Goal: Transaction & Acquisition: Purchase product/service

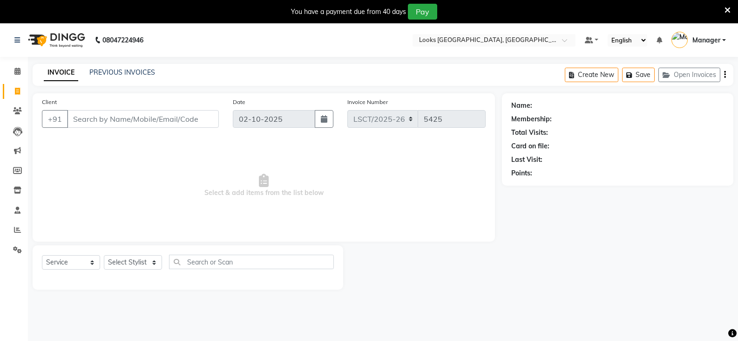
select select "service"
click at [185, 109] on div "Client +91" at bounding box center [130, 116] width 191 height 38
click at [202, 122] on input "Client" at bounding box center [143, 119] width 152 height 18
click at [111, 118] on input "9958955010" at bounding box center [119, 119] width 104 height 18
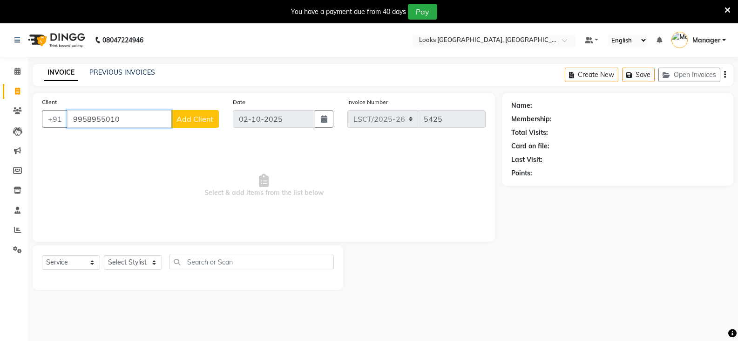
type input "9958955010"
click at [202, 122] on span "Add Client" at bounding box center [195, 118] width 37 height 9
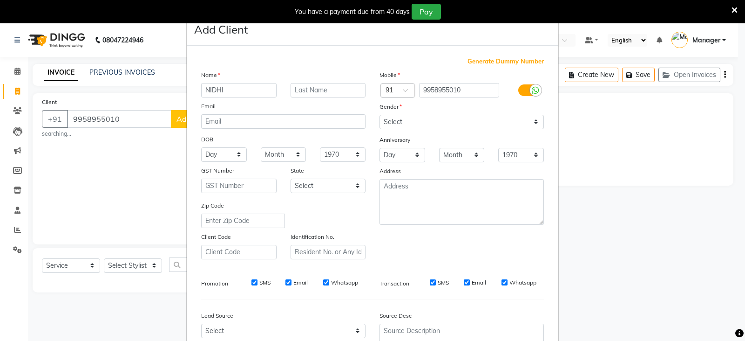
type input "NIDHI"
type input "SHARMA"
click at [445, 125] on select "Select [DEMOGRAPHIC_DATA] [DEMOGRAPHIC_DATA] Other Prefer Not To Say" at bounding box center [462, 122] width 164 height 14
click at [380, 115] on select "Select [DEMOGRAPHIC_DATA] [DEMOGRAPHIC_DATA] Other Prefer Not To Say" at bounding box center [462, 122] width 164 height 14
click at [437, 123] on select "Select [DEMOGRAPHIC_DATA] [DEMOGRAPHIC_DATA] Other Prefer Not To Say" at bounding box center [462, 122] width 164 height 14
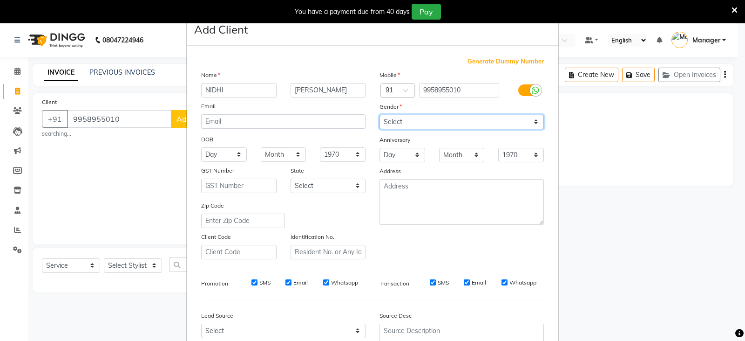
select select "[DEMOGRAPHIC_DATA]"
click at [380, 115] on select "Select [DEMOGRAPHIC_DATA] [DEMOGRAPHIC_DATA] Other Prefer Not To Say" at bounding box center [462, 122] width 164 height 14
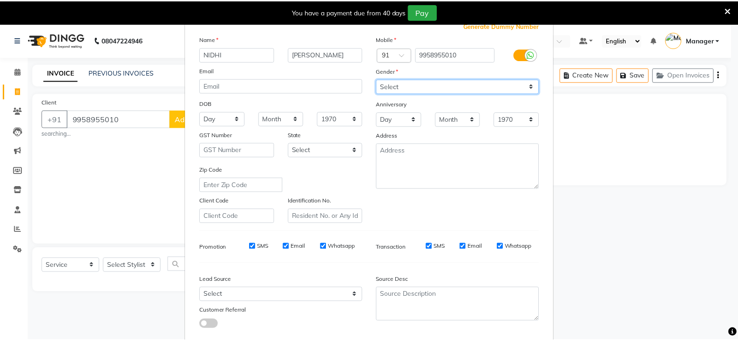
scroll to position [89, 0]
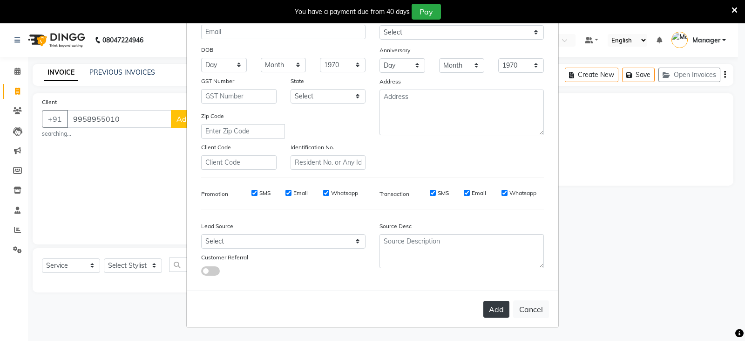
click at [491, 306] on button "Add" at bounding box center [497, 309] width 26 height 17
select select
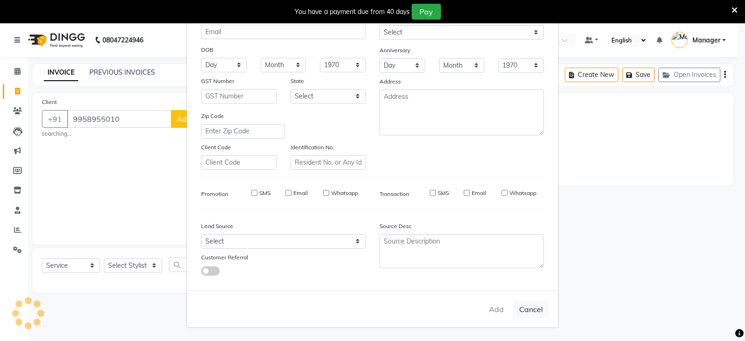
select select
checkbox input "false"
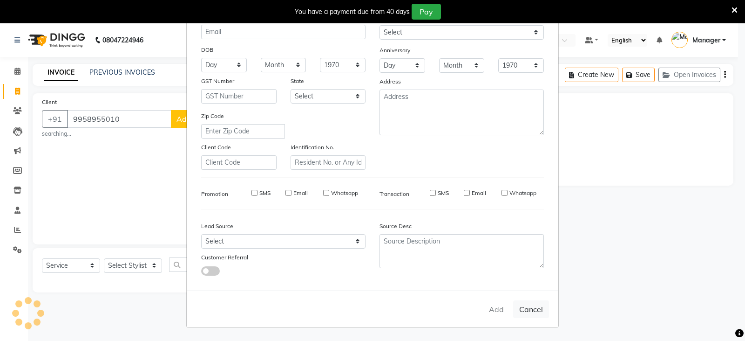
checkbox input "false"
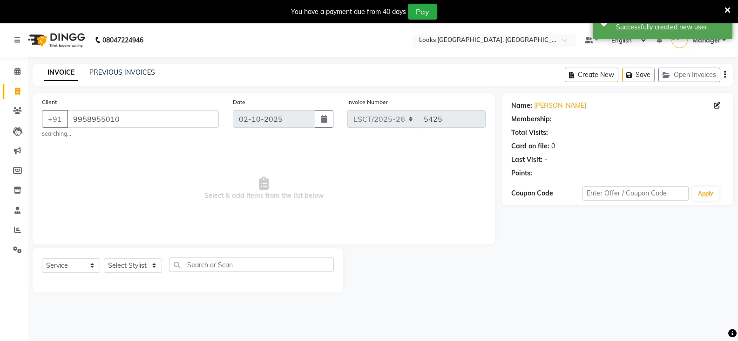
select select "1: Object"
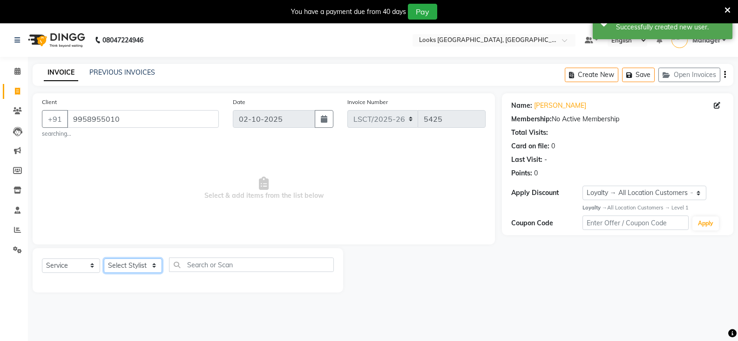
click at [116, 268] on select "Select Stylist [PERSON_NAME] [PERSON_NAME] Counter Sales [PERSON_NAME] guddu_as…" at bounding box center [133, 265] width 58 height 14
select select "90414"
click at [104, 258] on select "Select Stylist [PERSON_NAME] [PERSON_NAME] Counter Sales [PERSON_NAME] guddu_as…" at bounding box center [133, 265] width 58 height 14
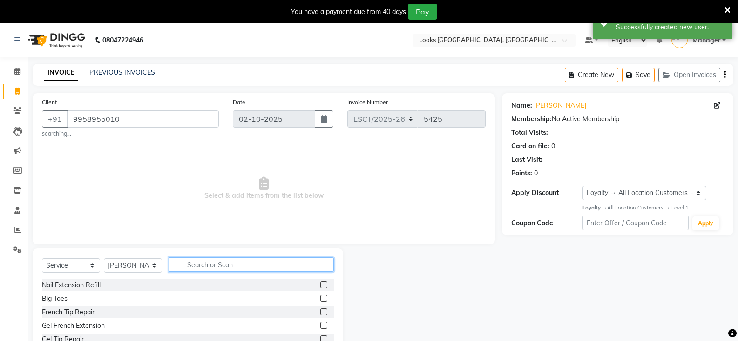
click at [205, 260] on input "text" at bounding box center [251, 264] width 165 height 14
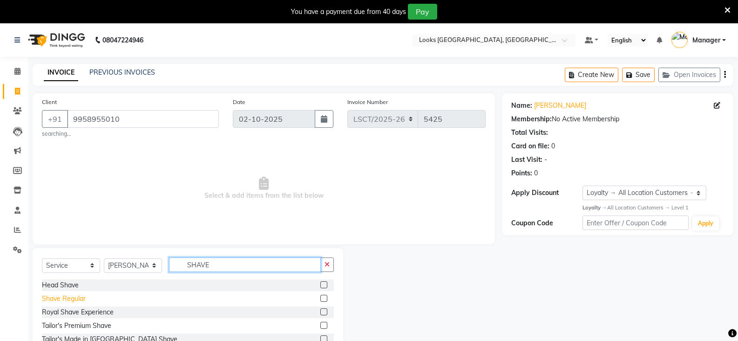
type input "SHAVE"
click at [75, 298] on div "Shave Regular" at bounding box center [64, 299] width 44 height 10
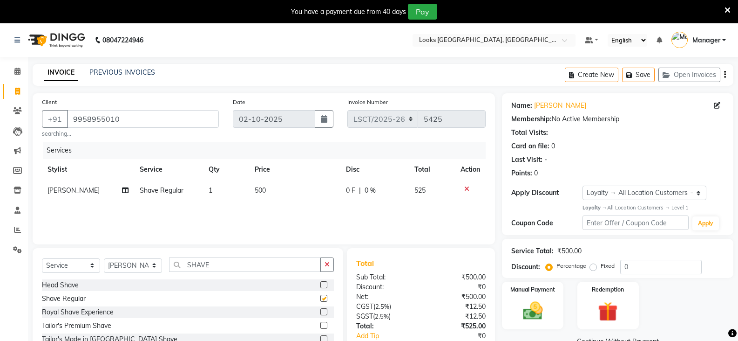
checkbox input "false"
click at [140, 266] on select "Select Stylist [PERSON_NAME] [PERSON_NAME] Counter Sales [PERSON_NAME] guddu_as…" at bounding box center [133, 265] width 58 height 14
select select "90411"
click at [104, 258] on select "Select Stylist [PERSON_NAME] [PERSON_NAME] Counter Sales [PERSON_NAME] guddu_as…" at bounding box center [133, 265] width 58 height 14
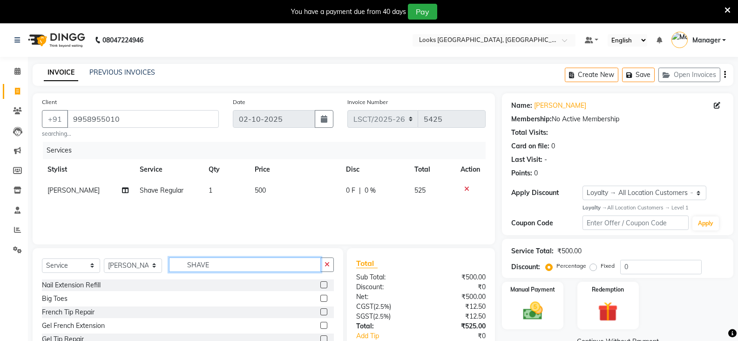
drag, startPoint x: 235, startPoint y: 265, endPoint x: 161, endPoint y: 260, distance: 74.2
click at [161, 260] on div "Select Service Product Membership Package Voucher Prepaid Gift Card Select Styl…" at bounding box center [188, 268] width 292 height 22
type input "CUT"
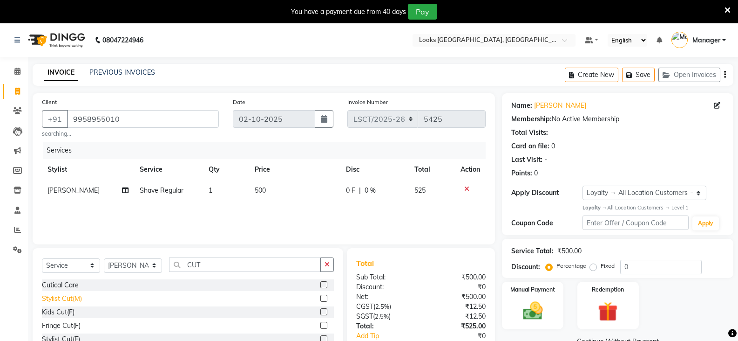
click at [69, 299] on div "Stylist Cut(M)" at bounding box center [62, 299] width 40 height 10
checkbox input "false"
click at [267, 203] on td "700" at bounding box center [294, 211] width 91 height 21
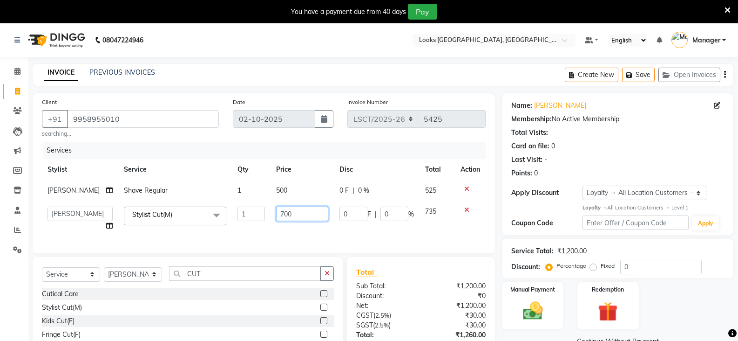
drag, startPoint x: 310, startPoint y: 211, endPoint x: 240, endPoint y: 212, distance: 69.9
click at [240, 212] on tr "Adil Ajay_pdct Babita Bharat_pdct Counter Sales Ezaz guddu_asst Jisha Kuldeep _…" at bounding box center [264, 218] width 444 height 35
type input "750"
click at [677, 303] on div "Manual Payment Redemption" at bounding box center [618, 305] width 246 height 48
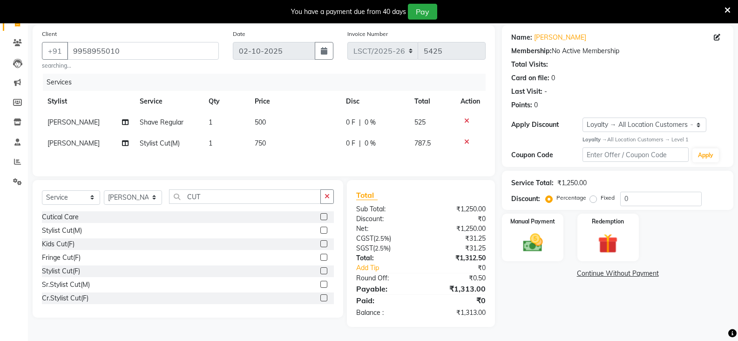
scroll to position [69, 0]
click at [532, 238] on img at bounding box center [532, 243] width 33 height 24
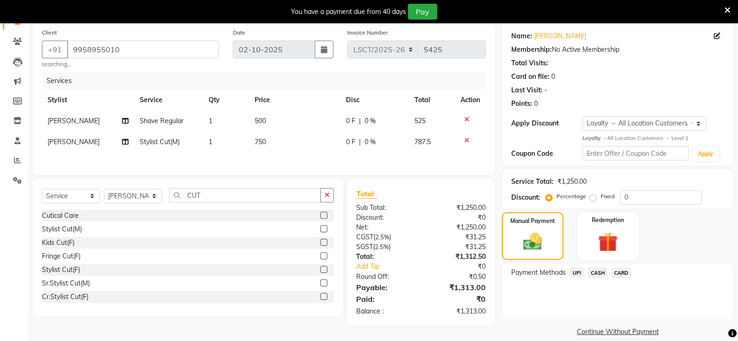
click at [621, 274] on span "CARD" at bounding box center [622, 272] width 20 height 11
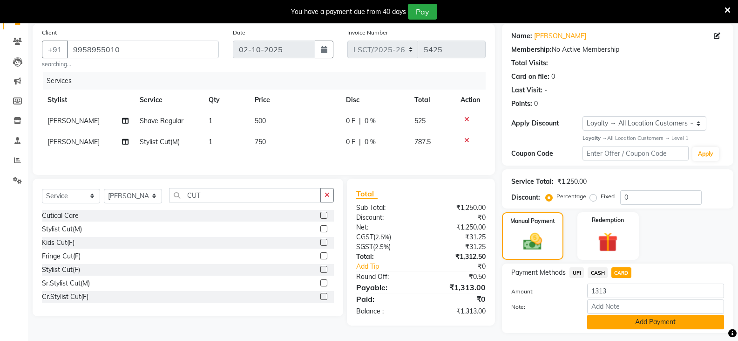
click at [637, 325] on button "Add Payment" at bounding box center [656, 321] width 137 height 14
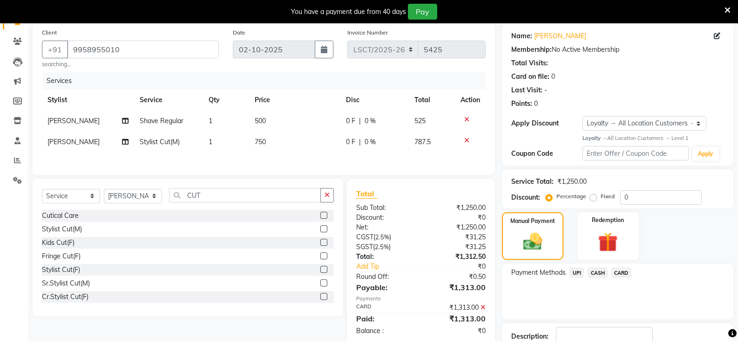
scroll to position [135, 0]
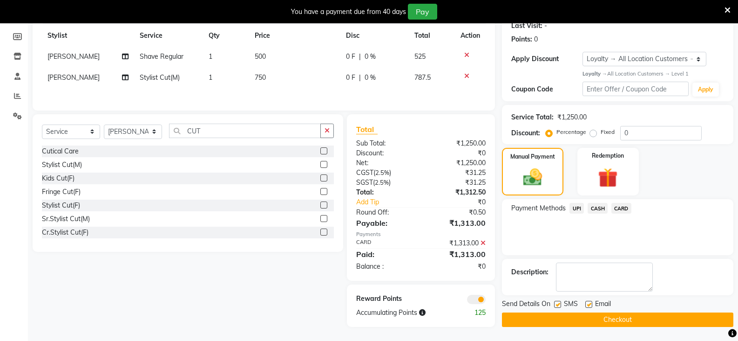
click at [633, 320] on button "Checkout" at bounding box center [618, 319] width 232 height 14
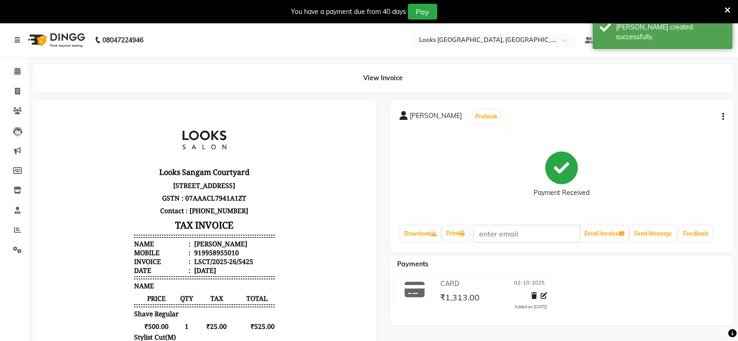
click at [18, 63] on li "Calendar" at bounding box center [14, 72] width 28 height 20
click at [15, 72] on icon at bounding box center [17, 71] width 6 height 7
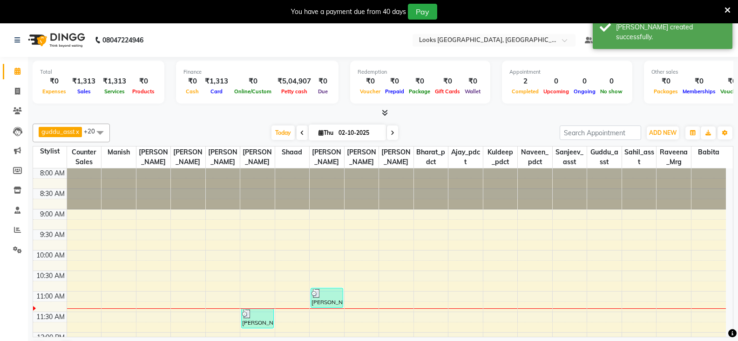
click at [730, 8] on icon at bounding box center [728, 10] width 6 height 8
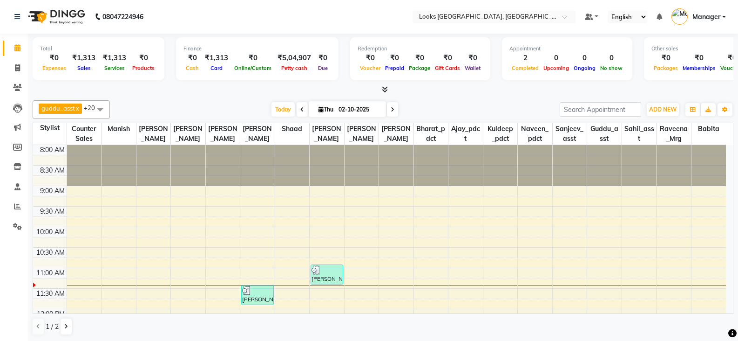
click at [13, 47] on span at bounding box center [17, 48] width 16 height 11
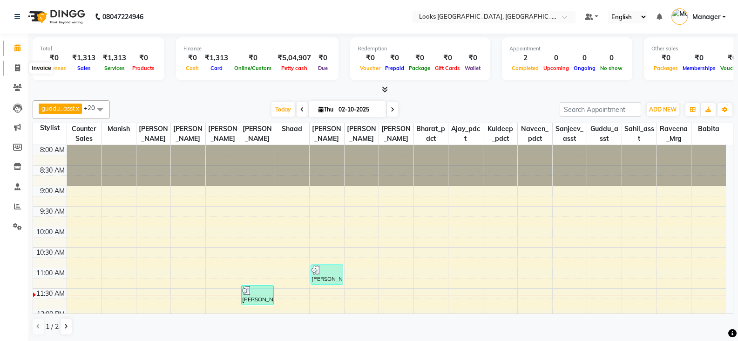
click at [14, 70] on span at bounding box center [17, 68] width 16 height 11
select select "service"
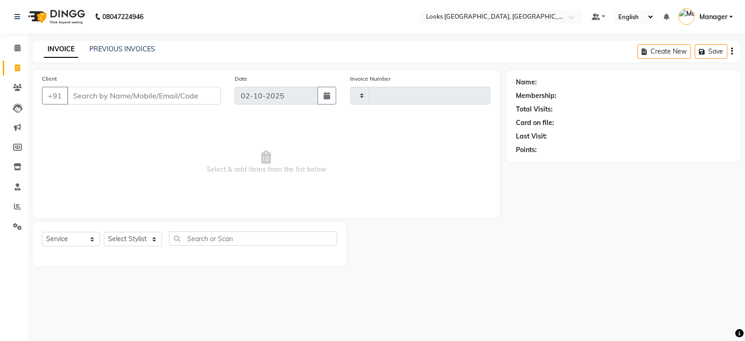
type input "5426"
select select "8942"
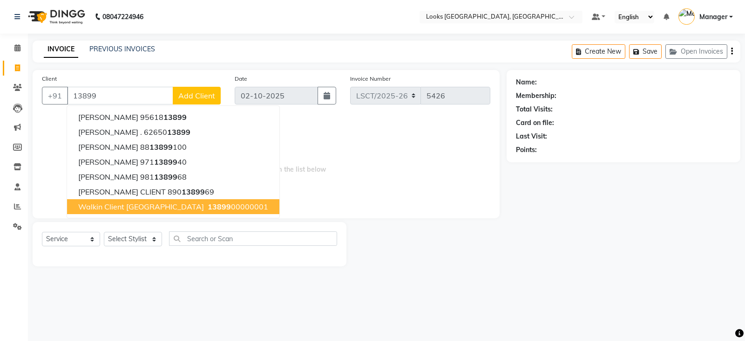
click at [101, 208] on span "Walkin Client Sangam Courtyard" at bounding box center [141, 206] width 126 height 9
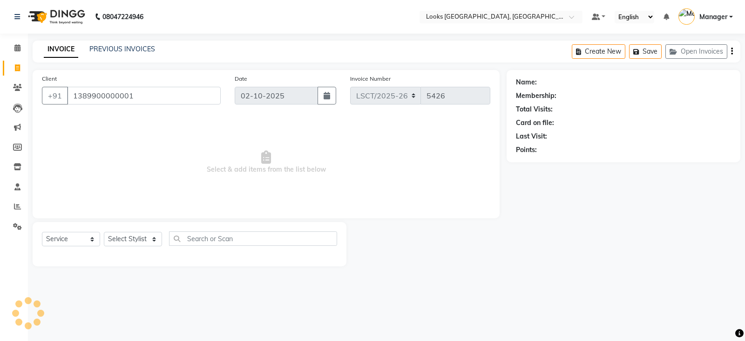
type input "1389900000001"
select select "1: Object"
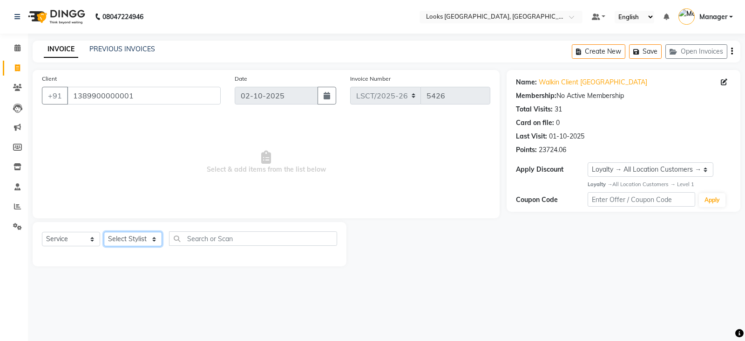
click at [116, 238] on select "Select Stylist [PERSON_NAME] [PERSON_NAME] Counter Sales [PERSON_NAME] guddu_as…" at bounding box center [133, 239] width 58 height 14
select select "90415"
click at [104, 232] on select "Select Stylist [PERSON_NAME] [PERSON_NAME] Counter Sales [PERSON_NAME] guddu_as…" at bounding box center [133, 239] width 58 height 14
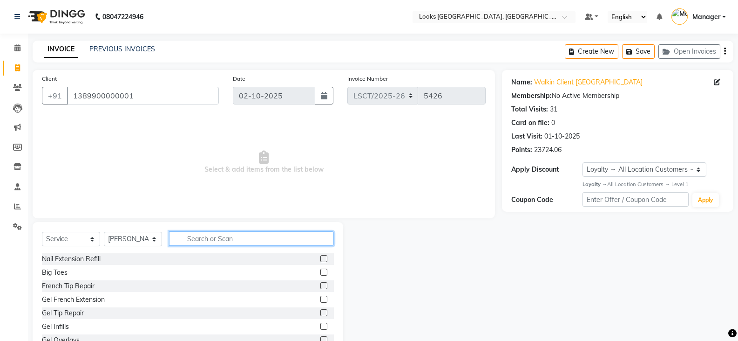
click at [194, 239] on input "text" at bounding box center [251, 238] width 165 height 14
type input "D"
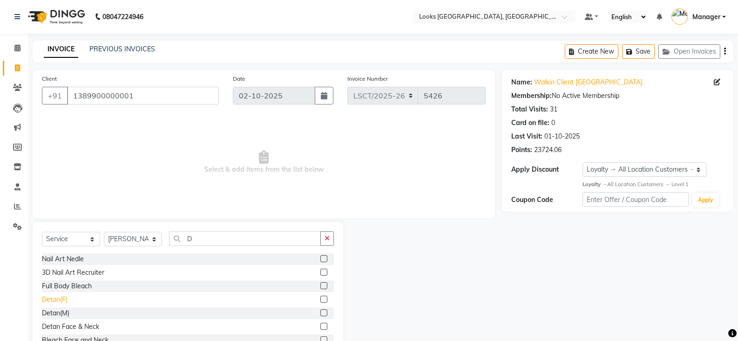
click at [55, 296] on div "Detan(F)" at bounding box center [55, 299] width 26 height 10
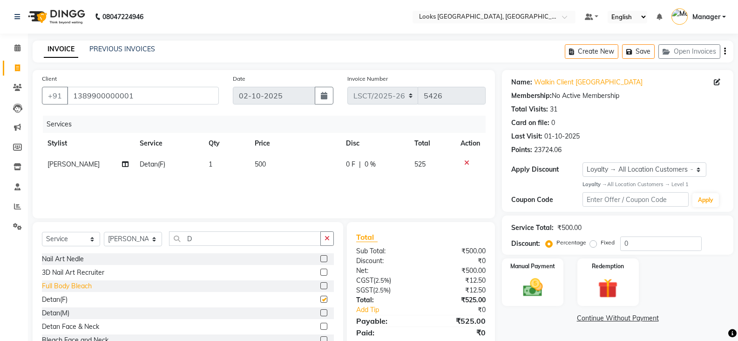
checkbox input "false"
click at [271, 170] on td "500" at bounding box center [294, 164] width 91 height 21
select select "90415"
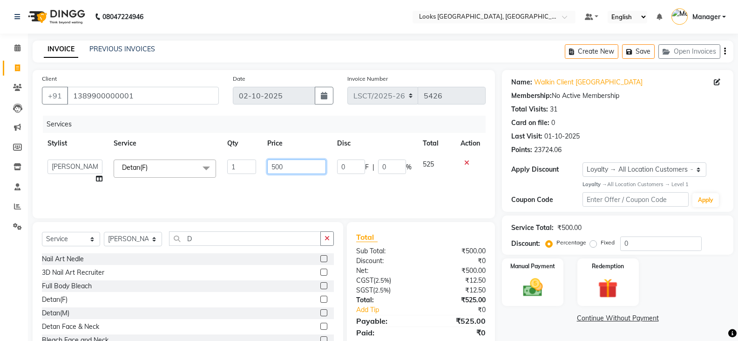
click at [272, 164] on input "500" at bounding box center [296, 166] width 58 height 14
type input "1000"
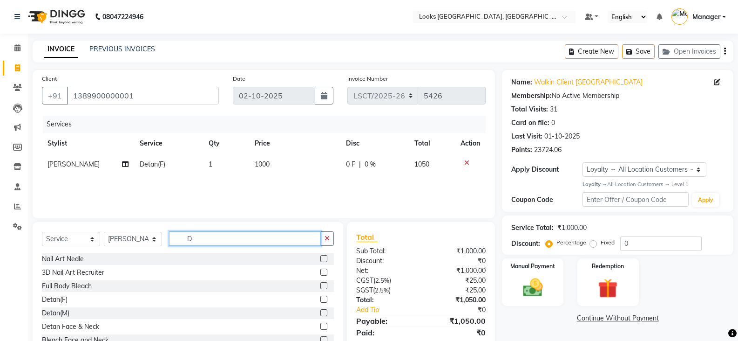
click at [188, 241] on input "D" at bounding box center [245, 238] width 152 height 14
type input "EYE"
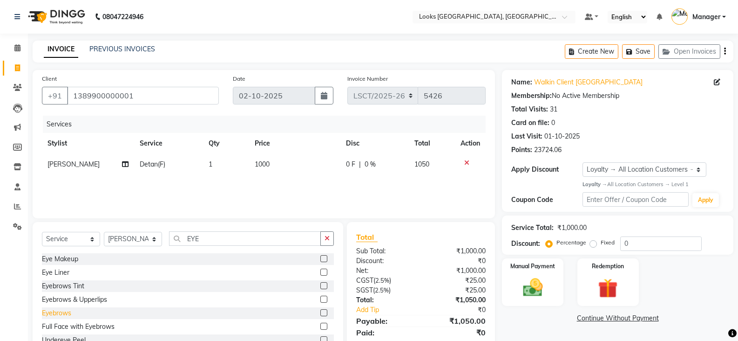
click at [61, 311] on div "Eyebrows" at bounding box center [56, 313] width 29 height 10
checkbox input "false"
click at [278, 187] on td "200" at bounding box center [294, 185] width 91 height 21
select select "90415"
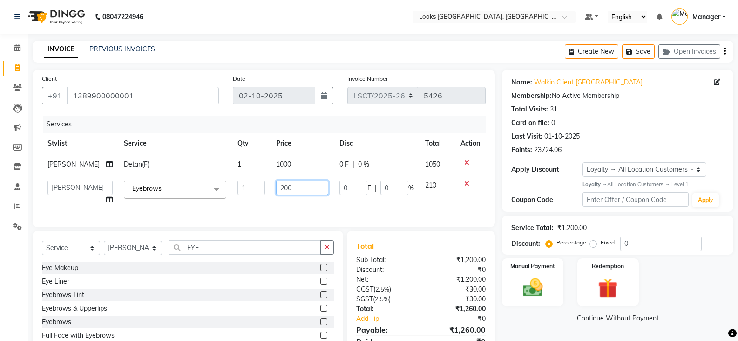
click at [276, 186] on input "200" at bounding box center [302, 187] width 52 height 14
type input "100"
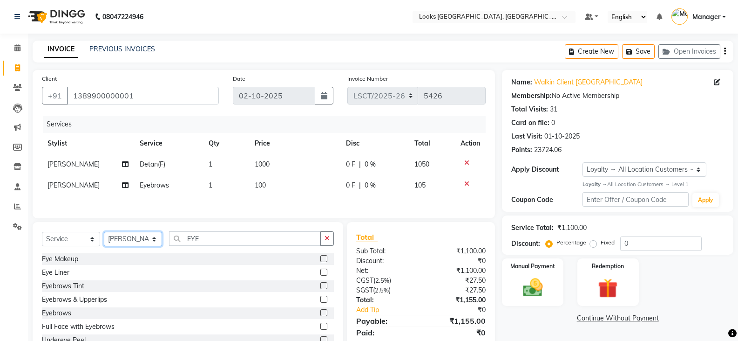
click at [150, 246] on select "Select Stylist [PERSON_NAME] [PERSON_NAME] Counter Sales [PERSON_NAME] guddu_as…" at bounding box center [133, 239] width 58 height 14
select select "90420"
click at [104, 233] on select "Select Stylist [PERSON_NAME] [PERSON_NAME] Counter Sales [PERSON_NAME] guddu_as…" at bounding box center [133, 239] width 58 height 14
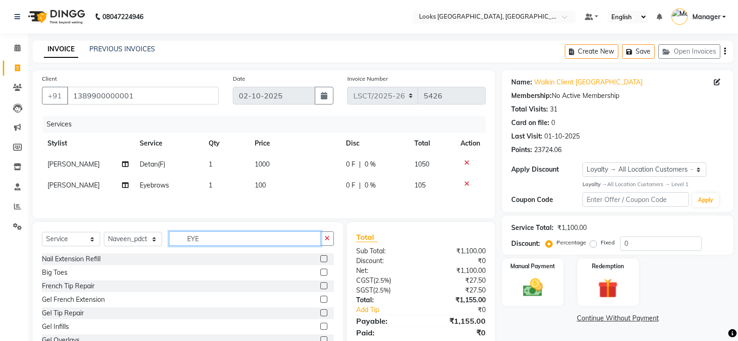
click at [205, 238] on input "EYE" at bounding box center [245, 238] width 152 height 14
type input "WAS"
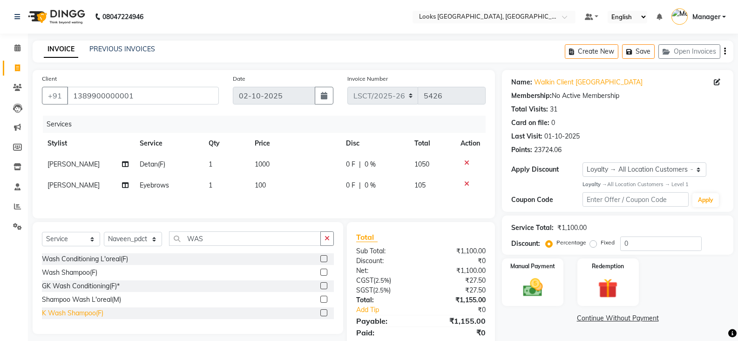
click at [70, 315] on div "K Wash Shampoo(F)" at bounding box center [73, 313] width 62 height 10
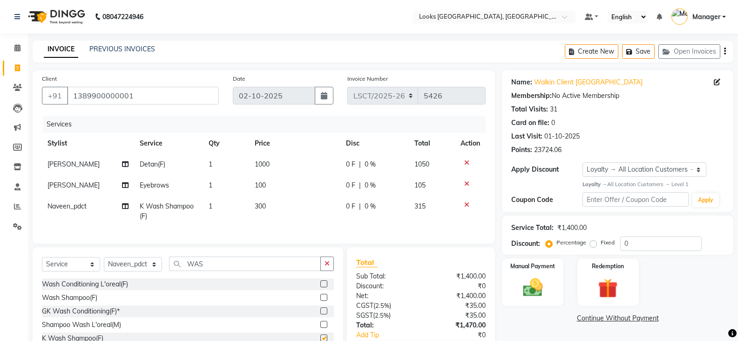
checkbox input "false"
click at [259, 205] on span "300" at bounding box center [260, 206] width 11 height 8
select select "90420"
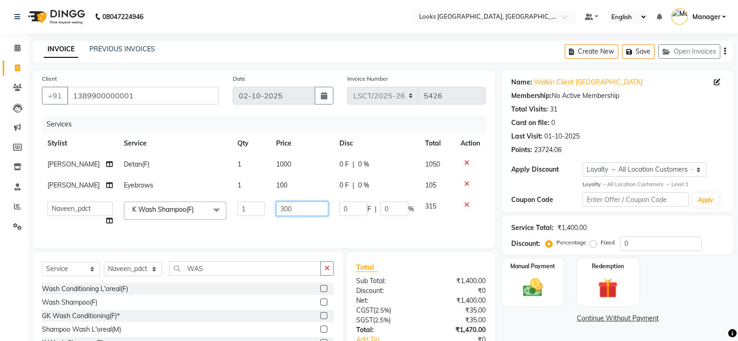
click at [276, 206] on input "300" at bounding box center [302, 208] width 52 height 14
type input "600"
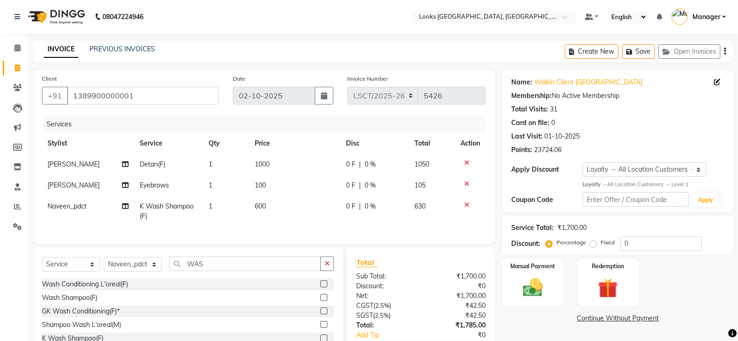
click at [328, 234] on div "Services Stylist Service Qty Price Disc Total Action Rupal Detan(F) 1 1000 0 F …" at bounding box center [264, 175] width 444 height 118
click at [645, 48] on button "Save" at bounding box center [638, 51] width 33 height 14
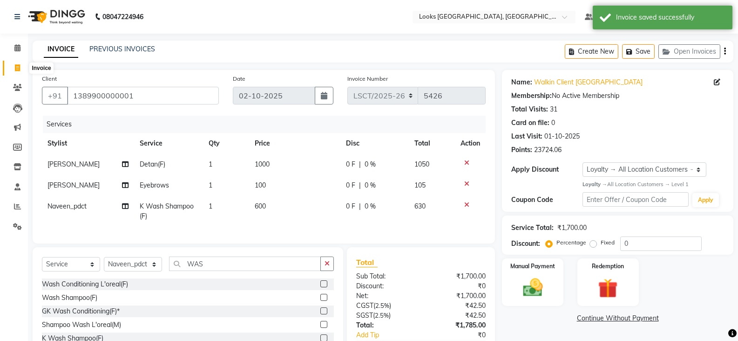
click at [18, 70] on icon at bounding box center [17, 67] width 5 height 7
select select "service"
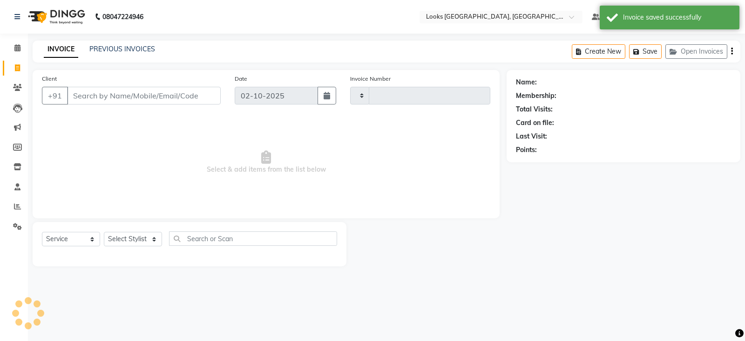
type input "5426"
select select "8942"
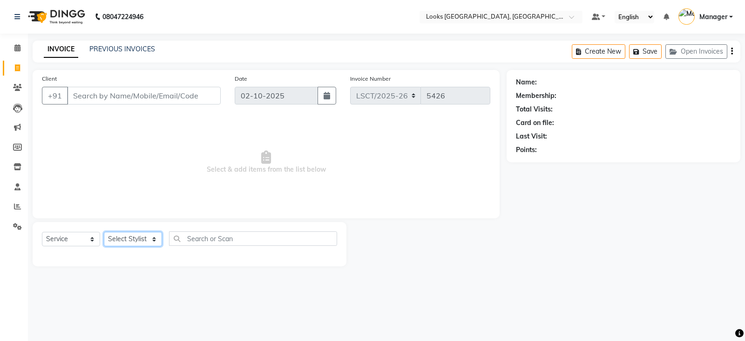
click at [144, 243] on select "Select Stylist [PERSON_NAME] [PERSON_NAME] Counter Sales [PERSON_NAME] guddu_as…" at bounding box center [133, 239] width 58 height 14
select select "90412"
click at [104, 232] on select "Select Stylist [PERSON_NAME] [PERSON_NAME] Counter Sales [PERSON_NAME] guddu_as…" at bounding box center [133, 239] width 58 height 14
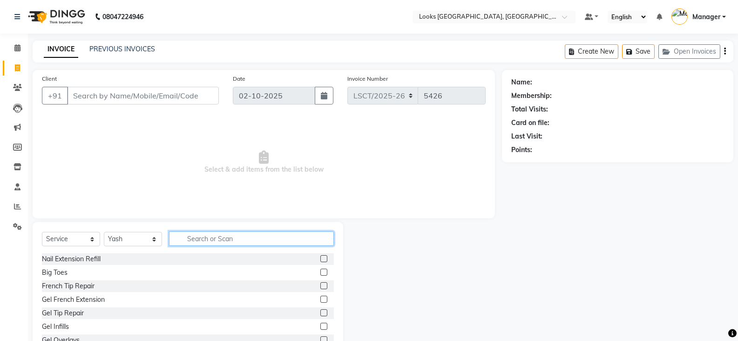
click at [212, 242] on input "text" at bounding box center [251, 238] width 165 height 14
type input "CUT"
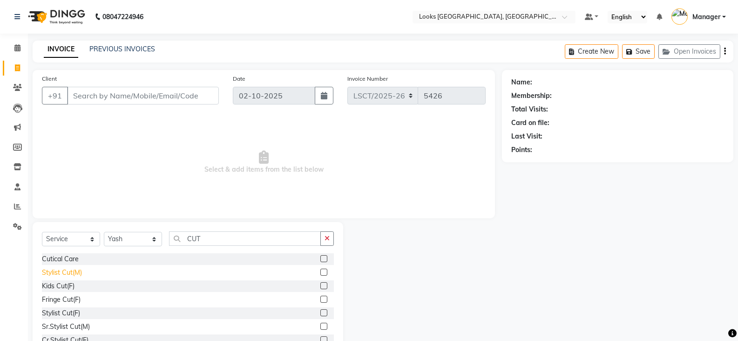
click at [74, 274] on div "Stylist Cut(M)" at bounding box center [62, 272] width 40 height 10
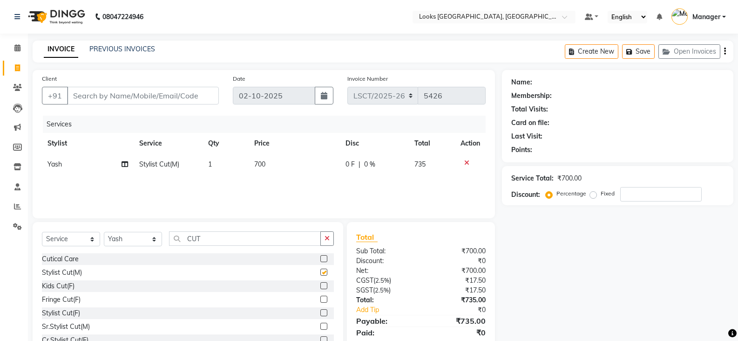
checkbox input "false"
click at [264, 164] on span "700" at bounding box center [259, 164] width 11 height 8
select select "90412"
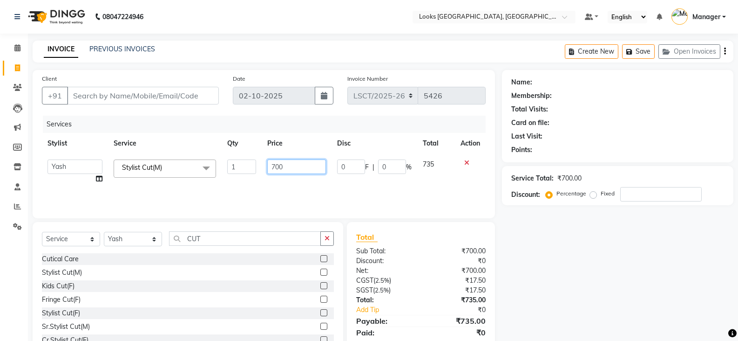
click at [289, 167] on input "700" at bounding box center [296, 166] width 58 height 14
type input "750"
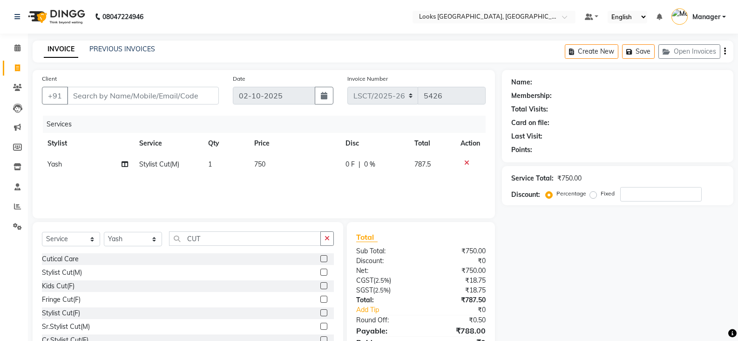
click at [141, 247] on div "Select Service Product Membership Package Voucher Prepaid Gift Card Select Styl…" at bounding box center [188, 242] width 292 height 22
click at [143, 241] on select "Select Stylist [PERSON_NAME] [PERSON_NAME] Counter Sales [PERSON_NAME] guddu_as…" at bounding box center [133, 239] width 58 height 14
select select "90414"
click at [104, 232] on select "Select Stylist [PERSON_NAME] [PERSON_NAME] Counter Sales [PERSON_NAME] guddu_as…" at bounding box center [133, 239] width 58 height 14
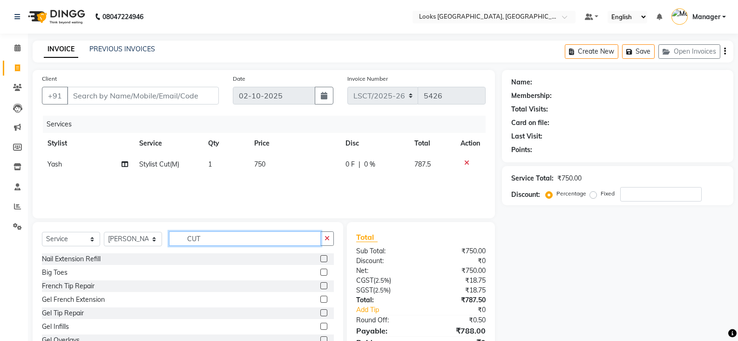
click at [196, 245] on input "CUT" at bounding box center [245, 238] width 152 height 14
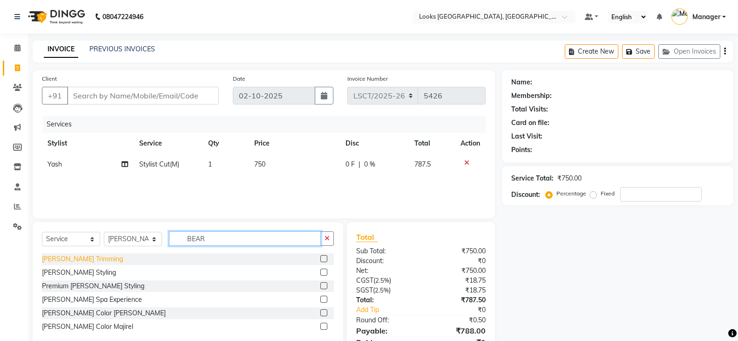
type input "BEAR"
click at [87, 261] on div "[PERSON_NAME] Trimming" at bounding box center [82, 259] width 81 height 10
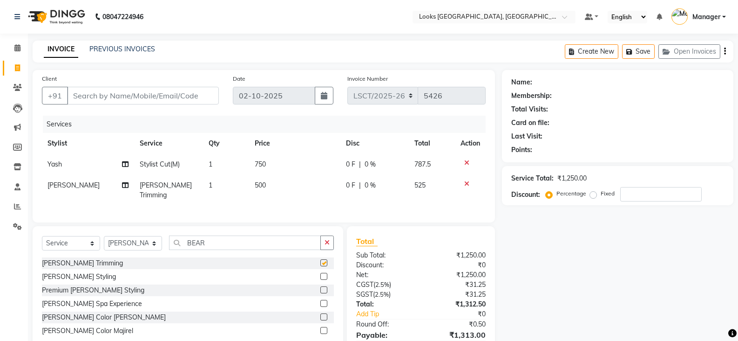
checkbox input "false"
click at [262, 189] on span "500" at bounding box center [260, 185] width 11 height 8
select select "90414"
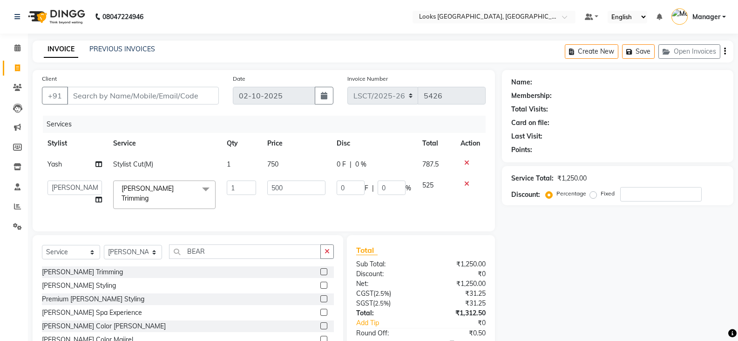
click at [262, 189] on td "500" at bounding box center [296, 195] width 69 height 40
drag, startPoint x: 271, startPoint y: 187, endPoint x: 278, endPoint y: 187, distance: 7.0
click at [272, 187] on input "500" at bounding box center [296, 187] width 58 height 14
click at [278, 187] on input "500" at bounding box center [296, 187] width 58 height 14
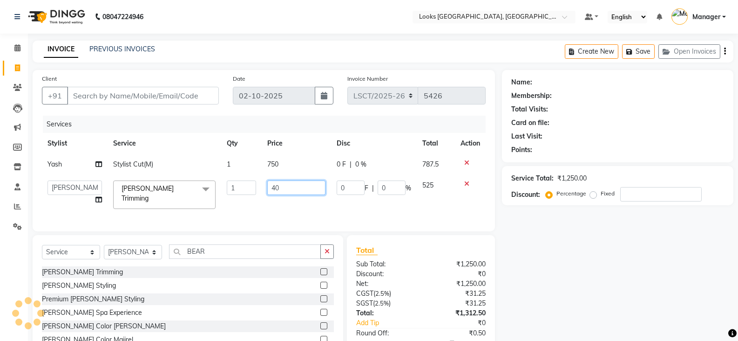
type input "400"
click at [581, 260] on div "Name: Membership: Total Visits: Card on file: Last Visit: Points: Service Total…" at bounding box center [621, 226] width 239 height 312
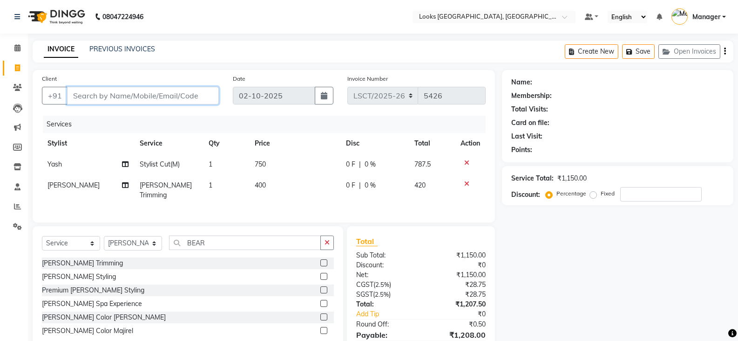
click at [198, 98] on input "Client" at bounding box center [143, 96] width 152 height 18
type input "1"
type input "0"
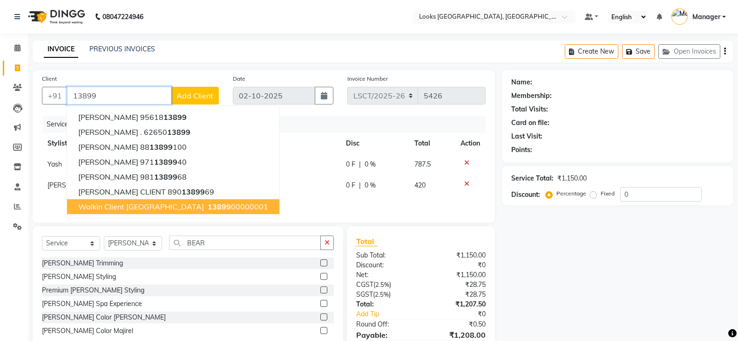
click at [82, 200] on button "Walkin Client Sangam Courtyard 13899 00000001" at bounding box center [173, 206] width 212 height 15
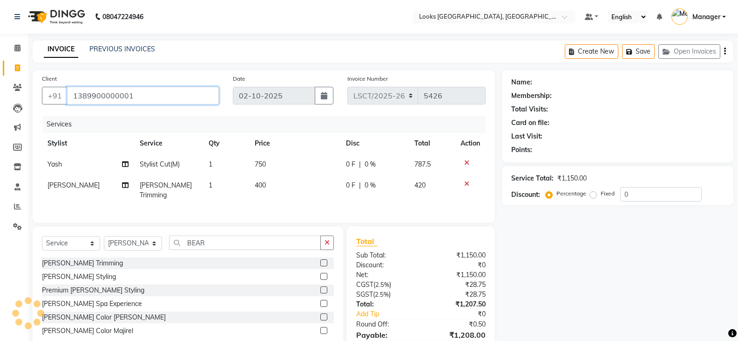
type input "1389900000001"
select select "1: Object"
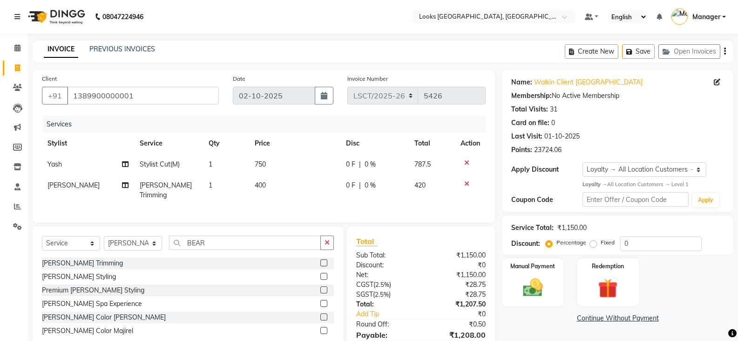
click at [167, 187] on span "[PERSON_NAME] Trimming" at bounding box center [166, 190] width 52 height 18
select select "90414"
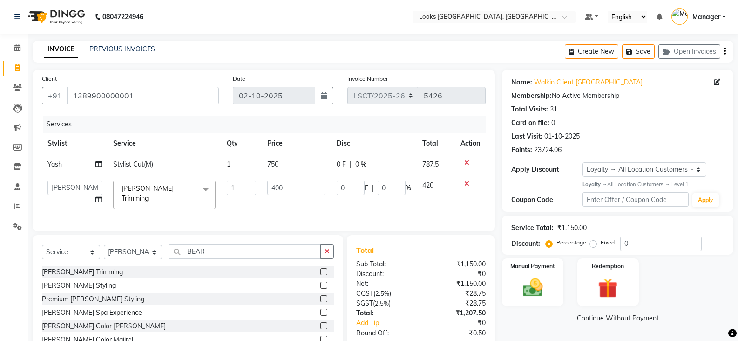
click at [167, 187] on span "[PERSON_NAME] Trimming" at bounding box center [148, 193] width 52 height 18
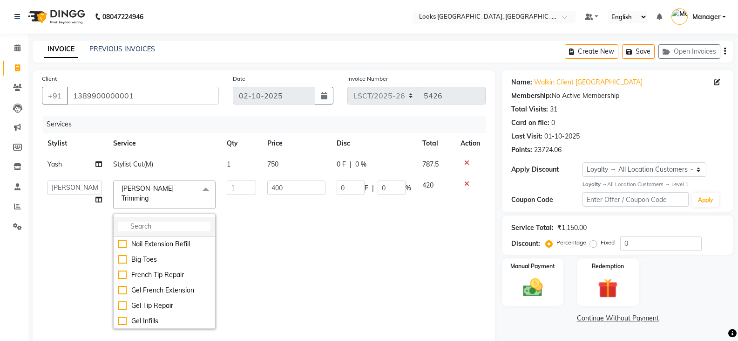
click at [156, 221] on input "multiselect-search" at bounding box center [164, 226] width 92 height 10
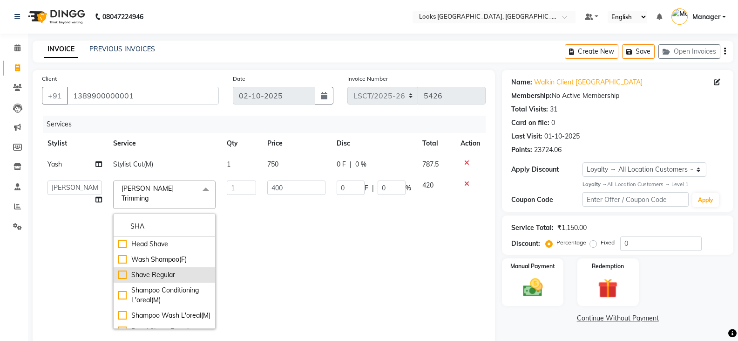
type input "SHA"
click at [166, 270] on div "Shave Regular" at bounding box center [164, 275] width 92 height 10
checkbox input "true"
type input "500"
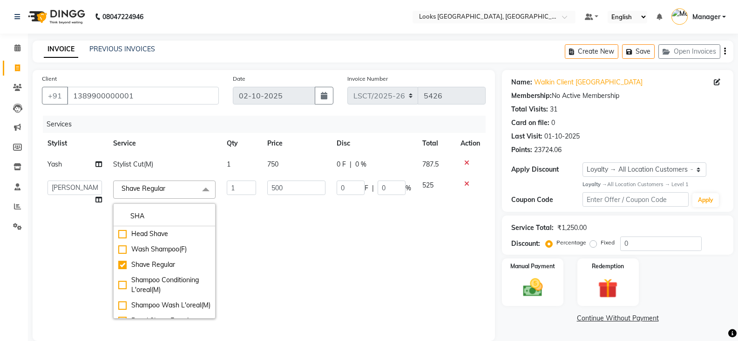
click at [265, 221] on td "500" at bounding box center [296, 249] width 69 height 149
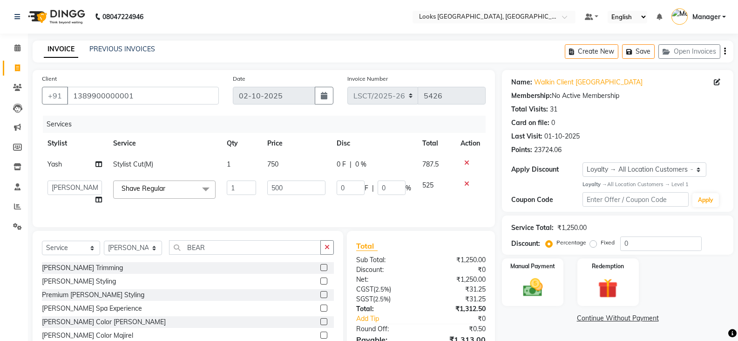
click at [295, 201] on td "500" at bounding box center [296, 192] width 69 height 35
click at [683, 294] on div "Manual Payment Redemption" at bounding box center [618, 282] width 246 height 48
click at [646, 54] on button "Save" at bounding box center [638, 51] width 33 height 14
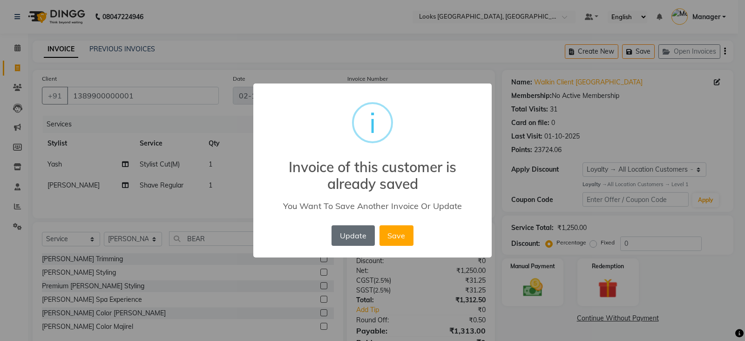
click at [351, 235] on button "Update" at bounding box center [353, 235] width 43 height 21
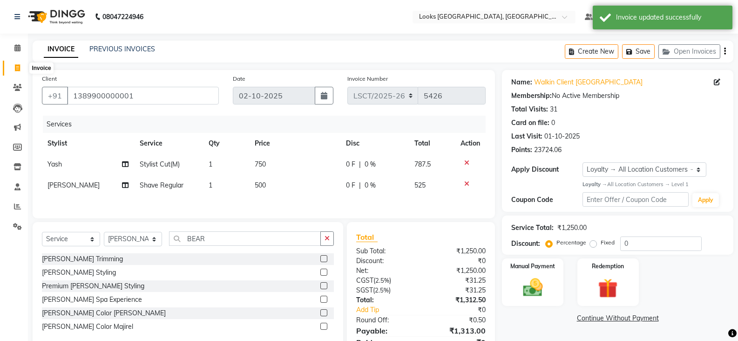
click at [15, 69] on icon at bounding box center [17, 67] width 5 height 7
select select "service"
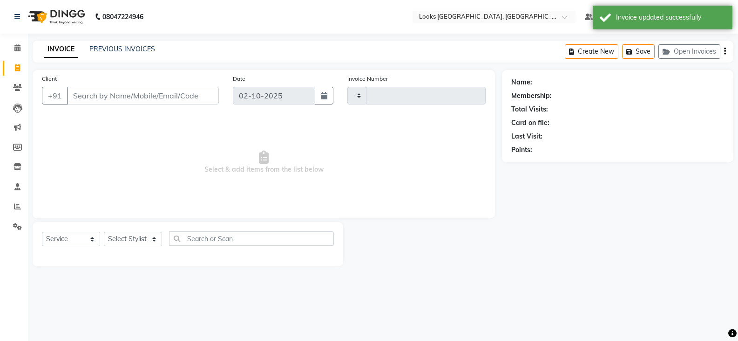
type input "5426"
select select "8942"
click at [17, 67] on icon at bounding box center [17, 67] width 5 height 7
select select "service"
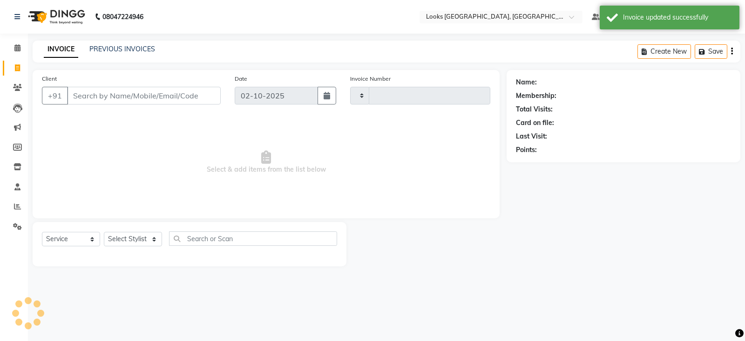
type input "5426"
select select "8942"
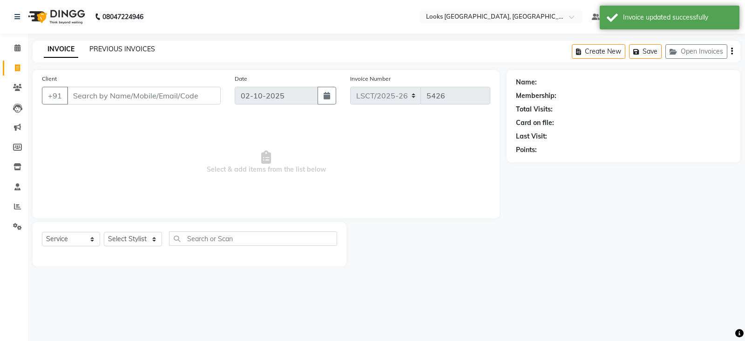
click at [137, 49] on link "PREVIOUS INVOICES" at bounding box center [122, 49] width 66 height 8
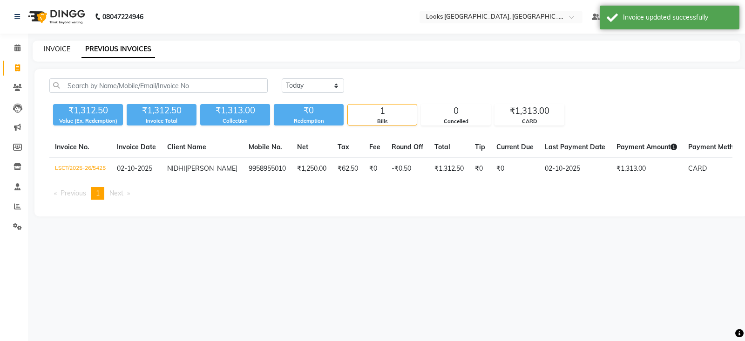
click at [56, 48] on link "INVOICE" at bounding box center [57, 49] width 27 height 8
select select "service"
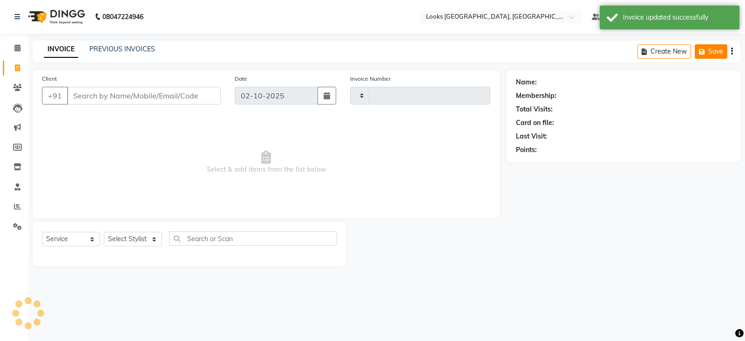
type input "5426"
select select "8942"
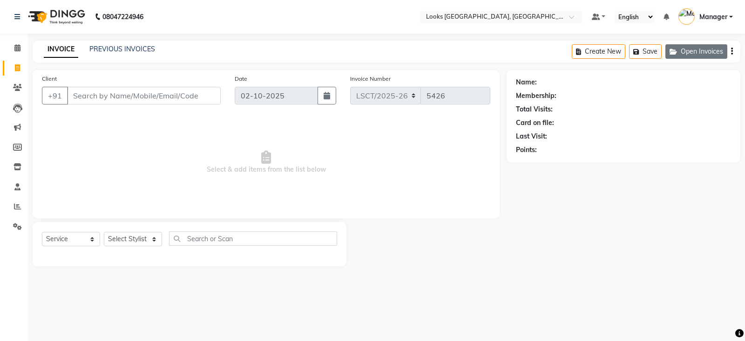
click at [713, 54] on button "Open Invoices" at bounding box center [697, 51] width 62 height 14
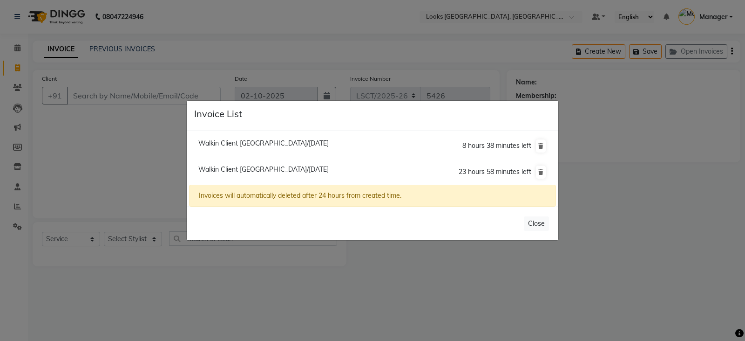
click at [705, 151] on ngb-modal-window "Invoice List Walkin Client Sangam Courtyard/01 October 2025 8 hours 38 minutes …" at bounding box center [372, 170] width 745 height 341
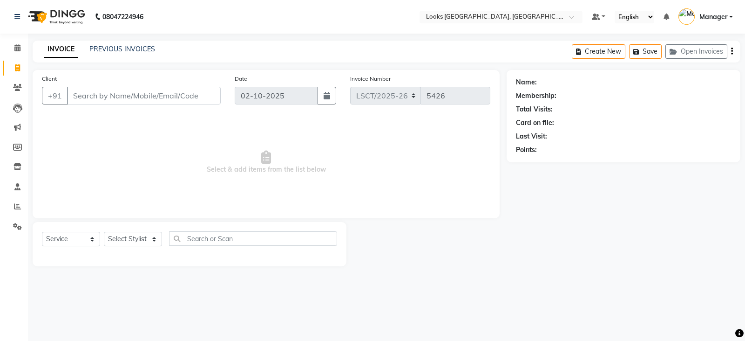
click at [544, 265] on div "Name: Membership: Total Visits: Card on file: Last Visit: Points:" at bounding box center [627, 168] width 241 height 196
click at [697, 49] on button "Open Invoices" at bounding box center [697, 51] width 62 height 14
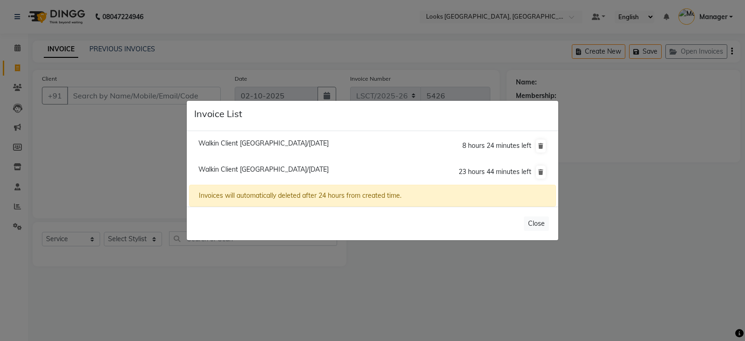
click at [252, 168] on span "Walkin Client Sangam Courtyard/02 October 2025" at bounding box center [263, 169] width 130 height 8
type input "1389900000001"
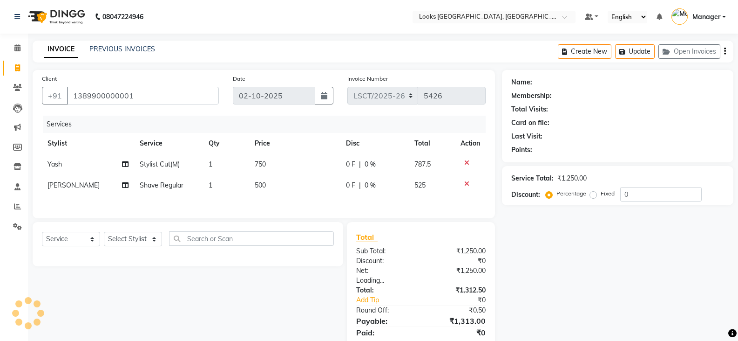
select select "1: Object"
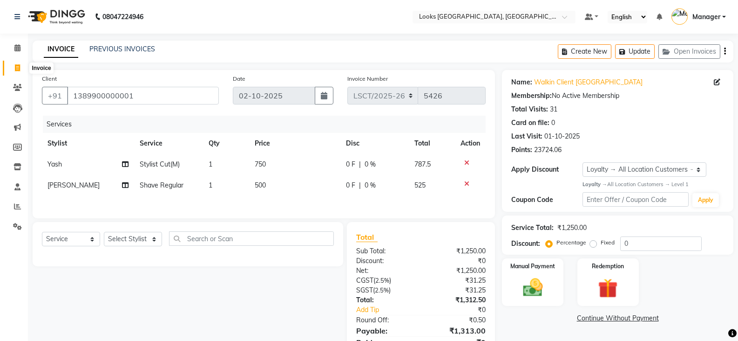
click at [19, 71] on span at bounding box center [17, 68] width 16 height 11
select select "service"
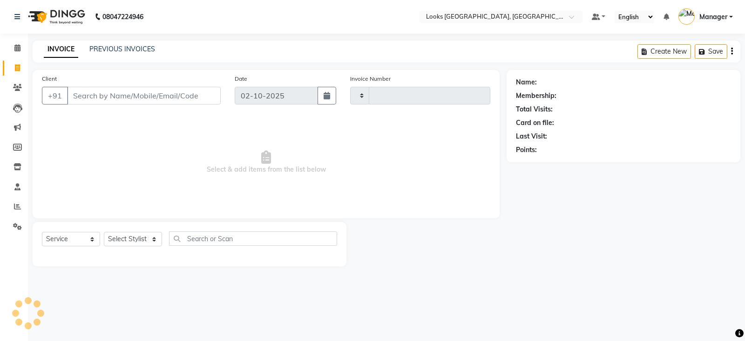
type input "5426"
select select "8942"
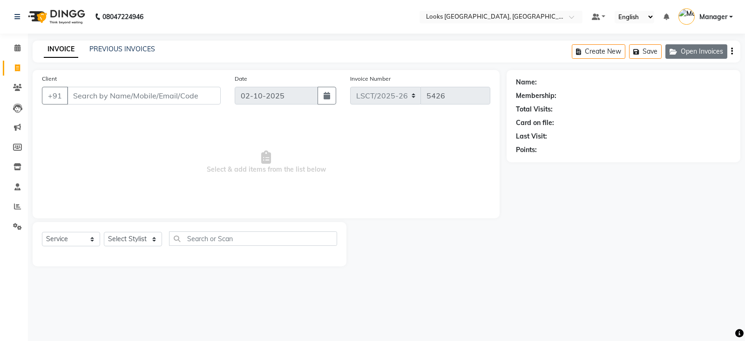
click at [677, 48] on icon "button" at bounding box center [675, 51] width 11 height 7
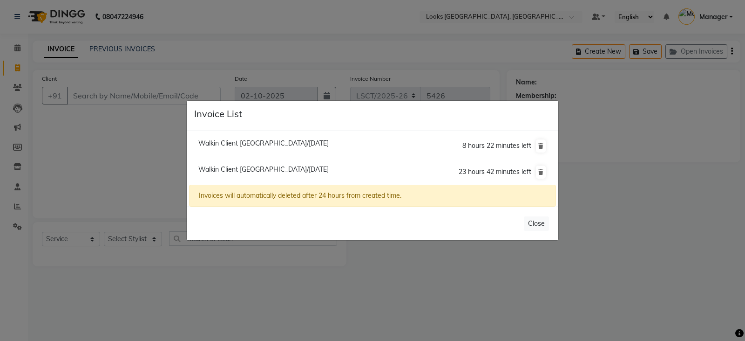
click at [261, 142] on span "Walkin Client Sangam Courtyard/01 October 2025" at bounding box center [263, 143] width 130 height 8
type input "1389900000001"
type input "01-10-2025"
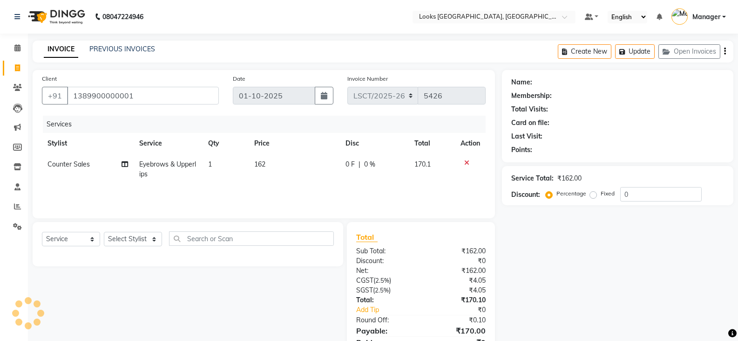
select select "1: Object"
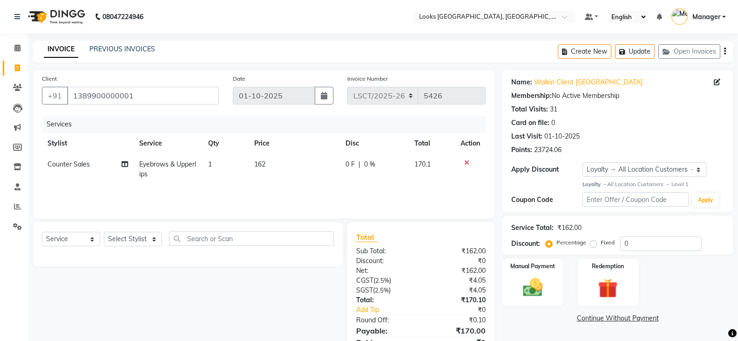
click at [466, 161] on icon at bounding box center [467, 162] width 5 height 7
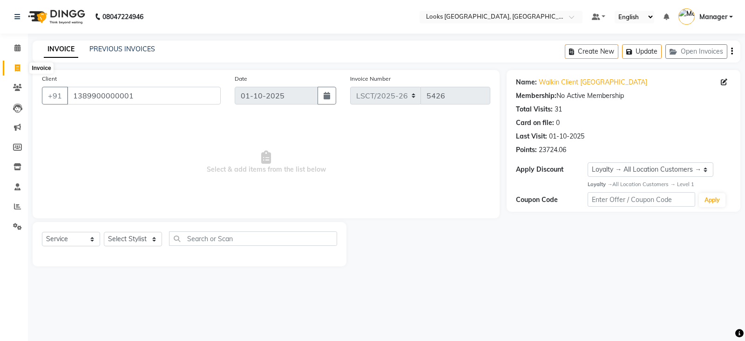
click at [15, 66] on icon at bounding box center [17, 67] width 5 height 7
select select "service"
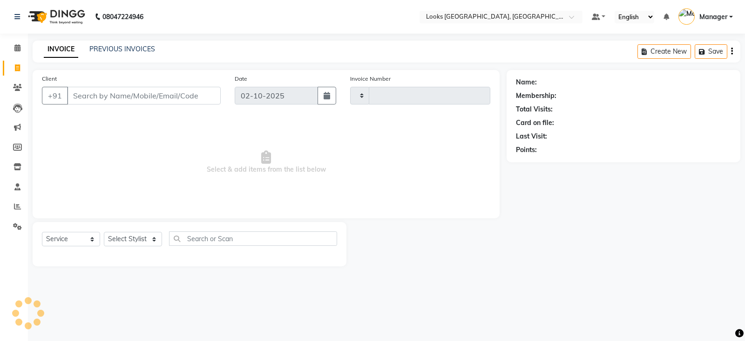
type input "5426"
select select "8942"
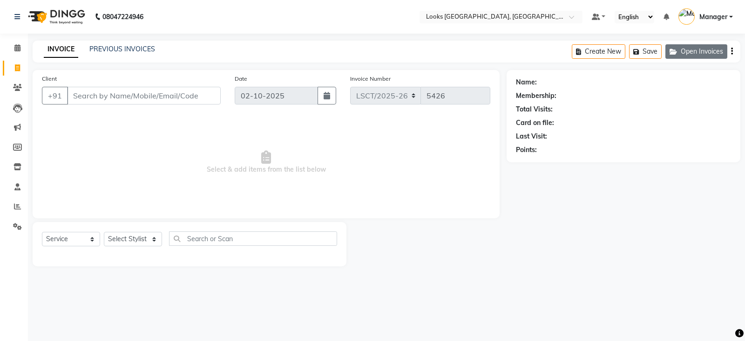
click at [707, 49] on button "Open Invoices" at bounding box center [697, 51] width 62 height 14
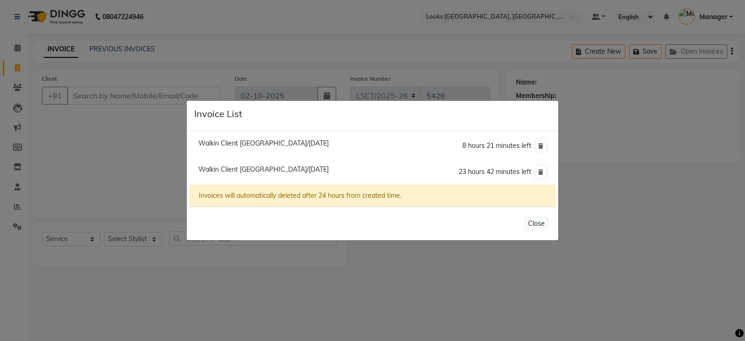
click at [311, 143] on span "Walkin Client Sangam Courtyard/01 October 2025" at bounding box center [263, 143] width 130 height 8
type input "1389900000001"
type input "01-10-2025"
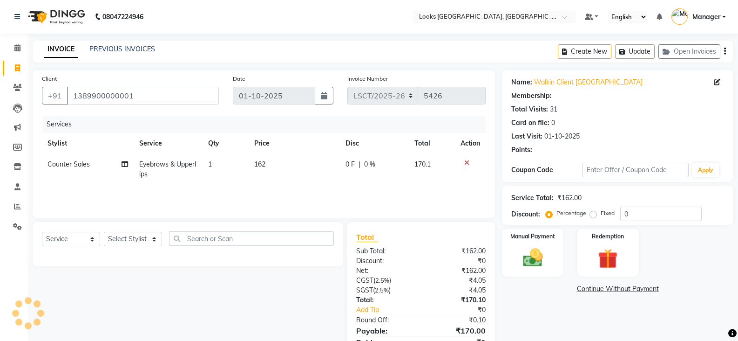
select select "1: Object"
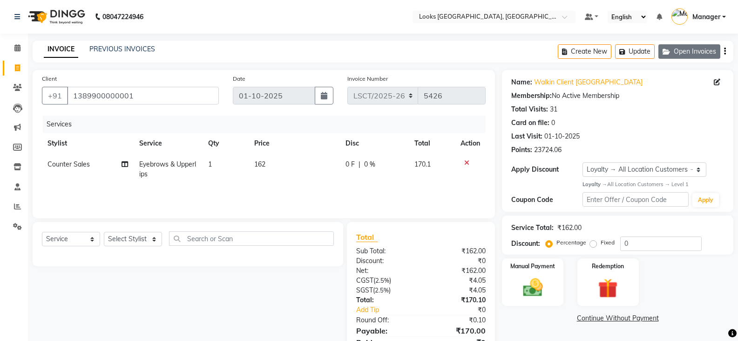
click at [690, 50] on button "Open Invoices" at bounding box center [690, 51] width 62 height 14
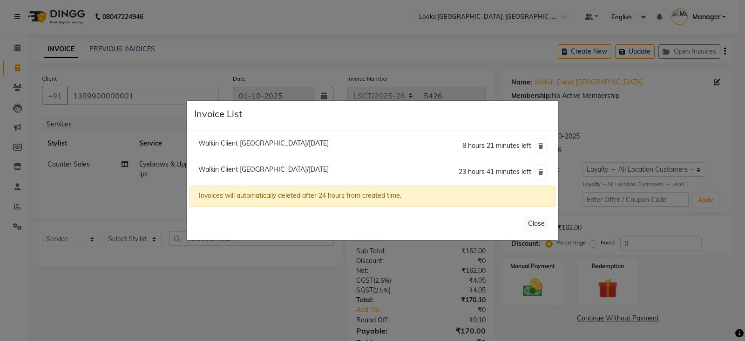
click at [308, 171] on span "Walkin Client Sangam Courtyard/02 October 2025" at bounding box center [263, 169] width 130 height 8
type input "02-10-2025"
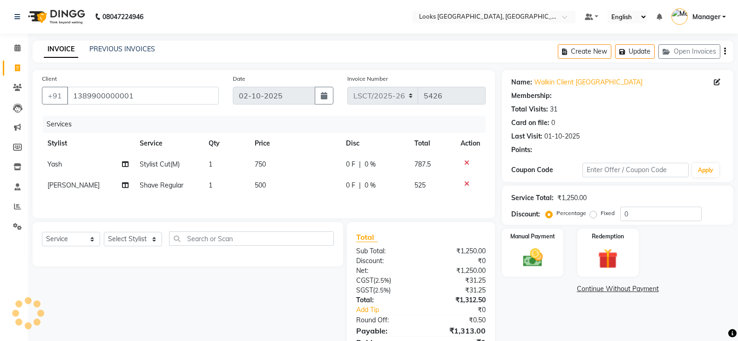
select select "1: Object"
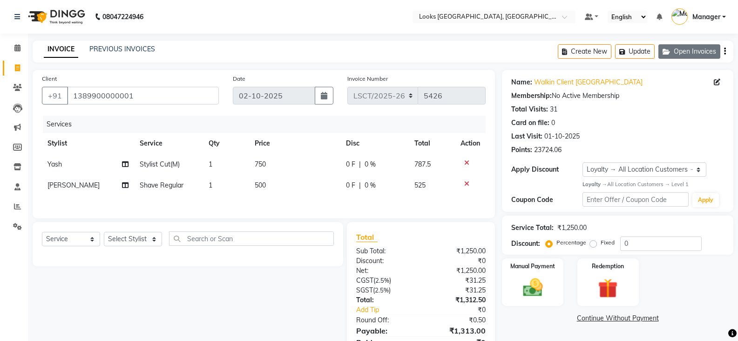
click at [676, 54] on button "Open Invoices" at bounding box center [690, 51] width 62 height 14
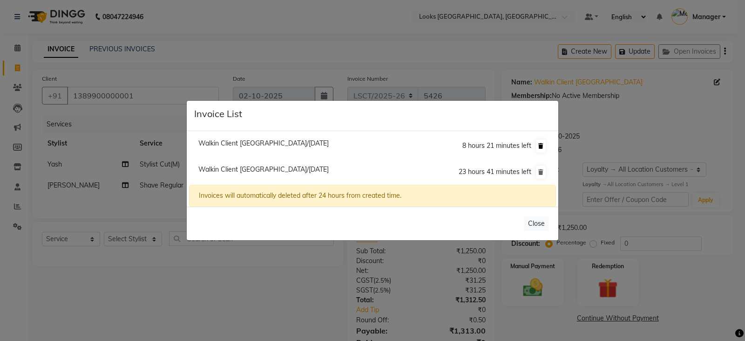
click at [540, 144] on icon at bounding box center [541, 146] width 5 height 6
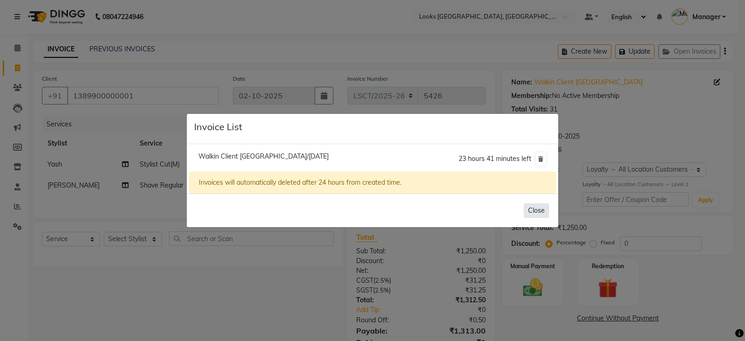
click at [542, 212] on button "Close" at bounding box center [536, 210] width 25 height 14
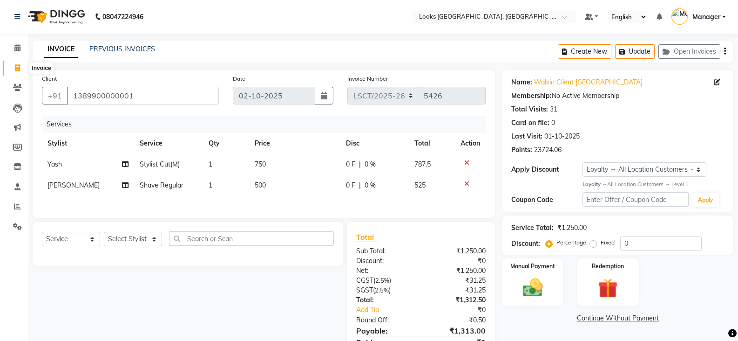
click at [20, 71] on icon at bounding box center [17, 67] width 5 height 7
select select "service"
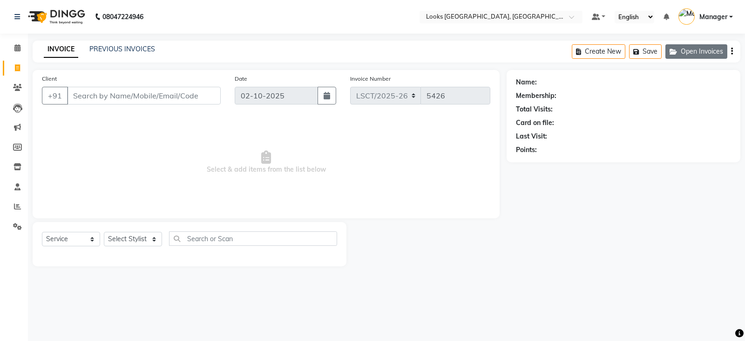
click at [691, 51] on button "Open Invoices" at bounding box center [697, 51] width 62 height 14
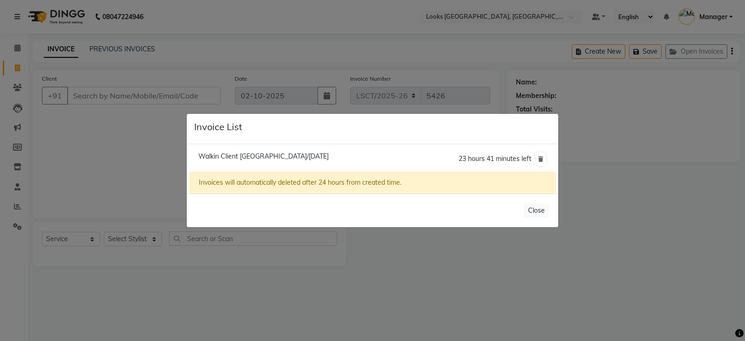
click at [329, 158] on span "Walkin Client Sangam Courtyard/02 October 2025" at bounding box center [263, 156] width 130 height 8
type input "1389900000001"
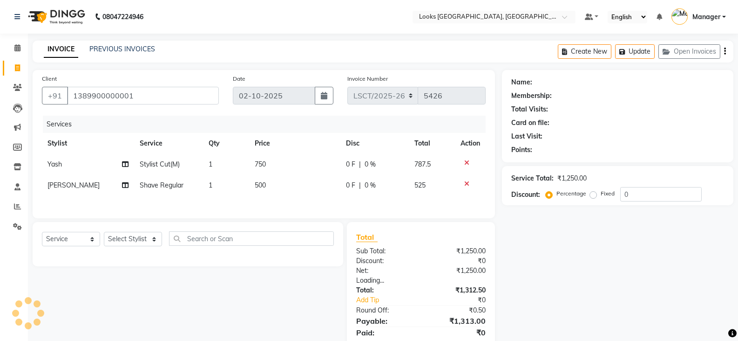
select select "1: Object"
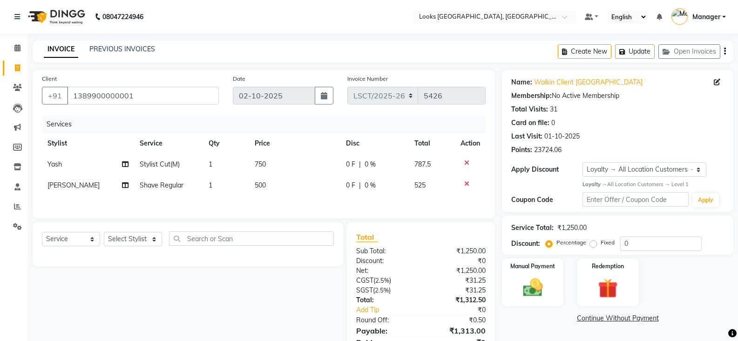
click at [184, 185] on td "Shave Regular" at bounding box center [168, 185] width 69 height 21
select select "90414"
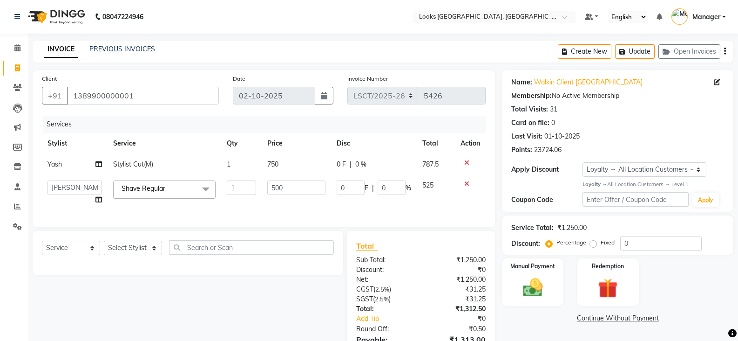
click at [170, 187] on link "x" at bounding box center [167, 188] width 4 height 8
type input "0"
click at [170, 187] on span "Select" at bounding box center [164, 188] width 103 height 16
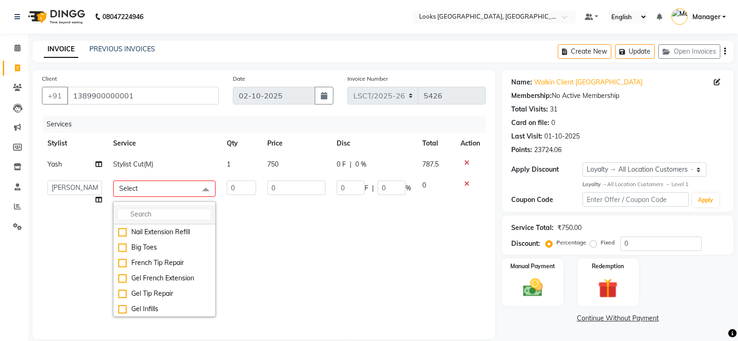
click at [159, 217] on input "multiselect-search" at bounding box center [164, 214] width 92 height 10
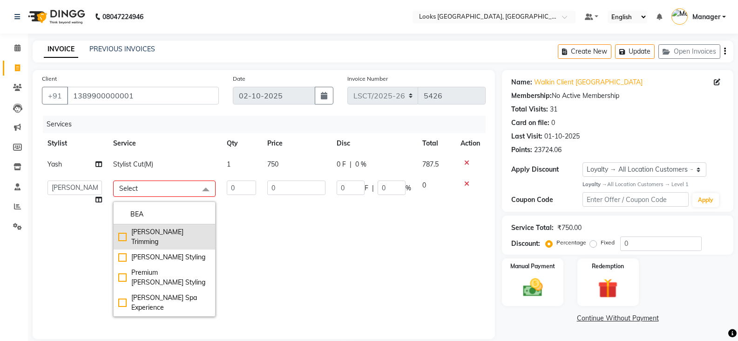
type input "BEA"
click at [174, 237] on div "[PERSON_NAME] Trimming" at bounding box center [164, 237] width 92 height 20
checkbox input "true"
type input "1"
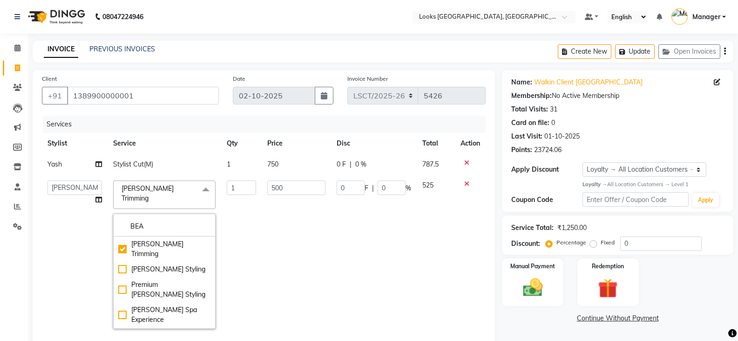
click at [328, 258] on td "500" at bounding box center [296, 254] width 69 height 159
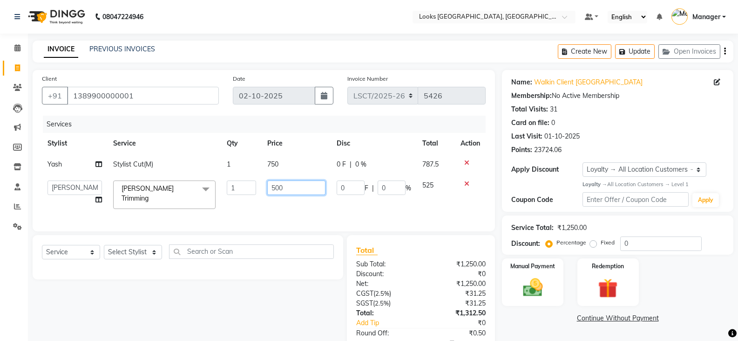
click at [274, 190] on input "500" at bounding box center [296, 187] width 58 height 14
type input "400"
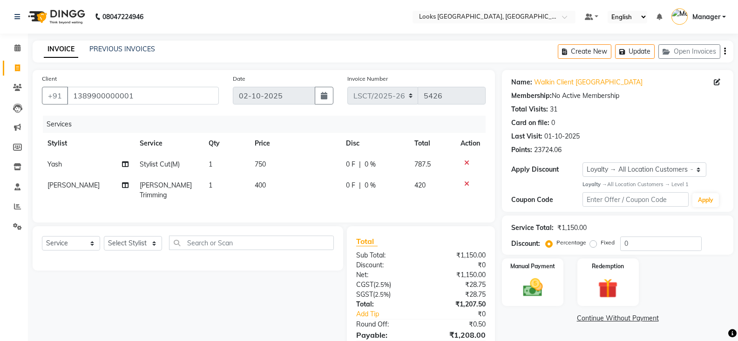
click at [705, 300] on div "Manual Payment Redemption" at bounding box center [618, 282] width 246 height 48
click at [120, 98] on input "1389900000001" at bounding box center [143, 96] width 152 height 18
click at [108, 102] on input "1389900000001" at bounding box center [143, 96] width 152 height 18
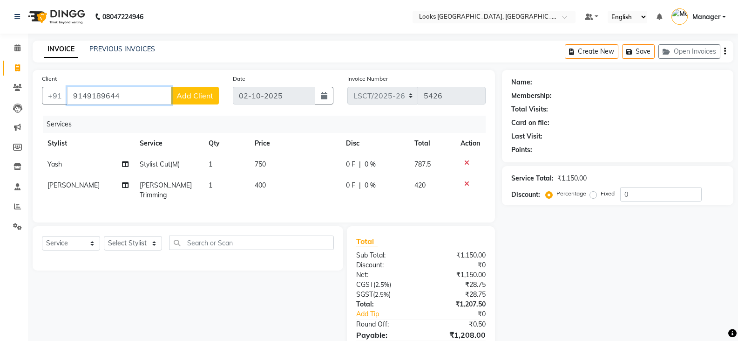
type input "9149189644"
click at [196, 97] on span "Add Client" at bounding box center [195, 95] width 37 height 9
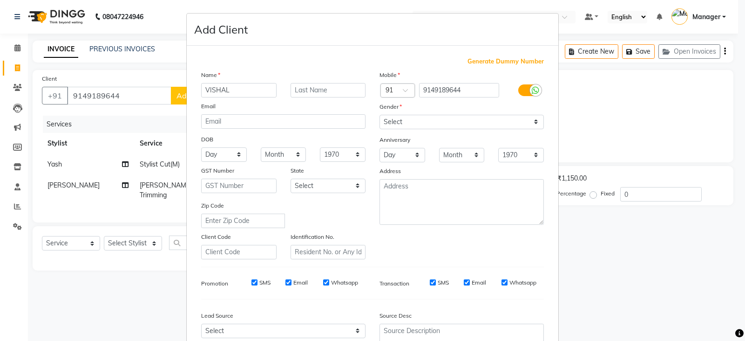
type input "VISHAL"
click at [309, 91] on input "text" at bounding box center [328, 90] width 75 height 14
type input "SHARMA"
click at [431, 119] on select "Select [DEMOGRAPHIC_DATA] [DEMOGRAPHIC_DATA] Other Prefer Not To Say" at bounding box center [462, 122] width 164 height 14
select select "[DEMOGRAPHIC_DATA]"
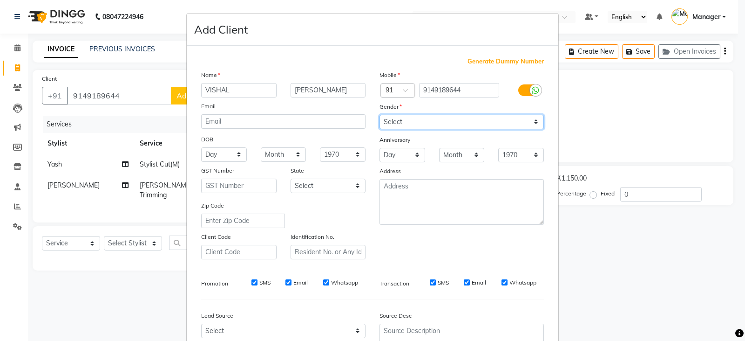
click at [380, 115] on select "Select [DEMOGRAPHIC_DATA] [DEMOGRAPHIC_DATA] Other Prefer Not To Say" at bounding box center [462, 122] width 164 height 14
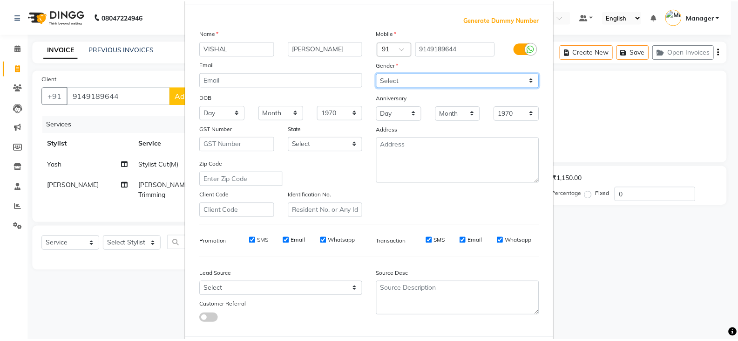
scroll to position [89, 0]
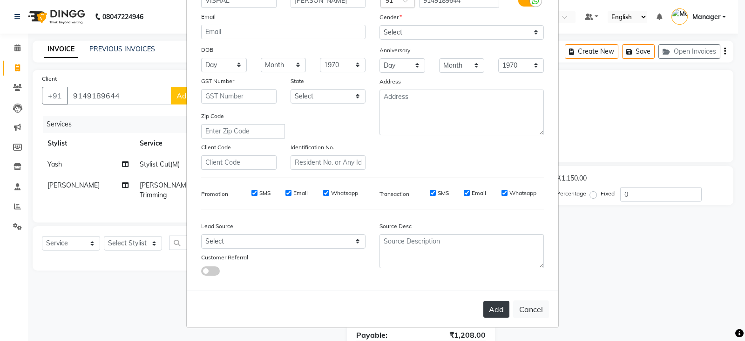
click at [492, 314] on button "Add" at bounding box center [497, 309] width 26 height 17
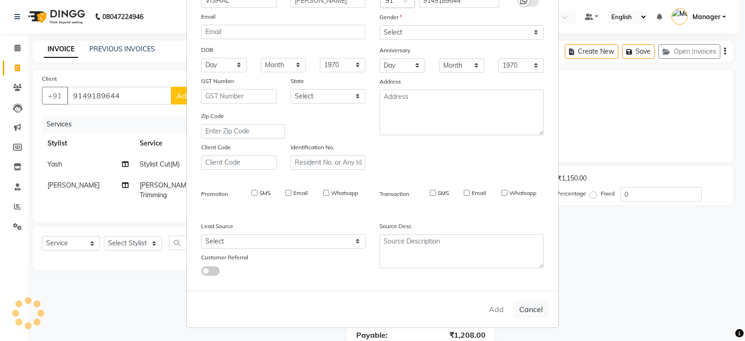
select select
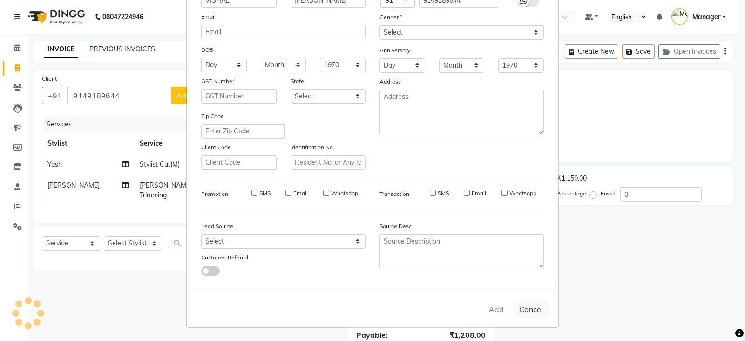
select select
checkbox input "false"
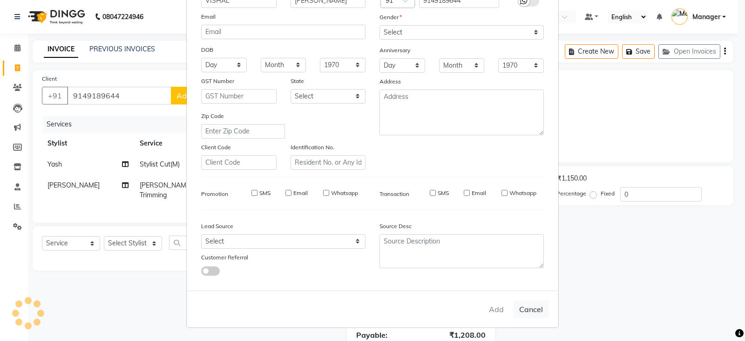
checkbox input "false"
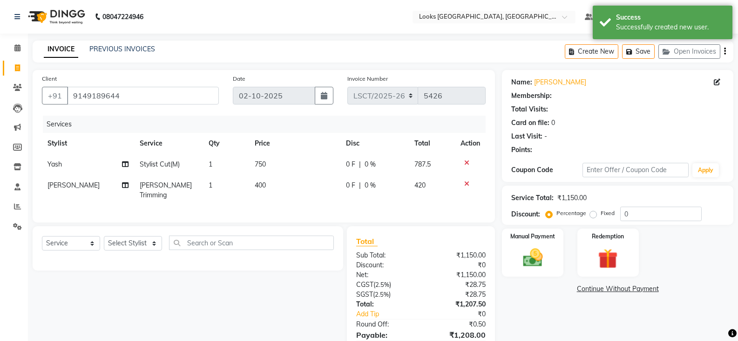
select select "1: Object"
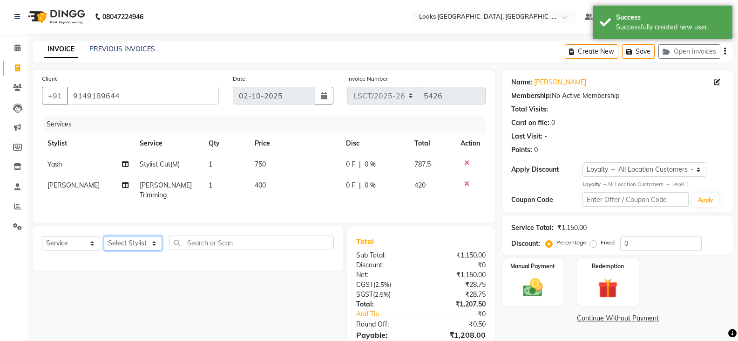
click at [134, 239] on select "Select Stylist [PERSON_NAME] [PERSON_NAME] Counter Sales [PERSON_NAME] guddu_as…" at bounding box center [133, 243] width 58 height 14
select select "90421"
click at [104, 236] on select "Select Stylist [PERSON_NAME] [PERSON_NAME] Counter Sales [PERSON_NAME] guddu_as…" at bounding box center [133, 243] width 58 height 14
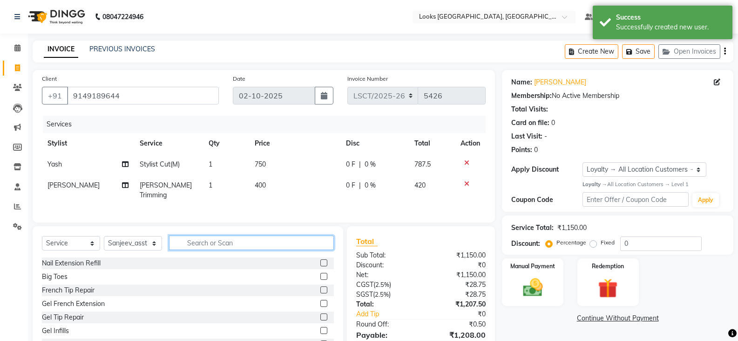
click at [198, 235] on input "text" at bounding box center [251, 242] width 165 height 14
type input "WAS"
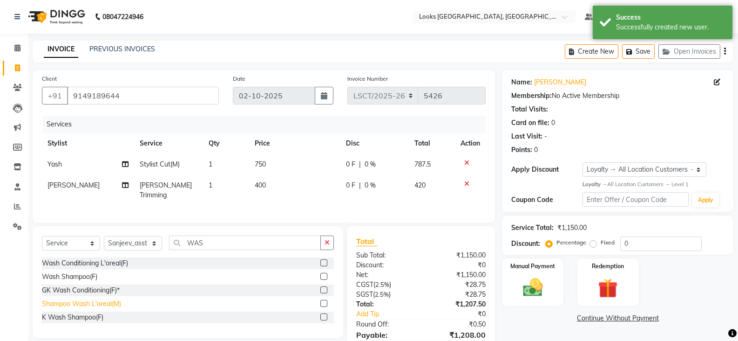
click at [94, 299] on div "Shampoo Wash L'oreal(M)" at bounding box center [81, 304] width 79 height 10
checkbox input "false"
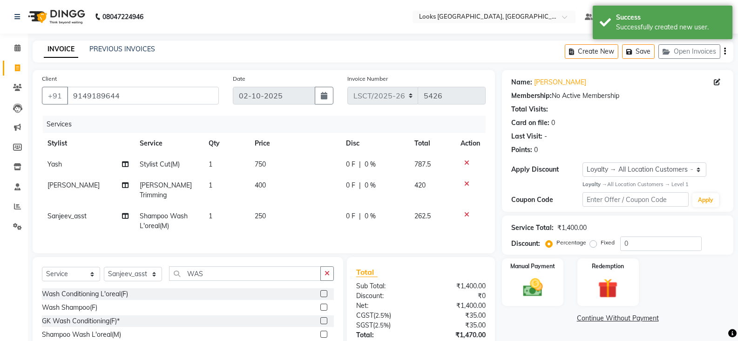
click at [269, 210] on td "250" at bounding box center [294, 220] width 91 height 31
select select "90421"
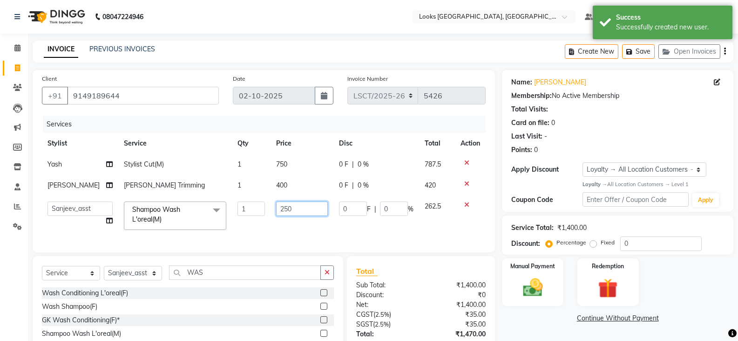
click at [276, 208] on input "250" at bounding box center [302, 208] width 52 height 14
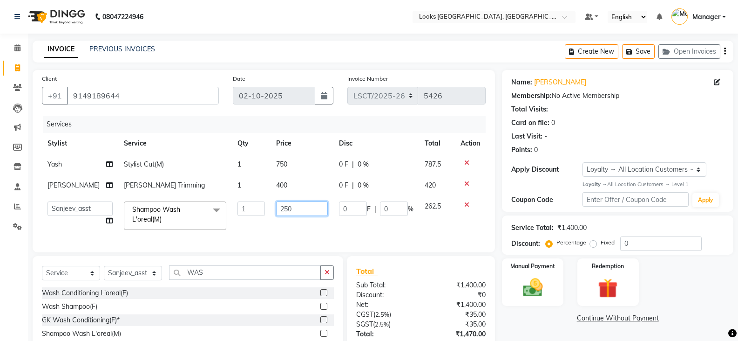
click at [280, 210] on input "250" at bounding box center [302, 208] width 52 height 14
type input "300"
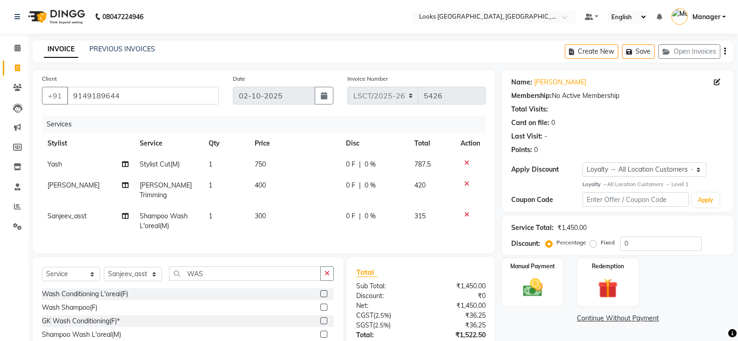
click at [690, 296] on div "Manual Payment Redemption" at bounding box center [618, 282] width 246 height 48
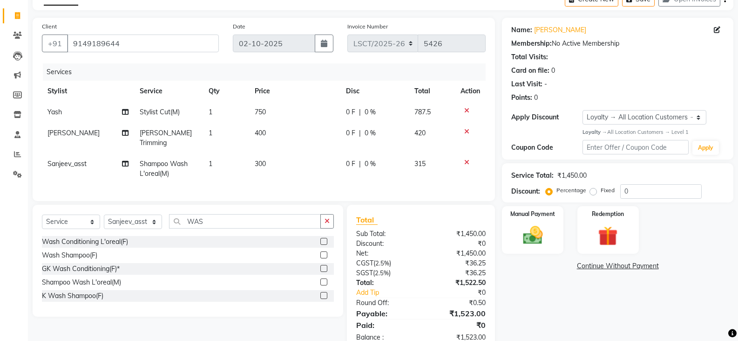
scroll to position [74, 0]
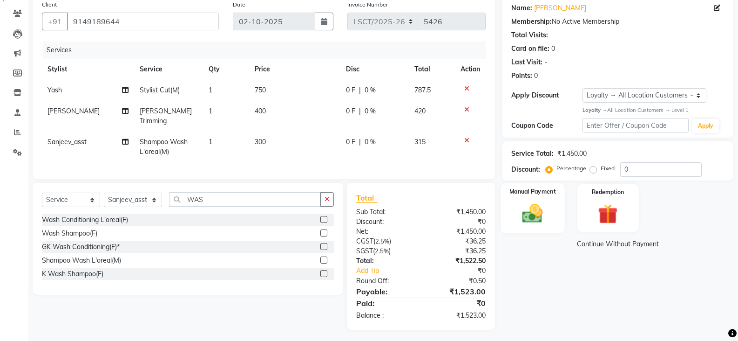
click at [544, 222] on img at bounding box center [532, 213] width 33 height 24
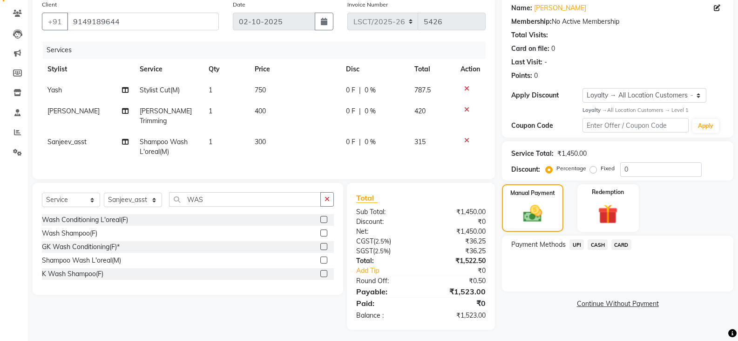
click at [621, 241] on span "CARD" at bounding box center [622, 244] width 20 height 11
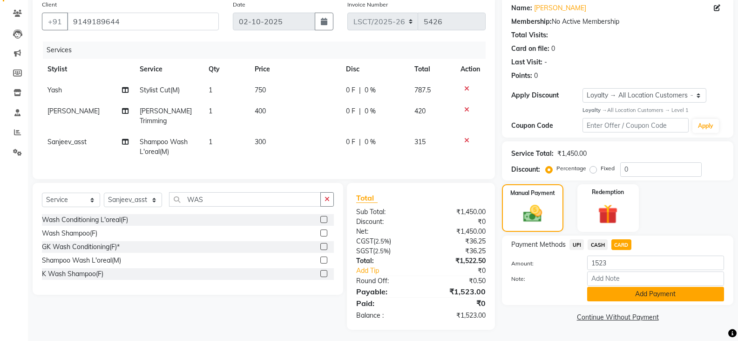
click at [614, 292] on button "Add Payment" at bounding box center [656, 294] width 137 height 14
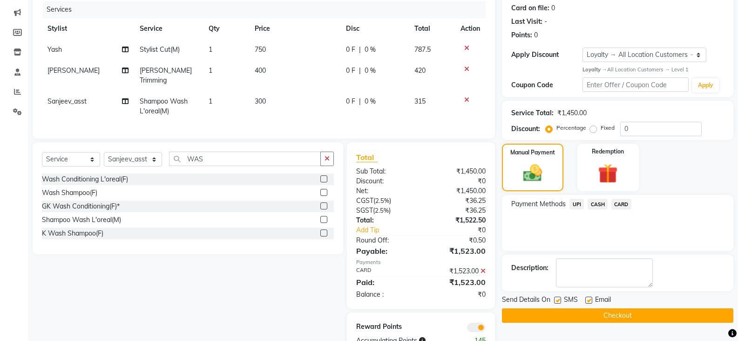
scroll to position [140, 0]
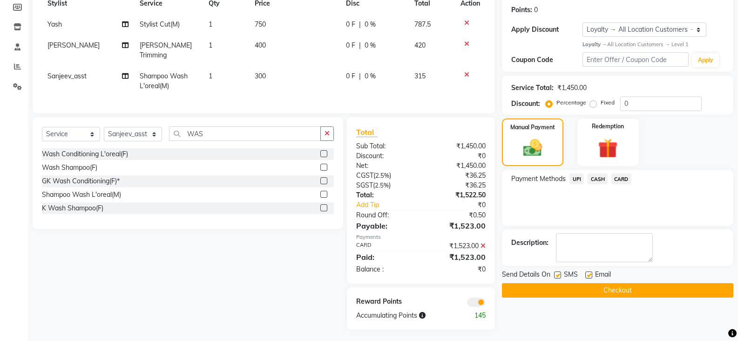
click at [567, 288] on button "Checkout" at bounding box center [618, 290] width 232 height 14
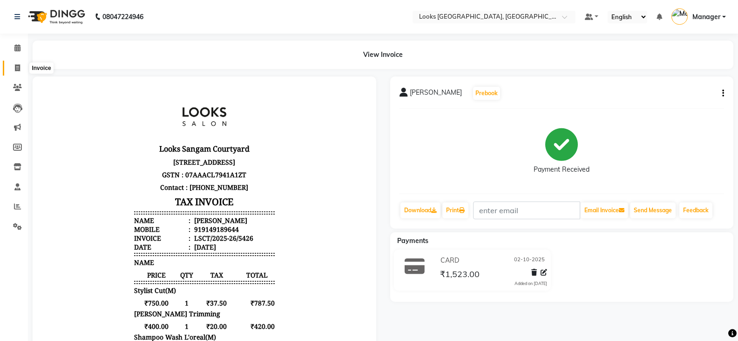
click at [15, 65] on icon at bounding box center [17, 67] width 5 height 7
select select "service"
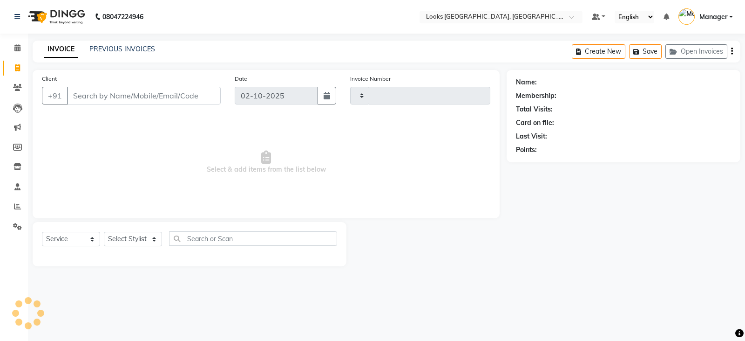
type input "5427"
select select "8942"
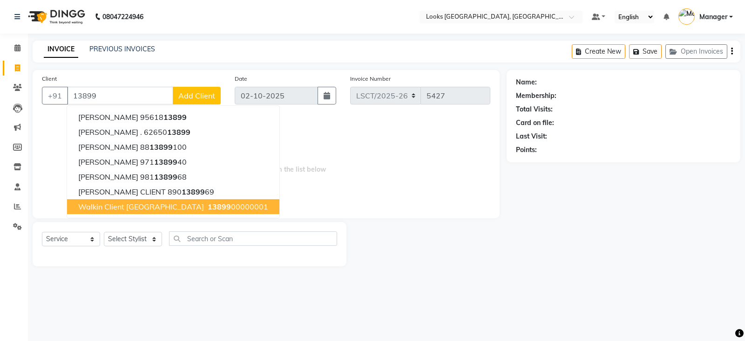
click at [144, 208] on span "Walkin Client Sangam Courtyard" at bounding box center [141, 206] width 126 height 9
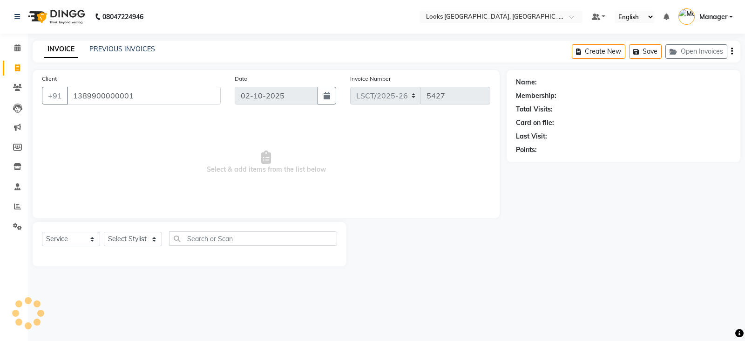
type input "1389900000001"
select select "1: Object"
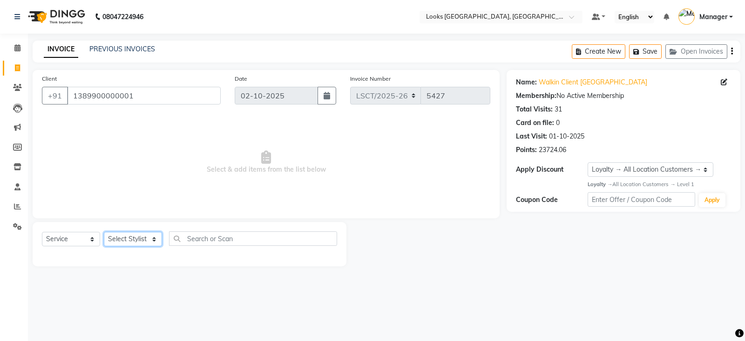
click at [145, 237] on select "Select Stylist [PERSON_NAME] [PERSON_NAME] Counter Sales [PERSON_NAME] guddu_as…" at bounding box center [133, 239] width 58 height 14
select select "90415"
click at [104, 232] on select "Select Stylist [PERSON_NAME] [PERSON_NAME] Counter Sales [PERSON_NAME] guddu_as…" at bounding box center [133, 239] width 58 height 14
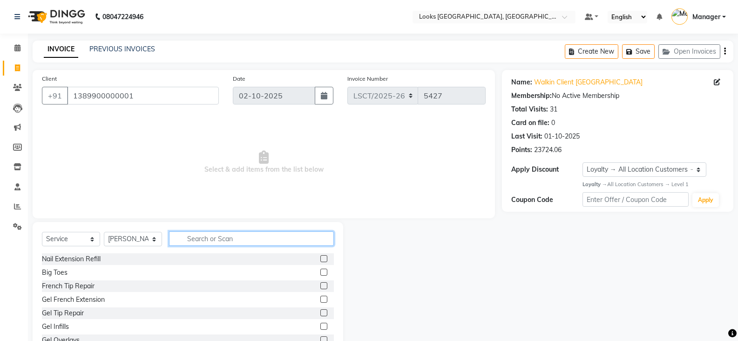
click at [213, 243] on input "text" at bounding box center [251, 238] width 165 height 14
type input "D"
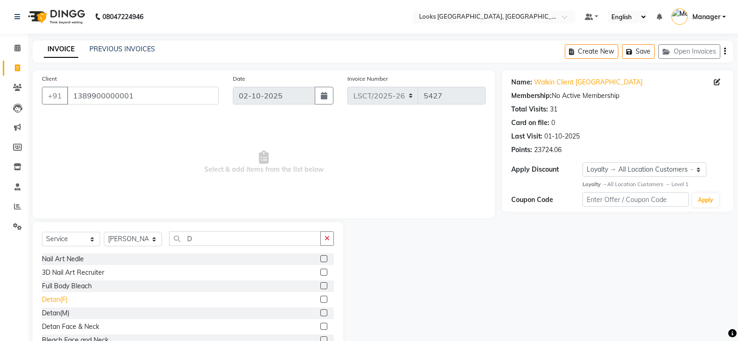
click at [62, 300] on div "Detan(F)" at bounding box center [55, 299] width 26 height 10
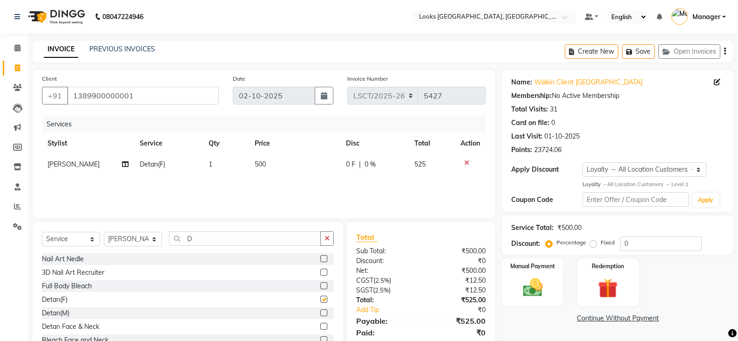
checkbox input "false"
click at [197, 240] on input "D" at bounding box center [245, 238] width 152 height 14
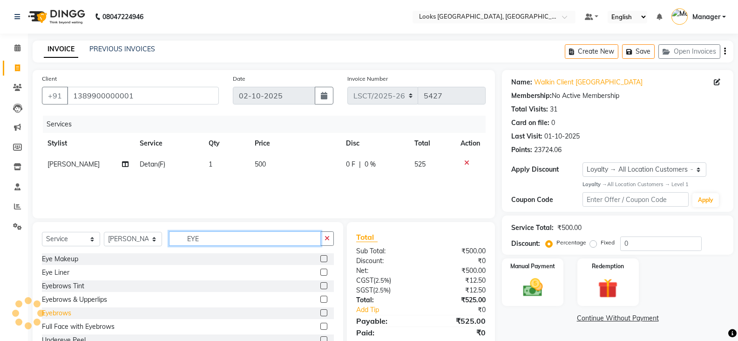
type input "EYE"
click at [65, 309] on div "Eyebrows" at bounding box center [56, 313] width 29 height 10
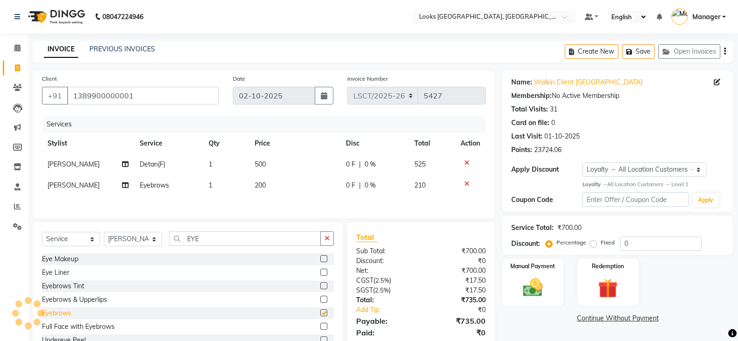
checkbox input "false"
click at [144, 238] on select "Select Stylist [PERSON_NAME] [PERSON_NAME] Counter Sales [PERSON_NAME] guddu_as…" at bounding box center [133, 239] width 58 height 14
select select "90420"
click at [104, 233] on select "Select Stylist [PERSON_NAME] [PERSON_NAME] Counter Sales [PERSON_NAME] guddu_as…" at bounding box center [133, 239] width 58 height 14
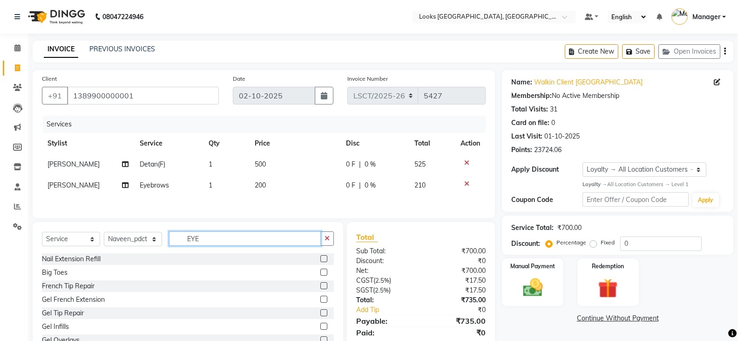
click at [189, 242] on input "EYE" at bounding box center [245, 238] width 152 height 14
type input "WAS"
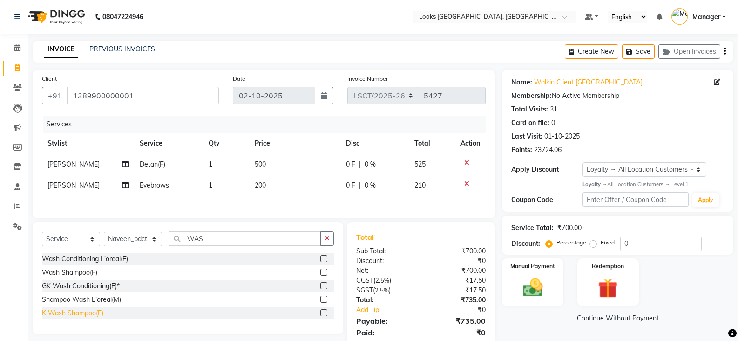
click at [70, 314] on div "K Wash Shampoo(F)" at bounding box center [73, 313] width 62 height 10
checkbox input "false"
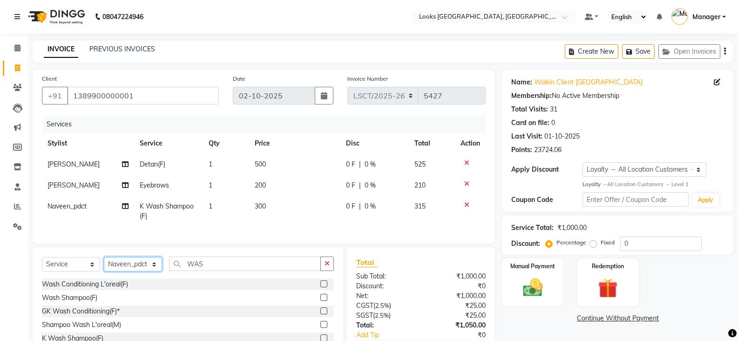
click at [138, 271] on select "Select Stylist [PERSON_NAME] [PERSON_NAME] Counter Sales [PERSON_NAME] guddu_as…" at bounding box center [133, 264] width 58 height 14
select select "90412"
click at [104, 264] on select "Select Stylist [PERSON_NAME] [PERSON_NAME] Counter Sales [PERSON_NAME] guddu_as…" at bounding box center [133, 264] width 58 height 14
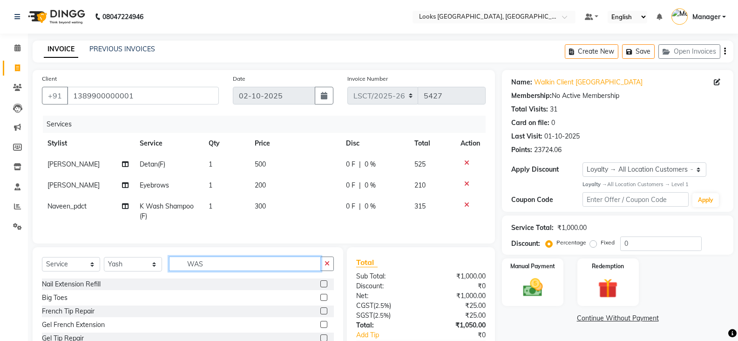
click at [191, 269] on input "WAS" at bounding box center [245, 263] width 152 height 14
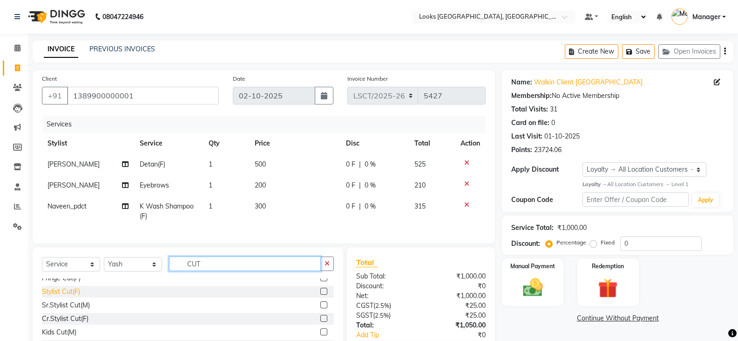
type input "CUT"
click at [71, 296] on div "Stylist Cut(F)" at bounding box center [61, 292] width 38 height 10
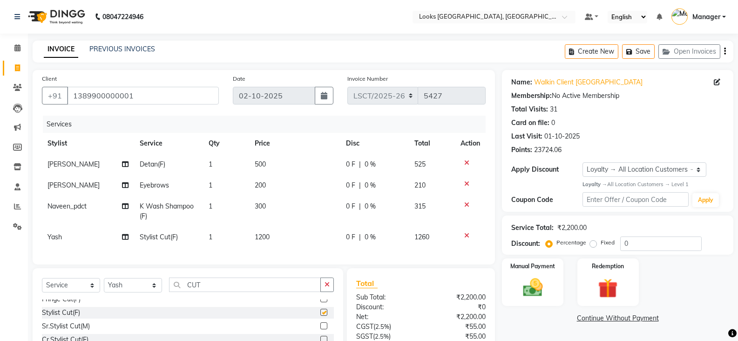
checkbox input "false"
click at [268, 161] on td "500" at bounding box center [294, 164] width 91 height 21
select select "90415"
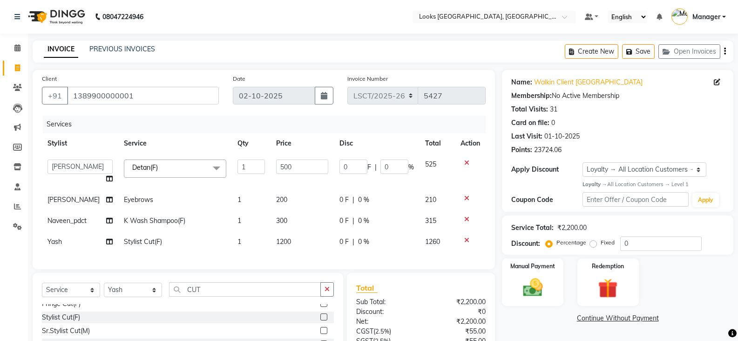
click at [271, 161] on td "500" at bounding box center [302, 171] width 63 height 35
click at [291, 165] on input "500" at bounding box center [302, 166] width 52 height 14
type input "1000"
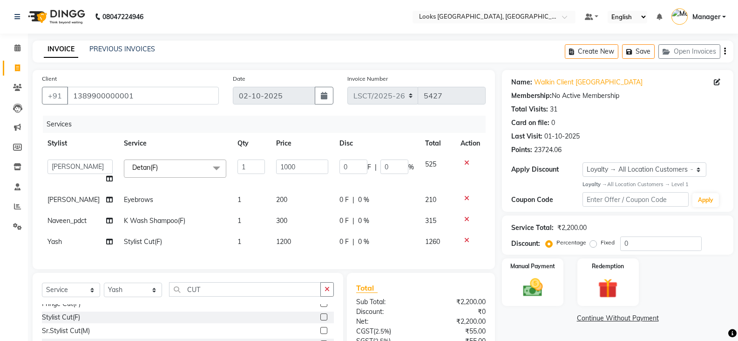
click at [282, 201] on tbody "Adil Ajay_pdct Babita Bharat_pdct Counter Sales Ezaz guddu_asst Jisha Kuldeep _…" at bounding box center [264, 203] width 444 height 98
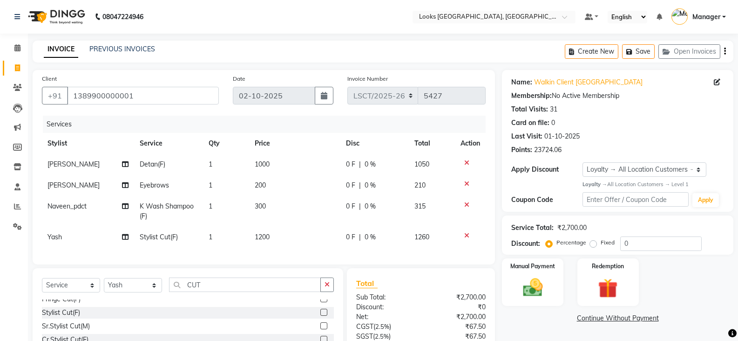
click at [256, 184] on span "200" at bounding box center [260, 185] width 11 height 8
select select "90415"
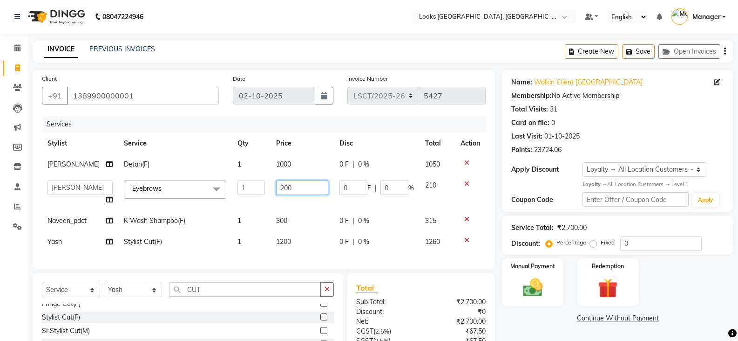
click at [276, 185] on input "200" at bounding box center [302, 187] width 52 height 14
type input "100"
click at [279, 218] on td "300" at bounding box center [302, 220] width 63 height 21
select select "90420"
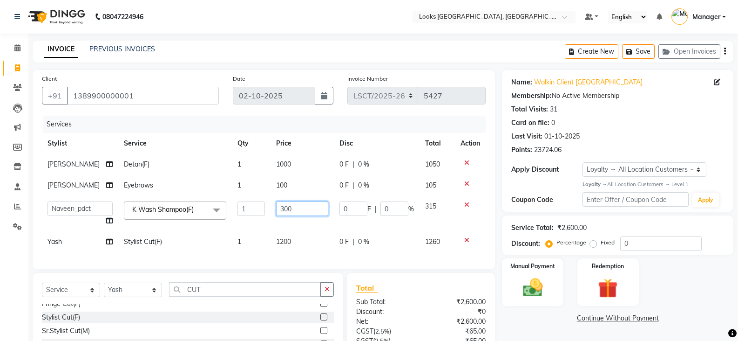
click at [281, 209] on input "300" at bounding box center [302, 208] width 52 height 14
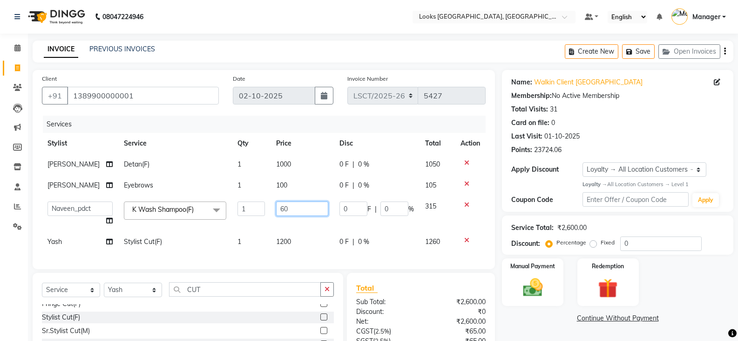
type input "600"
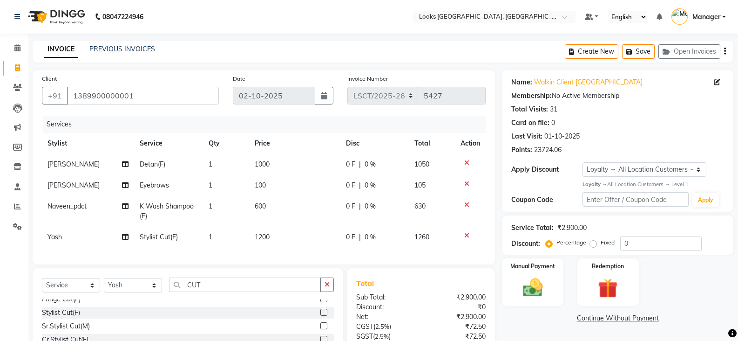
click at [278, 238] on td "1200" at bounding box center [294, 236] width 91 height 21
select select "90412"
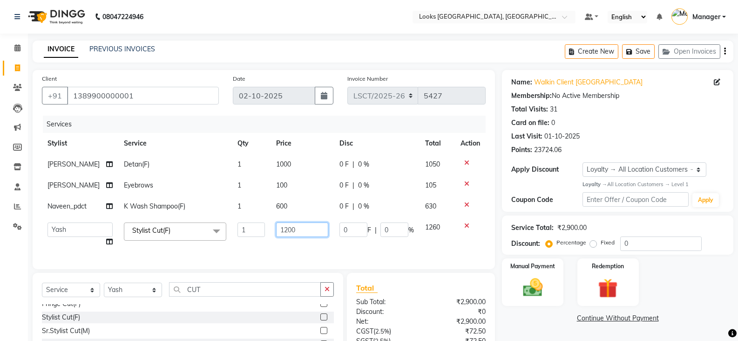
click at [285, 231] on input "1200" at bounding box center [302, 229] width 52 height 14
type input "1250"
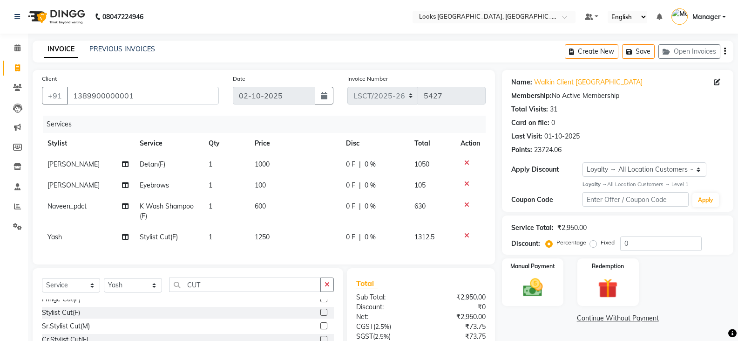
click at [531, 325] on div "Name: Walkin Client Sangam Courtyard Membership: No Active Membership Total Vis…" at bounding box center [621, 242] width 239 height 345
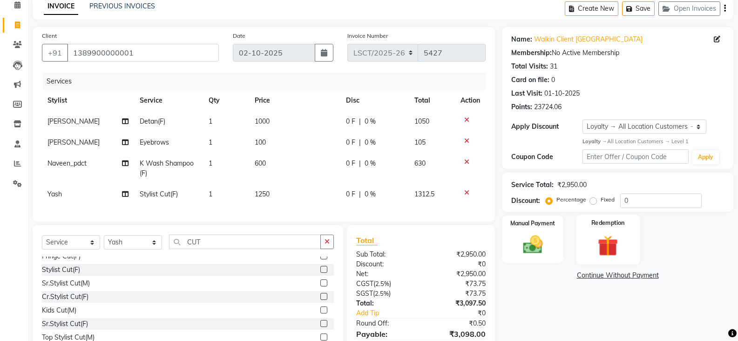
scroll to position [0, 0]
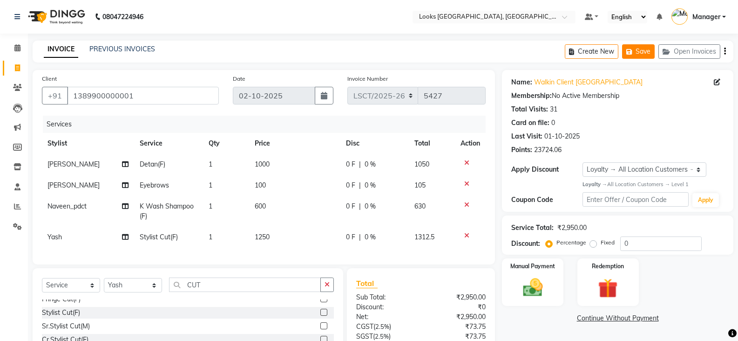
click at [644, 47] on button "Save" at bounding box center [638, 51] width 33 height 14
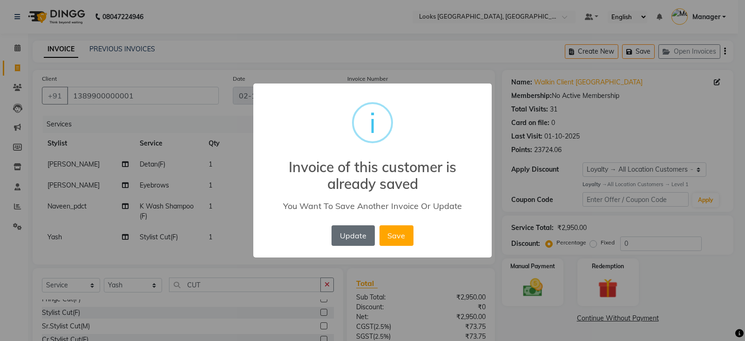
click at [365, 242] on button "Update" at bounding box center [353, 235] width 43 height 21
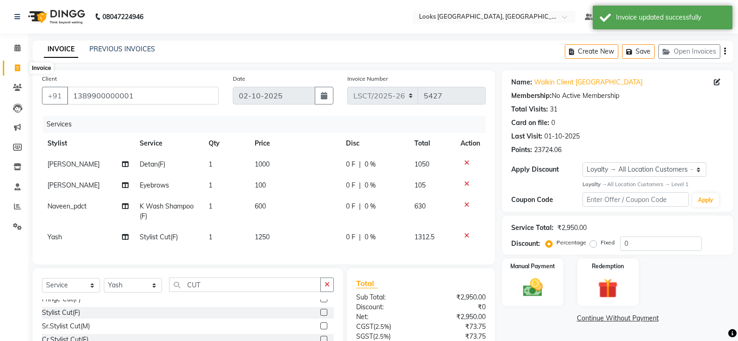
click at [17, 65] on icon at bounding box center [17, 67] width 5 height 7
select select "service"
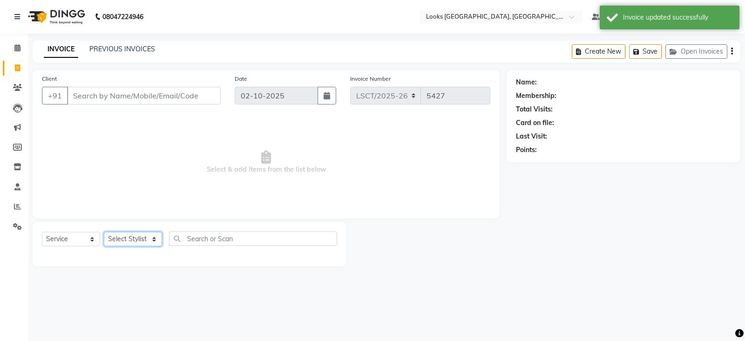
click at [143, 238] on select "Select Stylist [PERSON_NAME] [PERSON_NAME] Counter Sales [PERSON_NAME] guddu_as…" at bounding box center [133, 239] width 58 height 14
select select "90414"
click at [104, 232] on select "Select Stylist [PERSON_NAME] [PERSON_NAME] Counter Sales [PERSON_NAME] guddu_as…" at bounding box center [133, 239] width 58 height 14
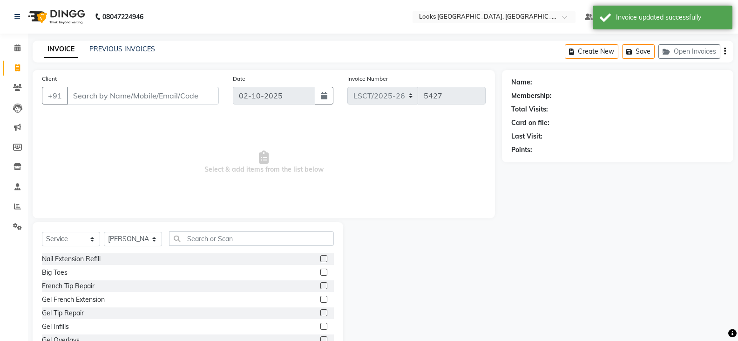
click at [200, 248] on div "Select Service Product Membership Package Voucher Prepaid Gift Card Select Styl…" at bounding box center [188, 242] width 292 height 22
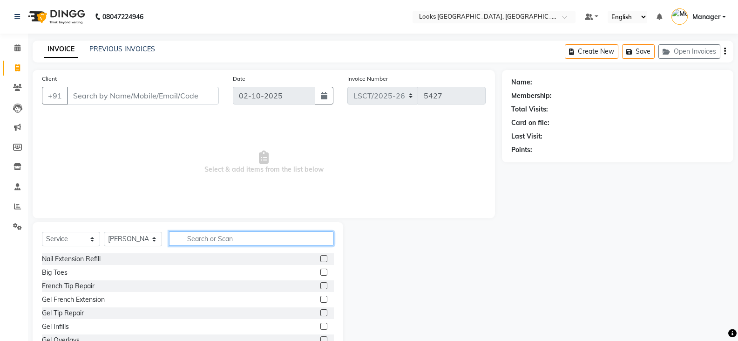
click at [206, 241] on input "text" at bounding box center [251, 238] width 165 height 14
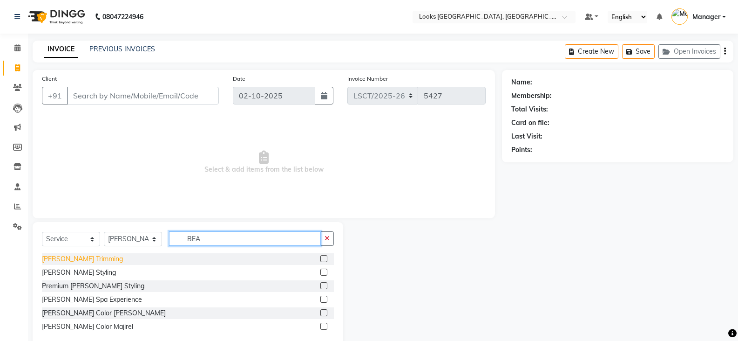
type input "BEA"
click at [77, 258] on div "[PERSON_NAME] Trimming" at bounding box center [82, 259] width 81 height 10
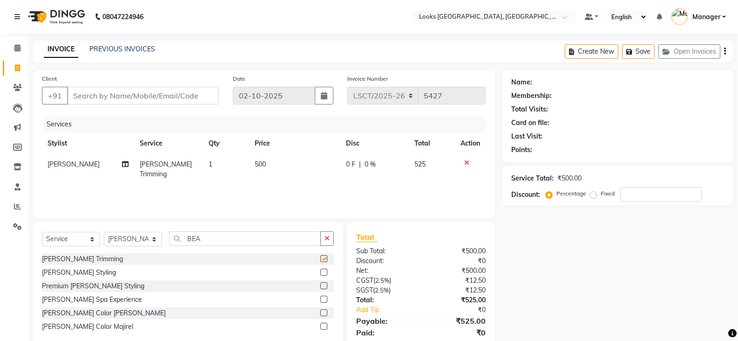
checkbox input "false"
click at [260, 162] on span "500" at bounding box center [260, 164] width 11 height 8
select select "90414"
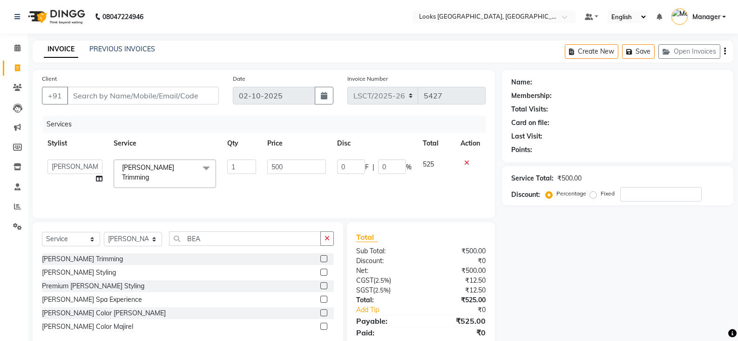
click at [260, 162] on td "1" at bounding box center [242, 174] width 40 height 40
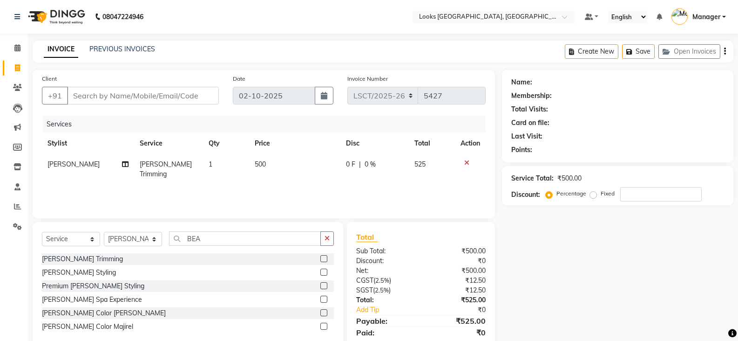
click at [281, 166] on td "500" at bounding box center [294, 169] width 91 height 31
select select "90414"
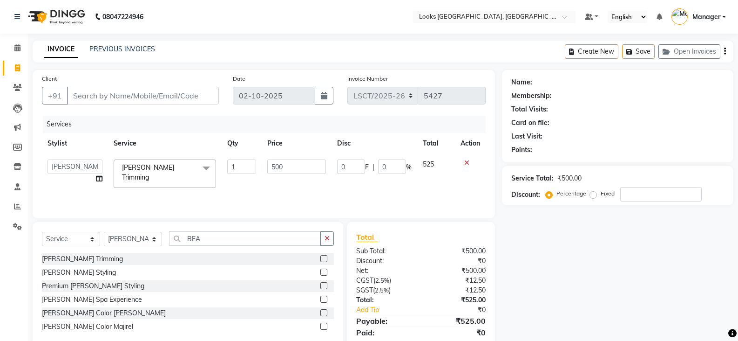
click at [264, 160] on td "500" at bounding box center [296, 174] width 69 height 40
drag, startPoint x: 270, startPoint y: 162, endPoint x: 276, endPoint y: 164, distance: 5.9
click at [272, 163] on input "500" at bounding box center [296, 166] width 58 height 14
click at [277, 164] on input "500" at bounding box center [296, 166] width 58 height 14
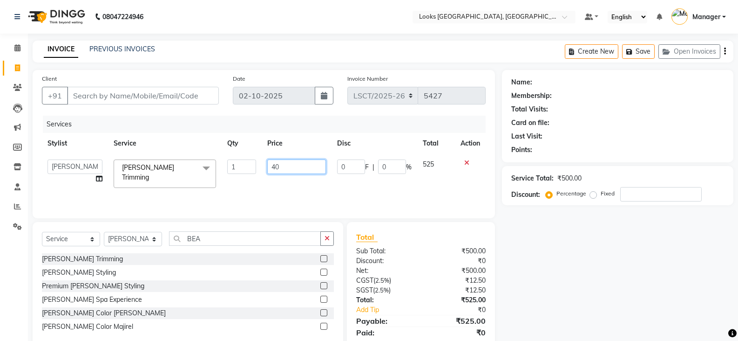
type input "400"
click at [273, 196] on div "Services Stylist Service Qty Price Disc Total Action Adil Ajay_pdct Babita Bhar…" at bounding box center [264, 162] width 444 height 93
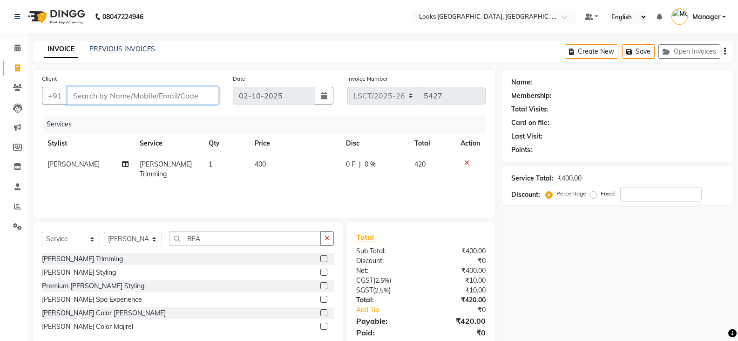
click at [180, 97] on input "Client" at bounding box center [143, 96] width 152 height 18
type input "9"
type input "0"
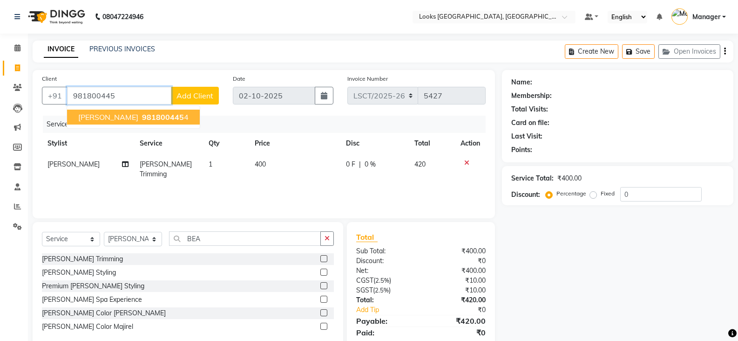
click at [105, 115] on span "RAJAT SARAWAT" at bounding box center [108, 116] width 60 height 9
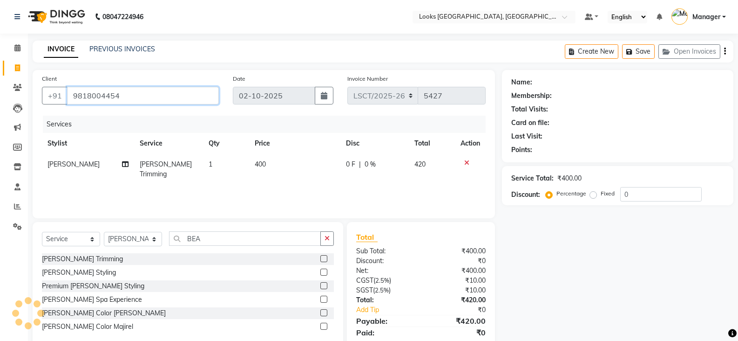
type input "9818004454"
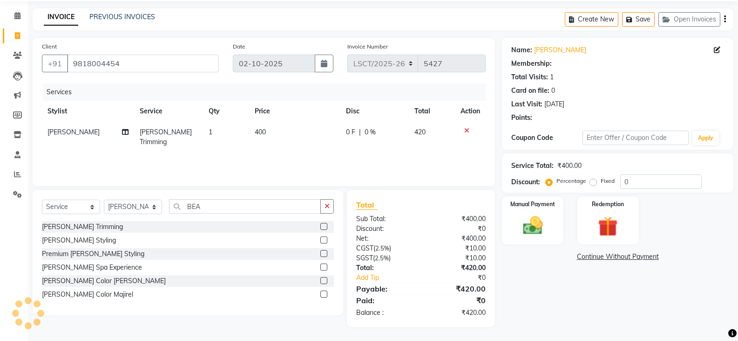
select select "1: Object"
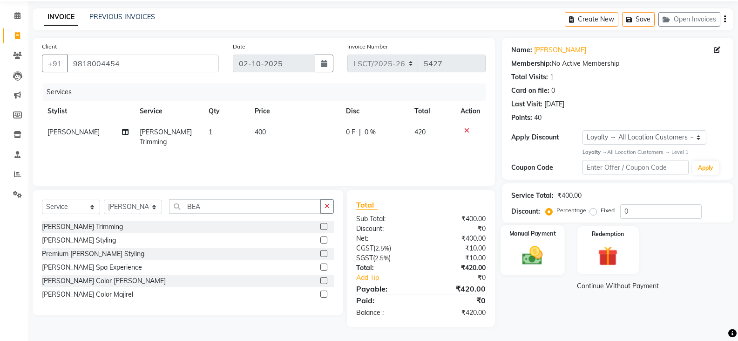
click at [544, 261] on img at bounding box center [532, 255] width 33 height 24
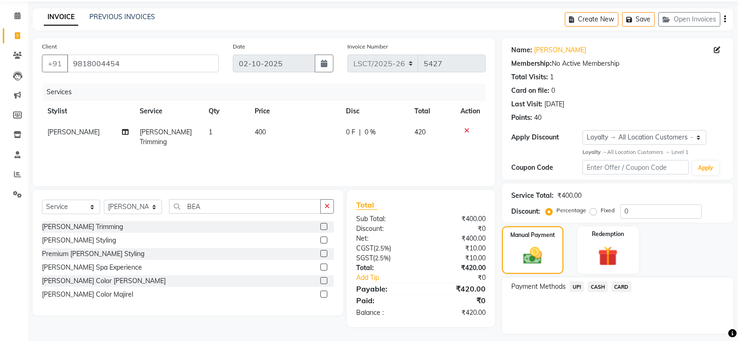
click at [618, 283] on span "CARD" at bounding box center [622, 286] width 20 height 11
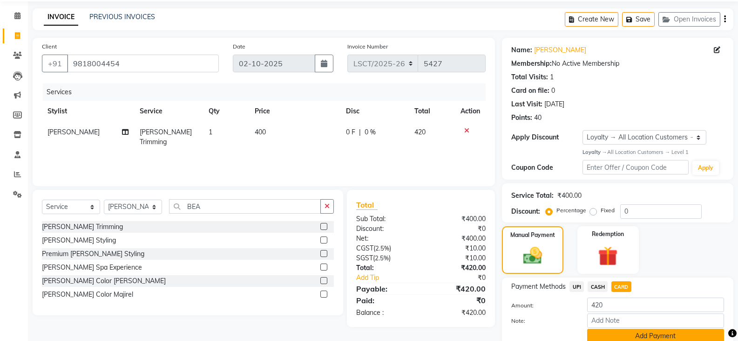
click at [605, 335] on button "Add Payment" at bounding box center [656, 335] width 137 height 14
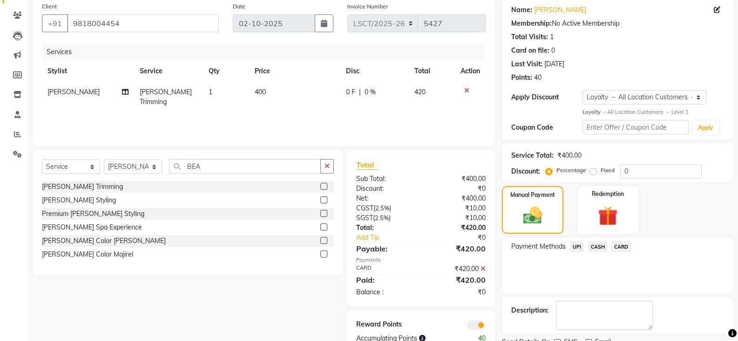
scroll to position [110, 0]
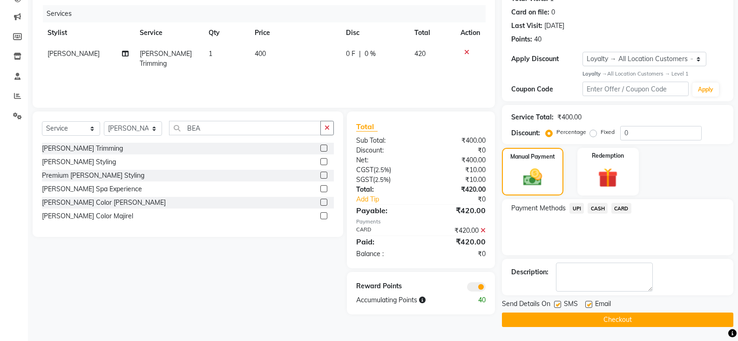
click at [586, 314] on button "Checkout" at bounding box center [618, 319] width 232 height 14
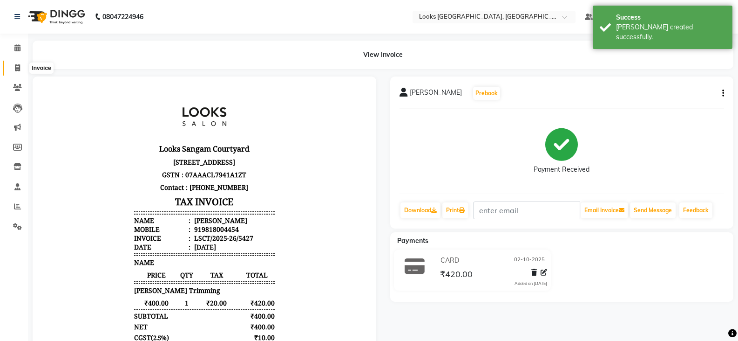
drag, startPoint x: 21, startPoint y: 67, endPoint x: 32, endPoint y: 70, distance: 12.1
click at [21, 67] on span at bounding box center [17, 68] width 16 height 11
select select "service"
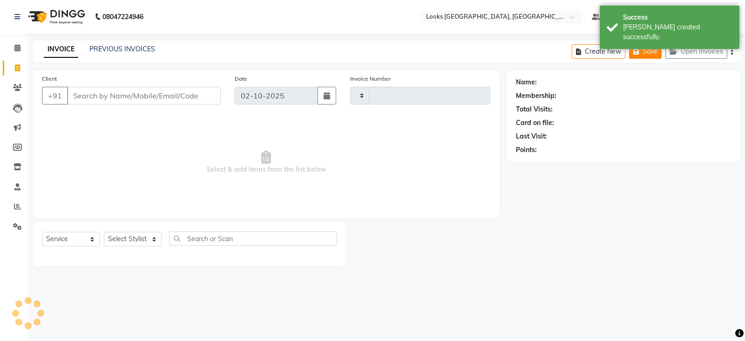
type input "5428"
select select "8942"
click at [710, 50] on button "Open Invoices" at bounding box center [697, 51] width 62 height 14
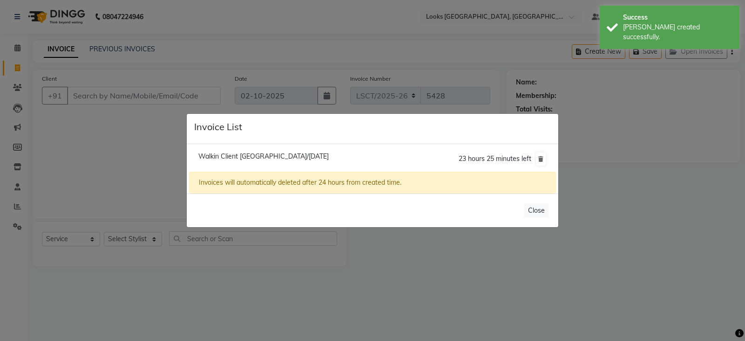
click at [302, 157] on span "Walkin Client Sangam Courtyard/02 October 2025" at bounding box center [263, 156] width 130 height 8
type input "1389900000001"
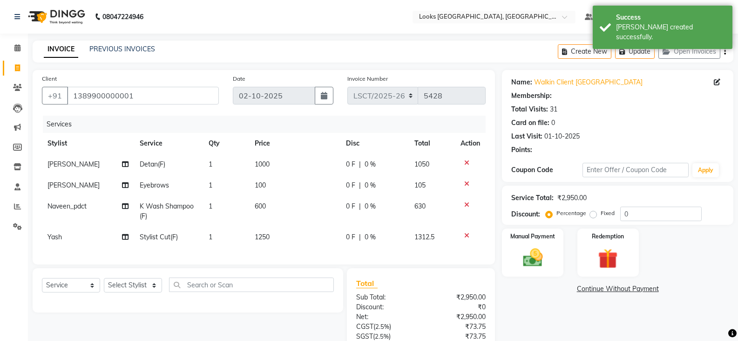
select select "1: Object"
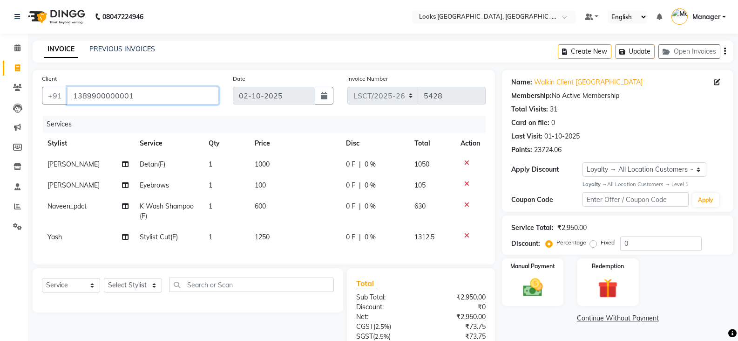
click at [134, 93] on input "1389900000001" at bounding box center [143, 96] width 152 height 18
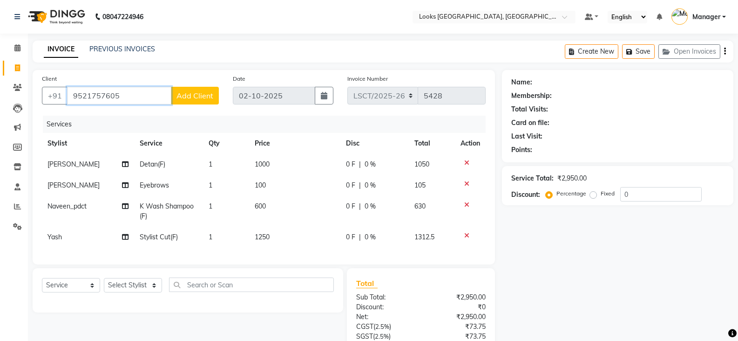
type input "9521757605"
click at [202, 101] on button "Add Client" at bounding box center [195, 96] width 48 height 18
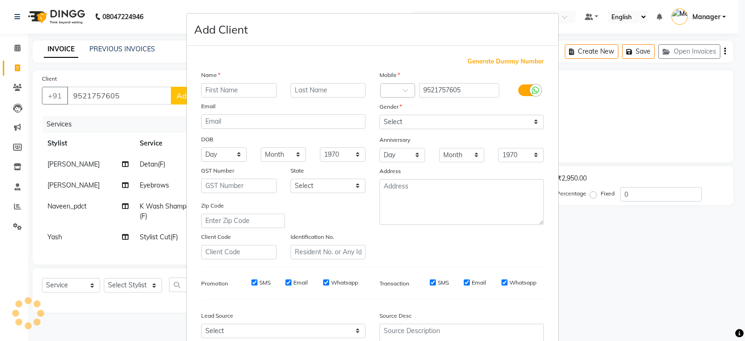
click at [611, 271] on ngb-modal-window "Add Client Generate Dummy Number Name Email DOB Day 01 02 03 04 05 06 07 08 09 …" at bounding box center [372, 170] width 745 height 341
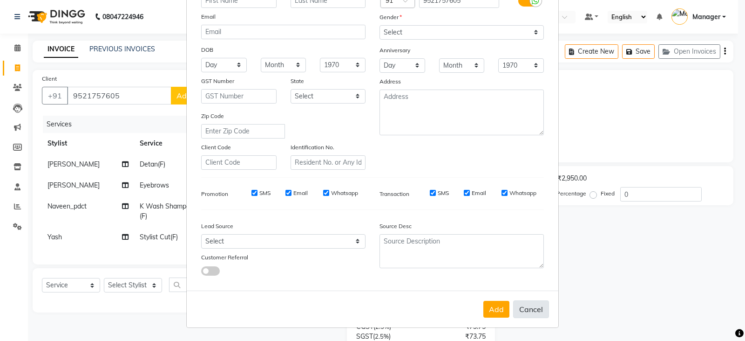
click at [525, 311] on button "Cancel" at bounding box center [531, 309] width 36 height 18
select select
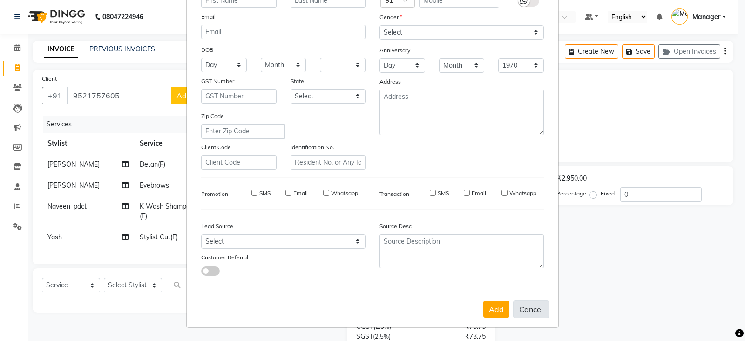
select select
checkbox input "false"
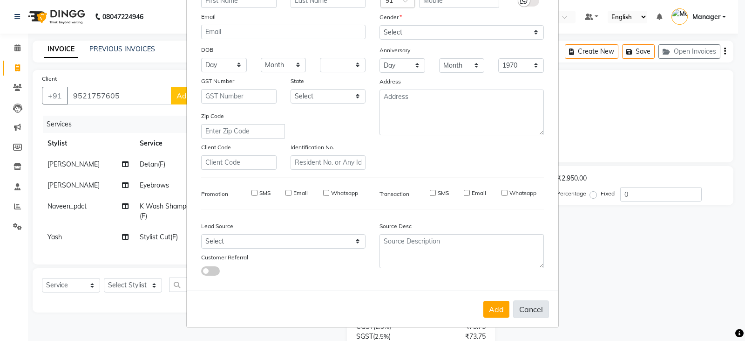
checkbox input "false"
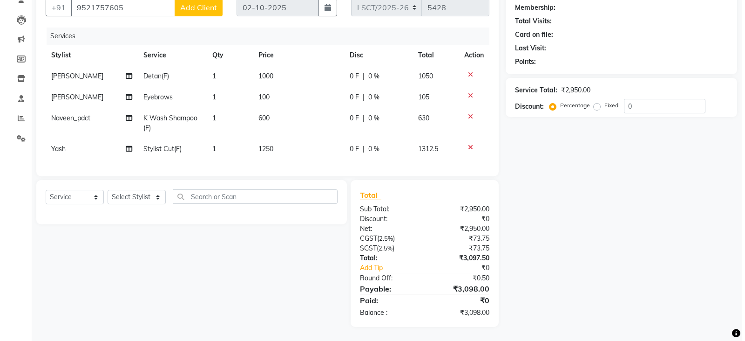
scroll to position [0, 0]
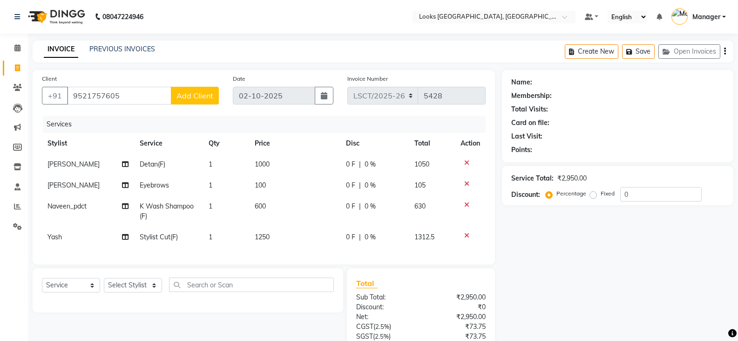
click at [204, 98] on span "Add Client" at bounding box center [195, 95] width 37 height 9
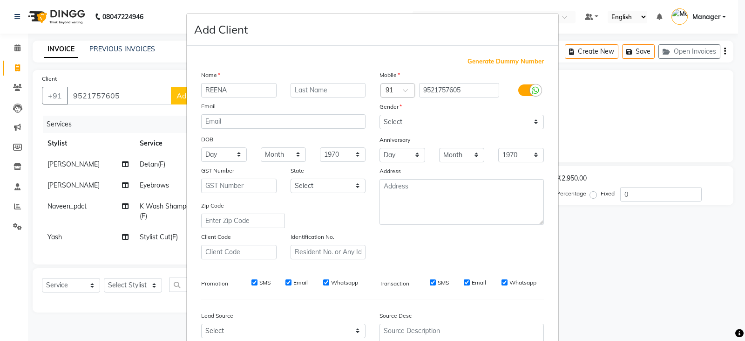
type input "REENA"
type input "KUMARI"
click at [433, 127] on select "Select [DEMOGRAPHIC_DATA] [DEMOGRAPHIC_DATA] Other Prefer Not To Say" at bounding box center [462, 122] width 164 height 14
select select "[DEMOGRAPHIC_DATA]"
click at [380, 115] on select "Select [DEMOGRAPHIC_DATA] [DEMOGRAPHIC_DATA] Other Prefer Not To Say" at bounding box center [462, 122] width 164 height 14
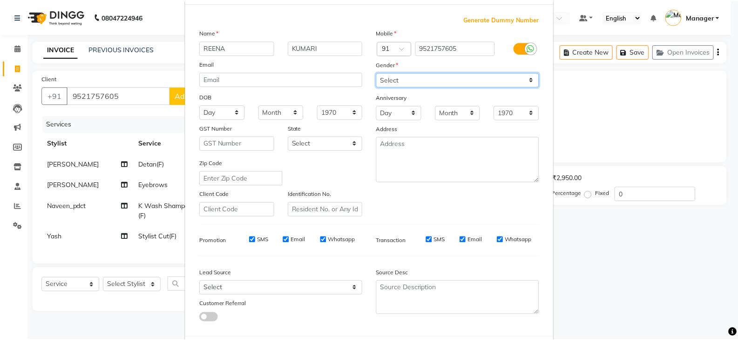
scroll to position [89, 0]
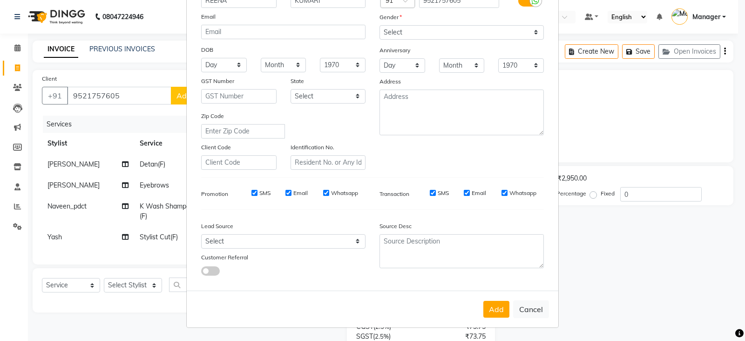
click at [496, 304] on button "Add" at bounding box center [497, 309] width 26 height 17
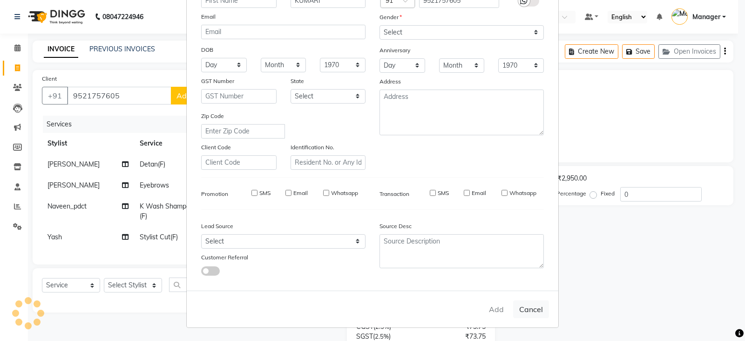
select select
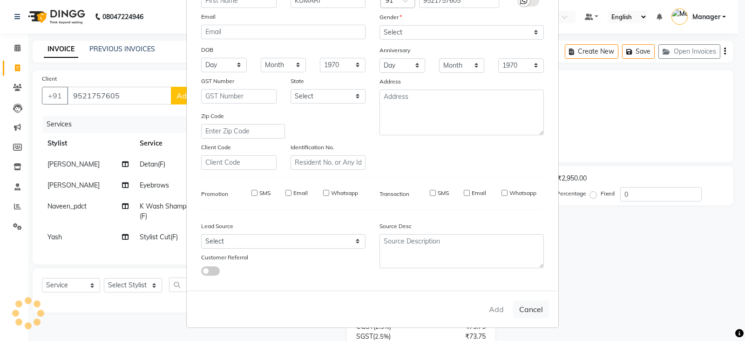
select select
checkbox input "false"
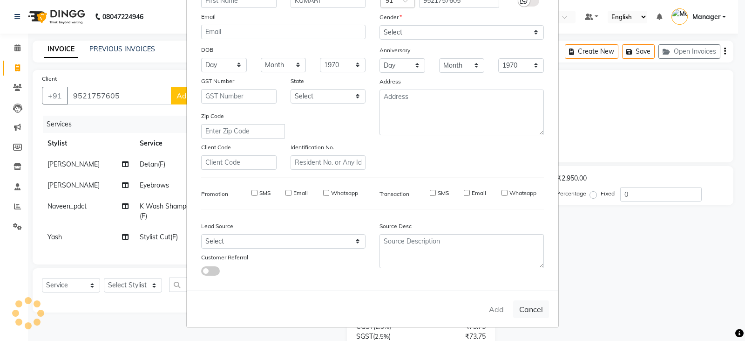
checkbox input "false"
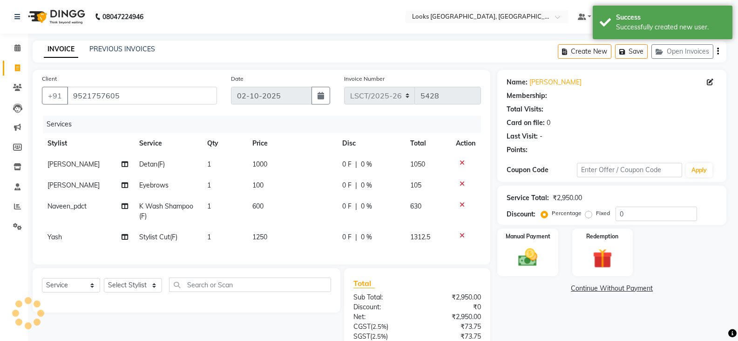
select select "1: Object"
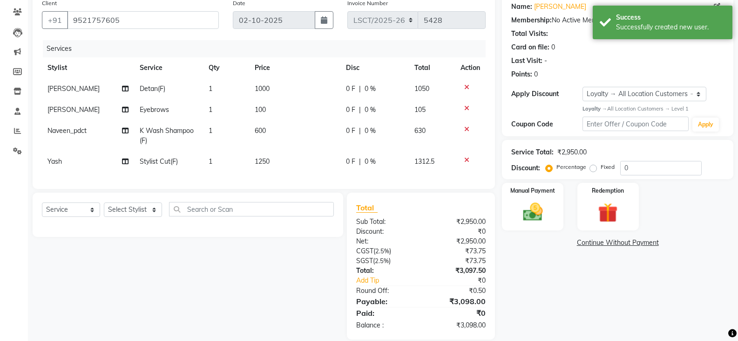
scroll to position [95, 0]
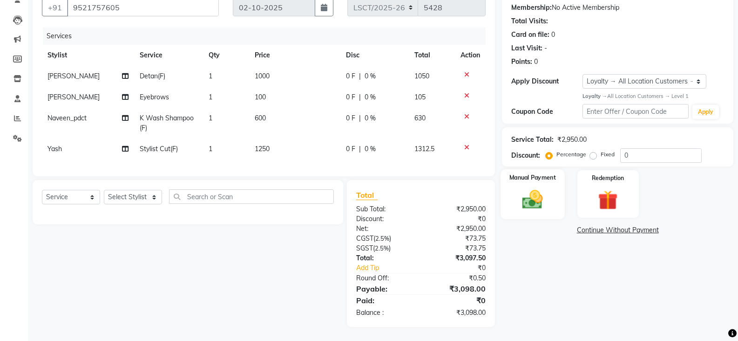
click at [540, 192] on img at bounding box center [532, 199] width 33 height 24
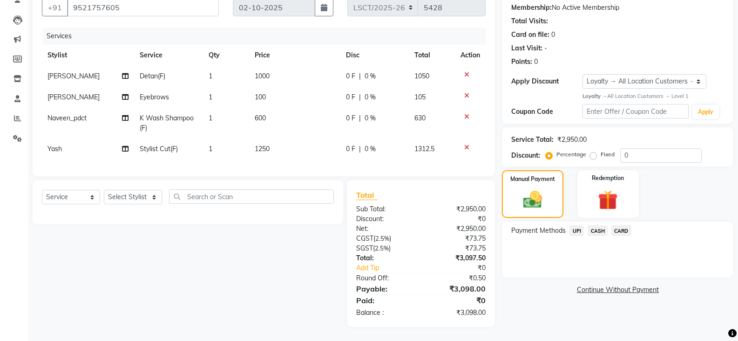
click at [581, 228] on span "UPI" at bounding box center [577, 230] width 14 height 11
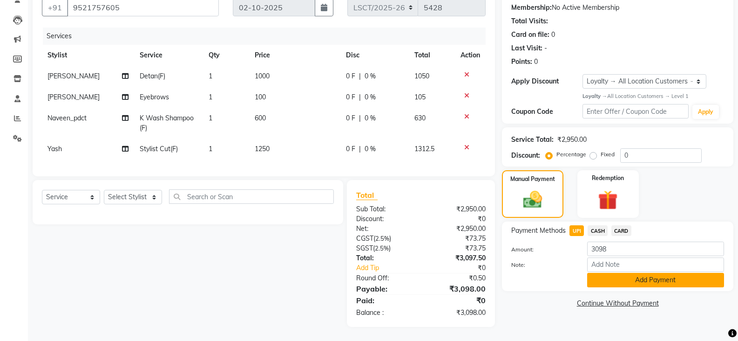
click at [621, 276] on button "Add Payment" at bounding box center [656, 280] width 137 height 14
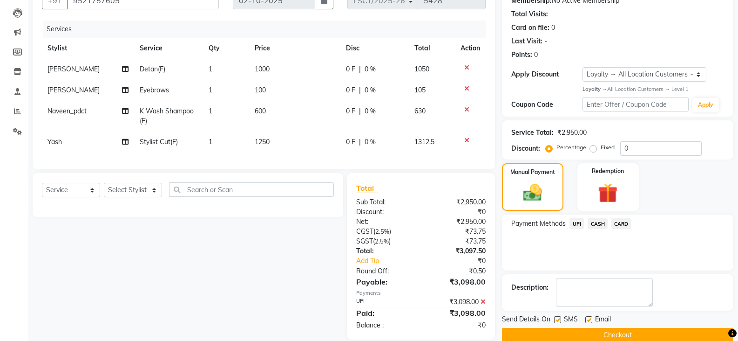
scroll to position [161, 0]
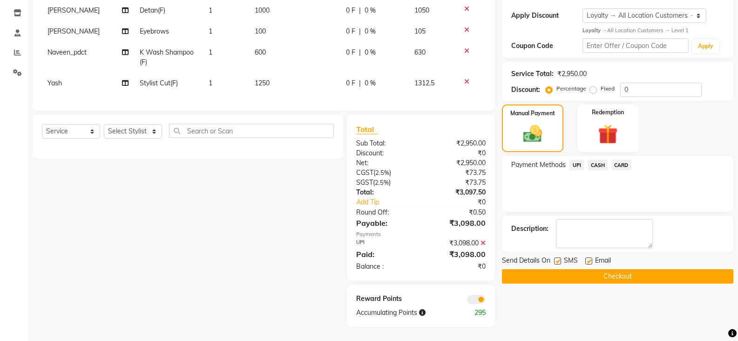
click at [624, 269] on button "Checkout" at bounding box center [618, 276] width 232 height 14
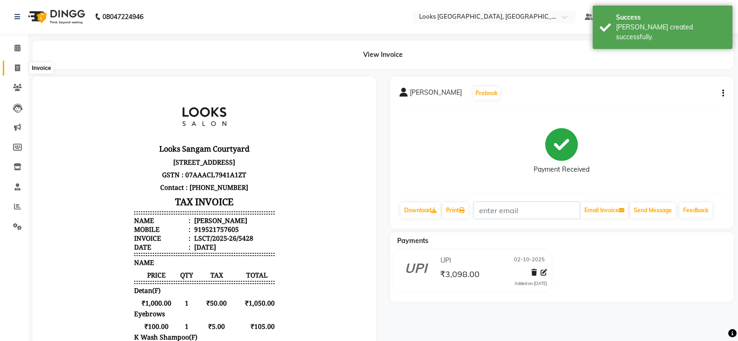
click at [17, 68] on icon at bounding box center [17, 67] width 5 height 7
select select "service"
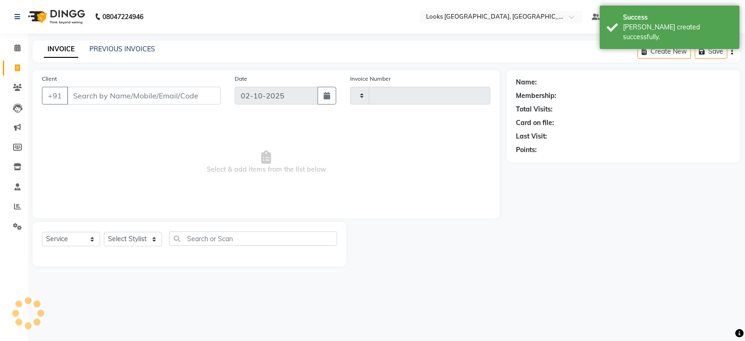
type input "5429"
select select "8942"
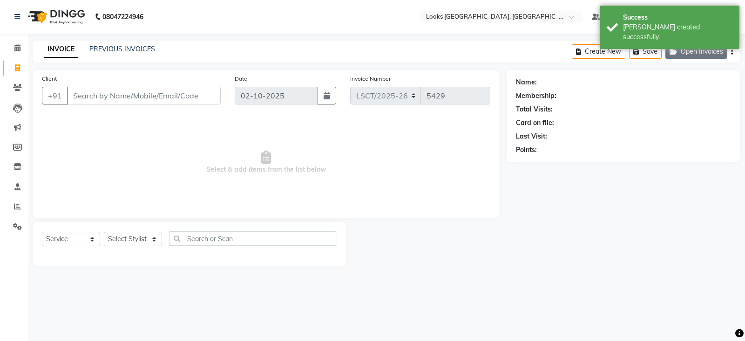
click at [697, 51] on button "Open Invoices" at bounding box center [697, 51] width 62 height 14
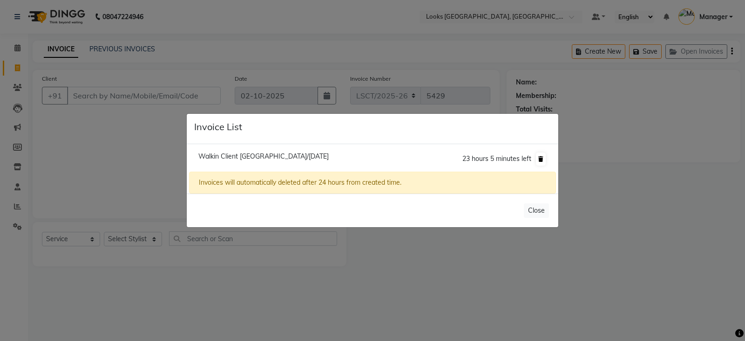
click at [540, 159] on icon at bounding box center [541, 159] width 5 height 6
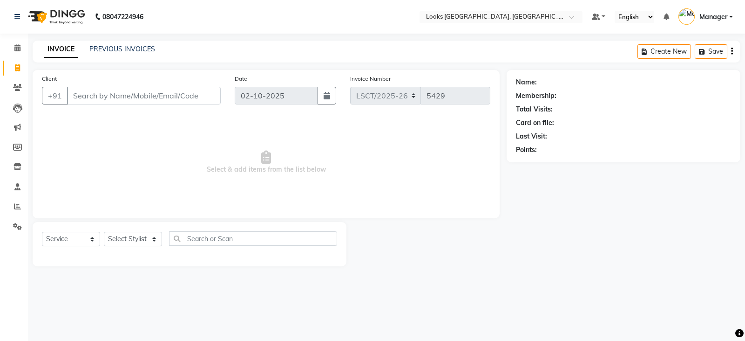
click at [137, 246] on div "Select Service Product Membership Package Voucher Prepaid Gift Card Select Styl…" at bounding box center [189, 242] width 295 height 22
click at [137, 242] on select "Select Stylist [PERSON_NAME] [PERSON_NAME] Counter Sales [PERSON_NAME] guddu_as…" at bounding box center [133, 239] width 58 height 14
click at [104, 232] on select "Select Stylist [PERSON_NAME] [PERSON_NAME] Counter Sales [PERSON_NAME] guddu_as…" at bounding box center [133, 239] width 58 height 14
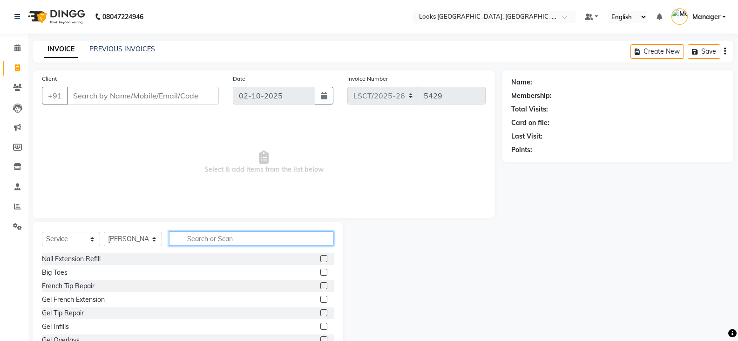
click at [244, 242] on input "text" at bounding box center [251, 238] width 165 height 14
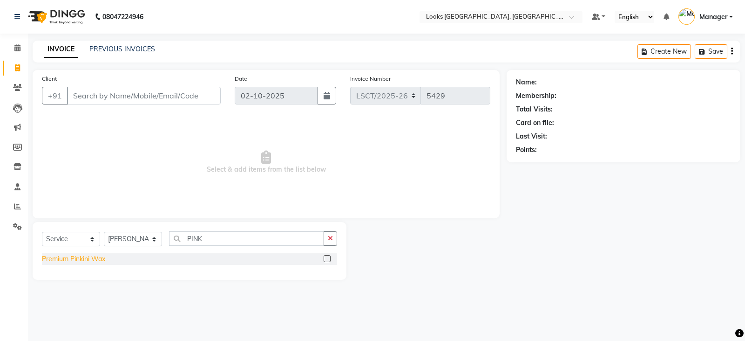
click at [101, 257] on div "Premium Pinkini Wax" at bounding box center [73, 259] width 63 height 10
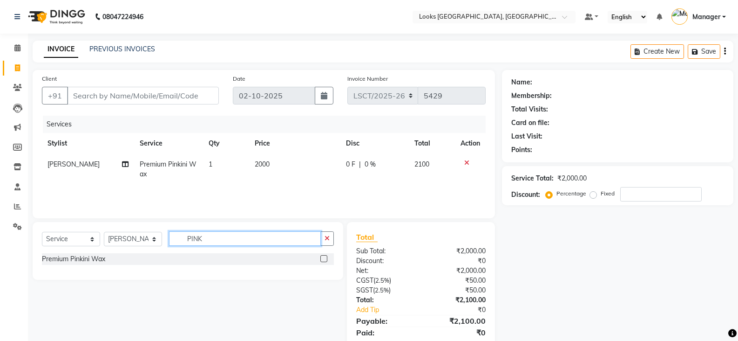
click at [203, 240] on input "PINK" at bounding box center [245, 238] width 152 height 14
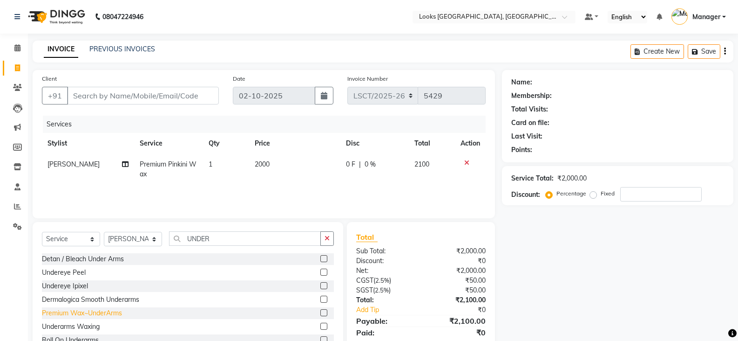
click at [109, 315] on div "Premium Wax~UnderArms" at bounding box center [82, 313] width 80 height 10
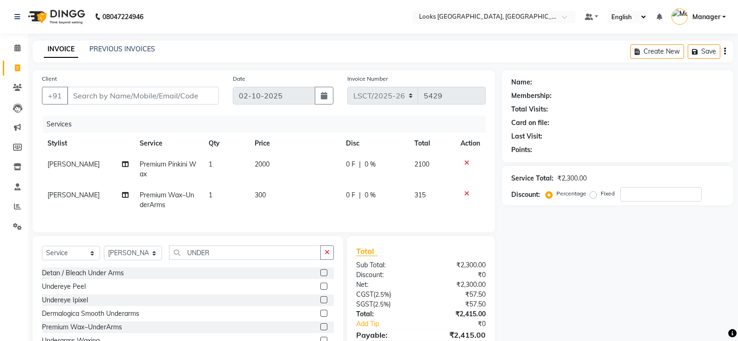
click at [467, 163] on icon at bounding box center [467, 162] width 5 height 7
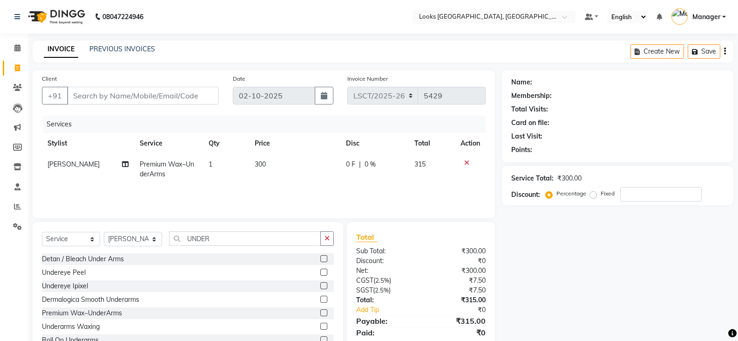
click at [261, 167] on span "300" at bounding box center [260, 164] width 11 height 8
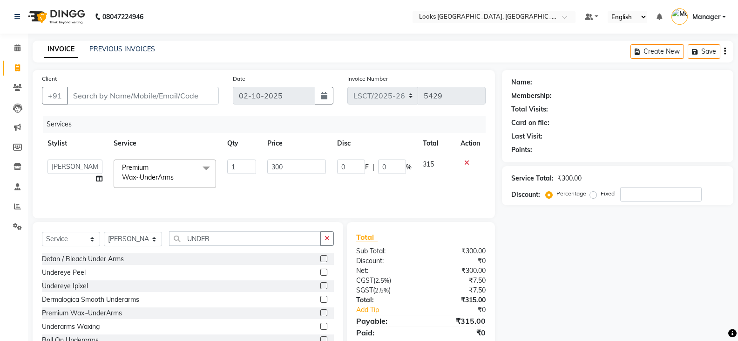
click at [262, 167] on td "300" at bounding box center [296, 174] width 69 height 40
click at [200, 243] on input "UNDER" at bounding box center [245, 238] width 152 height 14
click at [101, 297] on div "Premium Wax~Full Arms" at bounding box center [79, 299] width 74 height 10
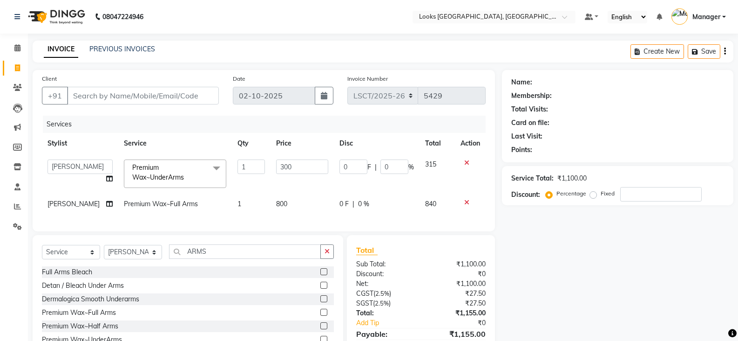
click at [540, 260] on div "Name: Membership: Total Visits: Card on file: Last Visit: Points: Service Total…" at bounding box center [621, 221] width 239 height 302
click at [192, 259] on input "ARMS" at bounding box center [245, 251] width 152 height 14
click at [79, 332] on div "Eyebrows" at bounding box center [188, 326] width 292 height 12
click at [69, 331] on div "Eyebrows" at bounding box center [56, 326] width 29 height 10
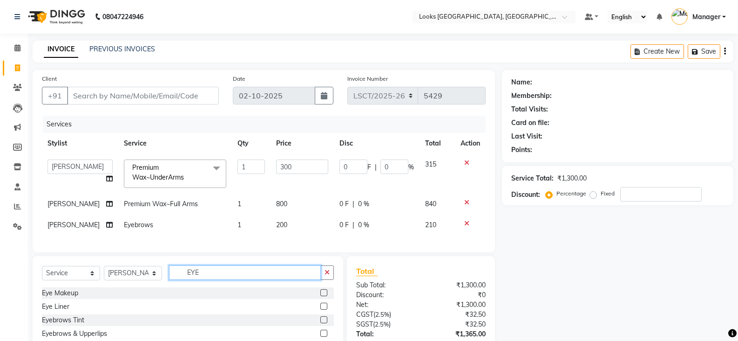
click at [200, 280] on input "EYE" at bounding box center [245, 272] width 152 height 14
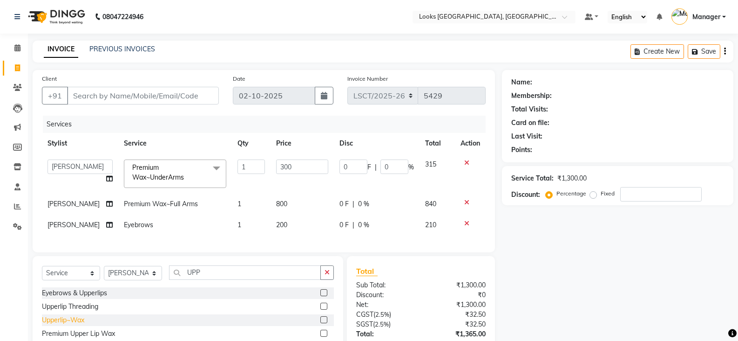
click at [51, 325] on div "Upperlip~Wax" at bounding box center [63, 320] width 42 height 10
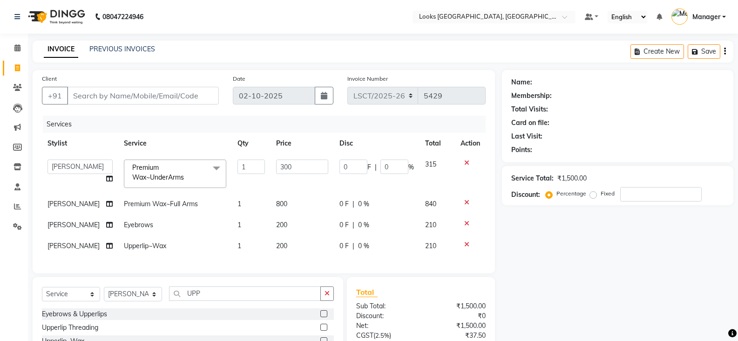
click at [288, 233] on td "200" at bounding box center [302, 224] width 63 height 21
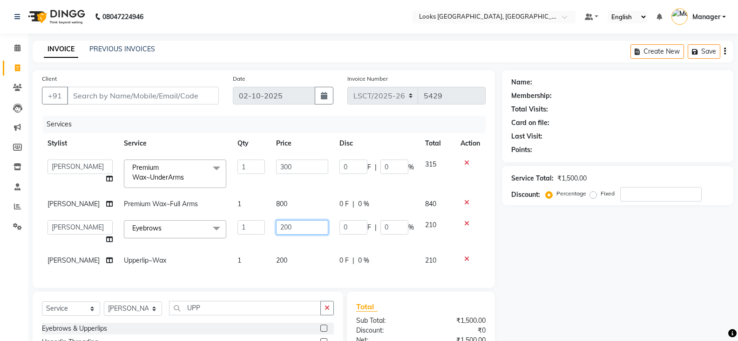
click at [282, 228] on input "200" at bounding box center [302, 227] width 52 height 14
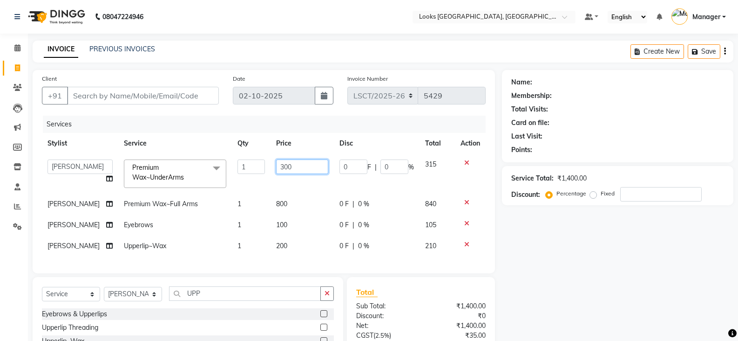
click at [281, 171] on input "300" at bounding box center [302, 166] width 52 height 14
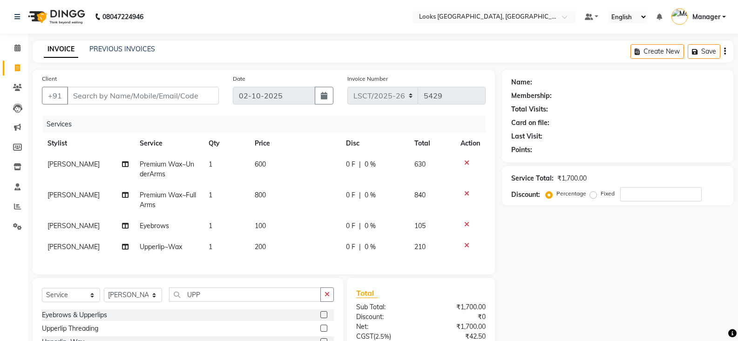
click at [583, 292] on div "Name: Membership: Total Visits: Card on file: Last Visit: Points: Service Total…" at bounding box center [621, 242] width 239 height 345
click at [146, 94] on input "Client" at bounding box center [143, 96] width 152 height 18
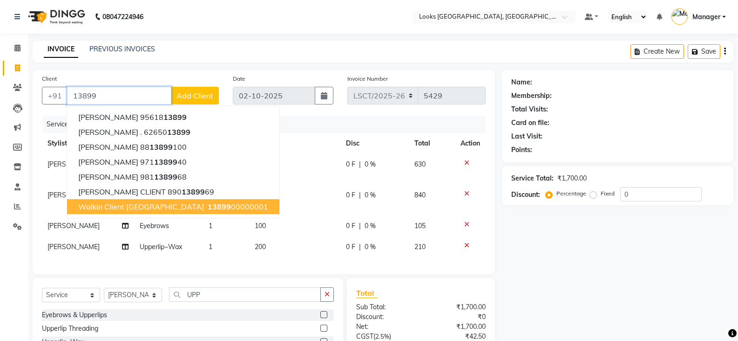
click at [118, 208] on span "Walkin Client Sangam Courtyard" at bounding box center [141, 206] width 126 height 9
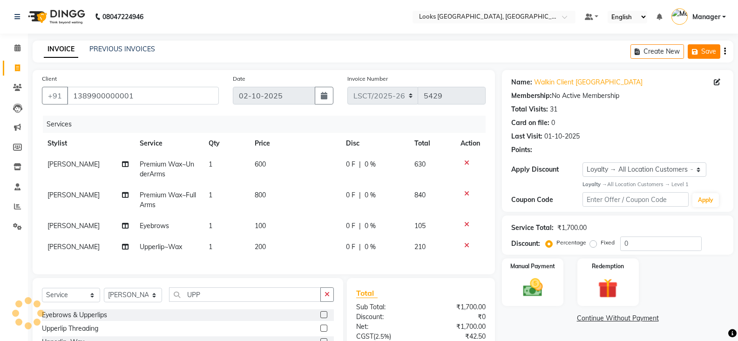
click at [703, 48] on button "Save" at bounding box center [704, 51] width 33 height 14
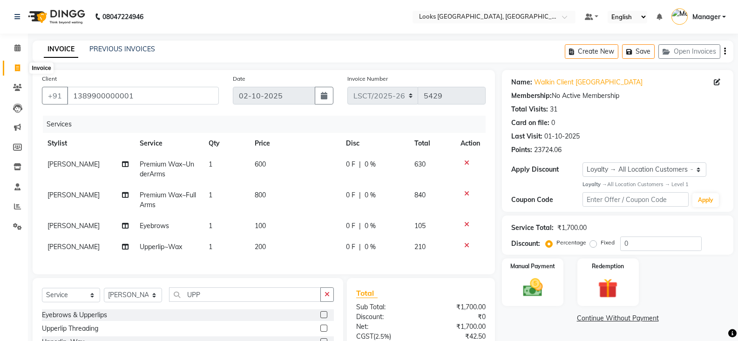
click at [14, 64] on span at bounding box center [17, 68] width 16 height 11
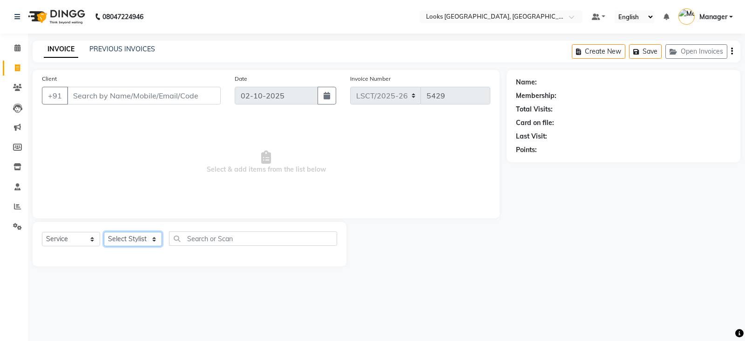
click at [128, 237] on select "Select Stylist [PERSON_NAME] [PERSON_NAME] Counter Sales [PERSON_NAME] guddu_as…" at bounding box center [133, 239] width 58 height 14
click at [104, 232] on select "Select Stylist [PERSON_NAME] [PERSON_NAME] Counter Sales [PERSON_NAME] guddu_as…" at bounding box center [133, 239] width 58 height 14
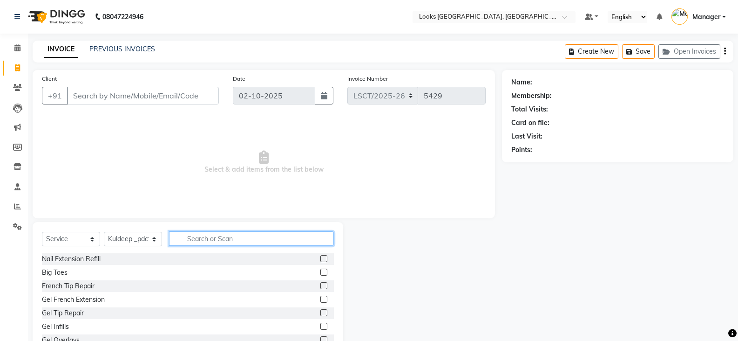
click at [222, 237] on input "text" at bounding box center [251, 238] width 165 height 14
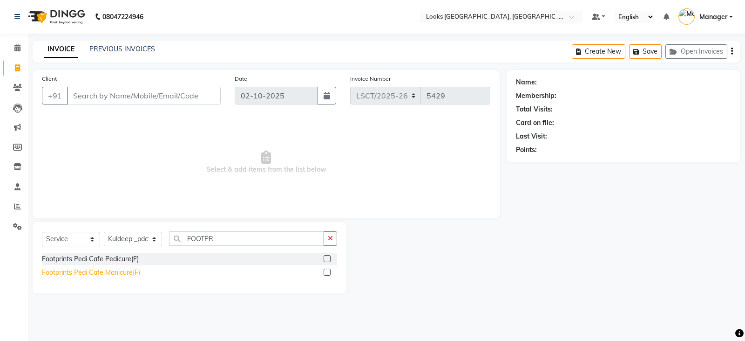
click at [80, 270] on div "Footprints Pedi Cafe Manicure(F)" at bounding box center [91, 272] width 98 height 10
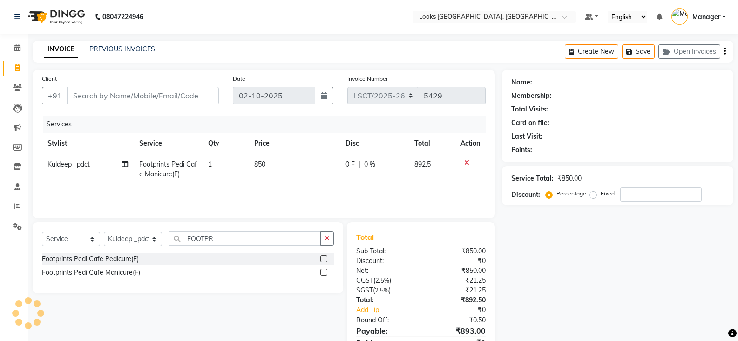
click at [269, 168] on td "850" at bounding box center [295, 169] width 92 height 31
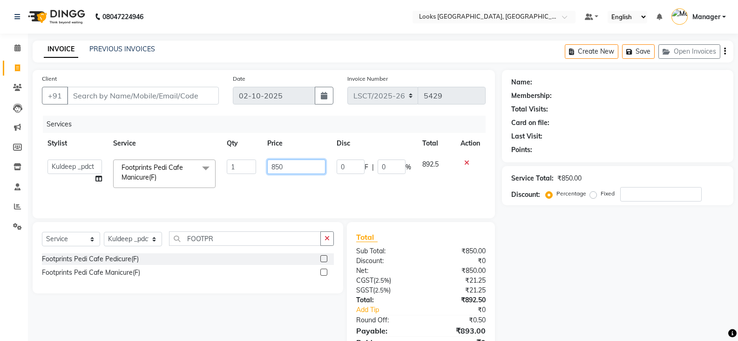
click at [274, 165] on input "850" at bounding box center [296, 166] width 58 height 14
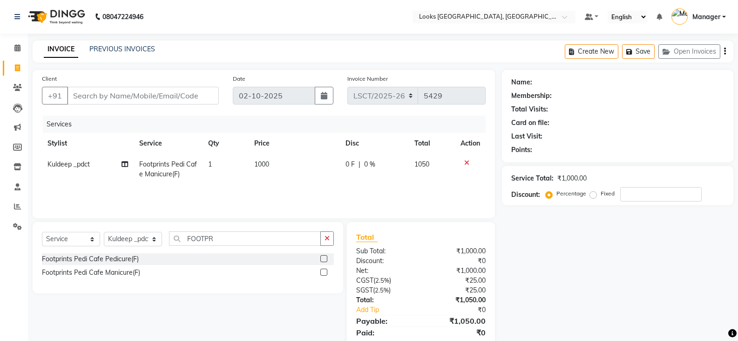
click at [558, 272] on div "Name: Membership: Total Visits: Card on file: Last Visit: Points: Service Total…" at bounding box center [621, 214] width 239 height 289
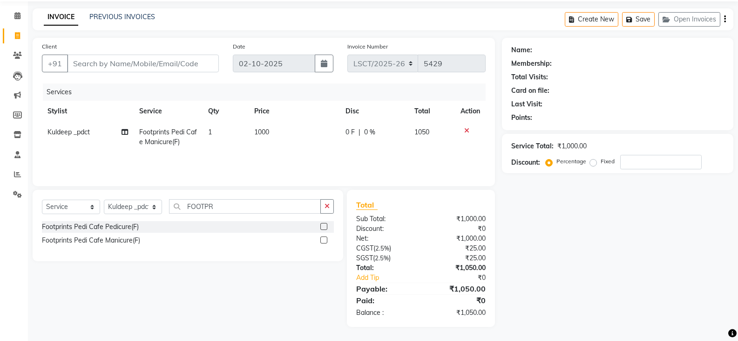
click at [466, 129] on icon at bounding box center [467, 130] width 5 height 7
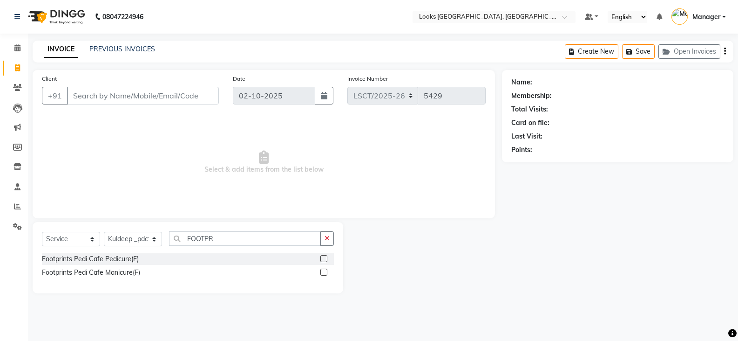
scroll to position [0, 0]
click at [137, 96] on input "Client" at bounding box center [144, 96] width 154 height 18
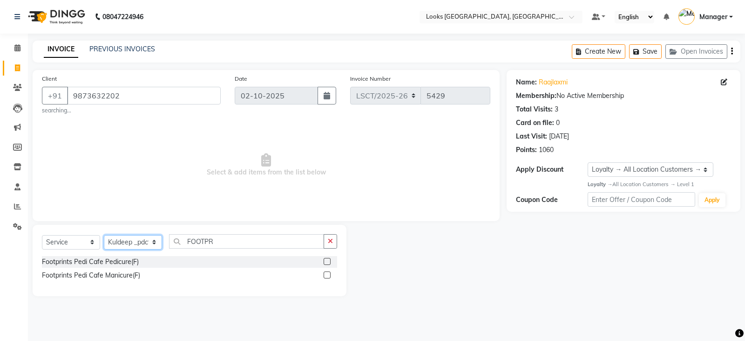
click at [129, 239] on select "Select Stylist [PERSON_NAME] [PERSON_NAME] Counter Sales [PERSON_NAME] guddu_as…" at bounding box center [133, 242] width 58 height 14
click at [104, 235] on select "Select Stylist [PERSON_NAME] [PERSON_NAME] Counter Sales [PERSON_NAME] guddu_as…" at bounding box center [133, 242] width 58 height 14
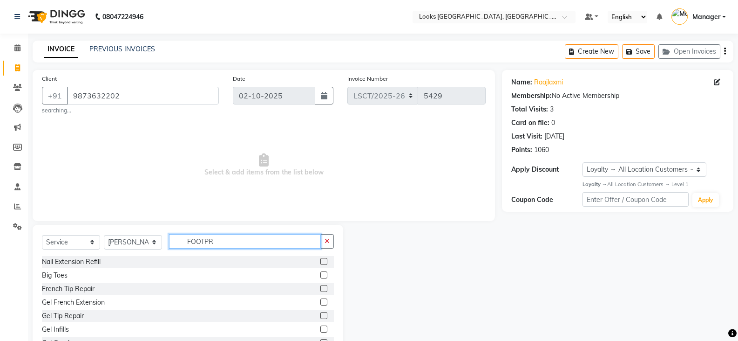
drag, startPoint x: 258, startPoint y: 241, endPoint x: 186, endPoint y: 240, distance: 71.8
click at [186, 240] on input "FOOTPR" at bounding box center [245, 241] width 152 height 14
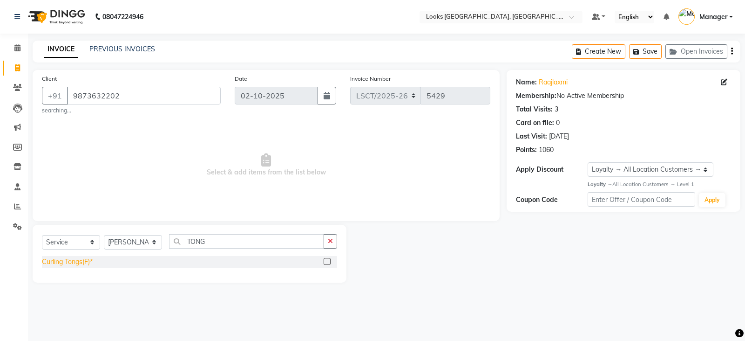
click at [80, 260] on div "Curling Tongs(F)*" at bounding box center [67, 262] width 51 height 10
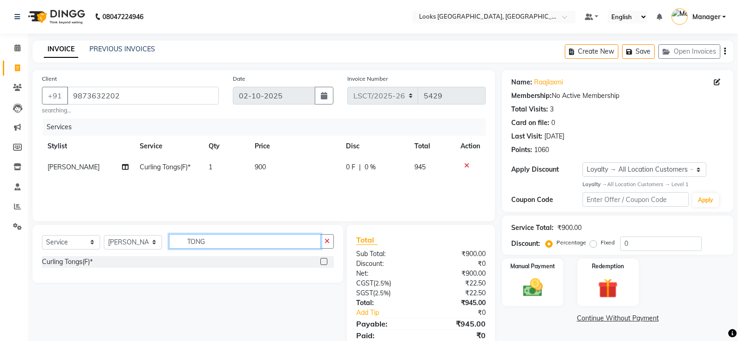
drag, startPoint x: 241, startPoint y: 245, endPoint x: 156, endPoint y: 242, distance: 85.8
click at [156, 242] on div "Select Service Product Membership Package Voucher Prepaid Gift Card Select Styl…" at bounding box center [188, 245] width 292 height 22
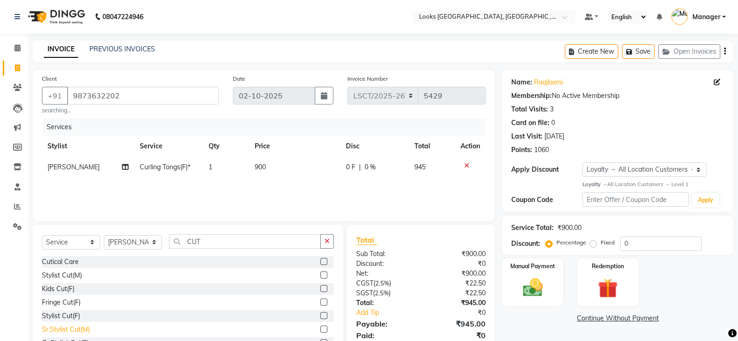
click at [86, 330] on div "Sr.Stylist Cut(M)" at bounding box center [66, 329] width 48 height 10
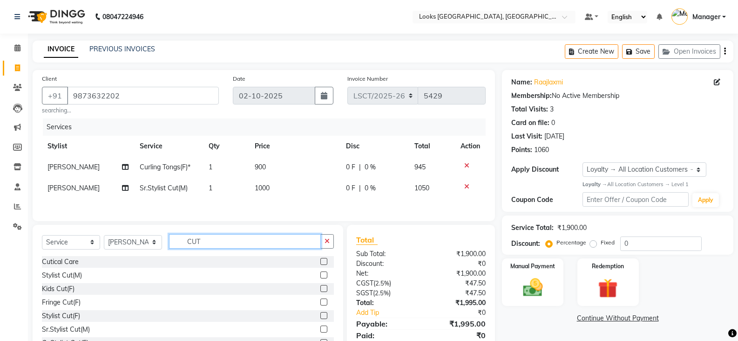
drag, startPoint x: 224, startPoint y: 246, endPoint x: 155, endPoint y: 250, distance: 69.1
click at [155, 250] on div "Select Service Product Membership Package Voucher Prepaid Gift Card Select Styl…" at bounding box center [188, 245] width 292 height 22
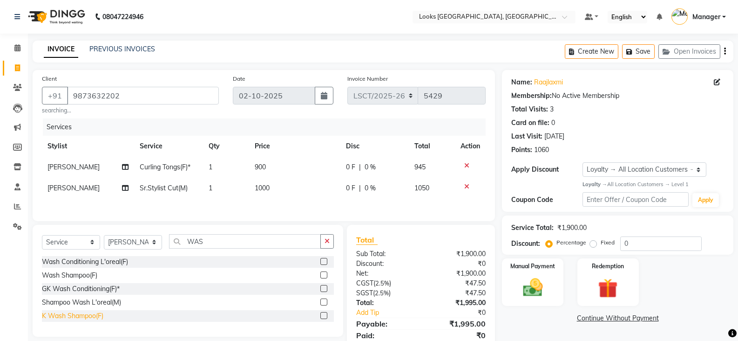
click at [84, 319] on div "K Wash Shampoo(F)" at bounding box center [73, 316] width 62 height 10
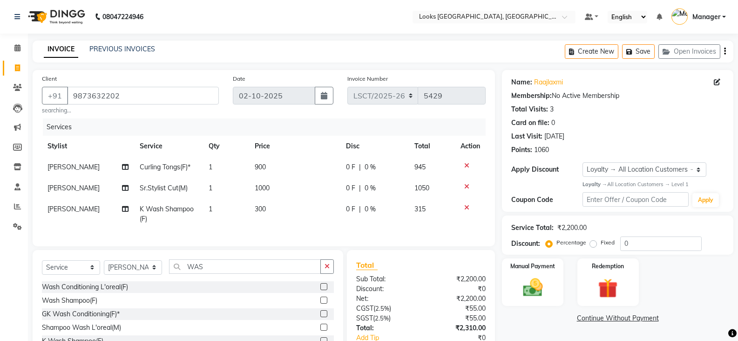
click at [278, 209] on td "300" at bounding box center [294, 213] width 91 height 31
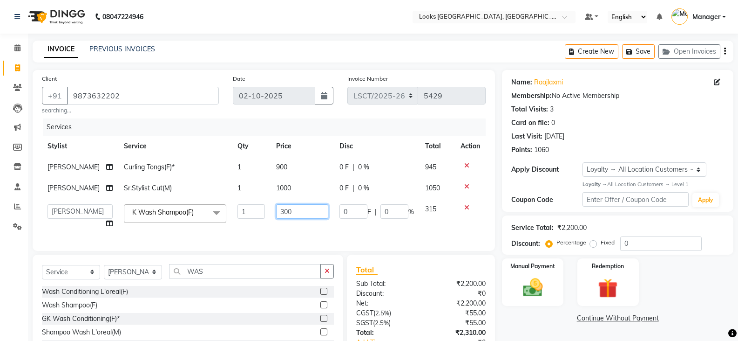
drag, startPoint x: 300, startPoint y: 206, endPoint x: 243, endPoint y: 213, distance: 56.8
click at [243, 213] on tr "Adil Ajay_pdct Babita Bharat_pdct Counter Sales Ezaz guddu_asst Jisha Kuldeep _…" at bounding box center [264, 215] width 444 height 35
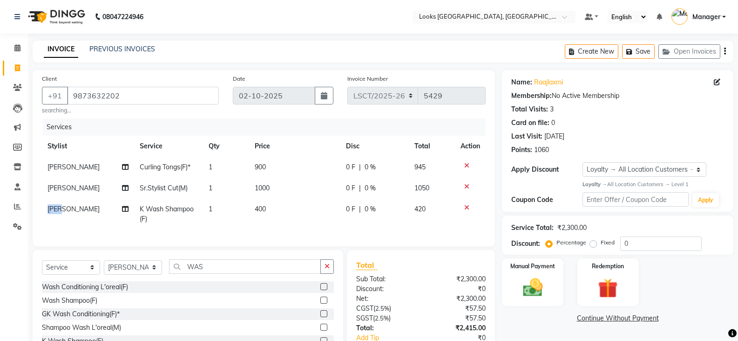
click at [56, 212] on span "[PERSON_NAME]" at bounding box center [74, 209] width 52 height 8
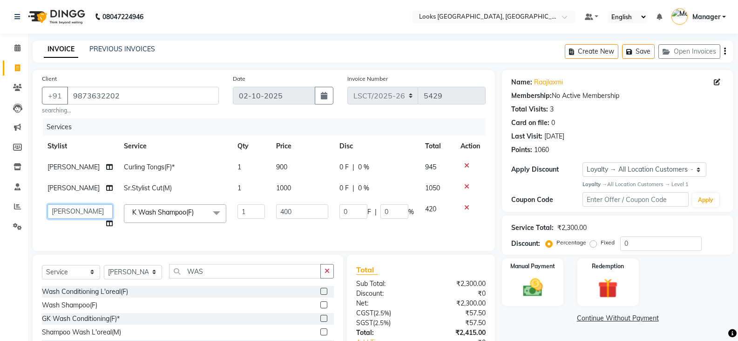
click at [58, 212] on select "Adil Ajay_pdct Babita Bharat_pdct Counter Sales Ezaz guddu_asst Jisha Kuldeep _…" at bounding box center [80, 211] width 65 height 14
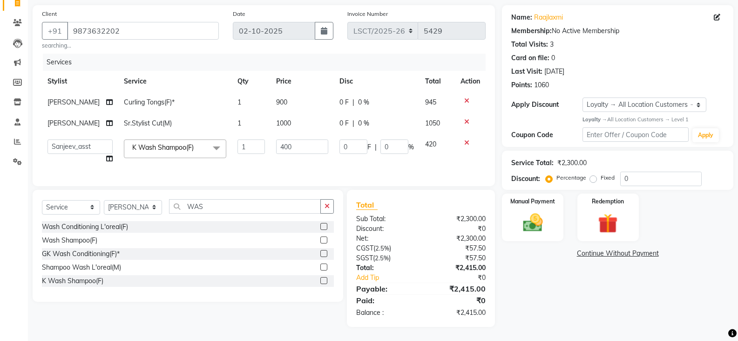
click at [289, 103] on td "900" at bounding box center [302, 102] width 63 height 21
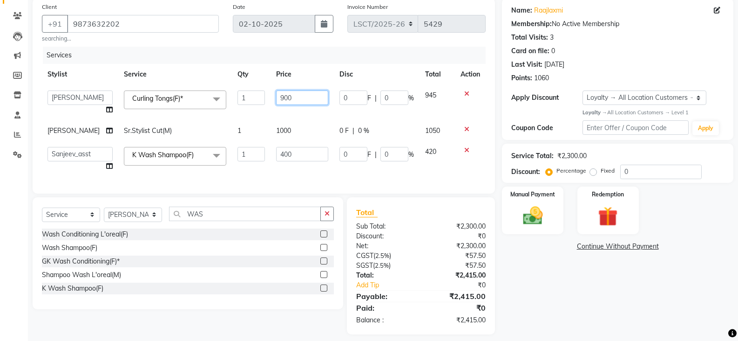
drag, startPoint x: 304, startPoint y: 101, endPoint x: 232, endPoint y: 85, distance: 73.9
click at [235, 88] on tr "Adil Ajay_pdct Babita Bharat_pdct Counter Sales Ezaz guddu_asst Jisha Kuldeep _…" at bounding box center [264, 102] width 444 height 35
click at [650, 273] on div "Name: Raajlaxmi Membership: No Active Membership Total Visits: 3 Card on file: …" at bounding box center [621, 166] width 239 height 336
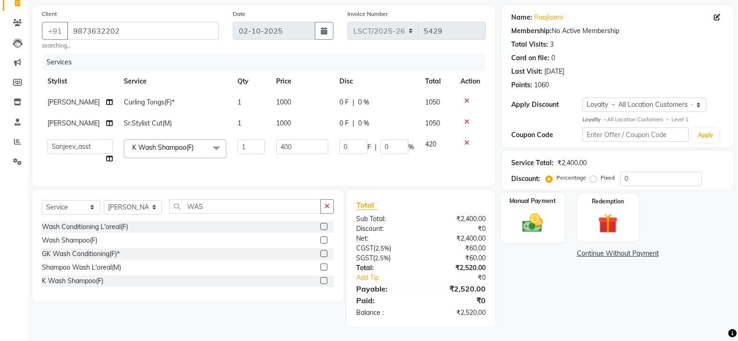
click at [523, 220] on img at bounding box center [532, 223] width 33 height 24
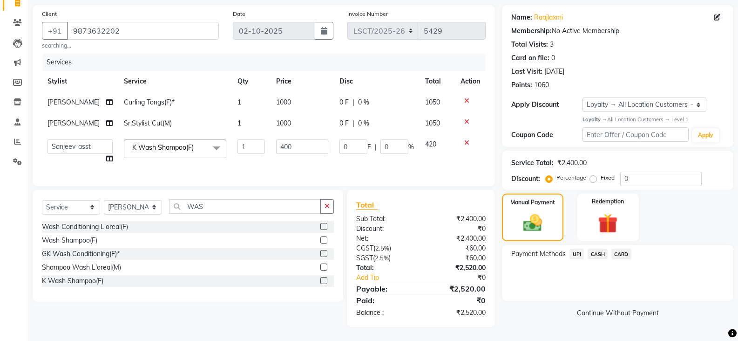
click at [600, 250] on span "CASH" at bounding box center [598, 253] width 20 height 11
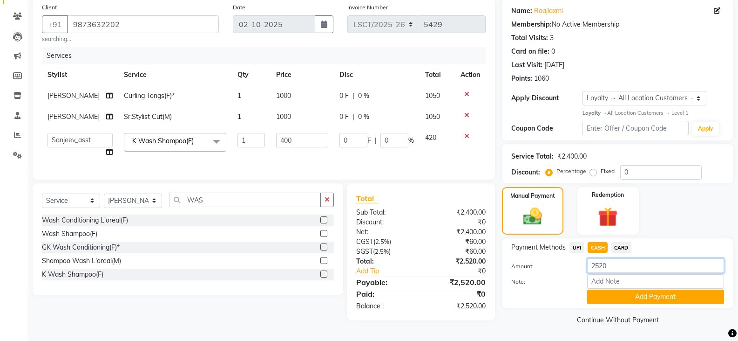
drag, startPoint x: 617, startPoint y: 270, endPoint x: 565, endPoint y: 259, distance: 53.4
click at [567, 261] on div "Amount: 2520" at bounding box center [618, 266] width 227 height 16
click at [619, 294] on button "Add Payment" at bounding box center [656, 296] width 137 height 14
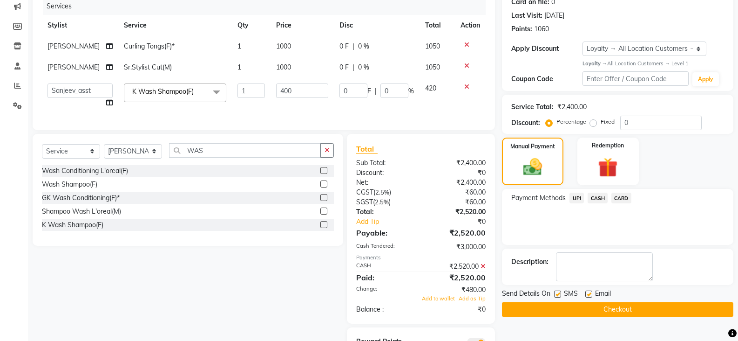
scroll to position [171, 0]
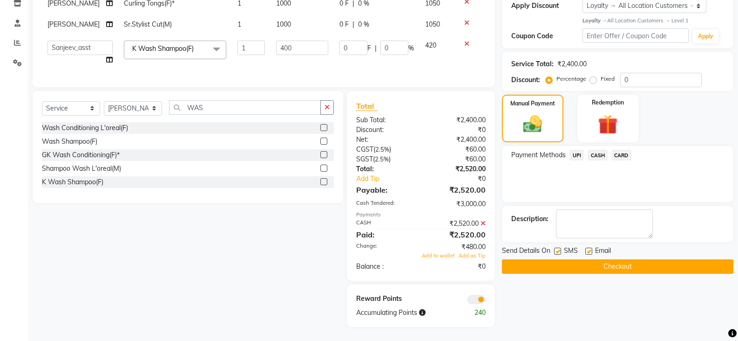
click at [670, 259] on button "Checkout" at bounding box center [618, 266] width 232 height 14
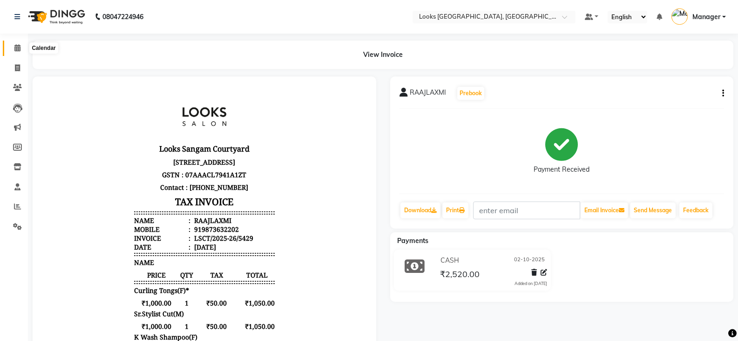
click at [11, 43] on span at bounding box center [17, 48] width 16 height 11
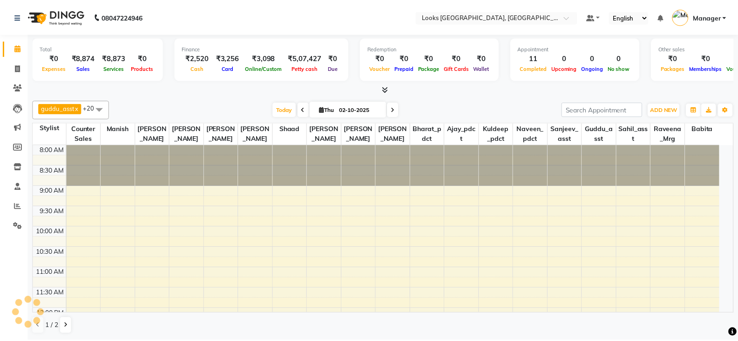
scroll to position [164, 0]
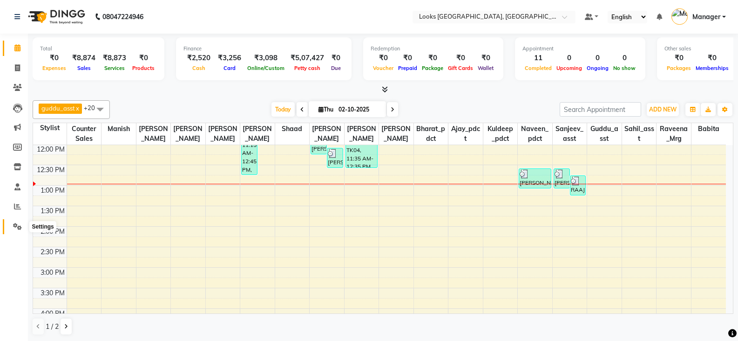
click at [13, 227] on span at bounding box center [17, 226] width 16 height 11
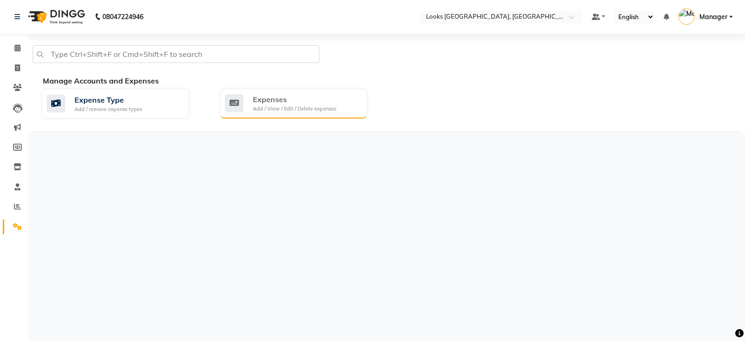
click at [239, 107] on icon at bounding box center [234, 103] width 19 height 18
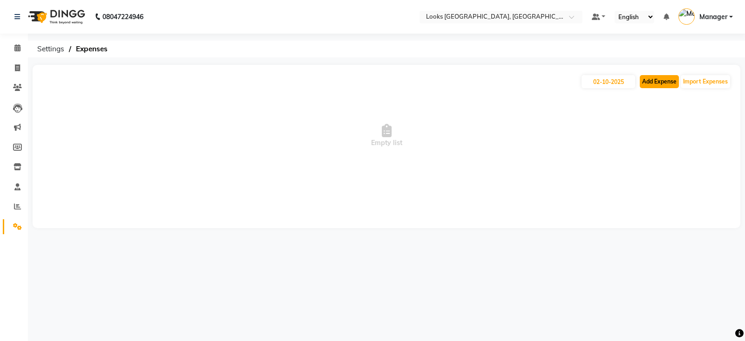
click at [653, 82] on button "Add Expense" at bounding box center [659, 81] width 39 height 13
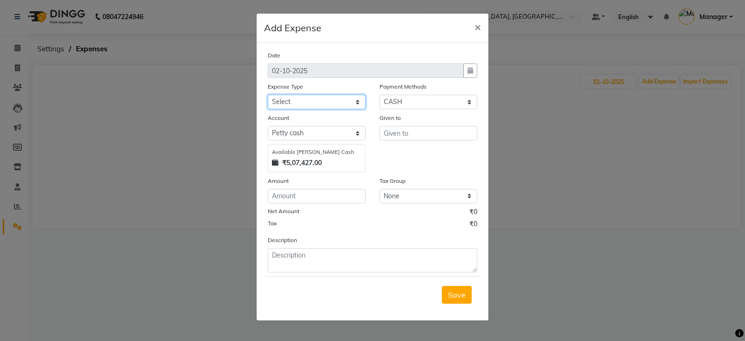
click at [327, 104] on select "Select Accommodation Aesthetics Bank Deposit BLINKIT Cash Handover Client Refun…" at bounding box center [317, 102] width 98 height 14
click at [268, 95] on select "Select Accommodation Aesthetics Bank Deposit BLINKIT Cash Handover Client Refun…" at bounding box center [317, 102] width 98 height 14
click at [412, 137] on input "text" at bounding box center [429, 133] width 98 height 14
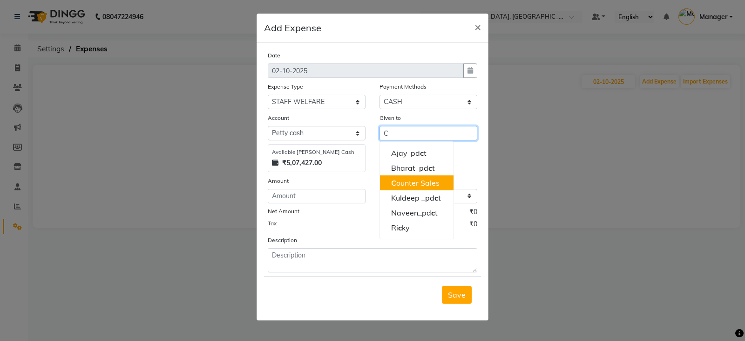
click at [418, 182] on ngb-highlight "C ounter Sales" at bounding box center [415, 182] width 48 height 9
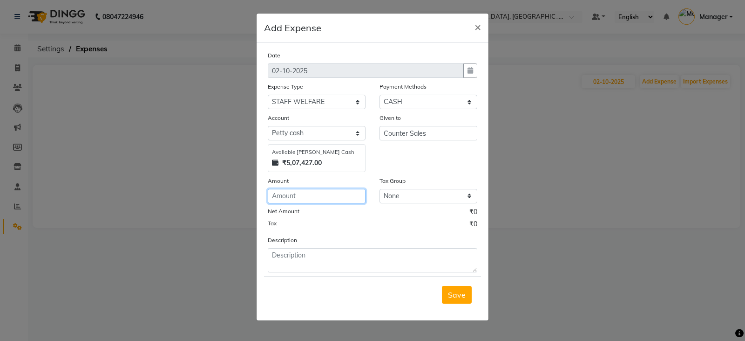
click at [349, 195] on input "number" at bounding box center [317, 196] width 98 height 14
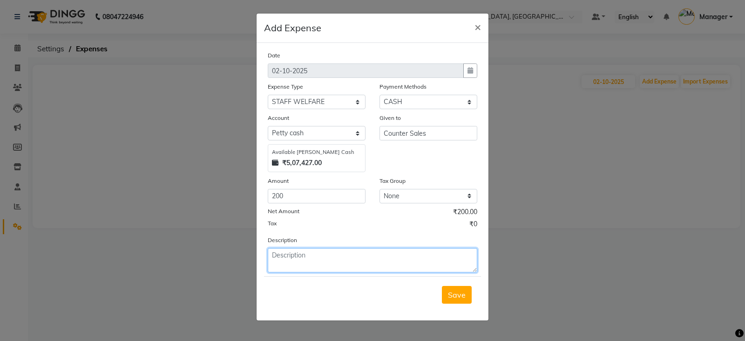
click at [349, 264] on textarea at bounding box center [373, 260] width 210 height 24
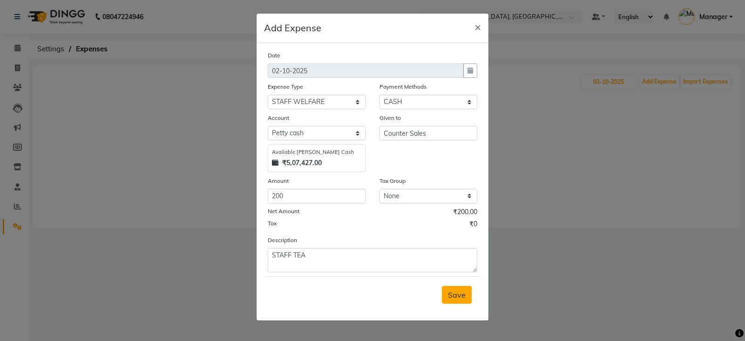
click at [443, 292] on button "Save" at bounding box center [457, 295] width 30 height 18
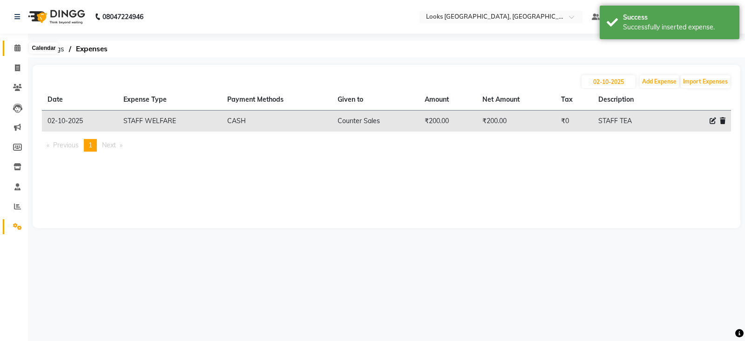
click at [17, 52] on span at bounding box center [17, 48] width 16 height 11
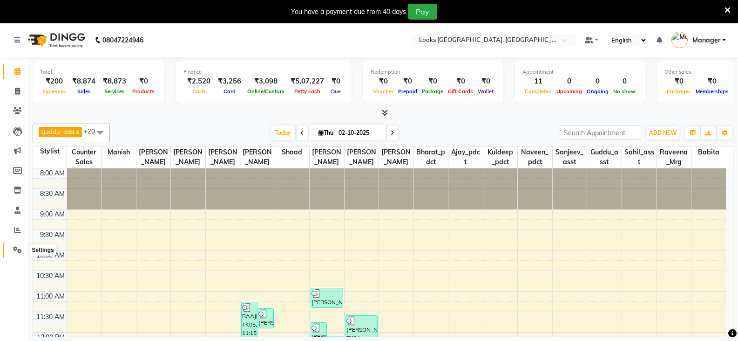
click at [15, 247] on icon at bounding box center [17, 249] width 9 height 7
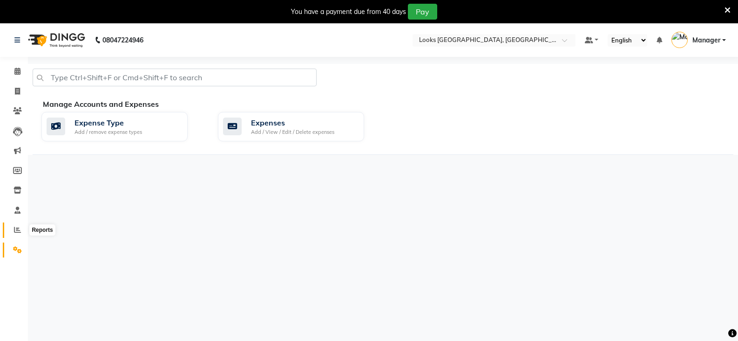
click at [13, 230] on span at bounding box center [17, 230] width 16 height 11
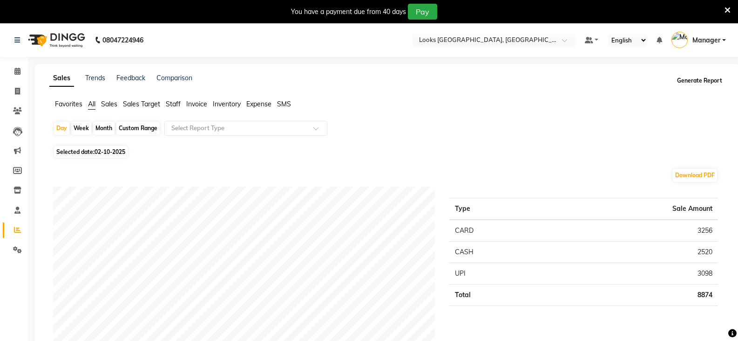
click at [696, 82] on button "Generate Report" at bounding box center [700, 80] width 50 height 13
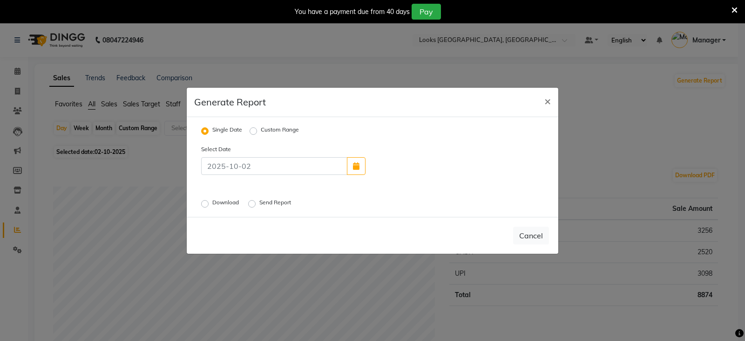
click at [212, 200] on label "Download" at bounding box center [226, 203] width 28 height 11
click at [205, 200] on input "Download" at bounding box center [206, 203] width 7 height 7
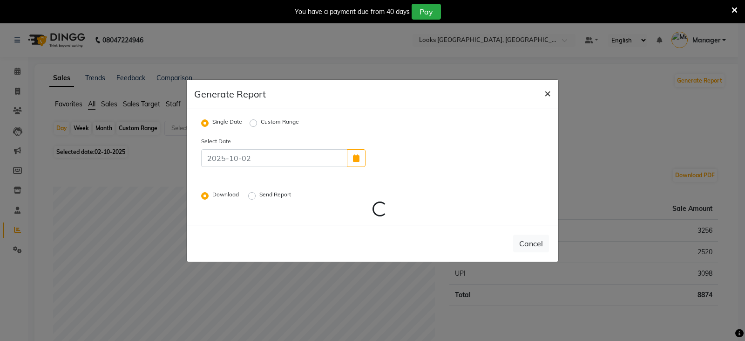
click at [546, 95] on span "×" at bounding box center [548, 93] width 7 height 14
radio input "false"
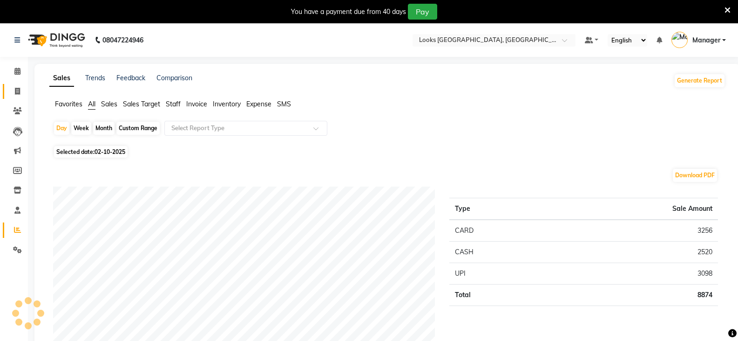
click at [18, 85] on link "Invoice" at bounding box center [14, 91] width 22 height 15
select select "service"
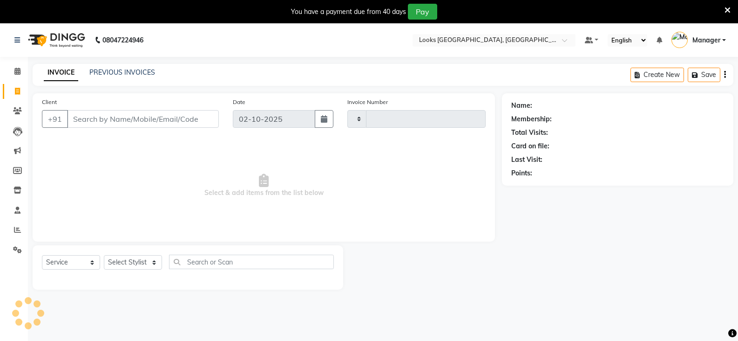
type input "5430"
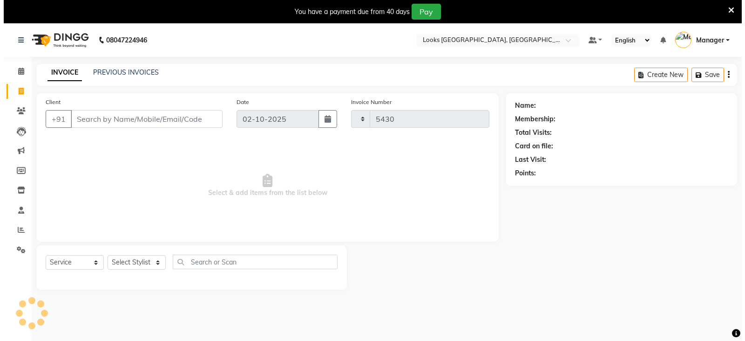
scroll to position [23, 0]
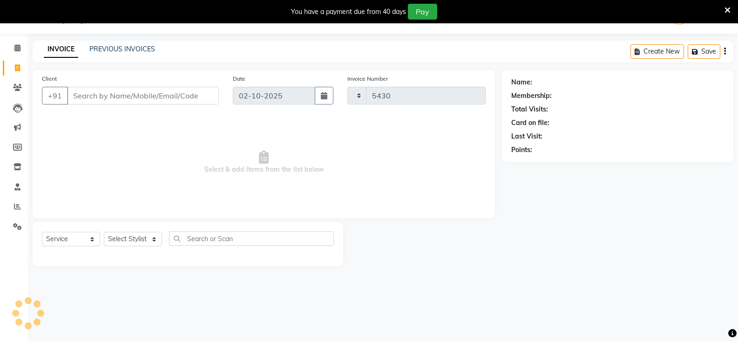
select select "8942"
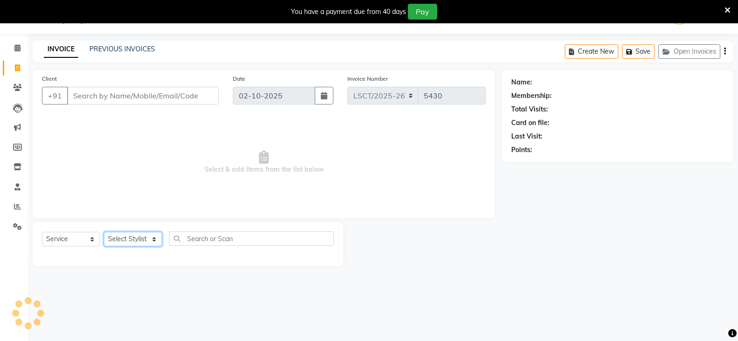
click at [122, 238] on select "Select Stylist" at bounding box center [133, 239] width 58 height 14
select select "90412"
click at [104, 232] on select "Select Stylist [PERSON_NAME] [PERSON_NAME] Counter Sales [PERSON_NAME] guddu_as…" at bounding box center [133, 239] width 58 height 14
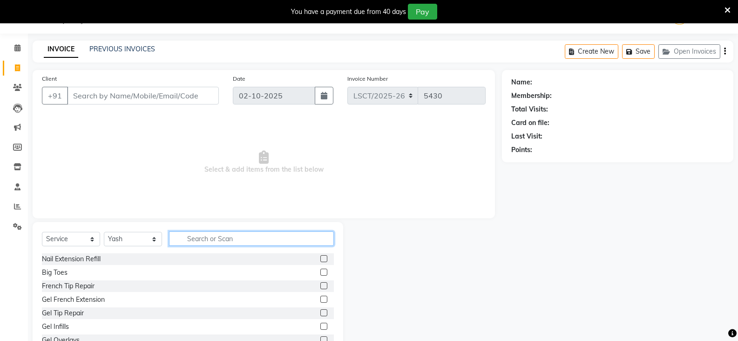
click at [184, 238] on input "text" at bounding box center [251, 238] width 165 height 14
type input "CUT"
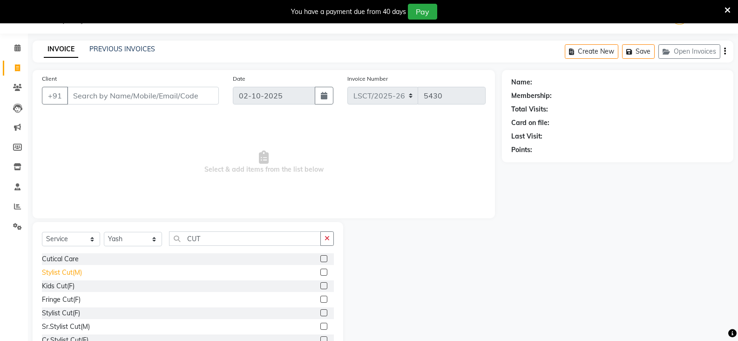
click at [63, 271] on div "Stylist Cut(M)" at bounding box center [62, 272] width 40 height 10
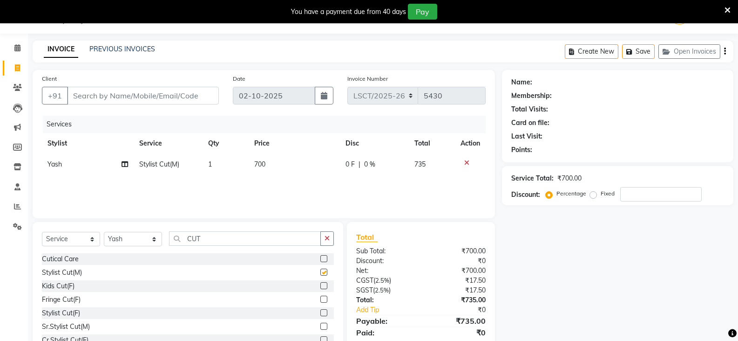
checkbox input "false"
click at [255, 164] on span "700" at bounding box center [259, 164] width 11 height 8
select select "90412"
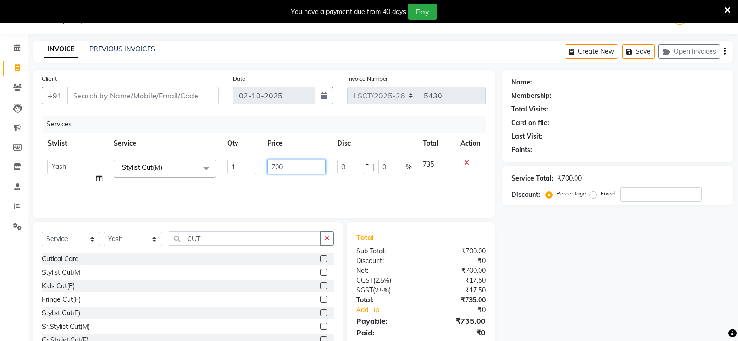
drag, startPoint x: 290, startPoint y: 164, endPoint x: 263, endPoint y: 176, distance: 29.9
click at [263, 176] on td "700" at bounding box center [296, 171] width 69 height 35
type input "750"
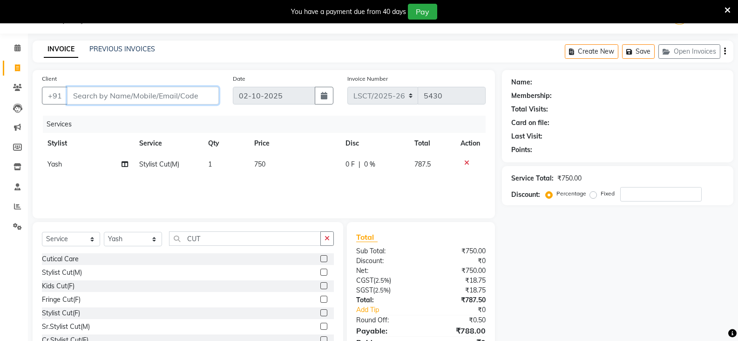
click at [174, 96] on input "Client" at bounding box center [143, 96] width 152 height 18
type input "8"
type input "0"
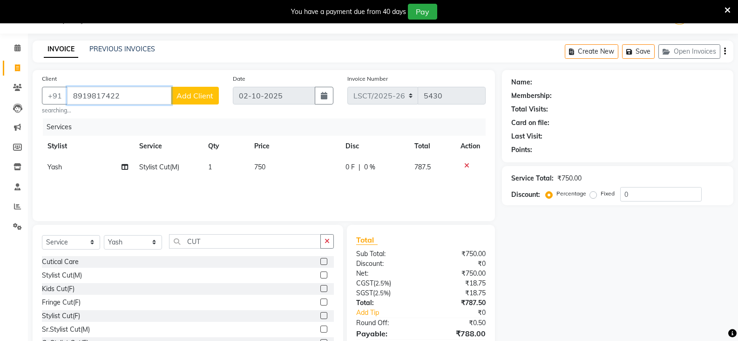
type input "8919817422"
click at [180, 96] on span "Add Client" at bounding box center [195, 95] width 37 height 9
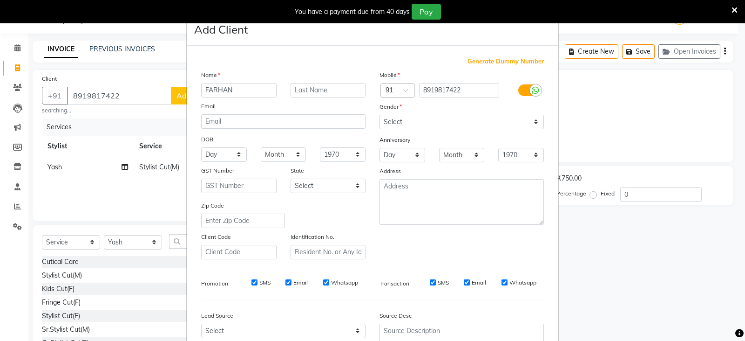
type input "FARHAN"
type input "SIR"
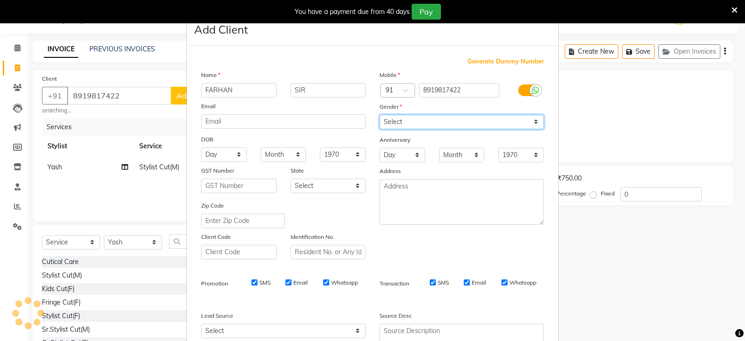
click at [436, 121] on select "Select [DEMOGRAPHIC_DATA] [DEMOGRAPHIC_DATA] Other Prefer Not To Say" at bounding box center [462, 122] width 164 height 14
select select "[DEMOGRAPHIC_DATA]"
click at [380, 115] on select "Select [DEMOGRAPHIC_DATA] [DEMOGRAPHIC_DATA] Other Prefer Not To Say" at bounding box center [462, 122] width 164 height 14
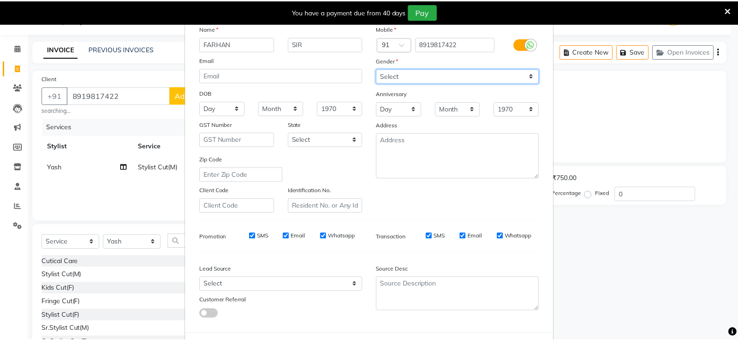
scroll to position [89, 0]
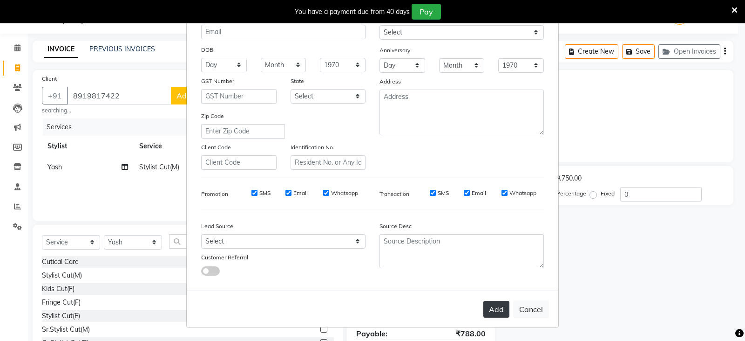
click at [491, 307] on button "Add" at bounding box center [497, 309] width 26 height 17
select select
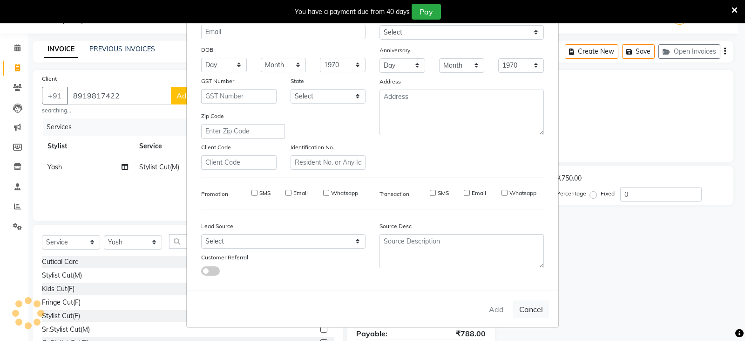
select select
checkbox input "false"
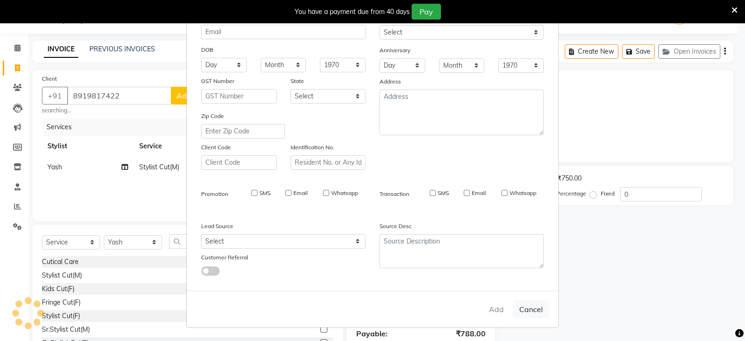
checkbox input "false"
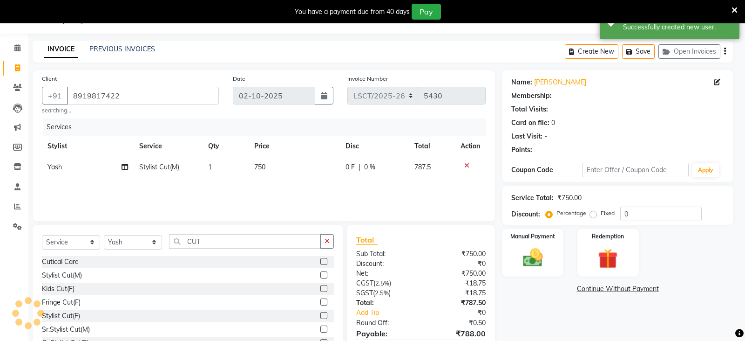
select select "1: Object"
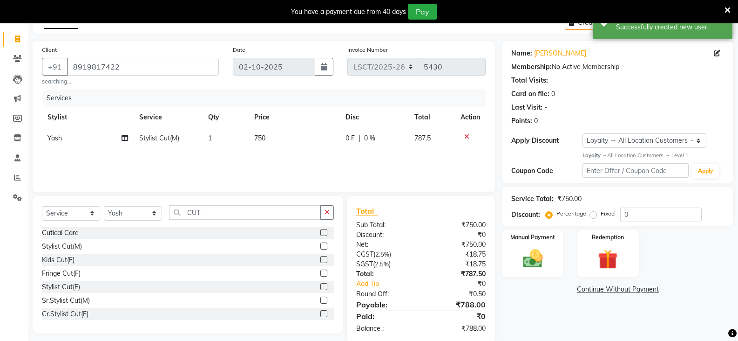
scroll to position [68, 0]
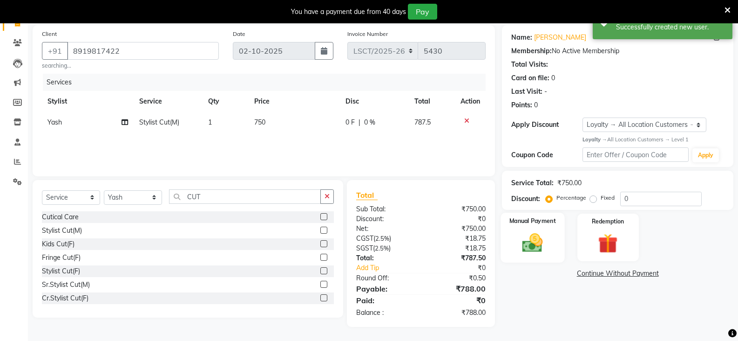
drag, startPoint x: 533, startPoint y: 238, endPoint x: 572, endPoint y: 262, distance: 45.6
click at [534, 238] on img at bounding box center [533, 242] width 32 height 23
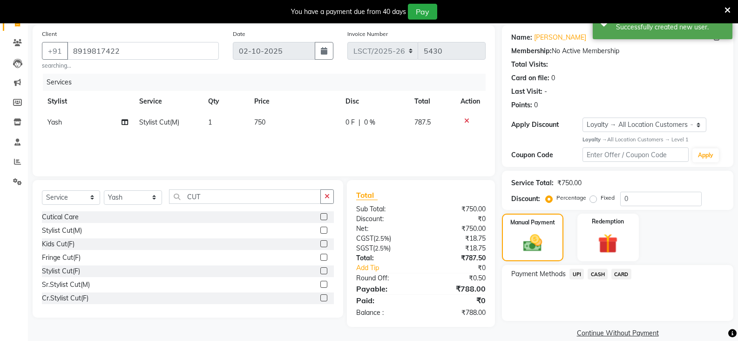
click at [573, 273] on span "UPI" at bounding box center [577, 273] width 14 height 11
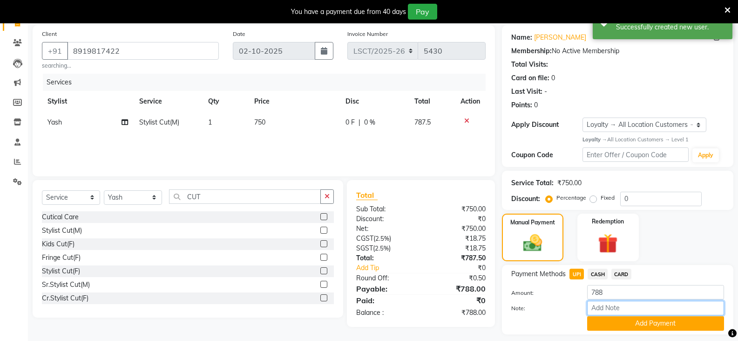
click at [620, 312] on input "Note:" at bounding box center [656, 308] width 137 height 14
click at [624, 321] on button "Add Payment" at bounding box center [656, 323] width 137 height 14
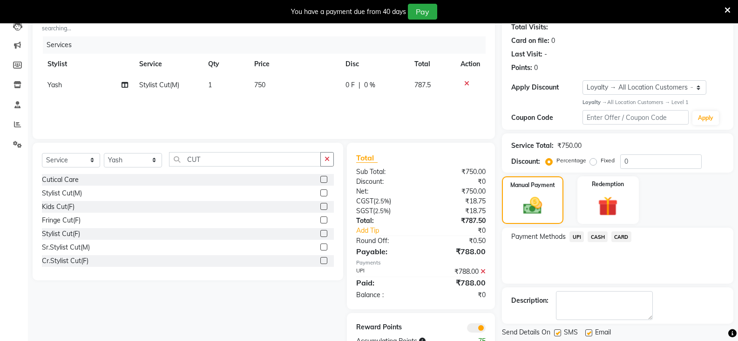
scroll to position [134, 0]
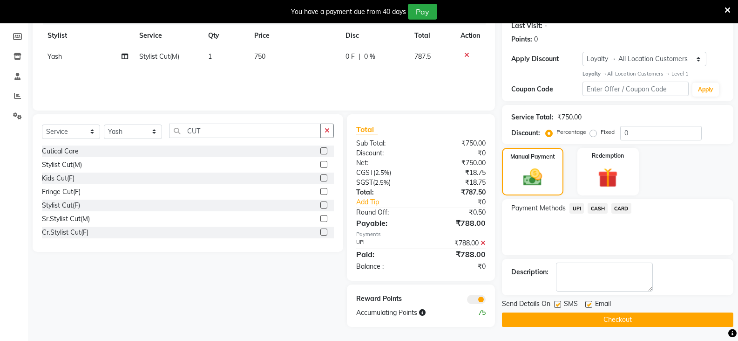
drag, startPoint x: 533, startPoint y: 314, endPoint x: 533, endPoint y: 289, distance: 25.2
click at [533, 314] on button "Checkout" at bounding box center [618, 319] width 232 height 14
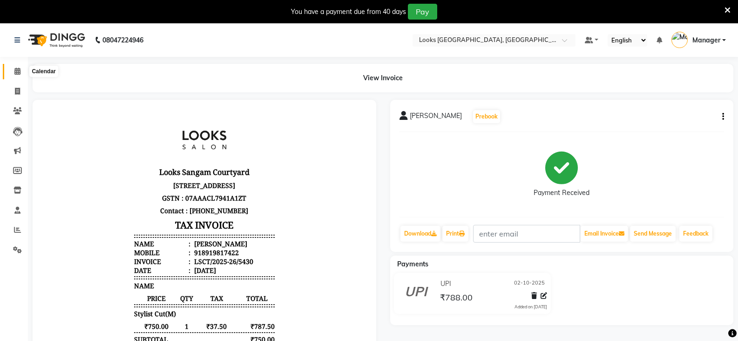
drag, startPoint x: 14, startPoint y: 70, endPoint x: 75, endPoint y: 2, distance: 91.0
click at [14, 70] on span at bounding box center [17, 71] width 16 height 11
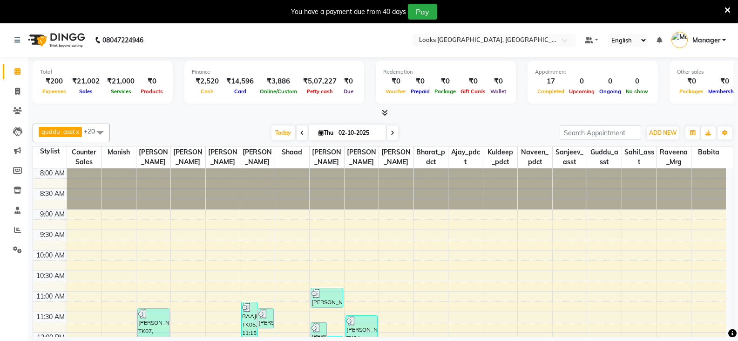
click at [730, 7] on icon at bounding box center [728, 10] width 6 height 8
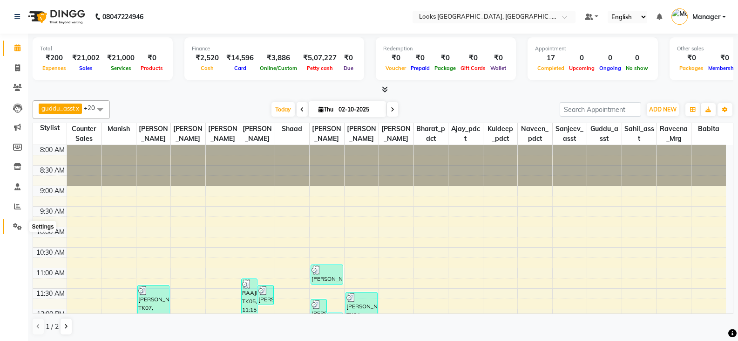
click at [17, 225] on icon at bounding box center [17, 226] width 9 height 7
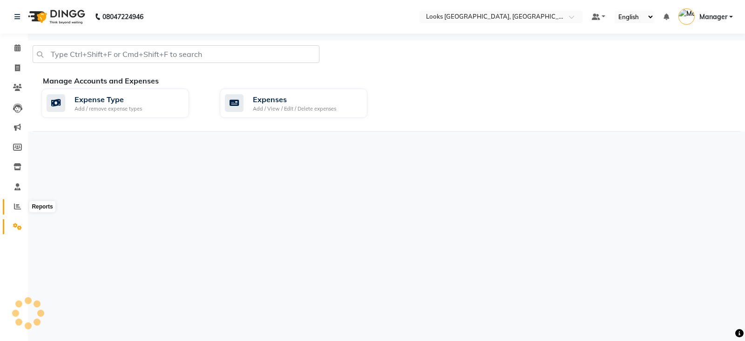
click at [21, 205] on span at bounding box center [17, 206] width 16 height 11
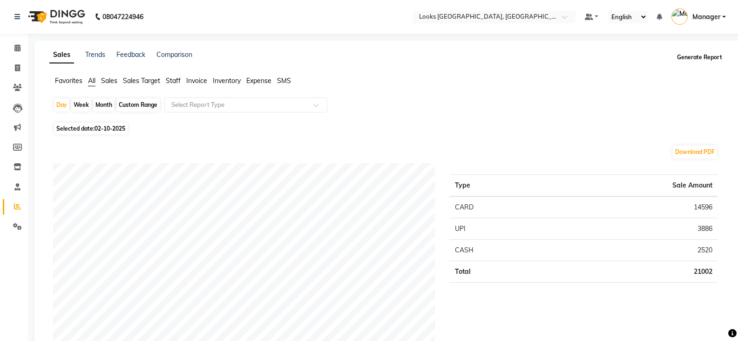
click at [686, 59] on button "Generate Report" at bounding box center [700, 57] width 50 height 13
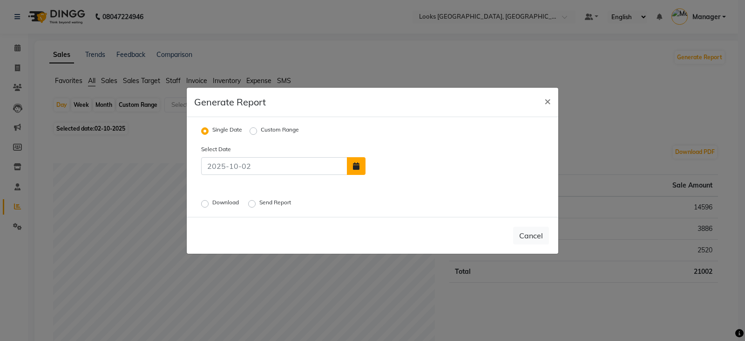
click at [356, 171] on button "button" at bounding box center [356, 166] width 19 height 18
select select "10"
select select "2025"
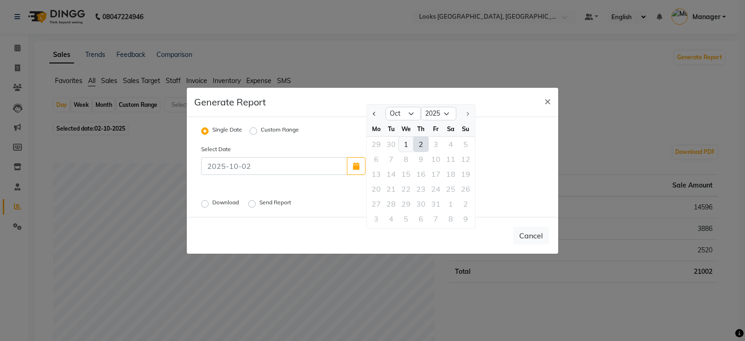
click at [410, 144] on div "1" at bounding box center [406, 144] width 15 height 15
type input "01-10-2025"
click at [212, 203] on label "Download" at bounding box center [226, 203] width 28 height 11
click at [205, 203] on input "Download" at bounding box center [206, 203] width 7 height 7
radio input "true"
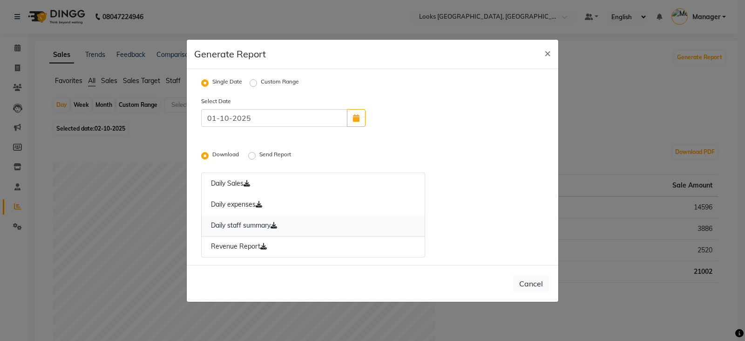
click at [221, 224] on link "Daily staff summary" at bounding box center [313, 225] width 224 height 21
drag, startPoint x: 536, startPoint y: 20, endPoint x: 541, endPoint y: 20, distance: 5.1
click at [536, 20] on ngb-modal-window "Generate Report × Single Date Custom Range Select Date [DATE] Download Send Rep…" at bounding box center [372, 170] width 745 height 341
click at [547, 53] on span "×" at bounding box center [548, 53] width 7 height 14
radio input "false"
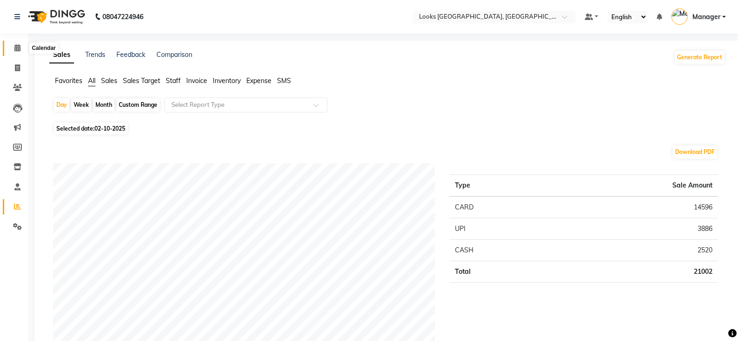
click at [13, 47] on span at bounding box center [17, 48] width 16 height 11
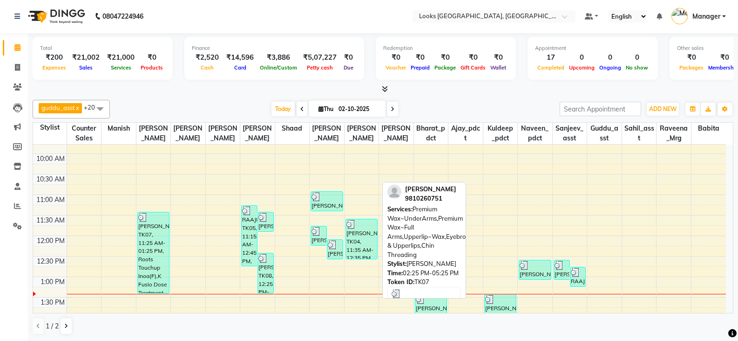
scroll to position [66, 0]
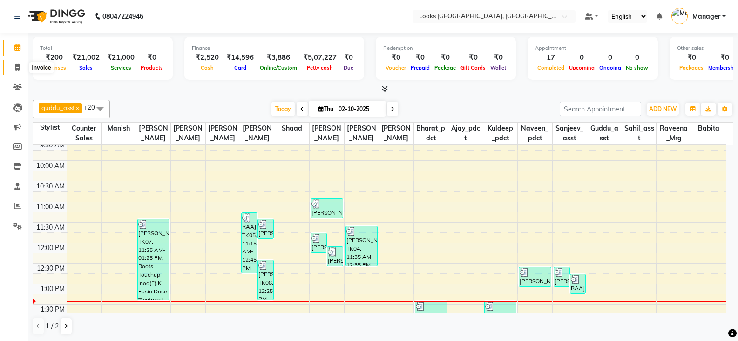
drag, startPoint x: 15, startPoint y: 69, endPoint x: 44, endPoint y: 66, distance: 29.5
click at [15, 69] on icon at bounding box center [17, 67] width 5 height 7
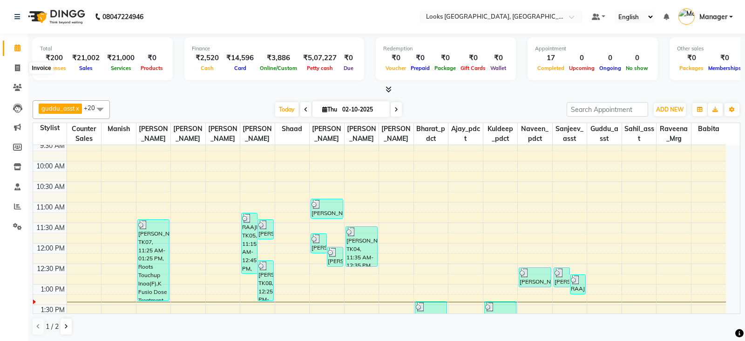
select select "service"
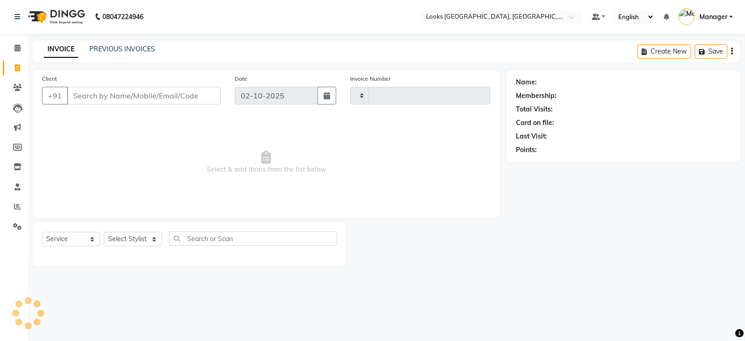
type input "5433"
select select "8942"
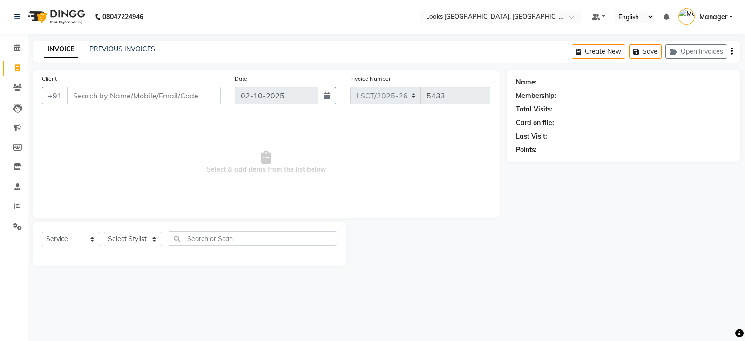
click at [105, 102] on input "Client" at bounding box center [144, 96] width 154 height 18
type input "9810038050"
click at [323, 170] on span "Select & add items from the list below" at bounding box center [266, 162] width 449 height 93
click at [197, 99] on span "Add Client" at bounding box center [196, 95] width 37 height 9
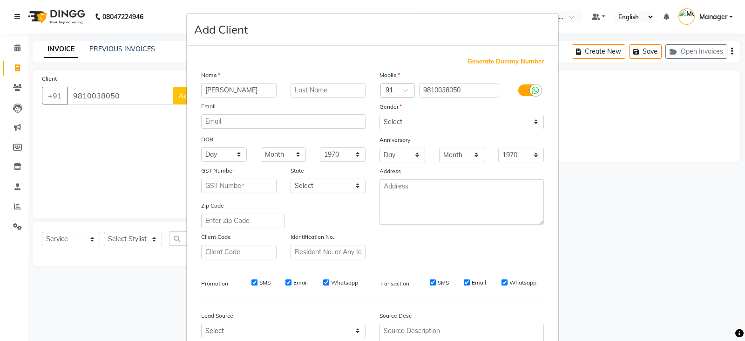
type input "[PERSON_NAME]"
click at [325, 86] on input "text" at bounding box center [328, 90] width 75 height 14
type input "SIR"
click at [418, 109] on div "Gender" at bounding box center [462, 108] width 178 height 13
drag, startPoint x: 417, startPoint y: 115, endPoint x: 417, endPoint y: 128, distance: 13.5
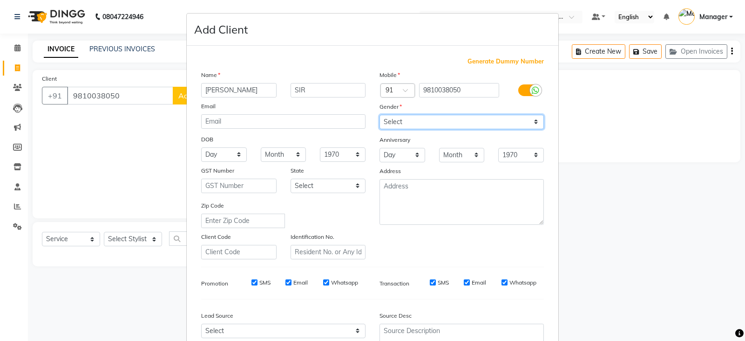
click at [417, 115] on select "Select [DEMOGRAPHIC_DATA] [DEMOGRAPHIC_DATA] Other Prefer Not To Say" at bounding box center [462, 122] width 164 height 14
select select "[DEMOGRAPHIC_DATA]"
click at [380, 115] on select "Select [DEMOGRAPHIC_DATA] [DEMOGRAPHIC_DATA] Other Prefer Not To Say" at bounding box center [462, 122] width 164 height 14
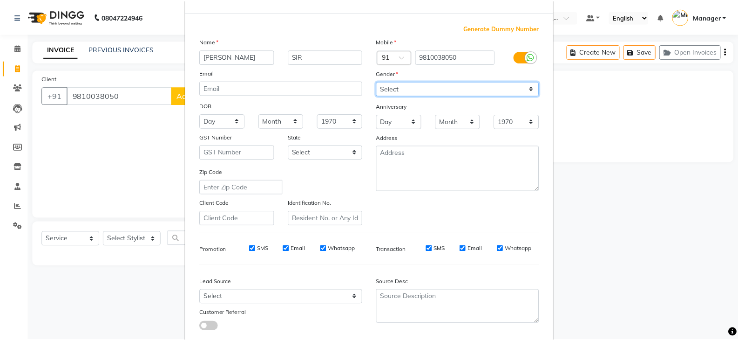
scroll to position [89, 0]
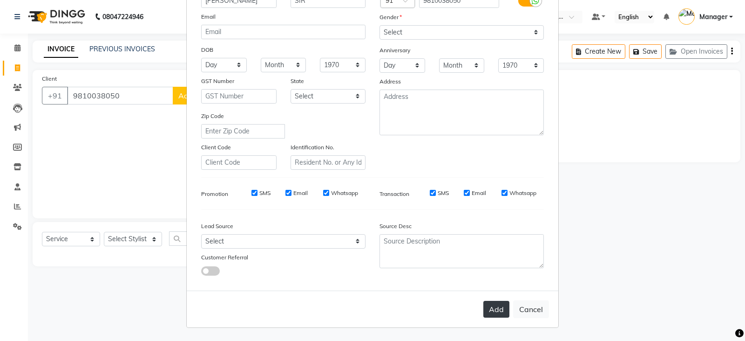
click at [492, 311] on button "Add" at bounding box center [497, 309] width 26 height 17
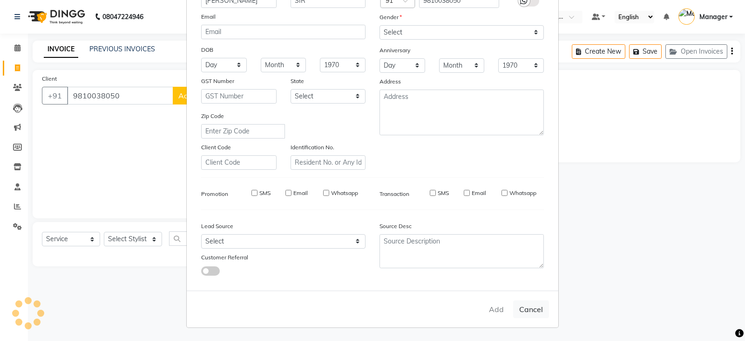
select select
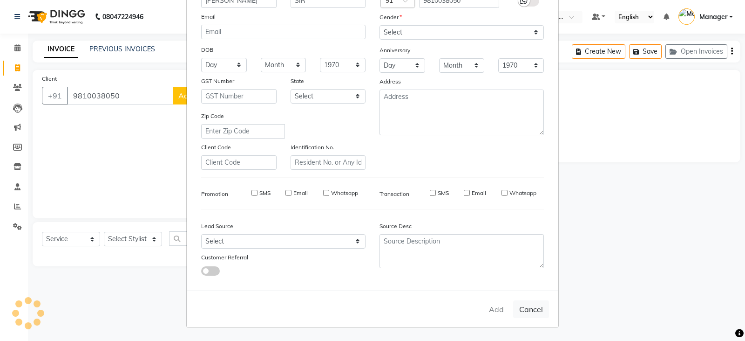
select select
checkbox input "false"
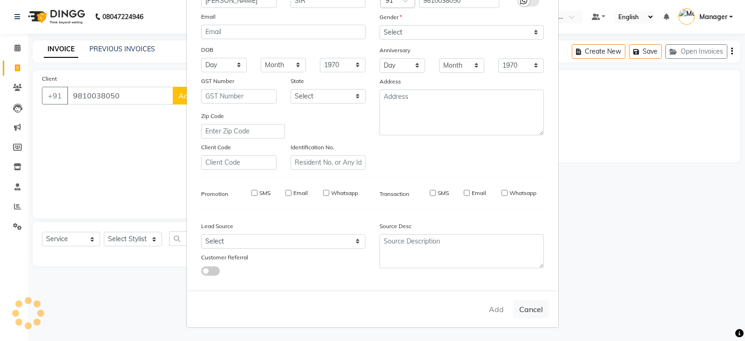
checkbox input "false"
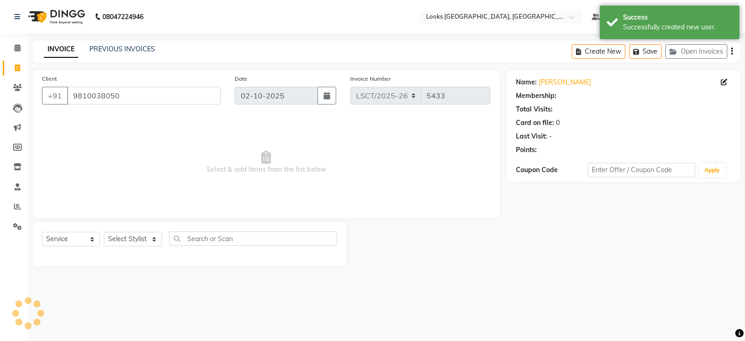
select select "1: Object"
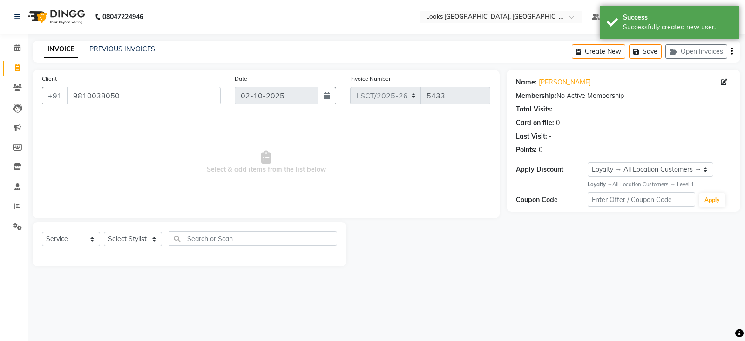
click at [132, 230] on div "Select Service Product Membership Package Voucher Prepaid Gift Card Select Styl…" at bounding box center [190, 244] width 314 height 44
click at [129, 242] on select "Select Stylist [PERSON_NAME] [PERSON_NAME] Counter Sales [PERSON_NAME] guddu_as…" at bounding box center [133, 239] width 58 height 14
select select "90407"
click at [104, 232] on select "Select Stylist [PERSON_NAME] [PERSON_NAME] Counter Sales [PERSON_NAME] guddu_as…" at bounding box center [133, 239] width 58 height 14
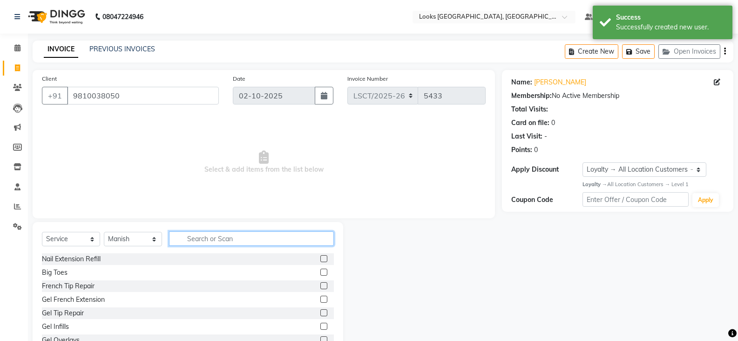
click at [202, 239] on input "text" at bounding box center [251, 238] width 165 height 14
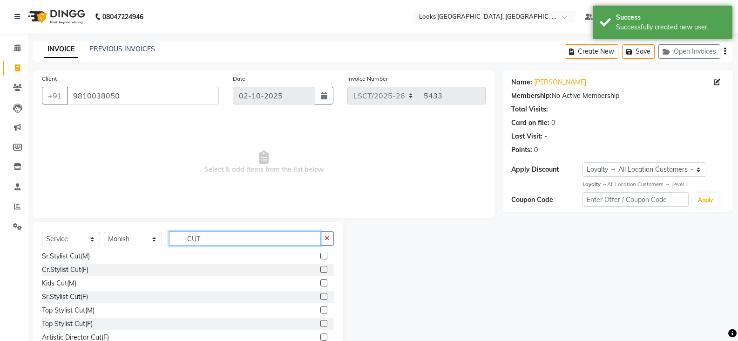
scroll to position [93, 0]
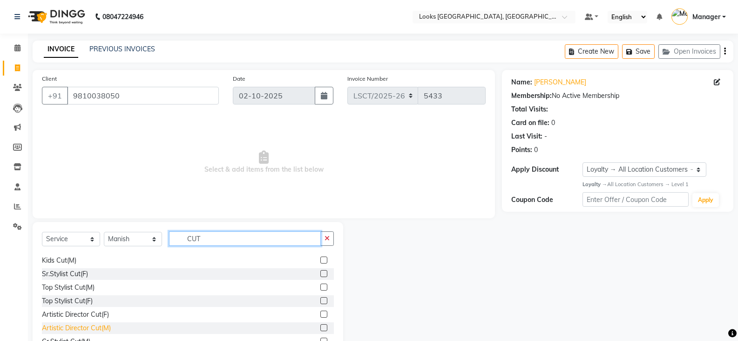
type input "CUT"
drag, startPoint x: 100, startPoint y: 328, endPoint x: 120, endPoint y: 303, distance: 31.9
click at [100, 328] on div "Artistic Director Cut(M)" at bounding box center [76, 328] width 69 height 10
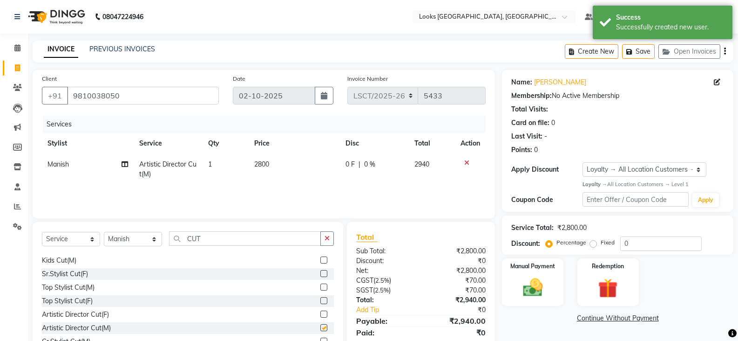
checkbox input "false"
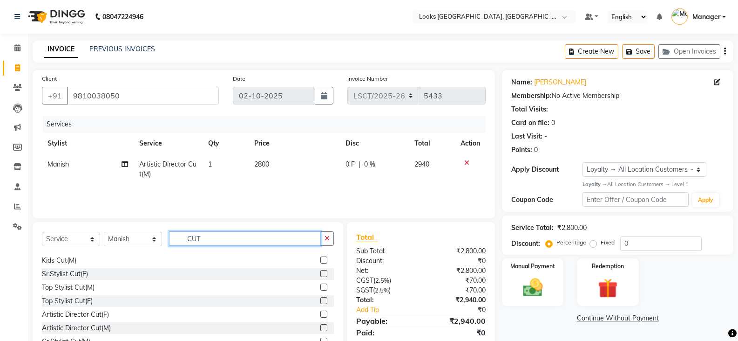
drag, startPoint x: 208, startPoint y: 239, endPoint x: 155, endPoint y: 249, distance: 54.0
click at [155, 249] on div "Select Service Product Membership Package Voucher Prepaid Gift Card Select Styl…" at bounding box center [188, 242] width 292 height 22
type input "HEAD"
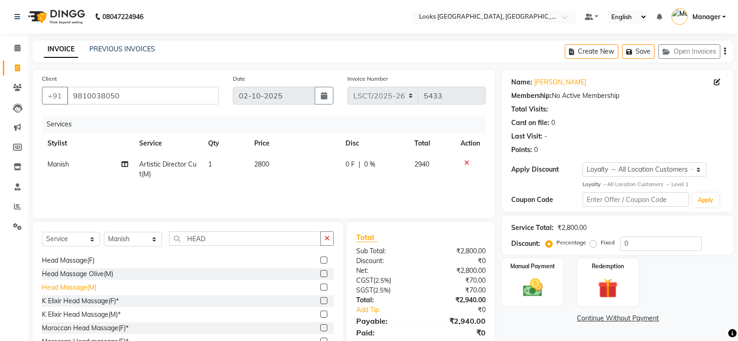
click at [85, 288] on div "Head Massage(M)" at bounding box center [69, 287] width 55 height 10
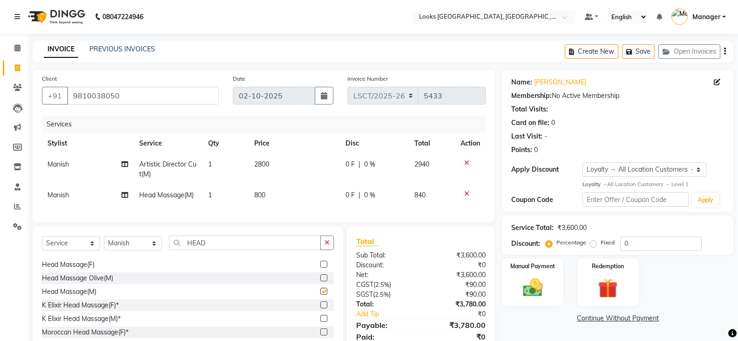
checkbox input "false"
click at [281, 166] on td "2800" at bounding box center [295, 169] width 92 height 31
select select "90407"
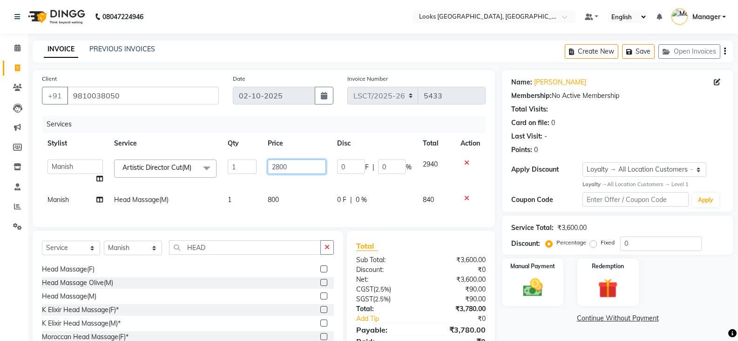
drag, startPoint x: 302, startPoint y: 162, endPoint x: 248, endPoint y: 172, distance: 55.0
click at [248, 172] on tr "[PERSON_NAME] Ajay_pdct [PERSON_NAME] Counter Sales [PERSON_NAME] guddu_asst [P…" at bounding box center [264, 171] width 444 height 35
type input "1500"
click at [271, 198] on td "800" at bounding box center [296, 199] width 69 height 21
select select "90407"
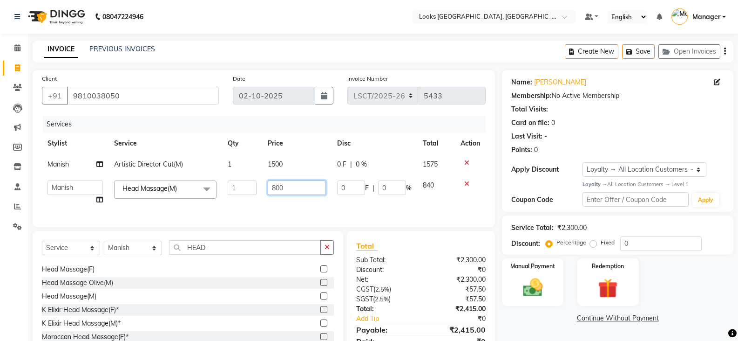
drag, startPoint x: 304, startPoint y: 187, endPoint x: 252, endPoint y: 192, distance: 52.0
click at [252, 192] on tr "[PERSON_NAME] Ajay_pdct [PERSON_NAME] Counter Sales [PERSON_NAME] guddu_asst [P…" at bounding box center [264, 192] width 444 height 35
type input "750"
click at [672, 278] on div "Manual Payment Redemption" at bounding box center [618, 282] width 246 height 48
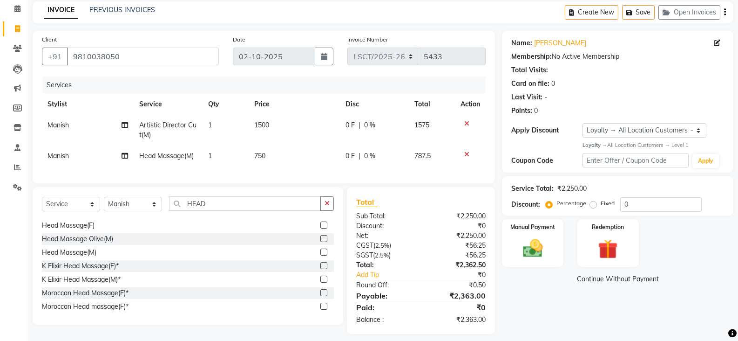
scroll to position [53, 0]
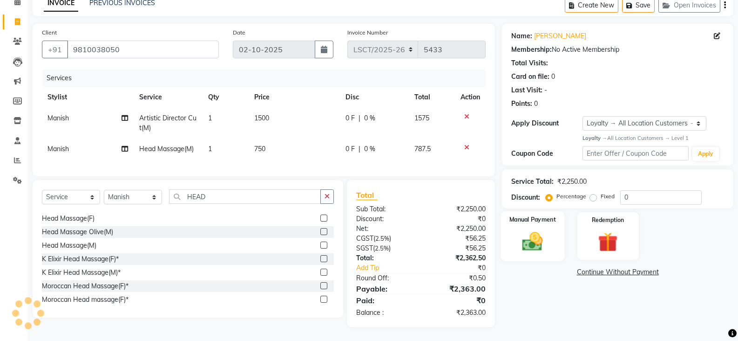
drag, startPoint x: 545, startPoint y: 246, endPoint x: 537, endPoint y: 240, distance: 9.4
click at [543, 245] on img at bounding box center [532, 241] width 33 height 24
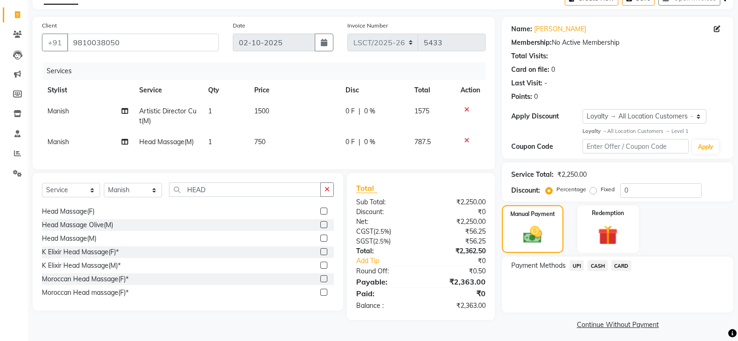
click at [592, 267] on span "CASH" at bounding box center [598, 265] width 20 height 11
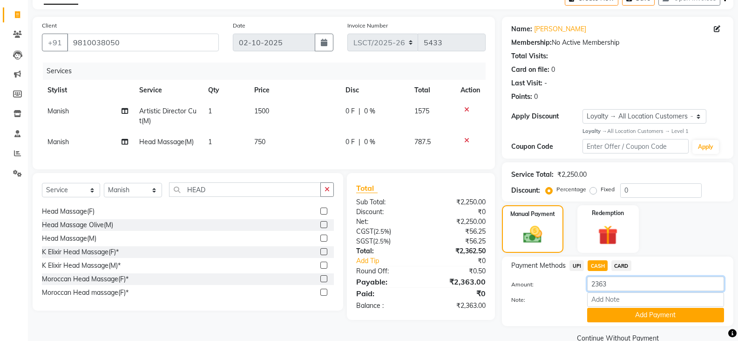
drag, startPoint x: 624, startPoint y: 288, endPoint x: 562, endPoint y: 287, distance: 61.5
click at [562, 287] on div "Amount: 2363" at bounding box center [618, 284] width 227 height 16
type input "2500"
click at [635, 311] on button "Add Payment" at bounding box center [656, 315] width 137 height 14
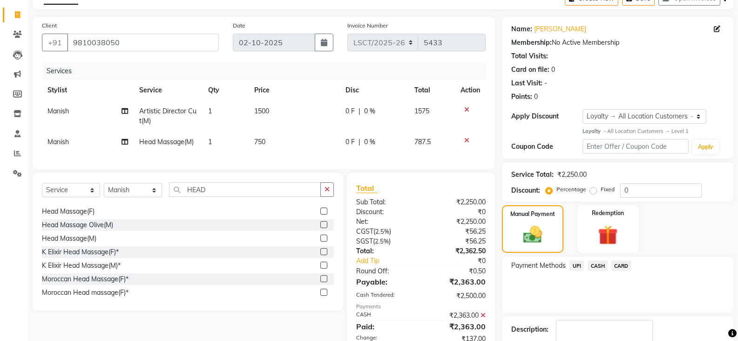
scroll to position [152, 0]
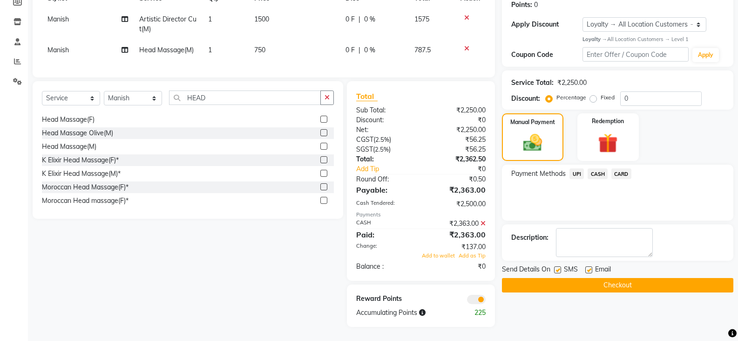
click at [556, 284] on button "Checkout" at bounding box center [618, 285] width 232 height 14
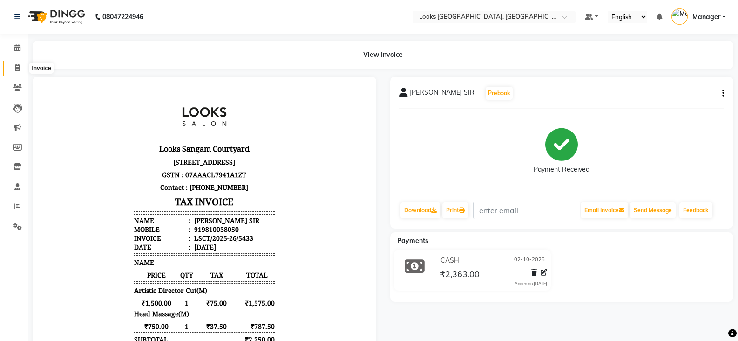
click at [14, 68] on span at bounding box center [17, 68] width 16 height 11
select select "service"
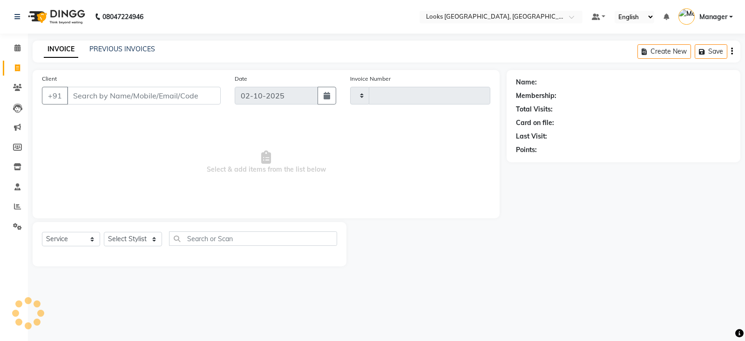
type input "5434"
select select "8942"
click at [103, 97] on input "Client" at bounding box center [144, 96] width 154 height 18
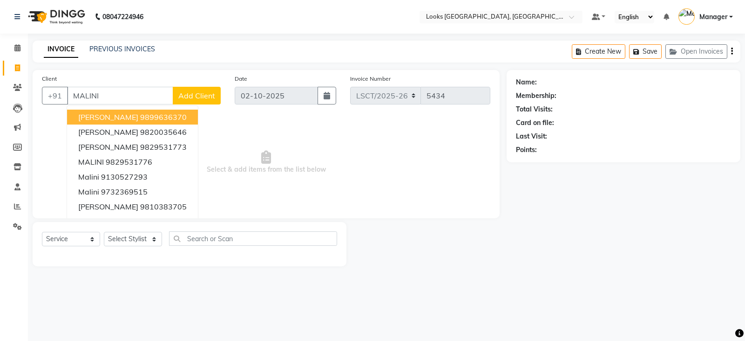
click at [95, 91] on input "MALINI" at bounding box center [120, 96] width 106 height 18
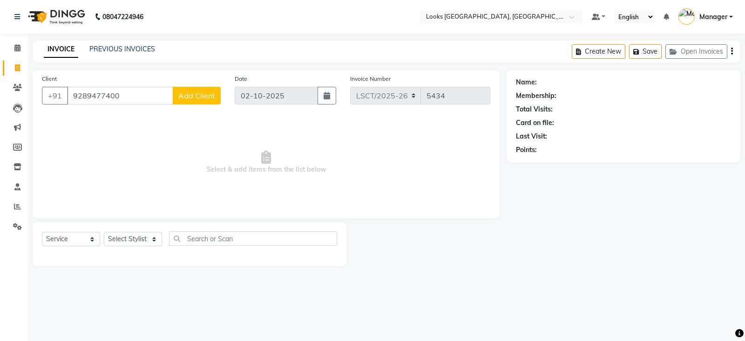
click at [95, 92] on input "9289477400" at bounding box center [120, 96] width 106 height 18
type input "9289477400"
click at [199, 98] on span "Add Client" at bounding box center [196, 95] width 37 height 9
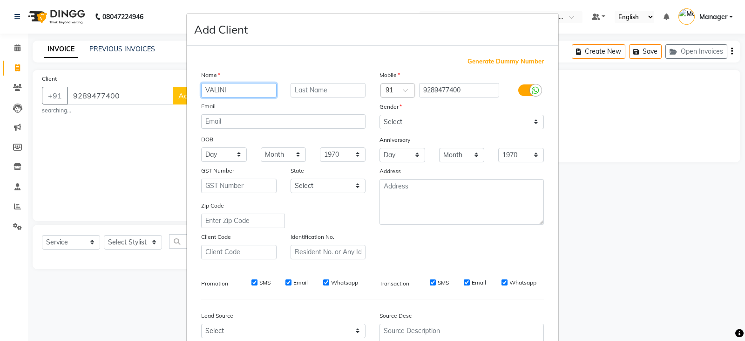
type input "VALINI"
click at [331, 93] on input "text" at bounding box center [328, 90] width 75 height 14
type input "PANTA"
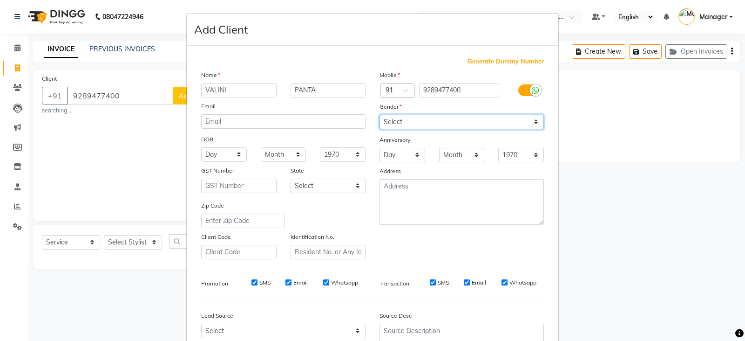
click at [458, 120] on select "Select [DEMOGRAPHIC_DATA] [DEMOGRAPHIC_DATA] Other Prefer Not To Say" at bounding box center [462, 122] width 164 height 14
select select "[DEMOGRAPHIC_DATA]"
click at [380, 115] on select "Select [DEMOGRAPHIC_DATA] [DEMOGRAPHIC_DATA] Other Prefer Not To Say" at bounding box center [462, 122] width 164 height 14
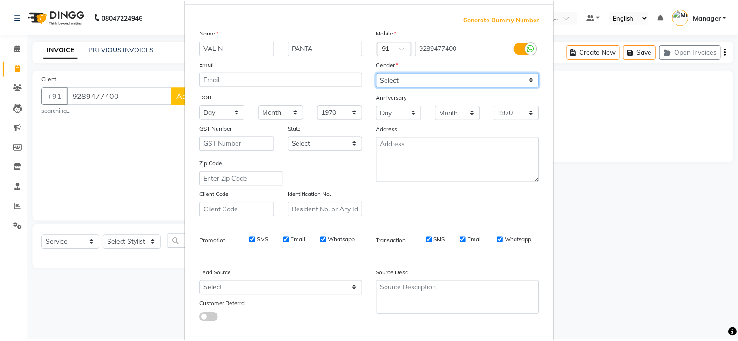
scroll to position [89, 0]
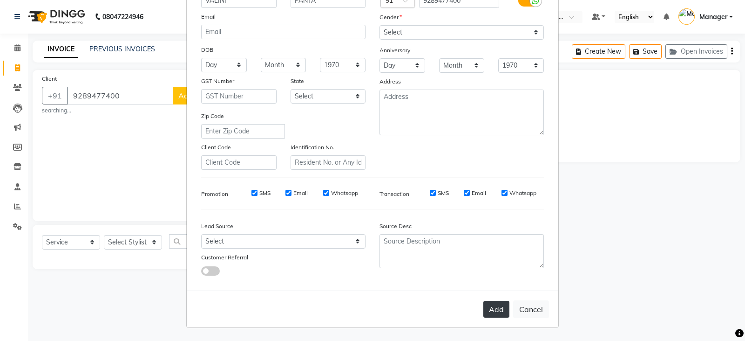
click at [499, 306] on button "Add" at bounding box center [497, 309] width 26 height 17
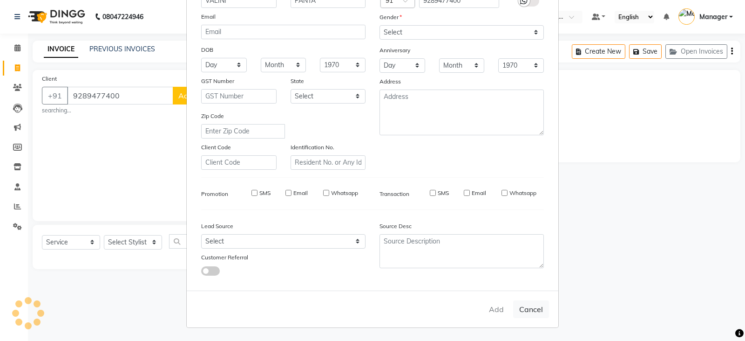
select select
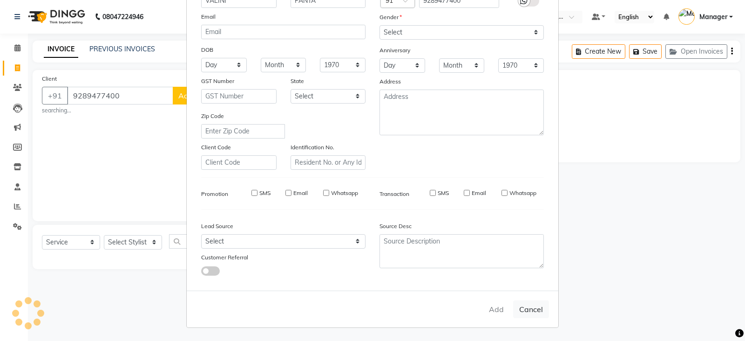
select select
checkbox input "false"
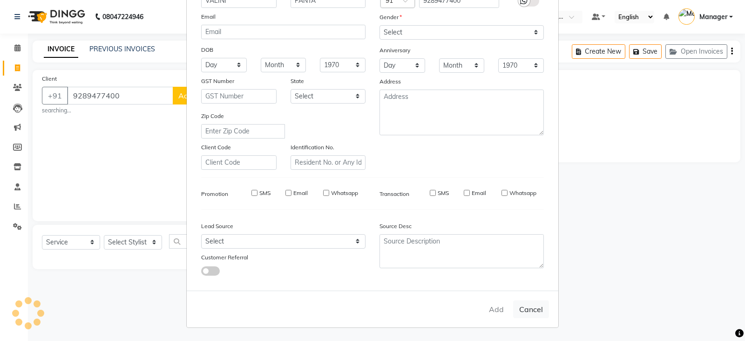
checkbox input "false"
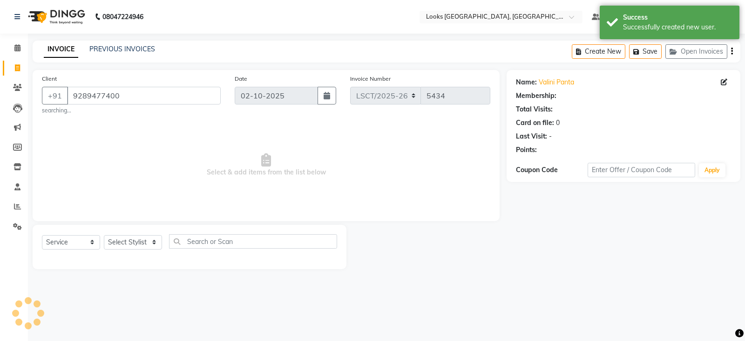
select select "1: Object"
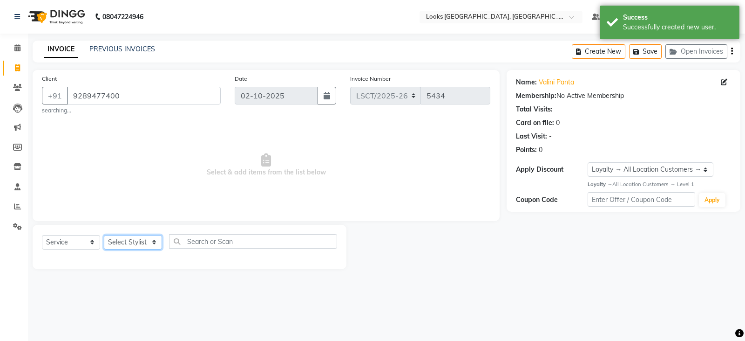
click at [136, 243] on select "Select Stylist [PERSON_NAME] [PERSON_NAME] Counter Sales [PERSON_NAME] guddu_as…" at bounding box center [133, 242] width 58 height 14
select select "90411"
click at [104, 235] on select "Select Stylist [PERSON_NAME] [PERSON_NAME] Counter Sales [PERSON_NAME] guddu_as…" at bounding box center [133, 242] width 58 height 14
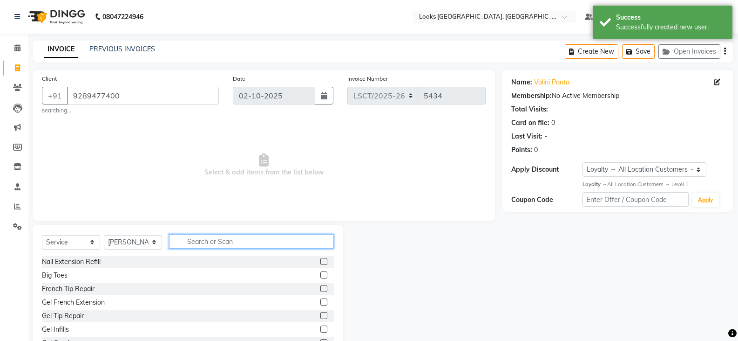
click at [208, 239] on input "text" at bounding box center [251, 241] width 165 height 14
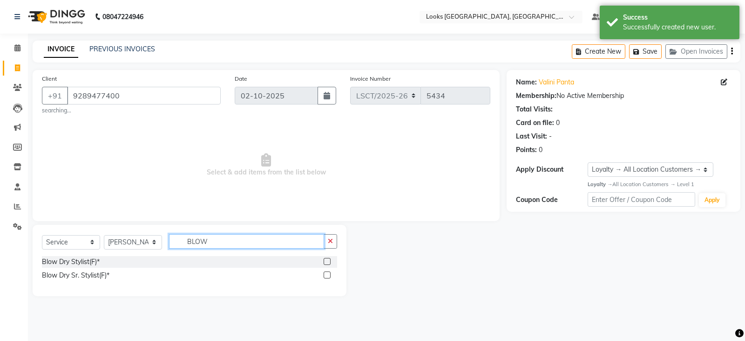
type input "BLOW"
click at [66, 269] on div "Blow Dry Sr. Stylist(F)*" at bounding box center [189, 275] width 295 height 12
click at [75, 260] on div "Blow Dry Stylist(F)*" at bounding box center [71, 262] width 58 height 10
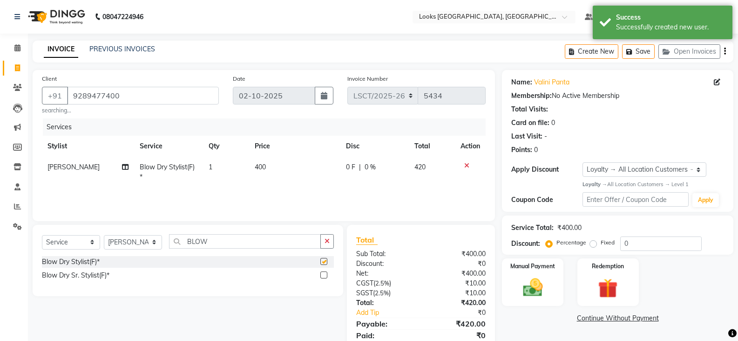
checkbox input "false"
click at [286, 164] on td "400" at bounding box center [294, 172] width 91 height 31
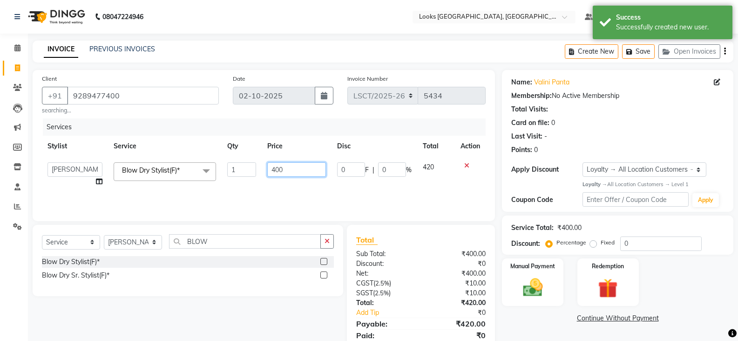
drag, startPoint x: 238, startPoint y: 173, endPoint x: 219, endPoint y: 174, distance: 18.7
click at [219, 174] on tr "[PERSON_NAME] Ajay_pdct Babita Bharat_pdct Counter Sales [PERSON_NAME] guddu_as…" at bounding box center [264, 174] width 444 height 35
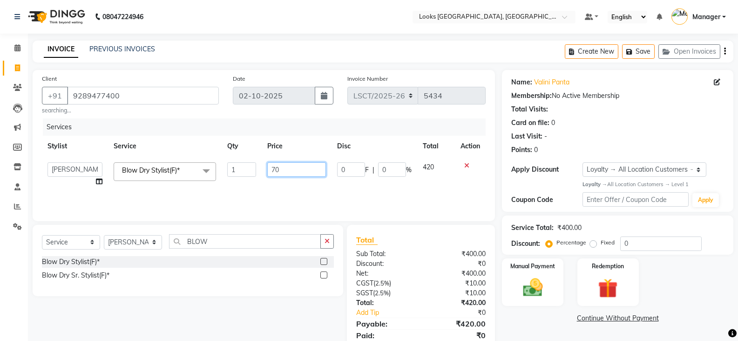
type input "700"
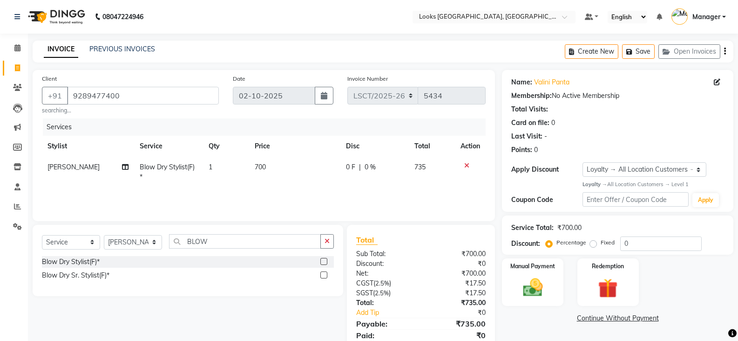
click at [238, 271] on div "Blow Dry Sr. Stylist(F)*" at bounding box center [188, 275] width 292 height 12
drag, startPoint x: 214, startPoint y: 239, endPoint x: 173, endPoint y: 247, distance: 41.2
click at [173, 247] on input "BLOW" at bounding box center [245, 241] width 152 height 14
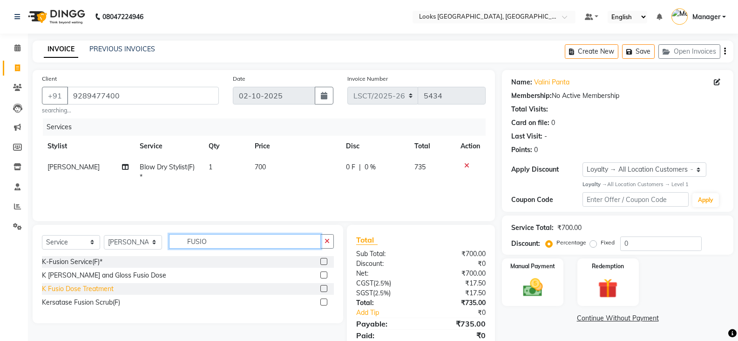
type input "FUSIO"
click at [106, 288] on div "K Fusio Dose Treatment" at bounding box center [78, 289] width 72 height 10
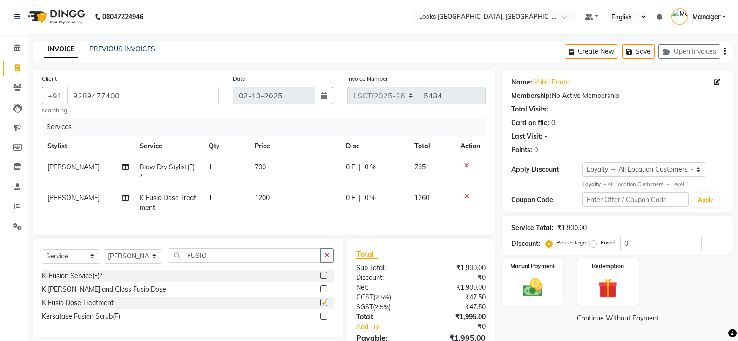
checkbox input "false"
click at [271, 195] on td "1200" at bounding box center [294, 202] width 91 height 31
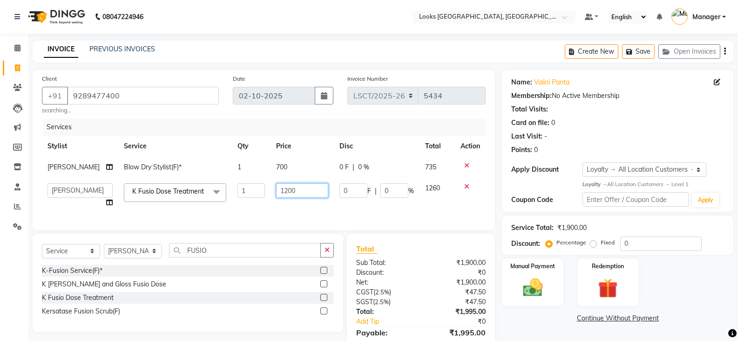
drag, startPoint x: 298, startPoint y: 195, endPoint x: 238, endPoint y: 191, distance: 59.8
click at [239, 191] on tr "[PERSON_NAME] Ajay_pdct [PERSON_NAME] Counter Sales [PERSON_NAME] guddu_asst [P…" at bounding box center [264, 195] width 444 height 35
type input "200"
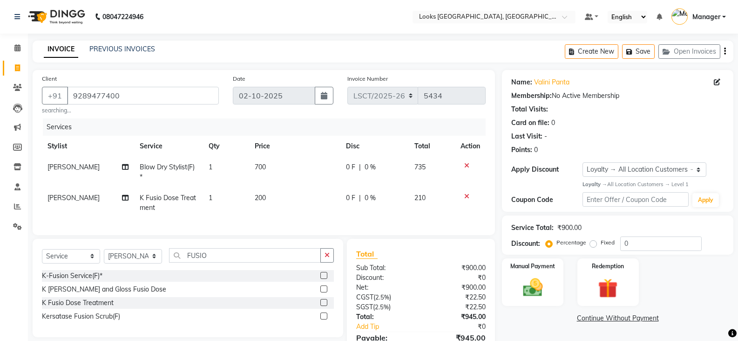
click at [673, 287] on div "Manual Payment Redemption" at bounding box center [618, 282] width 246 height 48
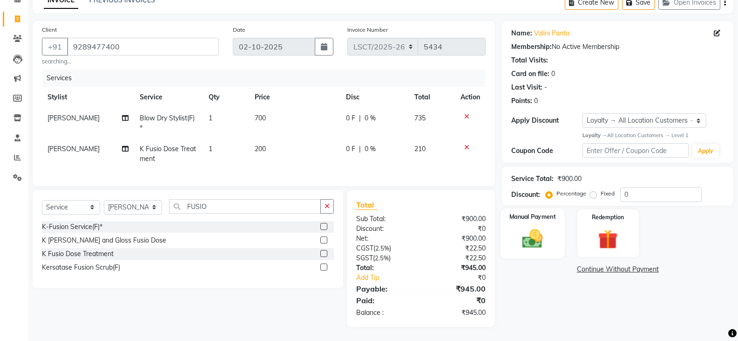
click at [527, 229] on img at bounding box center [532, 238] width 33 height 24
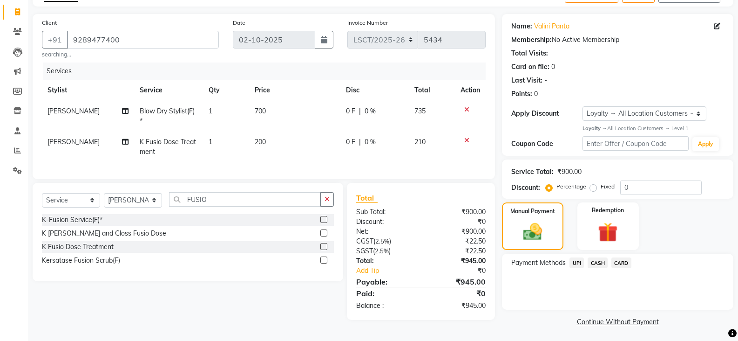
click at [577, 265] on span "UPI" at bounding box center [577, 262] width 14 height 11
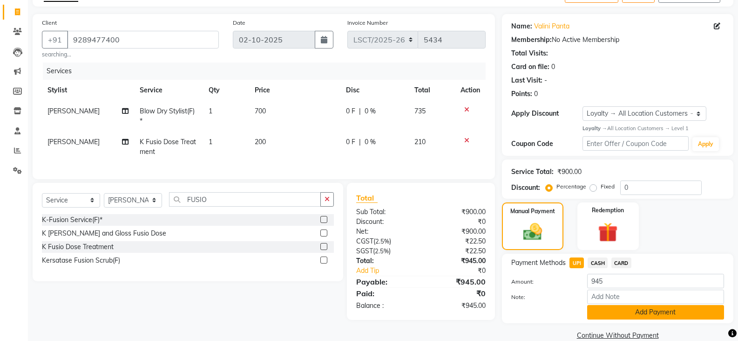
click at [590, 308] on button "Add Payment" at bounding box center [656, 312] width 137 height 14
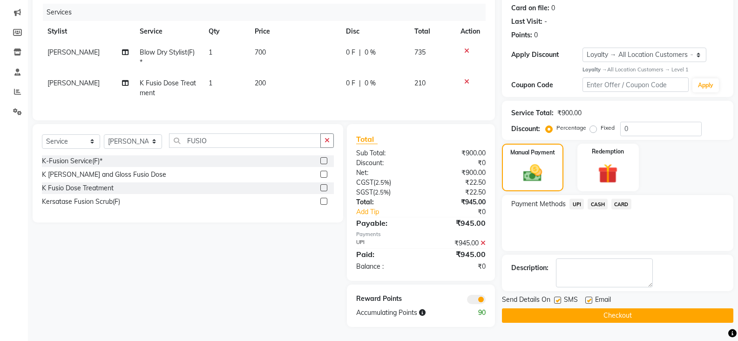
scroll to position [122, 0]
click at [566, 311] on button "Checkout" at bounding box center [618, 315] width 232 height 14
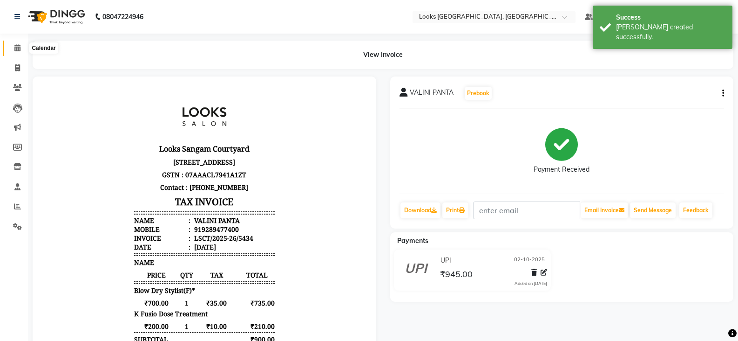
click at [21, 48] on icon at bounding box center [17, 47] width 6 height 7
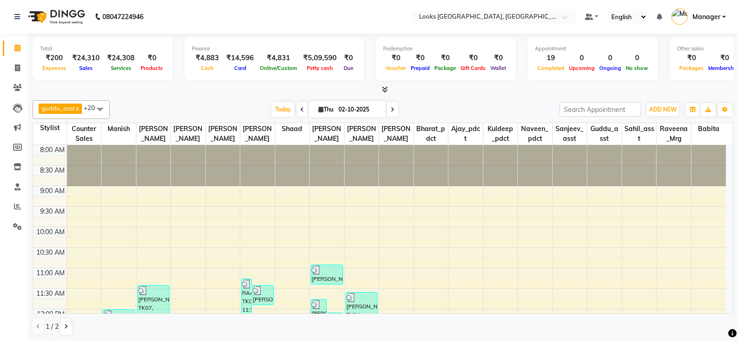
scroll to position [0, 0]
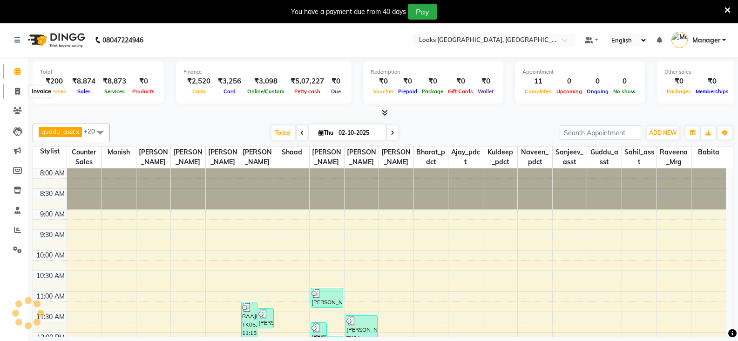
click at [16, 88] on icon at bounding box center [17, 91] width 5 height 7
select select "service"
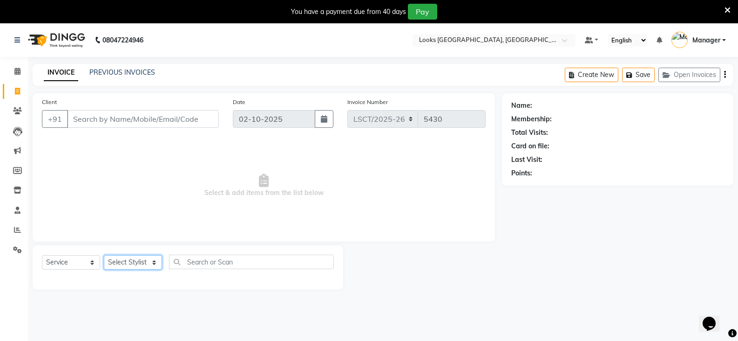
click at [116, 260] on select "Select Stylist" at bounding box center [133, 262] width 58 height 14
click at [104, 255] on select "Select Stylist [PERSON_NAME] [PERSON_NAME] Counter Sales [PERSON_NAME] guddu_as…" at bounding box center [133, 262] width 58 height 14
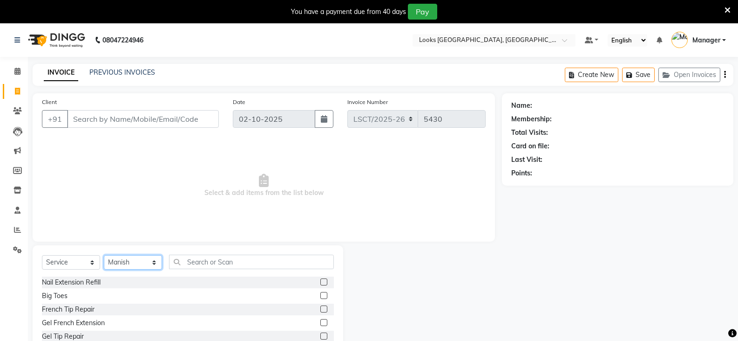
drag, startPoint x: 132, startPoint y: 260, endPoint x: 130, endPoint y: 246, distance: 13.7
click at [130, 246] on div "Select Service Product Membership Package Voucher Prepaid Gift Card Select Styl…" at bounding box center [188, 313] width 311 height 137
select select "90408"
click at [104, 255] on select "Select Stylist [PERSON_NAME] [PERSON_NAME] Counter Sales [PERSON_NAME] guddu_as…" at bounding box center [133, 262] width 58 height 14
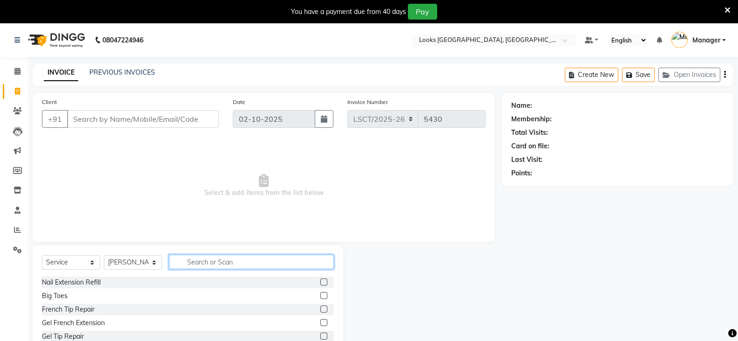
click at [234, 263] on input "text" at bounding box center [251, 261] width 165 height 14
type input "INOA"
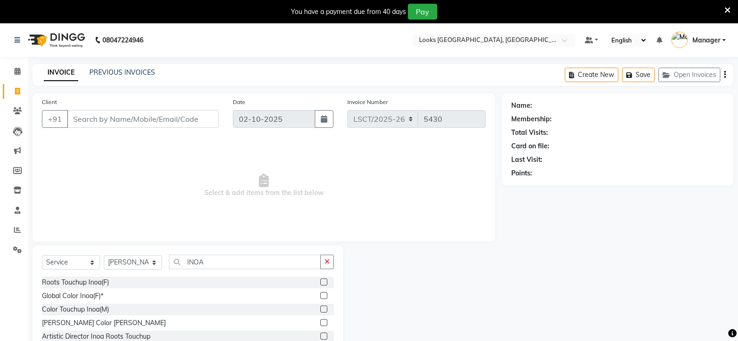
drag, startPoint x: 82, startPoint y: 281, endPoint x: 93, endPoint y: 276, distance: 12.9
click at [81, 280] on div "Roots Touchup Inoa(F)" at bounding box center [75, 282] width 67 height 10
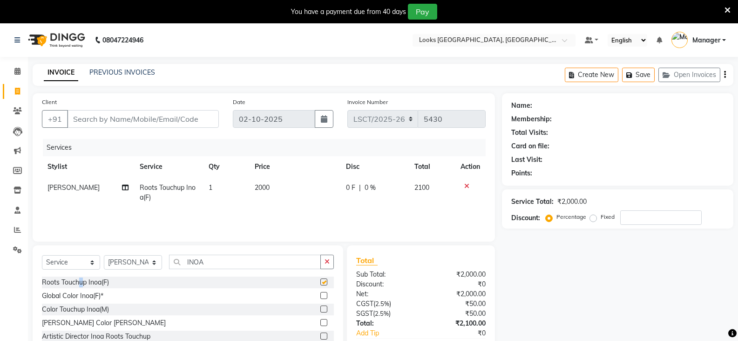
checkbox input "false"
drag, startPoint x: 214, startPoint y: 263, endPoint x: 163, endPoint y: 263, distance: 51.3
click at [163, 263] on div "Select Service Product Membership Package Voucher Prepaid Gift Card Select Styl…" at bounding box center [188, 265] width 292 height 22
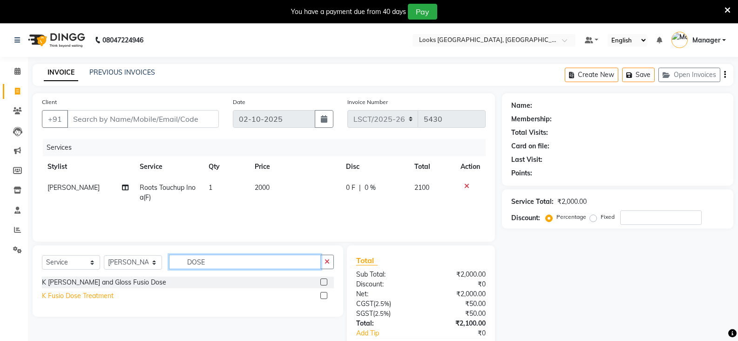
type input "DOSE"
drag, startPoint x: 94, startPoint y: 295, endPoint x: 160, endPoint y: 265, distance: 72.8
click at [95, 295] on div "K Fusio Dose Treatment" at bounding box center [78, 296] width 72 height 10
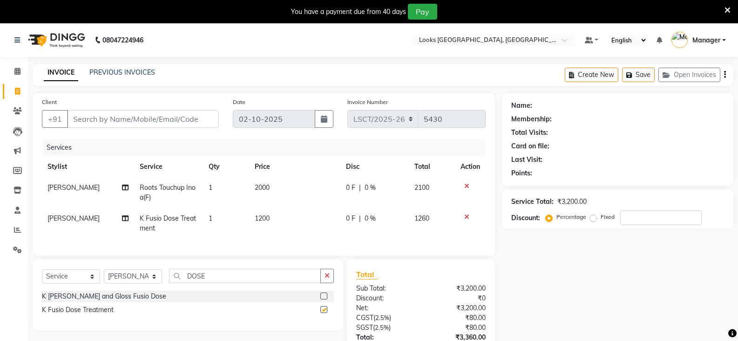
checkbox input "false"
click at [278, 218] on td "1200" at bounding box center [294, 223] width 91 height 31
select select "90408"
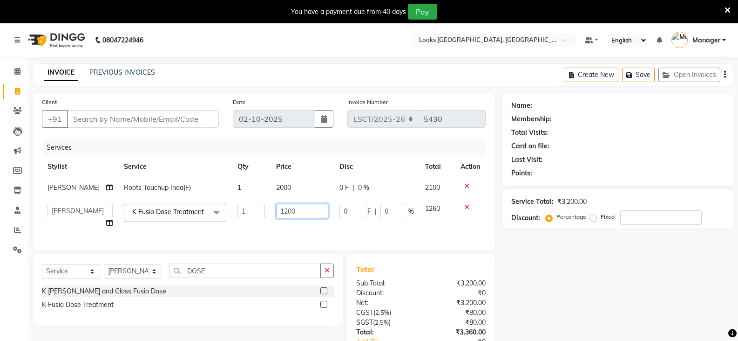
drag, startPoint x: 308, startPoint y: 216, endPoint x: 254, endPoint y: 215, distance: 53.6
click at [254, 215] on tr "[PERSON_NAME] Ajay_pdct [PERSON_NAME] Counter Sales [PERSON_NAME] guddu_asst [P…" at bounding box center [264, 215] width 444 height 35
type input "2500"
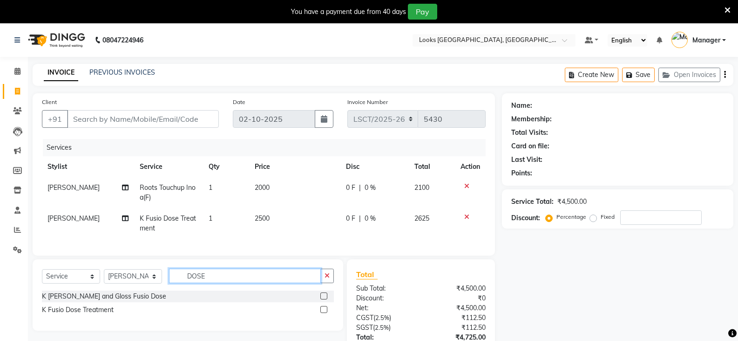
drag, startPoint x: 216, startPoint y: 281, endPoint x: 180, endPoint y: 285, distance: 35.6
click at [180, 283] on input "DOSE" at bounding box center [245, 275] width 152 height 14
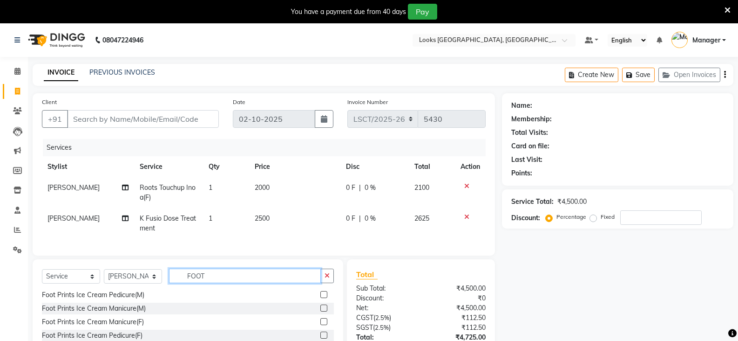
scroll to position [77, 0]
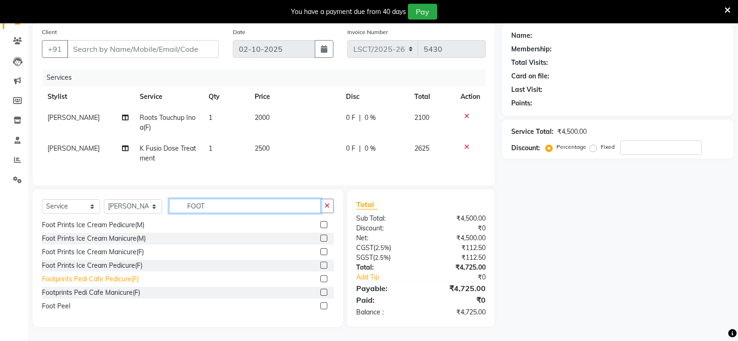
type input "FOOT"
drag, startPoint x: 133, startPoint y: 279, endPoint x: 194, endPoint y: 198, distance: 100.8
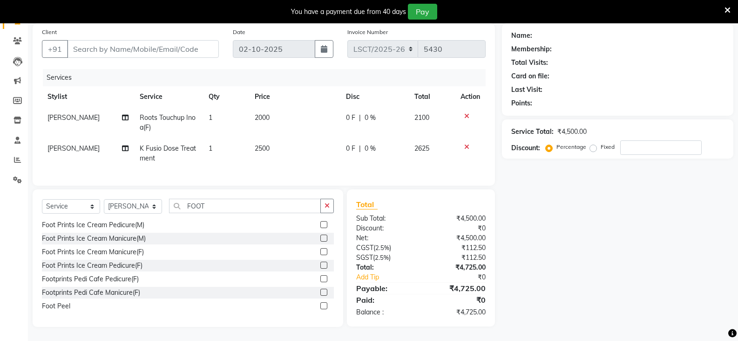
click at [134, 279] on div "Footprints Pedi Cafe Pedicure(F)" at bounding box center [90, 279] width 97 height 10
checkbox input "false"
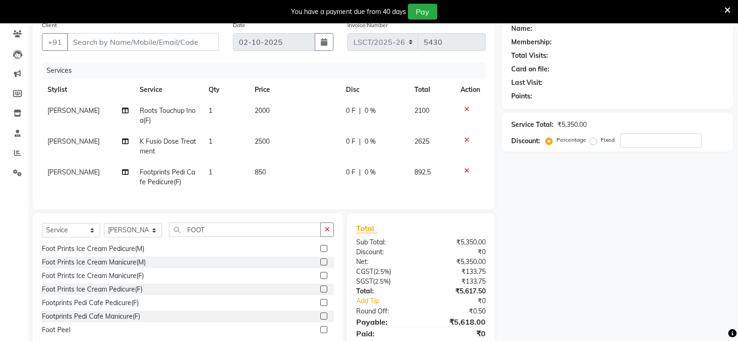
click at [74, 175] on td "[PERSON_NAME]" at bounding box center [88, 177] width 92 height 31
select select "90408"
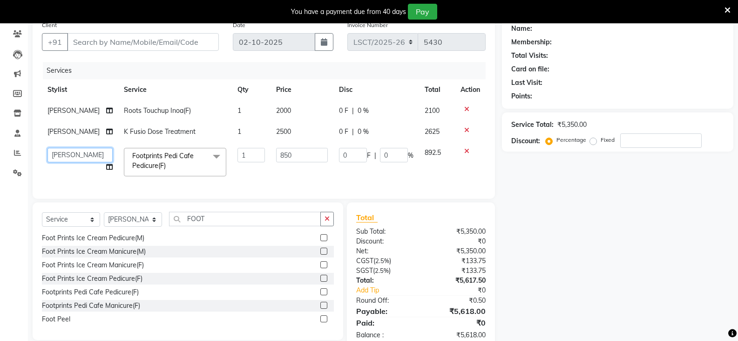
click at [67, 155] on select "Adil Ajay_pdct Babita Bharat_pdct Counter Sales Ezaz guddu_asst Jisha Kuldeep _…" at bounding box center [80, 155] width 65 height 14
select select "90419"
drag, startPoint x: 583, startPoint y: 224, endPoint x: 530, endPoint y: 205, distance: 56.3
click at [583, 225] on div "Name: Membership: Total Visits: Card on file: Last Visit: Points: Service Total…" at bounding box center [621, 182] width 239 height 333
drag, startPoint x: 311, startPoint y: 153, endPoint x: 207, endPoint y: 170, distance: 105.2
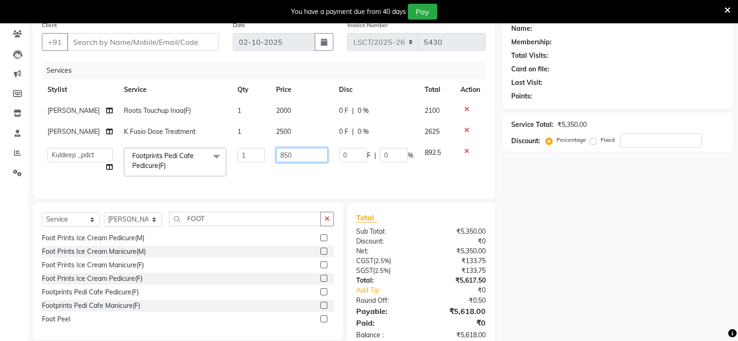
click at [207, 170] on tr "Adil Ajay_pdct Babita Bharat_pdct Counter Sales Ezaz guddu_asst Jisha Kuldeep _…" at bounding box center [264, 162] width 444 height 40
type input "1000"
click at [213, 228] on div "Select Service Product Membership Package Voucher Prepaid Gift Card Select Styl…" at bounding box center [188, 270] width 311 height 137
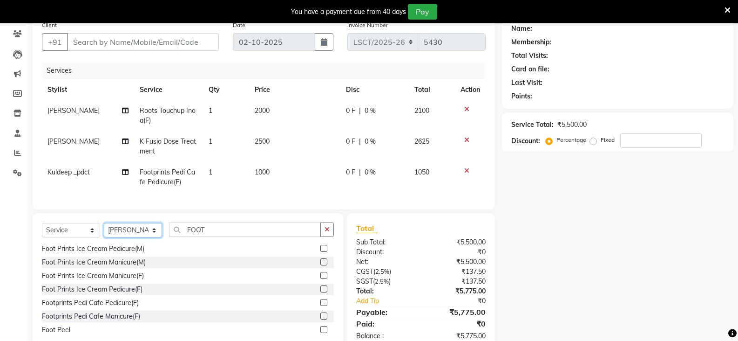
click at [122, 237] on select "Select Stylist [PERSON_NAME] [PERSON_NAME] Counter Sales [PERSON_NAME] guddu_as…" at bounding box center [133, 230] width 58 height 14
select select "90415"
click at [104, 230] on select "Select Stylist [PERSON_NAME] [PERSON_NAME] Counter Sales [PERSON_NAME] guddu_as…" at bounding box center [133, 230] width 58 height 14
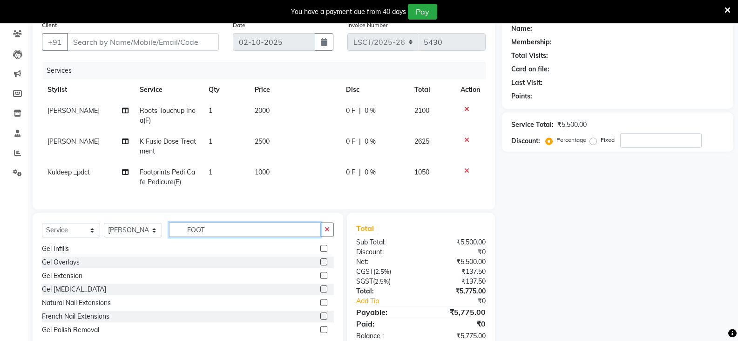
drag, startPoint x: 230, startPoint y: 236, endPoint x: 179, endPoint y: 236, distance: 50.3
click at [179, 236] on input "FOOT" at bounding box center [245, 229] width 152 height 14
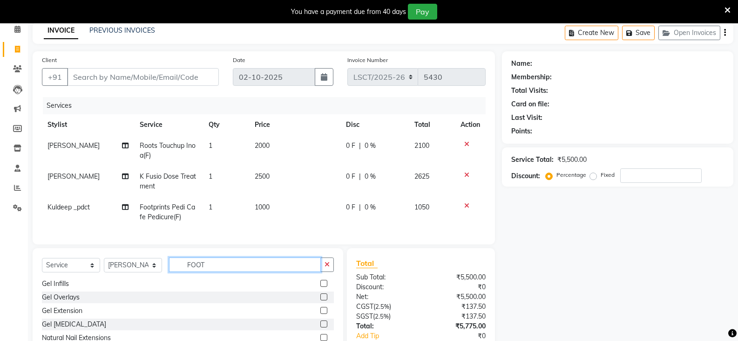
scroll to position [0, 0]
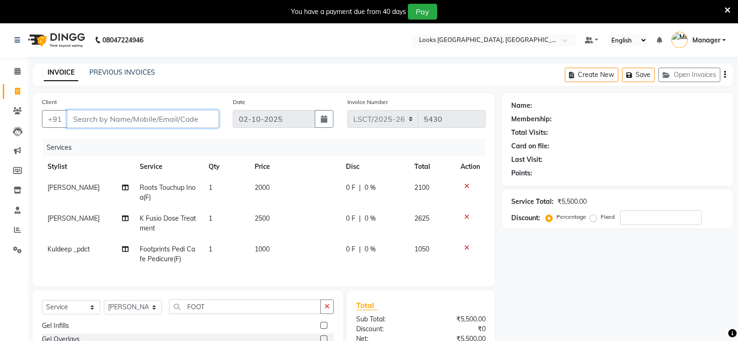
click at [138, 122] on input "Client" at bounding box center [143, 119] width 152 height 18
type input "M"
type input "0"
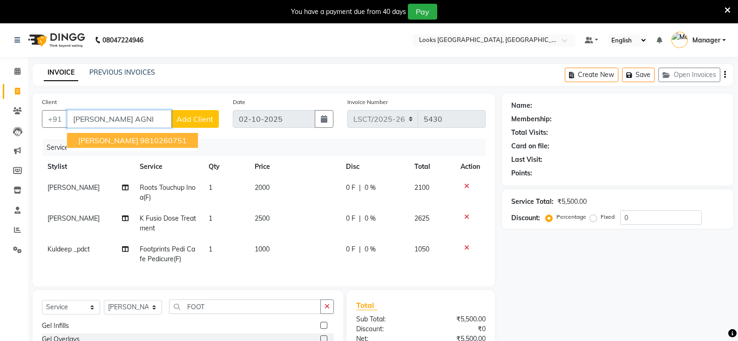
click at [138, 143] on span "[PERSON_NAME]" at bounding box center [108, 140] width 60 height 9
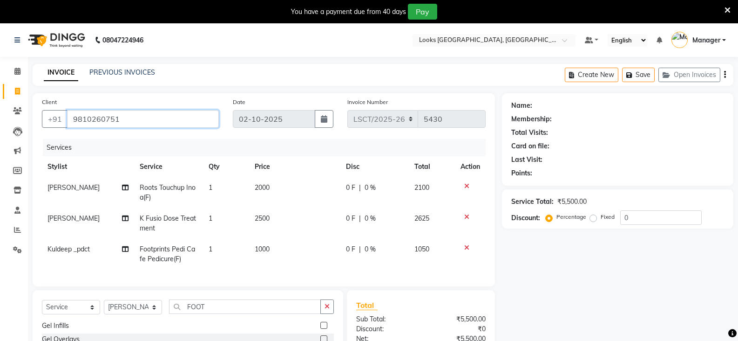
type input "9810260751"
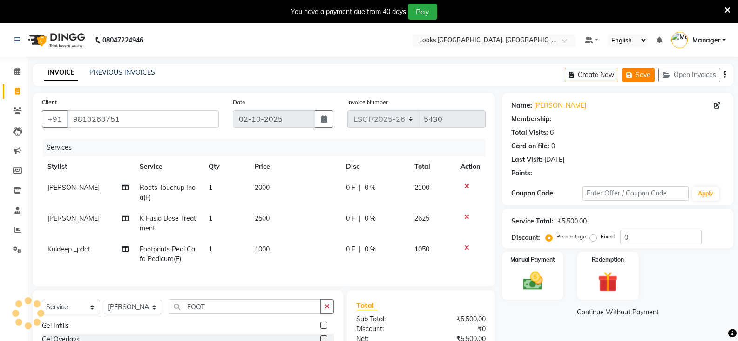
select select "1: Object"
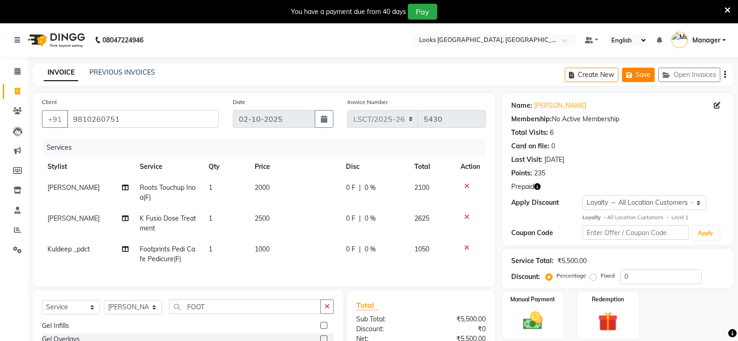
click at [636, 77] on button "Save" at bounding box center [638, 75] width 33 height 14
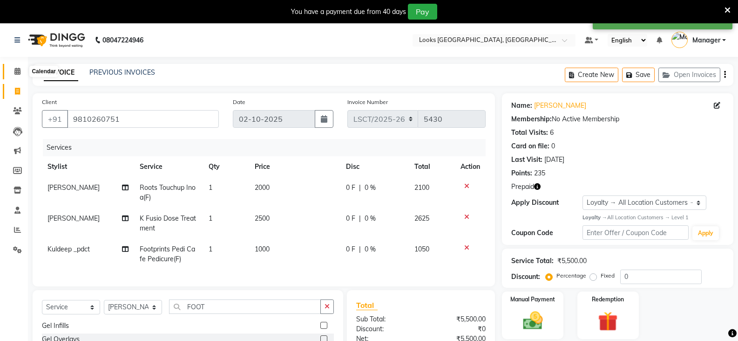
click at [14, 68] on icon at bounding box center [17, 71] width 6 height 7
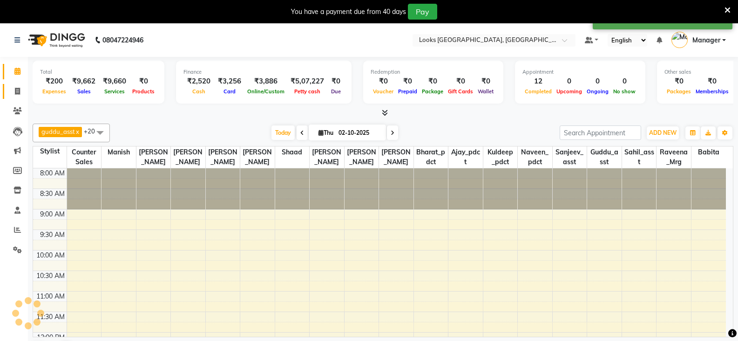
scroll to position [205, 0]
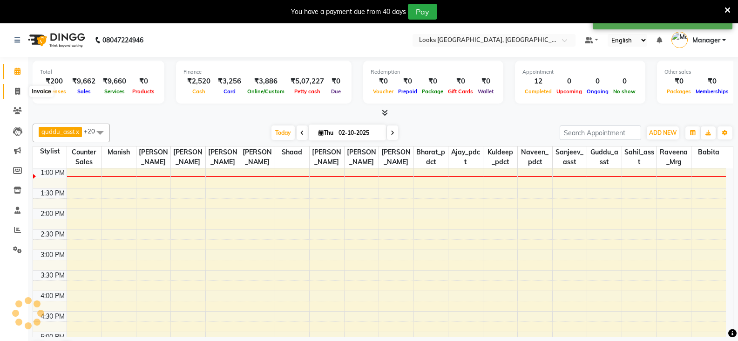
click at [14, 86] on span at bounding box center [17, 91] width 16 height 11
select select "service"
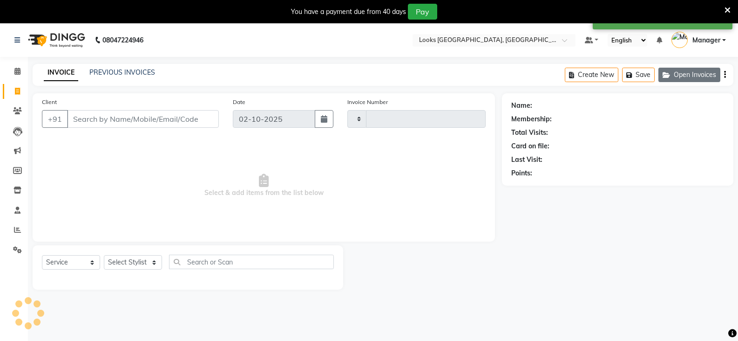
type input "5431"
select select "8942"
click at [678, 70] on button "Open Invoices" at bounding box center [690, 75] width 62 height 14
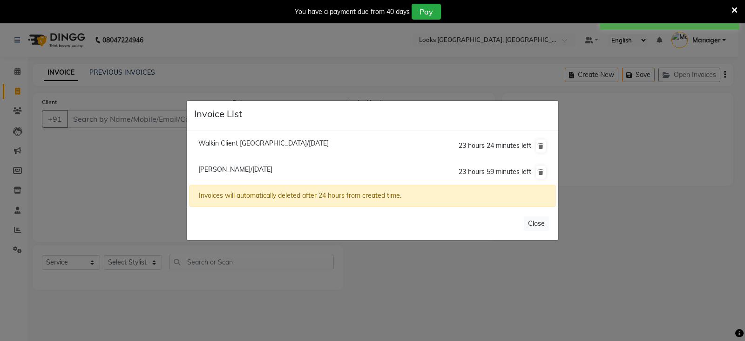
click at [272, 144] on span "Walkin Client Sangam Courtyard/02 October 2025" at bounding box center [263, 143] width 130 height 8
type input "1389900000001"
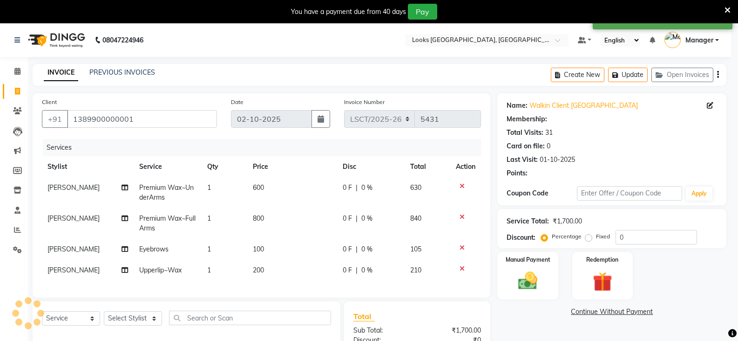
select select "1: Object"
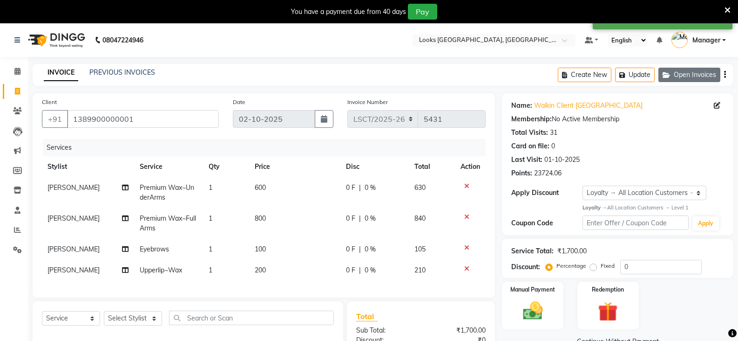
click at [689, 75] on button "Open Invoices" at bounding box center [690, 75] width 62 height 14
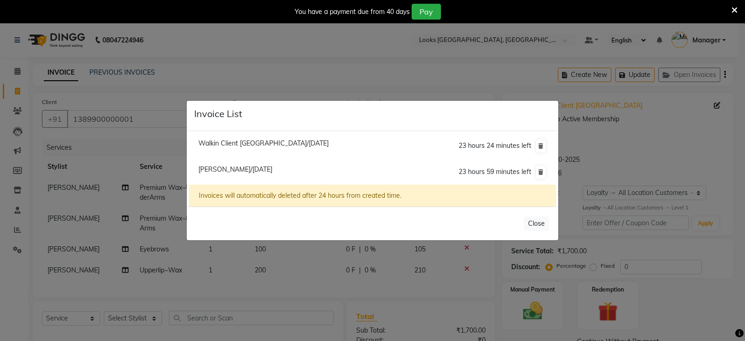
click at [228, 170] on span "Minal Agnihotri/02 October 2025" at bounding box center [235, 169] width 74 height 8
type input "9810260751"
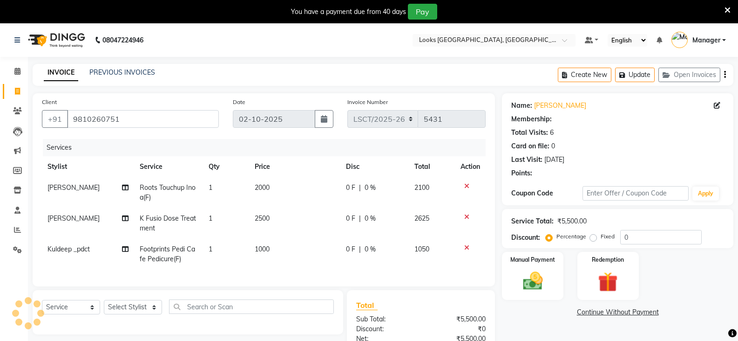
select select "1: Object"
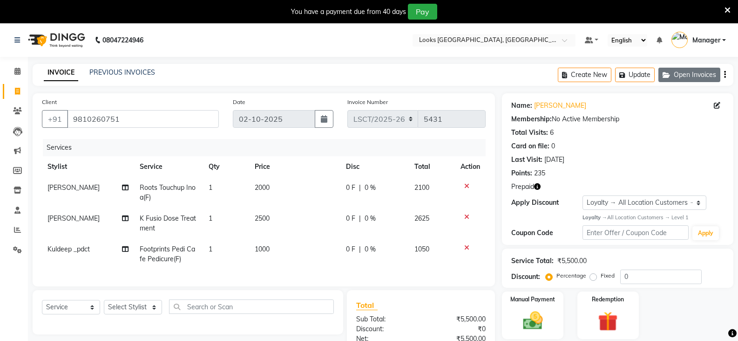
click at [677, 74] on button "Open Invoices" at bounding box center [690, 75] width 62 height 14
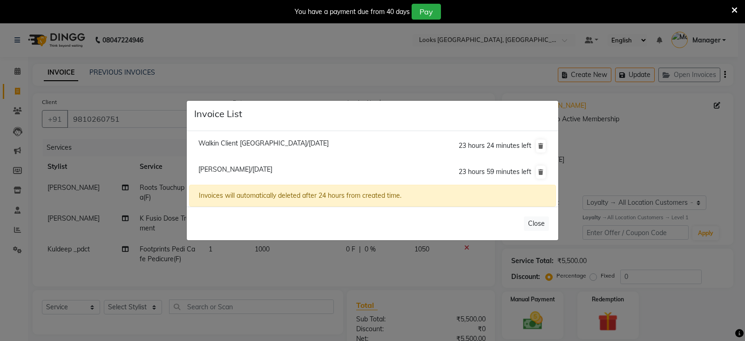
click at [260, 138] on li "Walkin Client Sangam Courtyard/02 October 2025 23 hours 24 minutes left" at bounding box center [372, 146] width 367 height 27
click at [260, 144] on span "Walkin Client Sangam Courtyard/02 October 2025" at bounding box center [263, 143] width 130 height 8
type input "1389900000001"
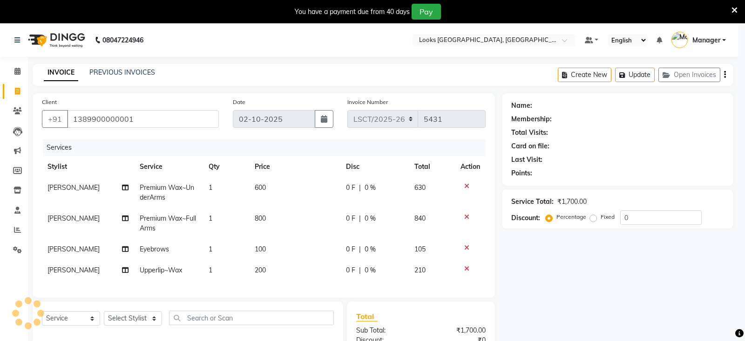
select select "1: Object"
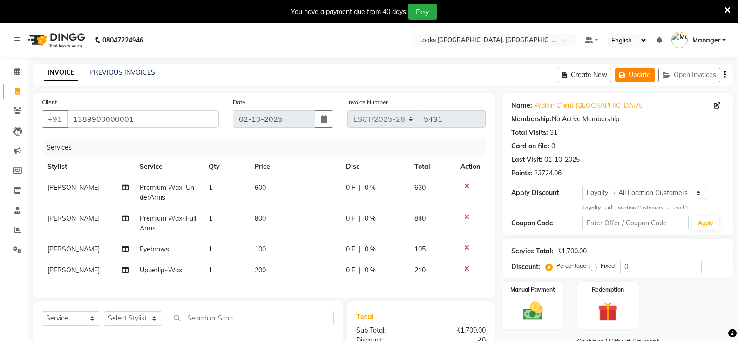
click at [636, 76] on button "Update" at bounding box center [635, 75] width 40 height 14
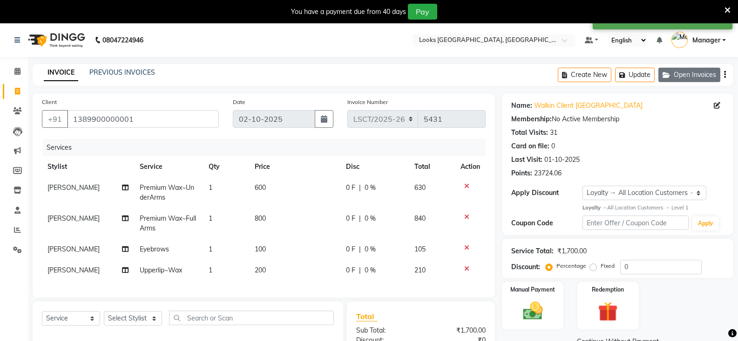
click at [683, 75] on button "Open Invoices" at bounding box center [690, 75] width 62 height 14
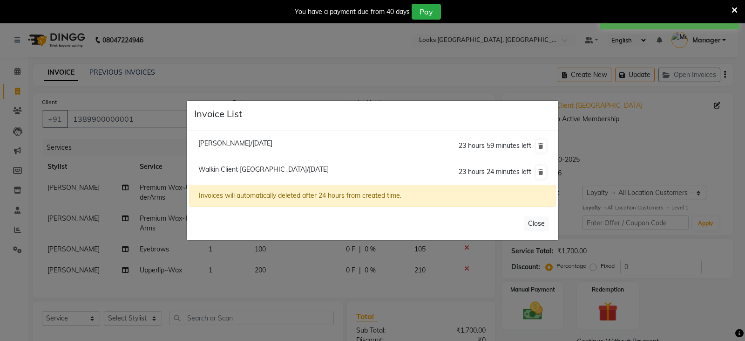
click at [269, 141] on span "Minal Agnihotri/02 October 2025" at bounding box center [235, 143] width 74 height 8
type input "9810260751"
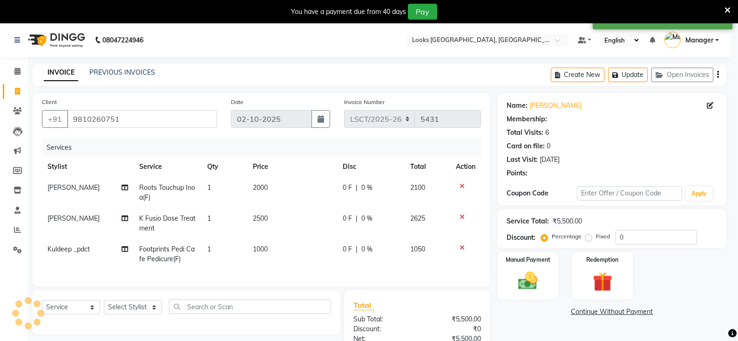
select select "1: Object"
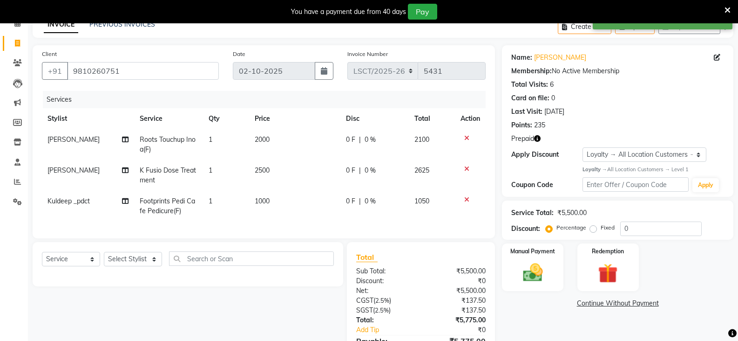
scroll to position [107, 0]
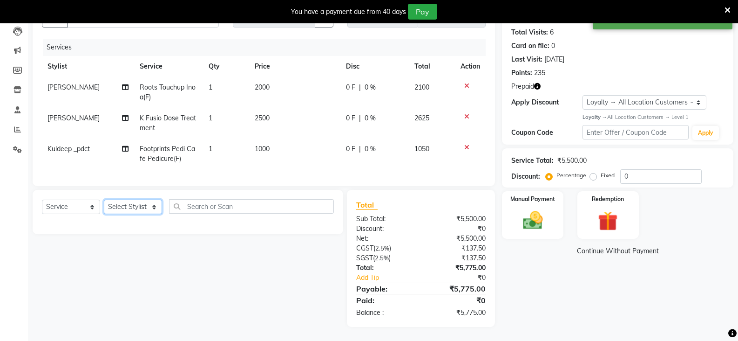
click at [127, 205] on select "Select Stylist [PERSON_NAME] [PERSON_NAME] Counter Sales [PERSON_NAME] guddu_as…" at bounding box center [133, 206] width 58 height 14
select select "90415"
click at [104, 199] on select "Select Stylist [PERSON_NAME] [PERSON_NAME] Counter Sales [PERSON_NAME] guddu_as…" at bounding box center [133, 206] width 58 height 14
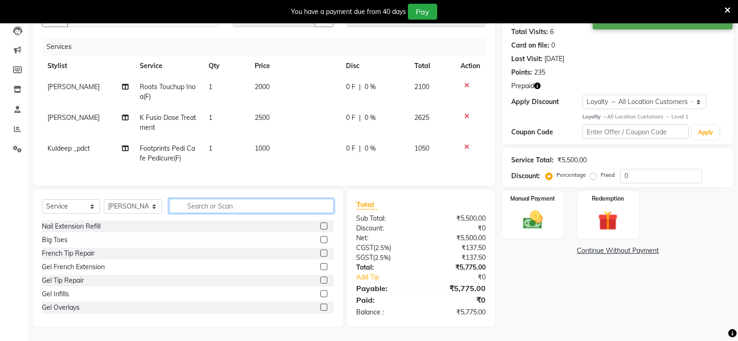
click at [218, 209] on input "text" at bounding box center [251, 205] width 165 height 14
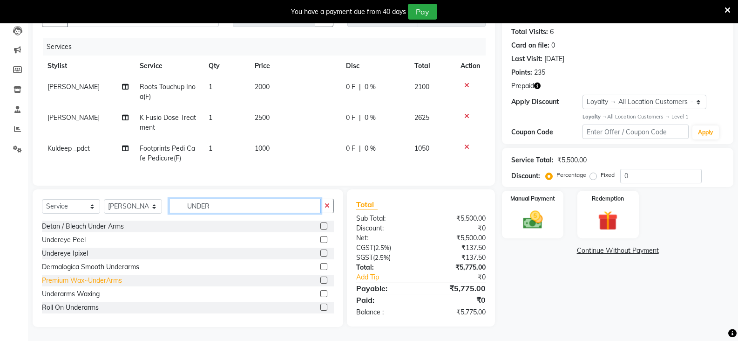
type input "UNDER"
click at [98, 279] on div "Premium Wax~UnderArms" at bounding box center [82, 280] width 80 height 10
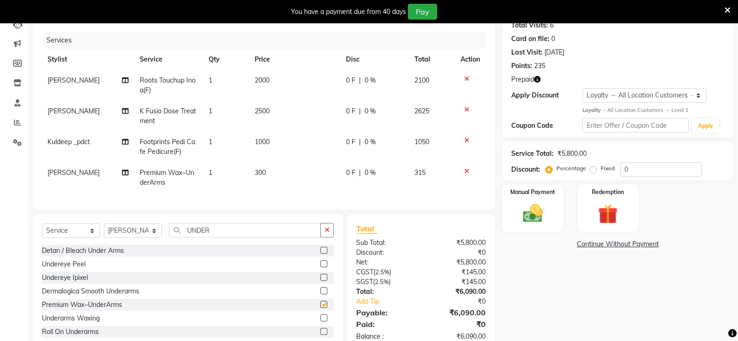
checkbox input "false"
click at [282, 167] on td "300" at bounding box center [294, 177] width 91 height 31
select select "90415"
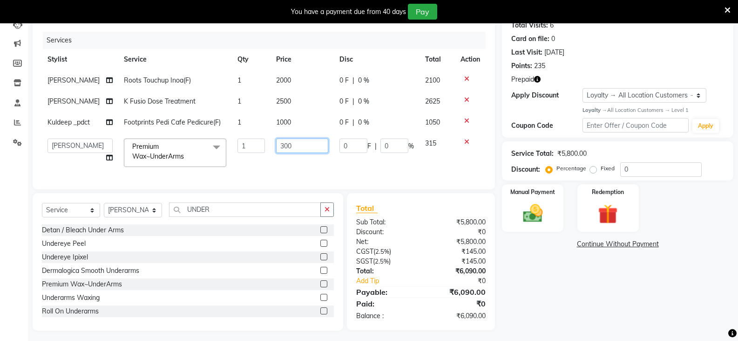
drag, startPoint x: 311, startPoint y: 155, endPoint x: 261, endPoint y: 158, distance: 50.5
click at [261, 158] on tr "Adil Ajay_pdct Babita Bharat_pdct Counter Sales Ezaz guddu_asst Jisha Kuldeep _…" at bounding box center [264, 153] width 444 height 40
type input "600"
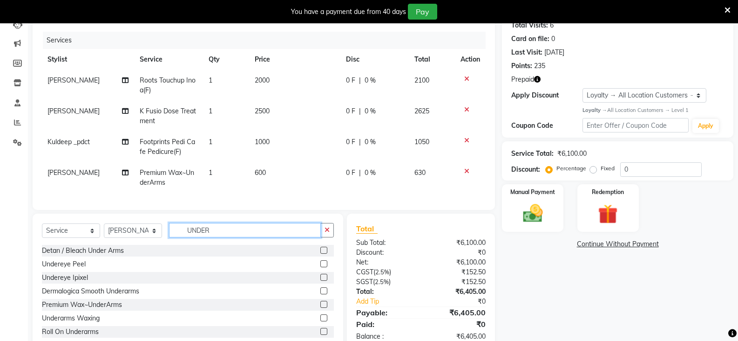
drag, startPoint x: 225, startPoint y: 216, endPoint x: 166, endPoint y: 223, distance: 59.5
click at [166, 223] on div "Select Service Product Membership Package Voucher Prepaid Gift Card Select Styl…" at bounding box center [188, 281] width 311 height 137
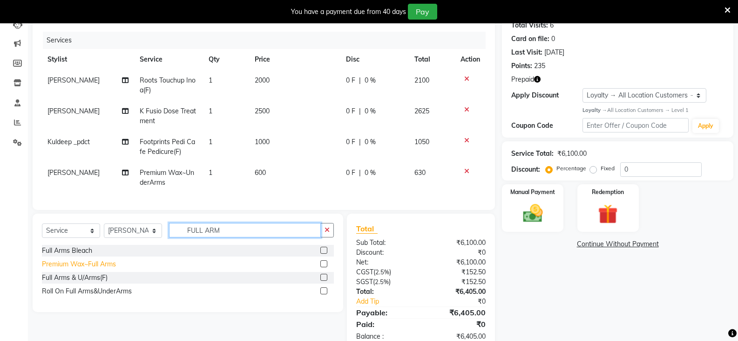
type input "FULL ARM"
drag, startPoint x: 109, startPoint y: 269, endPoint x: 111, endPoint y: 265, distance: 4.8
click at [109, 268] on div "Premium Wax~Full Arms" at bounding box center [79, 264] width 74 height 10
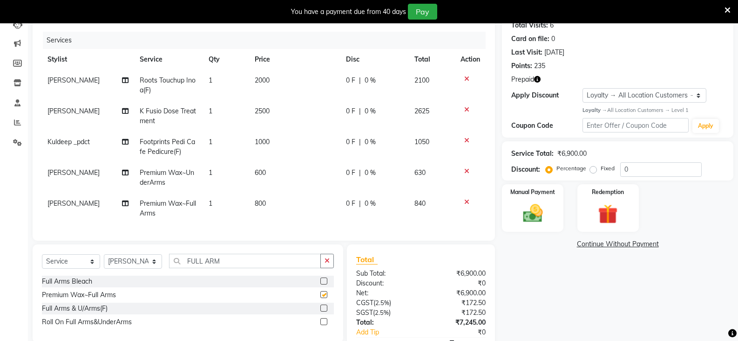
checkbox input "false"
drag, startPoint x: 237, startPoint y: 267, endPoint x: 159, endPoint y: 280, distance: 78.9
click at [159, 275] on div "Select Service Product Membership Package Voucher Prepaid Gift Card Select Styl…" at bounding box center [188, 264] width 292 height 22
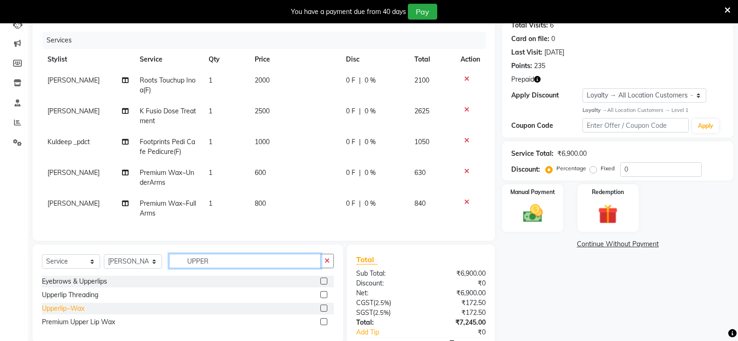
type input "UPPER"
click at [75, 313] on div "Upperlip~Wax" at bounding box center [63, 308] width 42 height 10
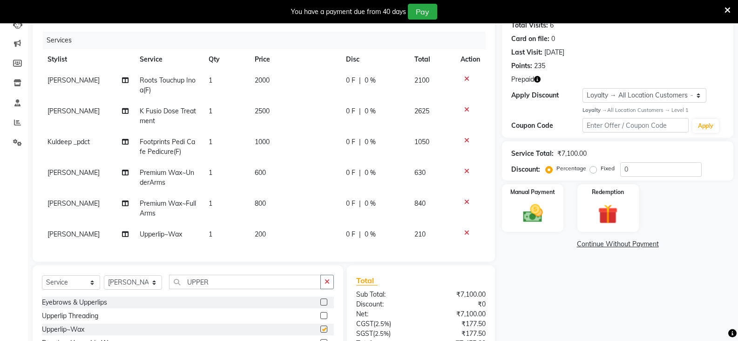
checkbox input "false"
drag, startPoint x: 217, startPoint y: 289, endPoint x: 167, endPoint y: 302, distance: 51.4
click at [167, 296] on div "Select Service Product Membership Package Voucher Prepaid Gift Card Select Styl…" at bounding box center [188, 285] width 292 height 22
type input "EYEB"
drag, startPoint x: 62, startPoint y: 334, endPoint x: 51, endPoint y: 298, distance: 38.0
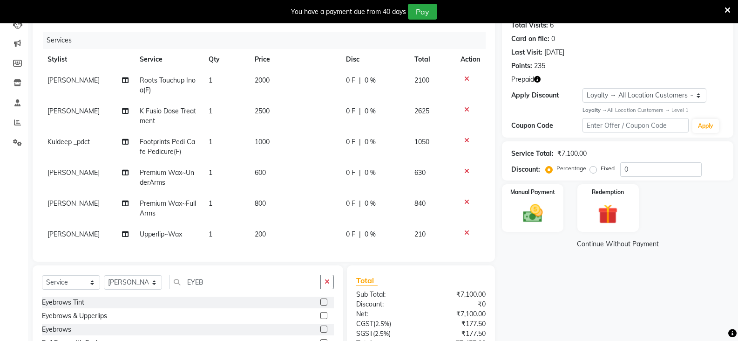
click at [62, 331] on div "Eyebrows" at bounding box center [56, 329] width 29 height 10
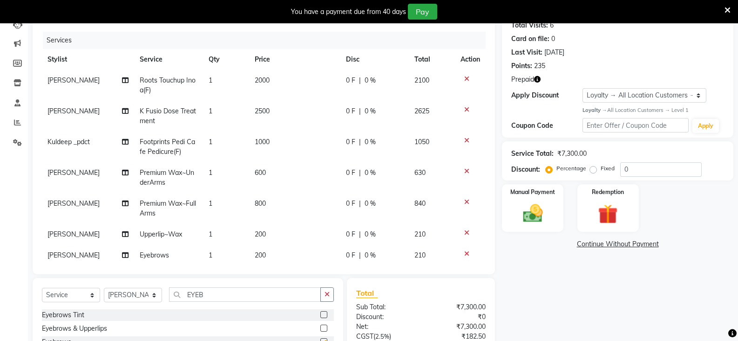
checkbox input "false"
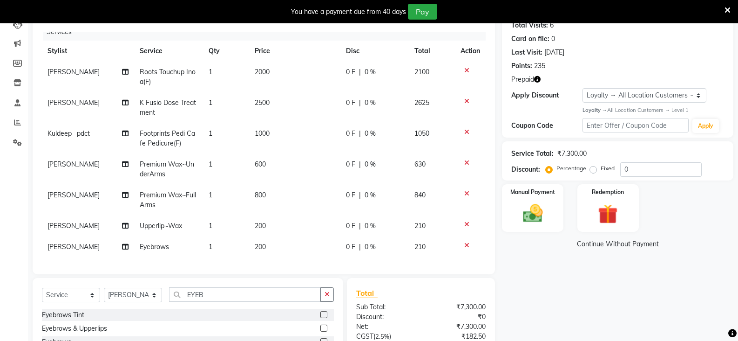
scroll to position [15, 0]
click at [256, 242] on span "200" at bounding box center [260, 246] width 11 height 8
select select "90415"
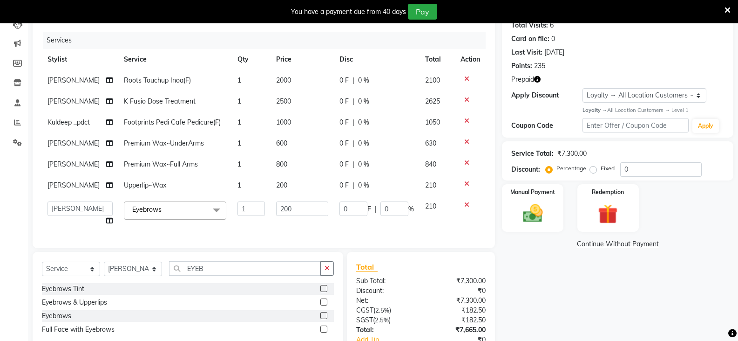
scroll to position [0, 0]
click at [257, 239] on div "Client +91 9810260751 Date 02-10-2025 Invoice Number LSCT/2025-26 5431 Services…" at bounding box center [264, 117] width 463 height 262
drag, startPoint x: 299, startPoint y: 208, endPoint x: 267, endPoint y: 213, distance: 31.6
click at [271, 213] on td "200" at bounding box center [302, 213] width 63 height 35
type input "100"
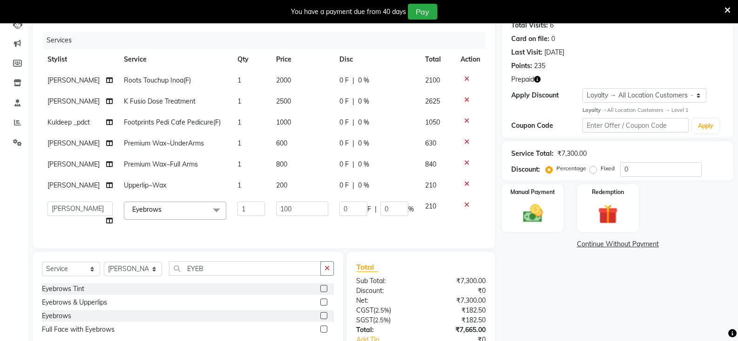
click at [554, 296] on div "Name: Minal Agnihotri Membership: No Active Membership Total Visits: 6 Card on …" at bounding box center [621, 187] width 239 height 403
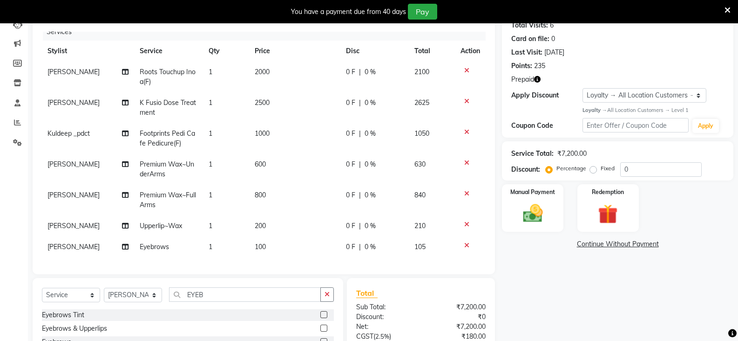
scroll to position [15, 0]
click at [212, 240] on td "1" at bounding box center [226, 246] width 46 height 21
select select "90415"
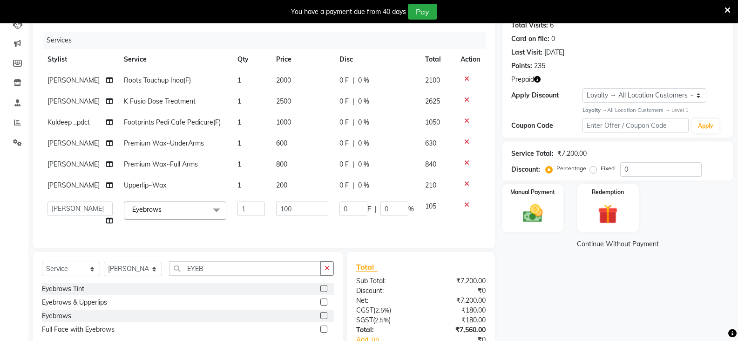
scroll to position [0, 0]
click at [213, 239] on div "Client +91 9810260751 Date 02-10-2025 Invoice Number LSCT/2025-26 5431 Services…" at bounding box center [264, 117] width 463 height 262
drag, startPoint x: 248, startPoint y: 211, endPoint x: 226, endPoint y: 212, distance: 22.8
click at [232, 212] on td "1" at bounding box center [251, 213] width 39 height 35
type input "2"
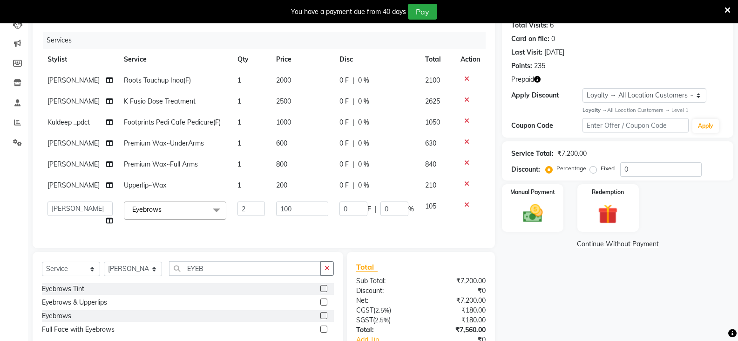
click at [611, 289] on div "Name: Minal Agnihotri Membership: No Active Membership Total Visits: 6 Card on …" at bounding box center [621, 187] width 239 height 403
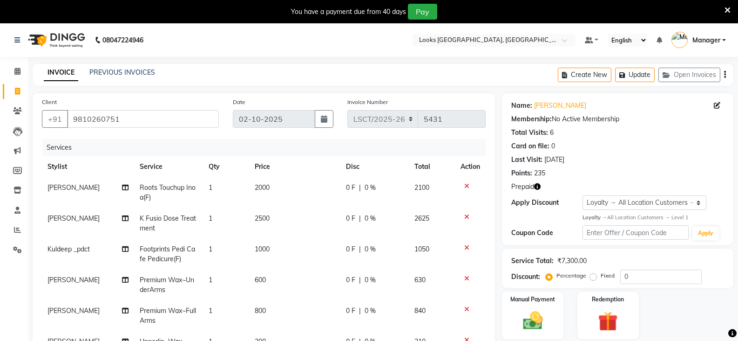
scroll to position [15, 0]
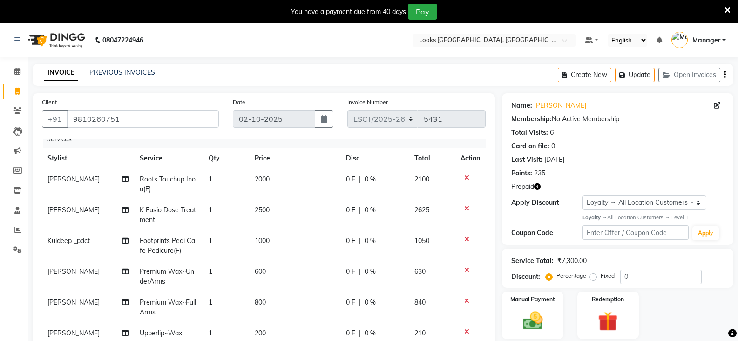
click at [538, 184] on icon "button" at bounding box center [537, 186] width 7 height 7
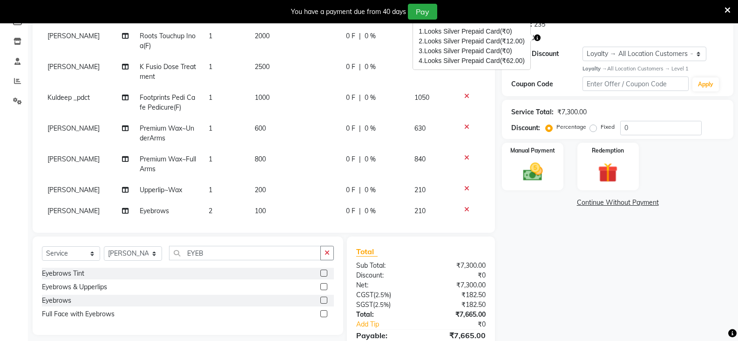
scroll to position [0, 0]
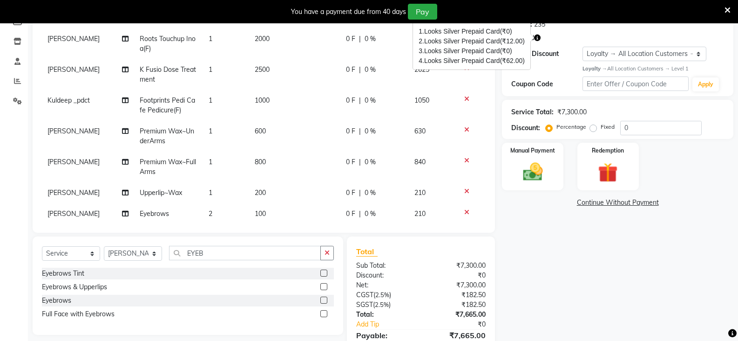
click at [525, 252] on div "Name: Minal Agnihotri Membership: No Active Membership Total Visits: 6 Card on …" at bounding box center [621, 159] width 239 height 429
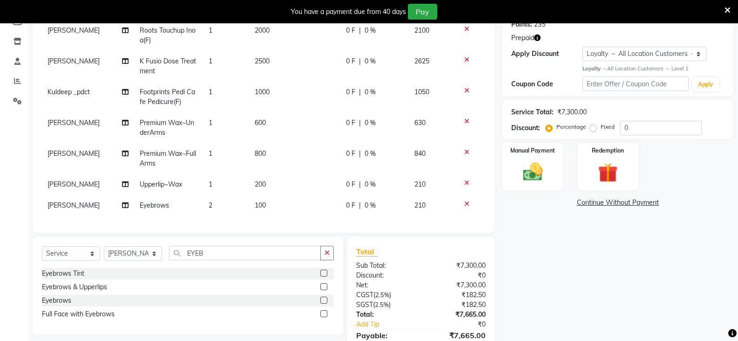
scroll to position [15, 0]
click at [209, 201] on span "2" at bounding box center [211, 205] width 4 height 8
select select "90415"
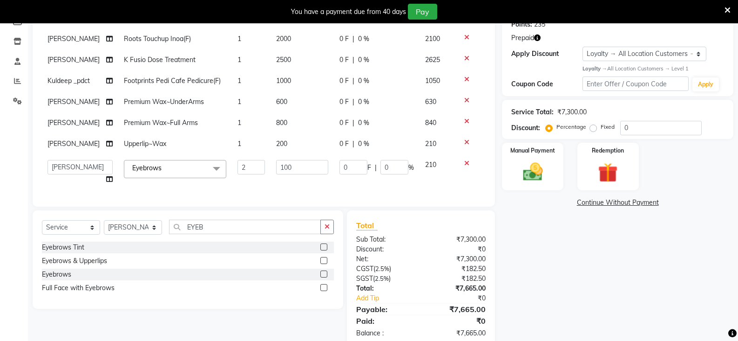
scroll to position [0, 0]
drag, startPoint x: 248, startPoint y: 171, endPoint x: 210, endPoint y: 179, distance: 38.6
click at [210, 179] on tr "Adil Ajay_pdct Babita Bharat_pdct Counter Sales Ezaz guddu_asst Jisha Kuldeep _…" at bounding box center [264, 171] width 444 height 35
type input "1"
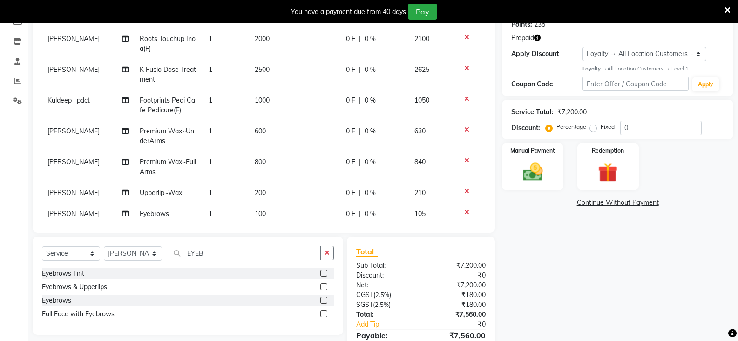
click at [617, 252] on div "Name: Minal Agnihotri Membership: No Active Membership Total Visits: 6 Card on …" at bounding box center [621, 159] width 239 height 429
click at [74, 285] on div "Eyebrows & Upperlips" at bounding box center [74, 287] width 65 height 10
checkbox input "false"
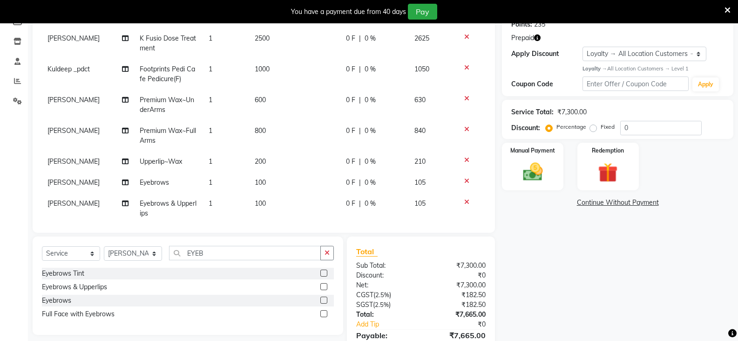
scroll to position [46, 0]
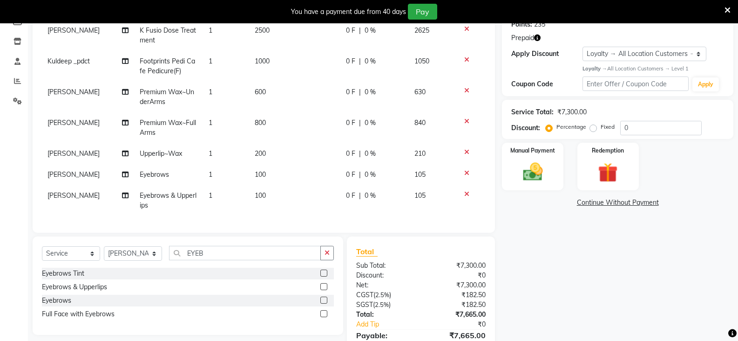
click at [268, 188] on td "100" at bounding box center [294, 200] width 91 height 31
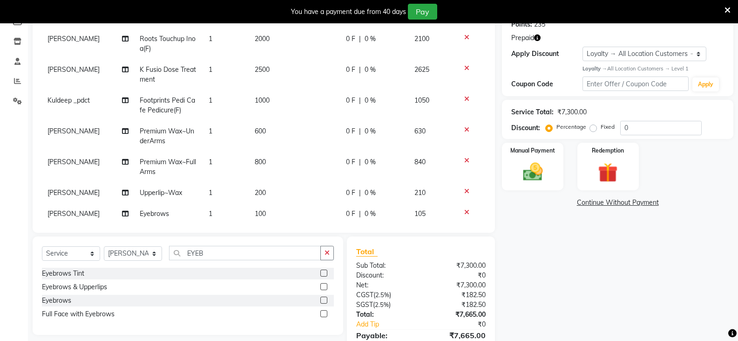
select select "90415"
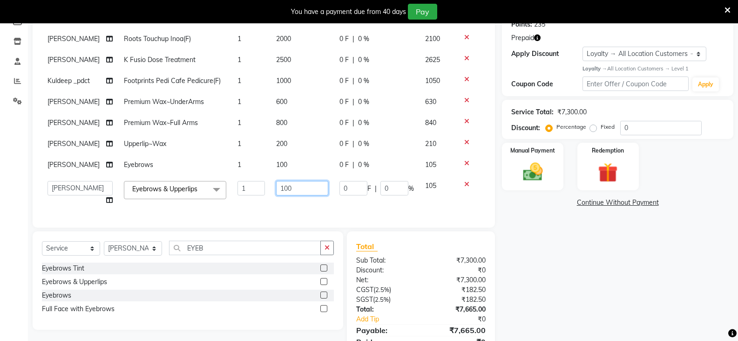
drag, startPoint x: 267, startPoint y: 195, endPoint x: 231, endPoint y: 203, distance: 37.2
click at [231, 203] on tr "Adil Ajay_pdct Babita Bharat_pdct Counter Sales Ezaz guddu_asst Jisha Kuldeep _…" at bounding box center [264, 192] width 444 height 35
type input "200"
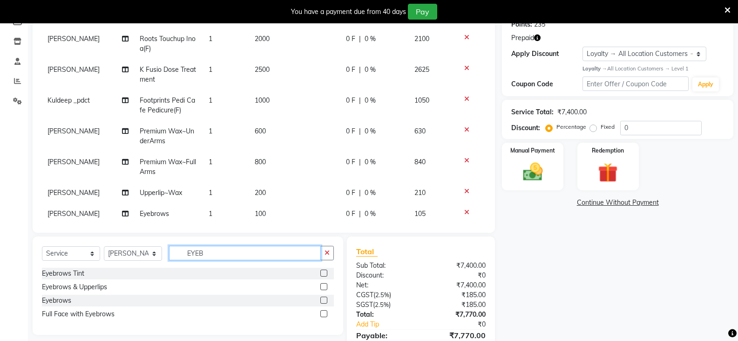
drag, startPoint x: 217, startPoint y: 256, endPoint x: 152, endPoint y: 262, distance: 65.1
click at [152, 262] on div "Select Service Product Membership Package Voucher Prepaid Gift Card Select Styl…" at bounding box center [188, 257] width 292 height 22
type input "CHIN"
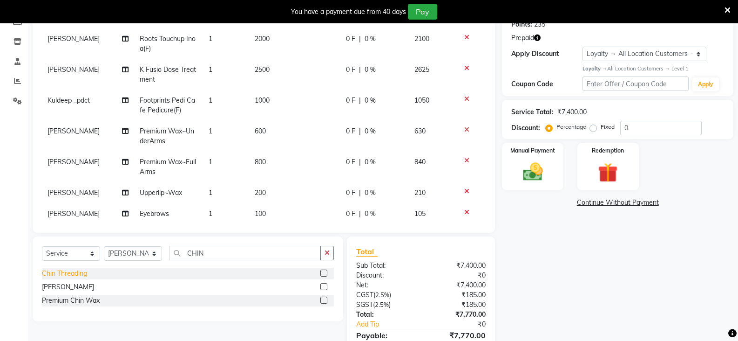
click at [66, 271] on div "Chin Threading" at bounding box center [64, 273] width 45 height 10
checkbox input "false"
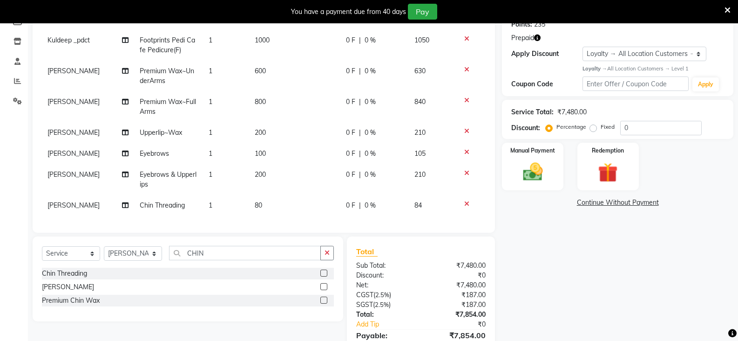
click at [260, 202] on td "80" at bounding box center [294, 205] width 91 height 21
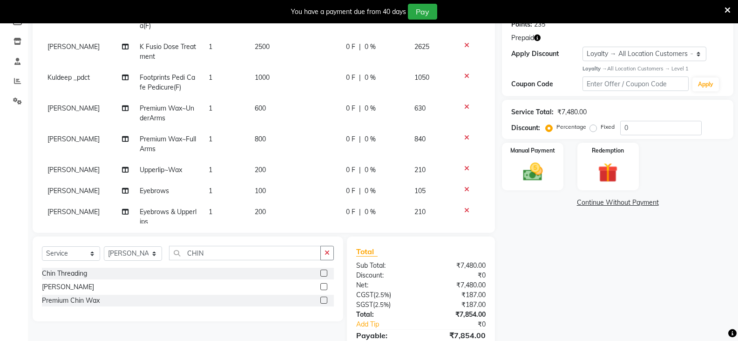
select select "90415"
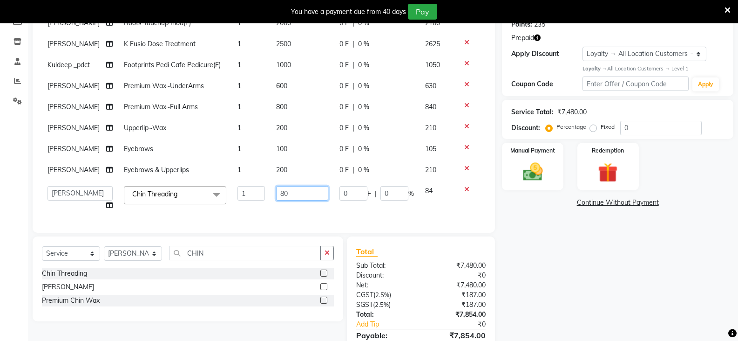
drag, startPoint x: 300, startPoint y: 188, endPoint x: 199, endPoint y: 207, distance: 102.4
click at [199, 207] on tr "Adil Ajay_pdct Babita Bharat_pdct Counter Sales Ezaz guddu_asst Jisha Kuldeep _…" at bounding box center [264, 197] width 444 height 35
type input "100"
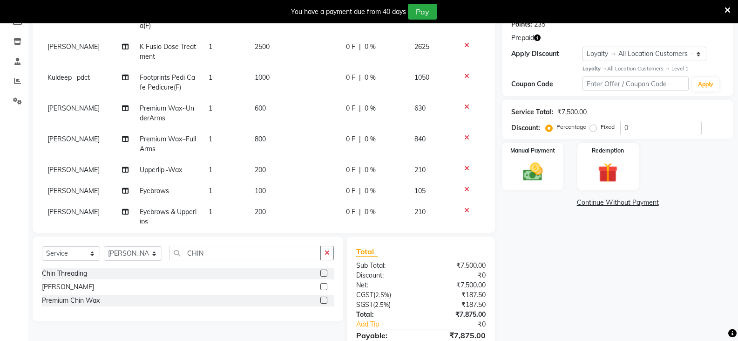
click at [615, 292] on div "Name: Minal Agnihotri Membership: No Active Membership Total Visits: 6 Card on …" at bounding box center [621, 159] width 239 height 429
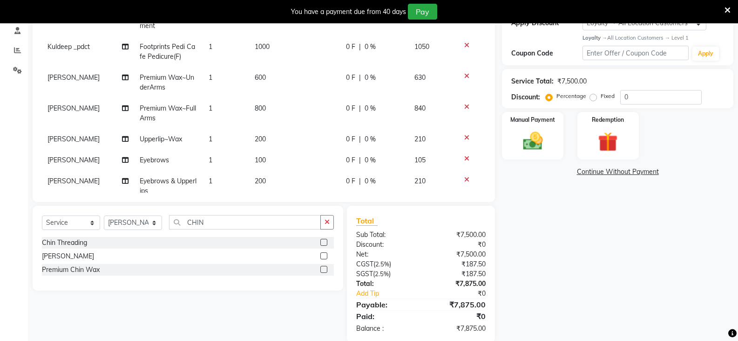
scroll to position [195, 0]
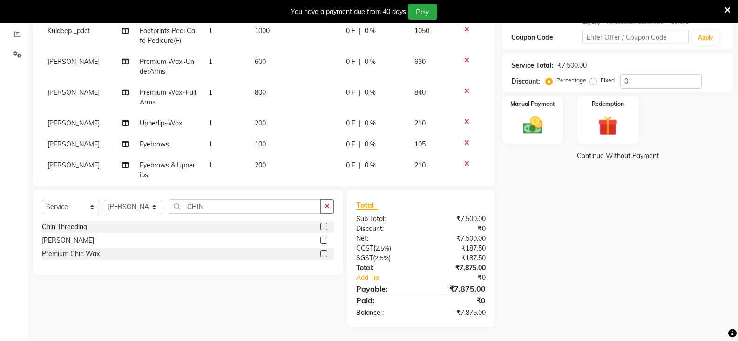
click at [728, 8] on icon at bounding box center [728, 10] width 6 height 8
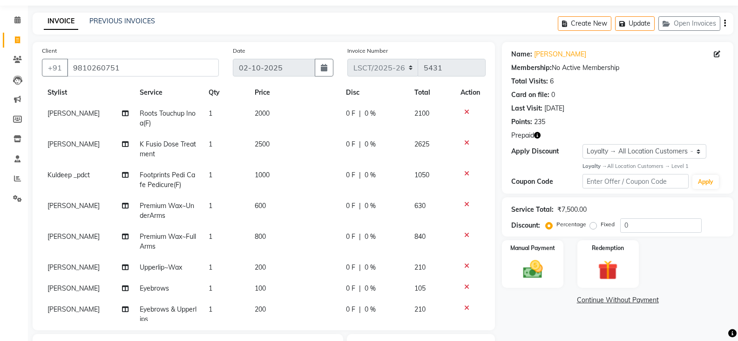
scroll to position [0, 0]
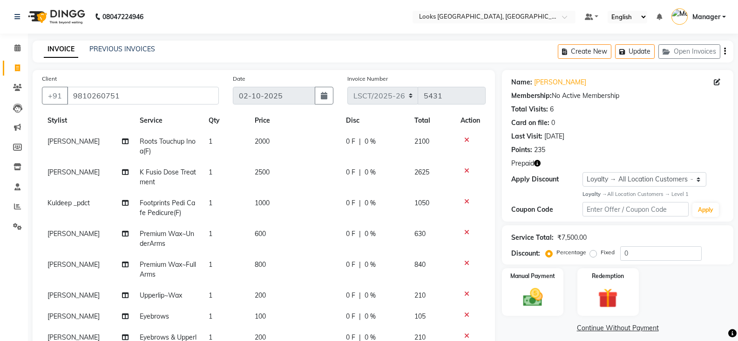
click at [539, 162] on icon "button" at bounding box center [537, 163] width 7 height 7
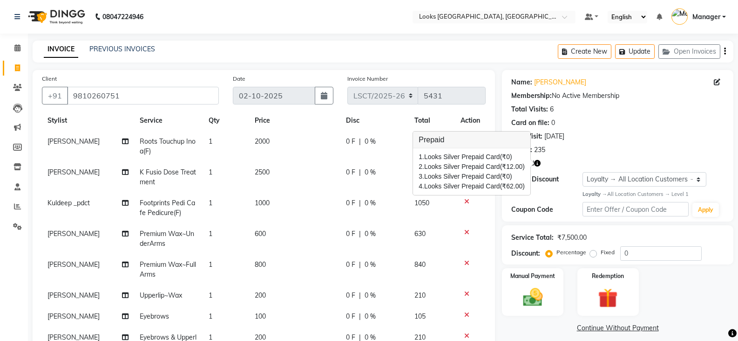
click at [673, 135] on div "Last Visit: 28-09-2025" at bounding box center [618, 136] width 213 height 10
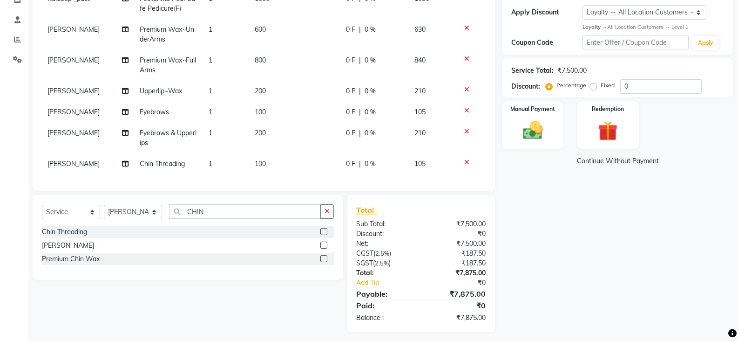
scroll to position [172, 0]
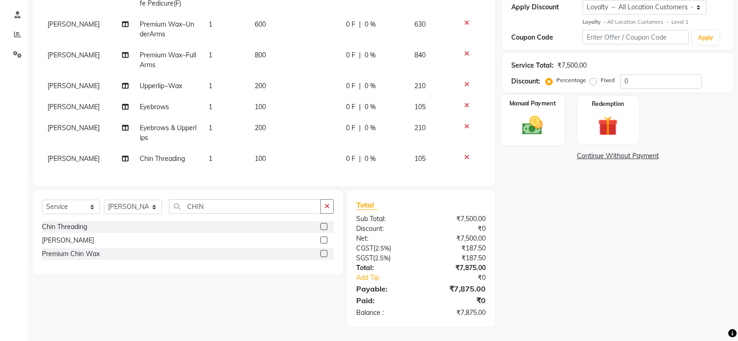
drag, startPoint x: 521, startPoint y: 126, endPoint x: 530, endPoint y: 115, distance: 14.2
click at [521, 125] on img at bounding box center [532, 125] width 33 height 24
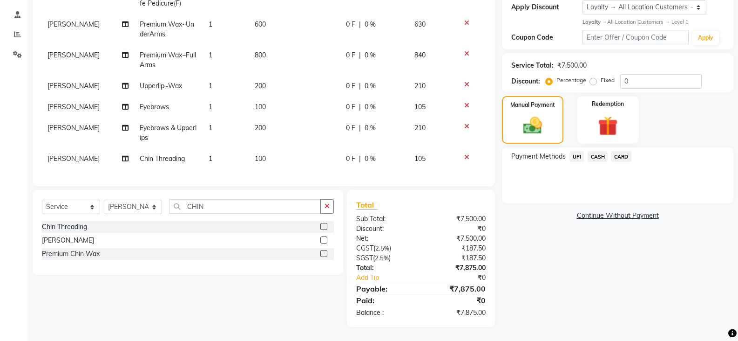
click at [619, 153] on span "CARD" at bounding box center [622, 156] width 20 height 11
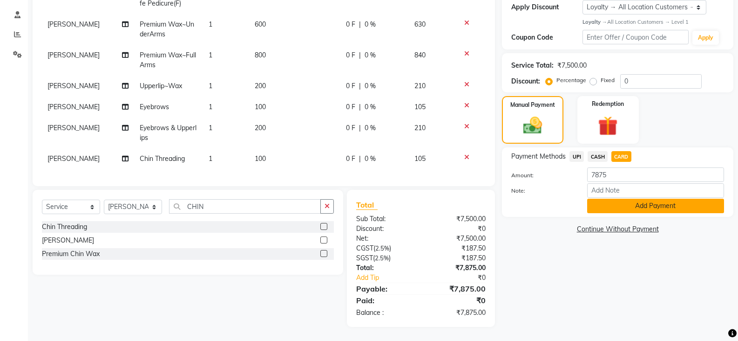
click at [617, 207] on button "Add Payment" at bounding box center [656, 205] width 137 height 14
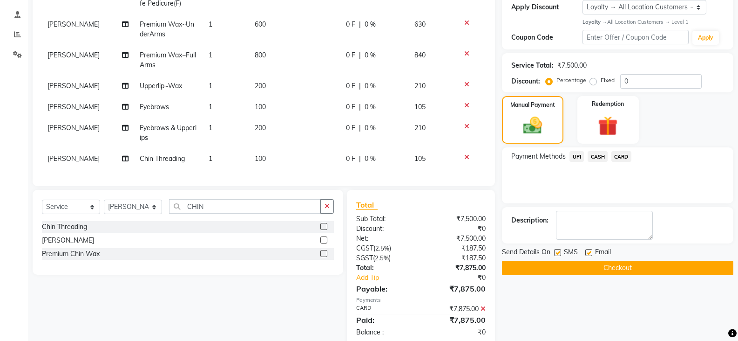
scroll to position [191, 0]
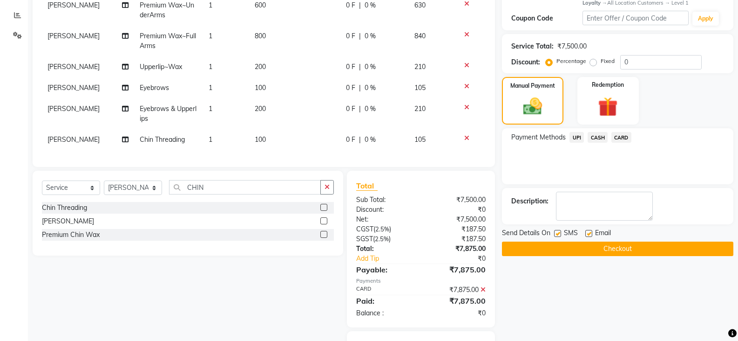
click at [603, 247] on button "Checkout" at bounding box center [618, 248] width 232 height 14
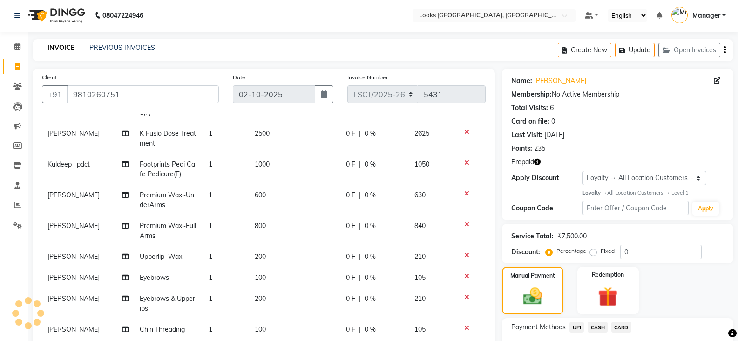
scroll to position [0, 0]
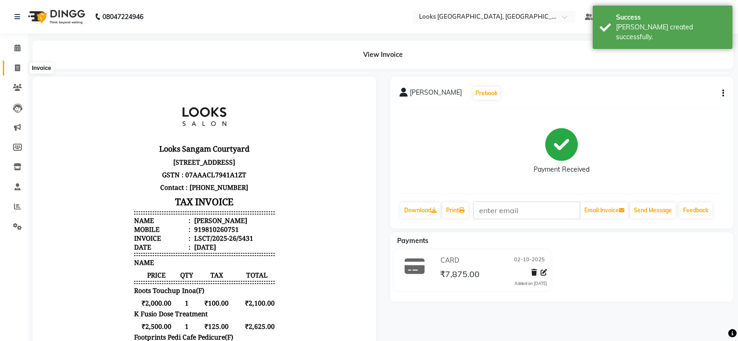
click at [19, 71] on span at bounding box center [17, 68] width 16 height 11
select select "service"
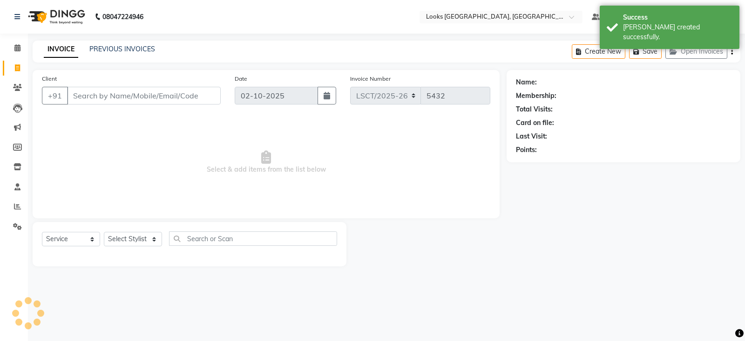
click at [178, 99] on input "Client" at bounding box center [144, 96] width 154 height 18
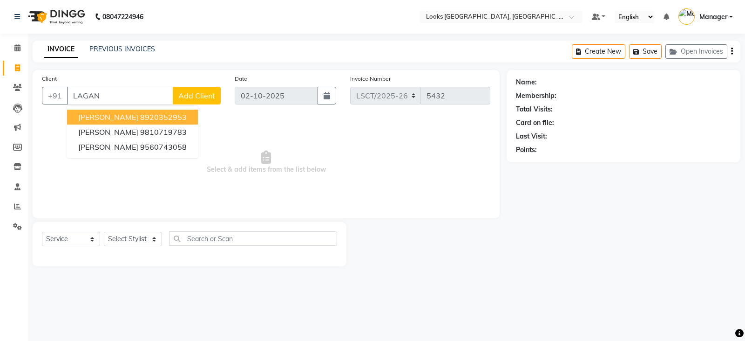
click at [136, 90] on input "LAGAN" at bounding box center [120, 96] width 106 height 18
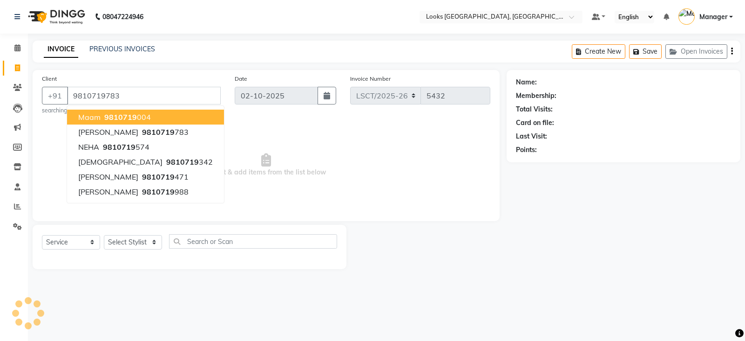
type input "9810719783"
select select "1: Object"
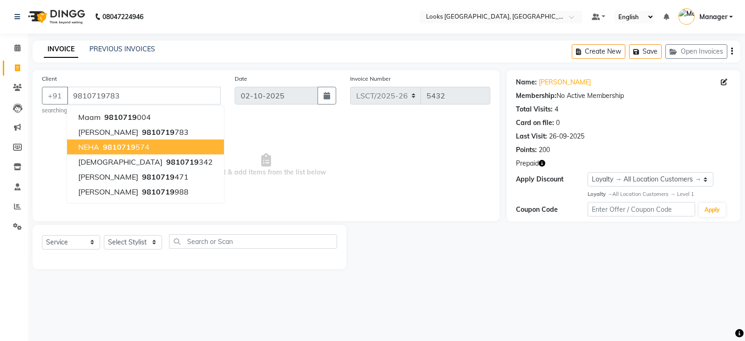
drag, startPoint x: 431, startPoint y: 156, endPoint x: 514, endPoint y: 165, distance: 83.4
click at [435, 155] on span "Select & add items from the list below" at bounding box center [266, 164] width 449 height 93
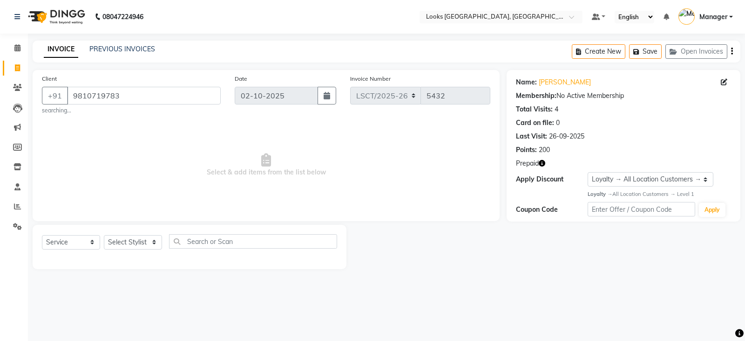
click at [543, 161] on icon "button" at bounding box center [542, 163] width 7 height 7
click at [249, 203] on span "Select & add items from the list below" at bounding box center [266, 164] width 449 height 93
click at [120, 238] on select "Select Stylist [PERSON_NAME] [PERSON_NAME] Counter Sales [PERSON_NAME] guddu_as…" at bounding box center [133, 242] width 58 height 14
select select "90411"
click at [104, 235] on select "Select Stylist [PERSON_NAME] [PERSON_NAME] Counter Sales [PERSON_NAME] guddu_as…" at bounding box center [133, 242] width 58 height 14
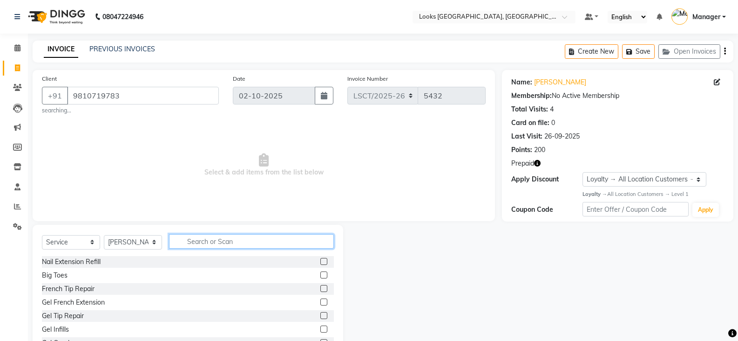
click at [206, 241] on input "text" at bounding box center [251, 241] width 165 height 14
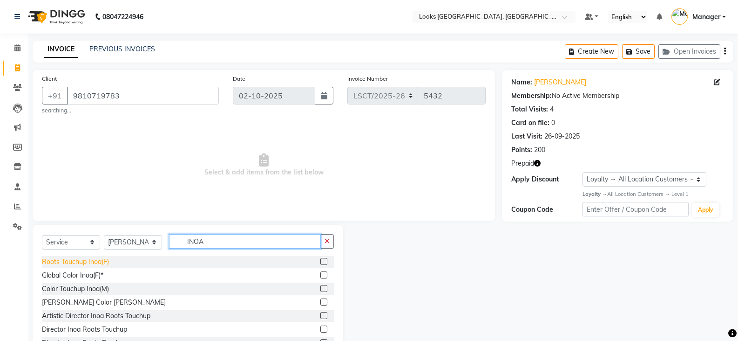
type input "INOA"
click at [97, 264] on div "Roots Touchup Inoa(F)" at bounding box center [75, 262] width 67 height 10
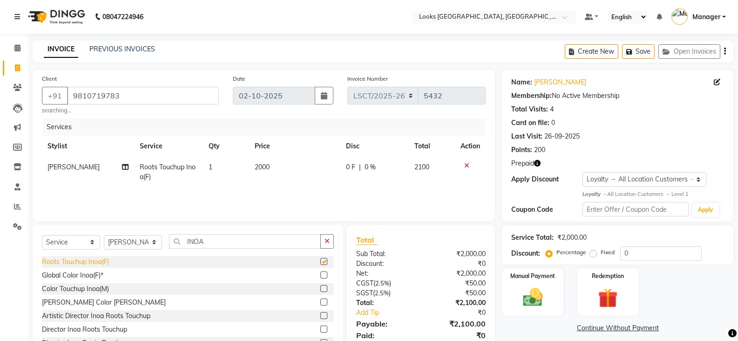
checkbox input "false"
click at [269, 161] on td "2000" at bounding box center [294, 172] width 91 height 31
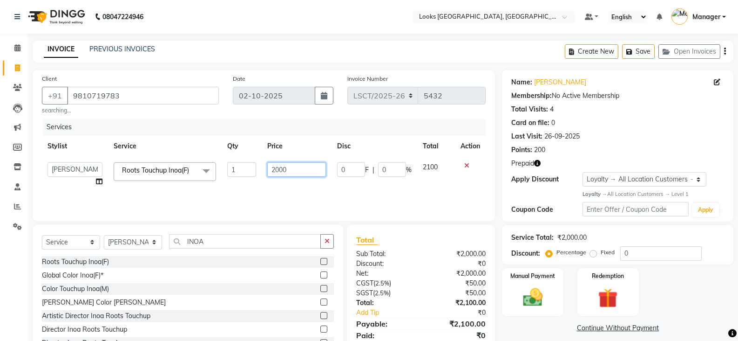
drag, startPoint x: 299, startPoint y: 166, endPoint x: 249, endPoint y: 171, distance: 50.1
click at [249, 171] on tr "Adil Ajay_pdct Babita Bharat_pdct Counter Sales Ezaz guddu_asst Jisha Kuldeep _…" at bounding box center [264, 174] width 444 height 35
type input "1800"
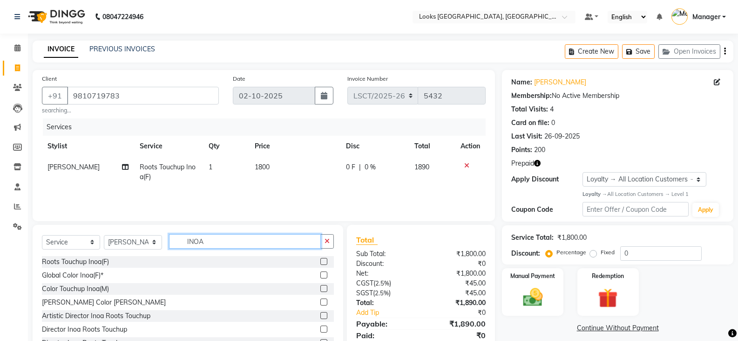
drag, startPoint x: 221, startPoint y: 244, endPoint x: 169, endPoint y: 247, distance: 52.3
click at [169, 247] on div "Select Service Product Membership Package Voucher Prepaid Gift Card Select Styl…" at bounding box center [188, 245] width 292 height 22
type input "PEDI"
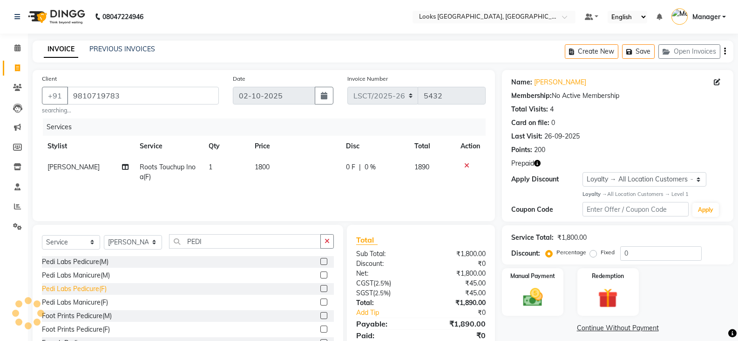
click at [94, 291] on div "Pedi Labs Pedicure(F)" at bounding box center [74, 289] width 65 height 10
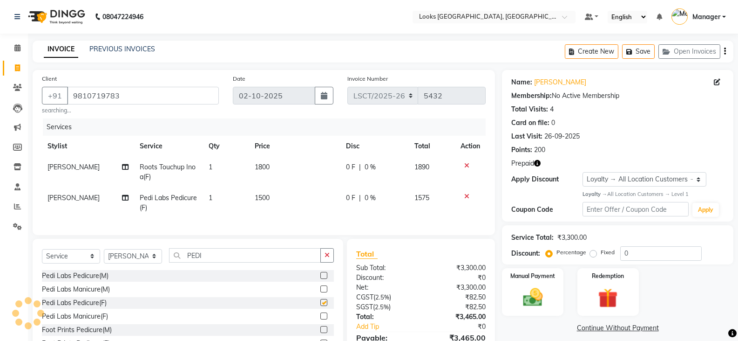
checkbox input "false"
click at [50, 202] on td "[PERSON_NAME]" at bounding box center [88, 202] width 92 height 31
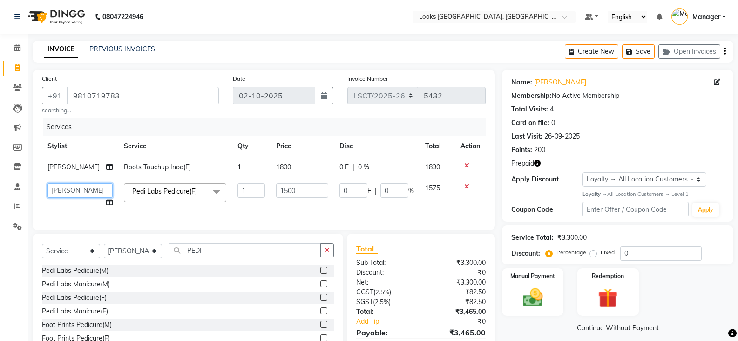
click at [55, 192] on select "Adil Ajay_pdct Babita Bharat_pdct Counter Sales Ezaz guddu_asst Jisha Kuldeep _…" at bounding box center [80, 190] width 65 height 14
select select "90417"
click at [699, 283] on div "Manual Payment Redemption" at bounding box center [618, 292] width 246 height 48
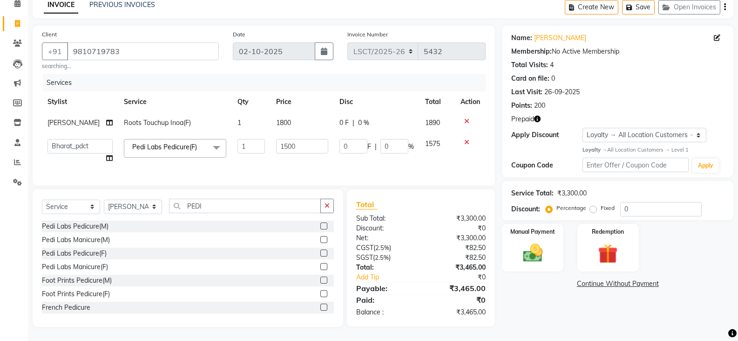
scroll to position [51, 0]
click at [529, 253] on img at bounding box center [532, 253] width 33 height 24
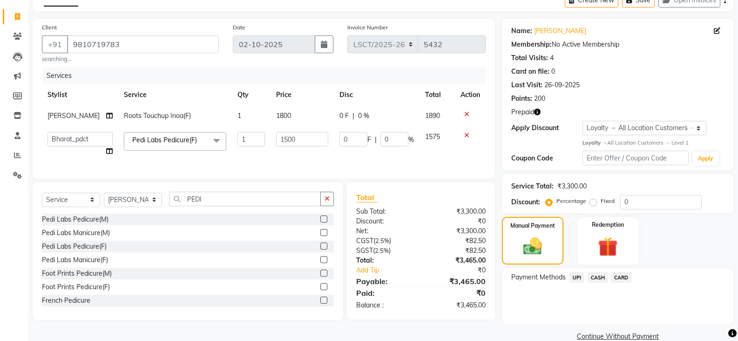
click at [619, 276] on span "CARD" at bounding box center [622, 277] width 20 height 11
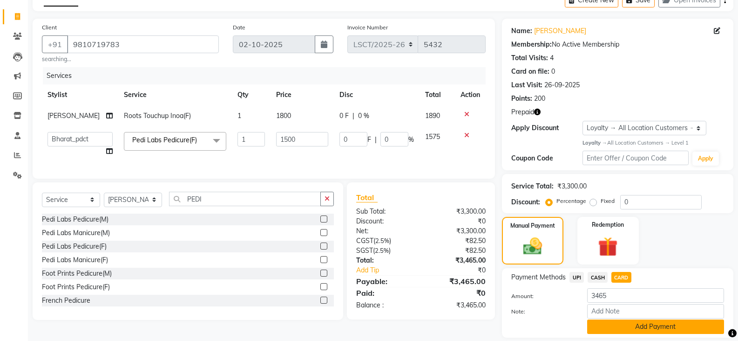
click at [634, 328] on button "Add Payment" at bounding box center [656, 326] width 137 height 14
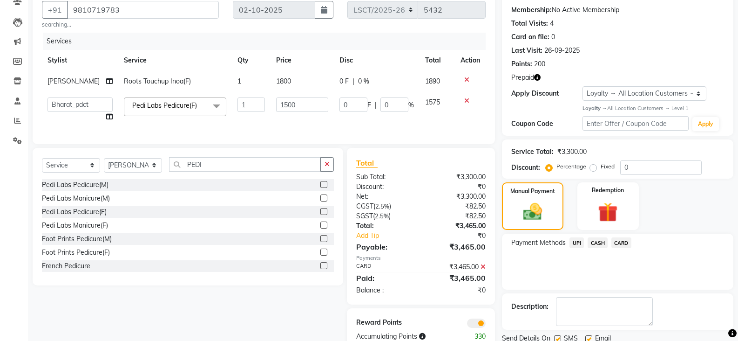
scroll to position [120, 0]
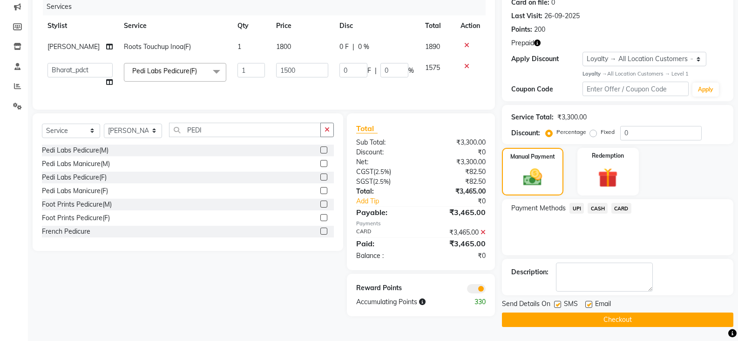
click at [599, 315] on button "Checkout" at bounding box center [618, 319] width 232 height 14
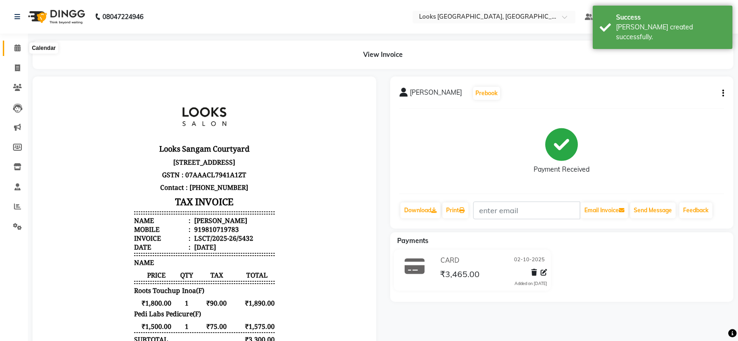
click at [16, 52] on span at bounding box center [17, 48] width 16 height 11
